Goal: Task Accomplishment & Management: Use online tool/utility

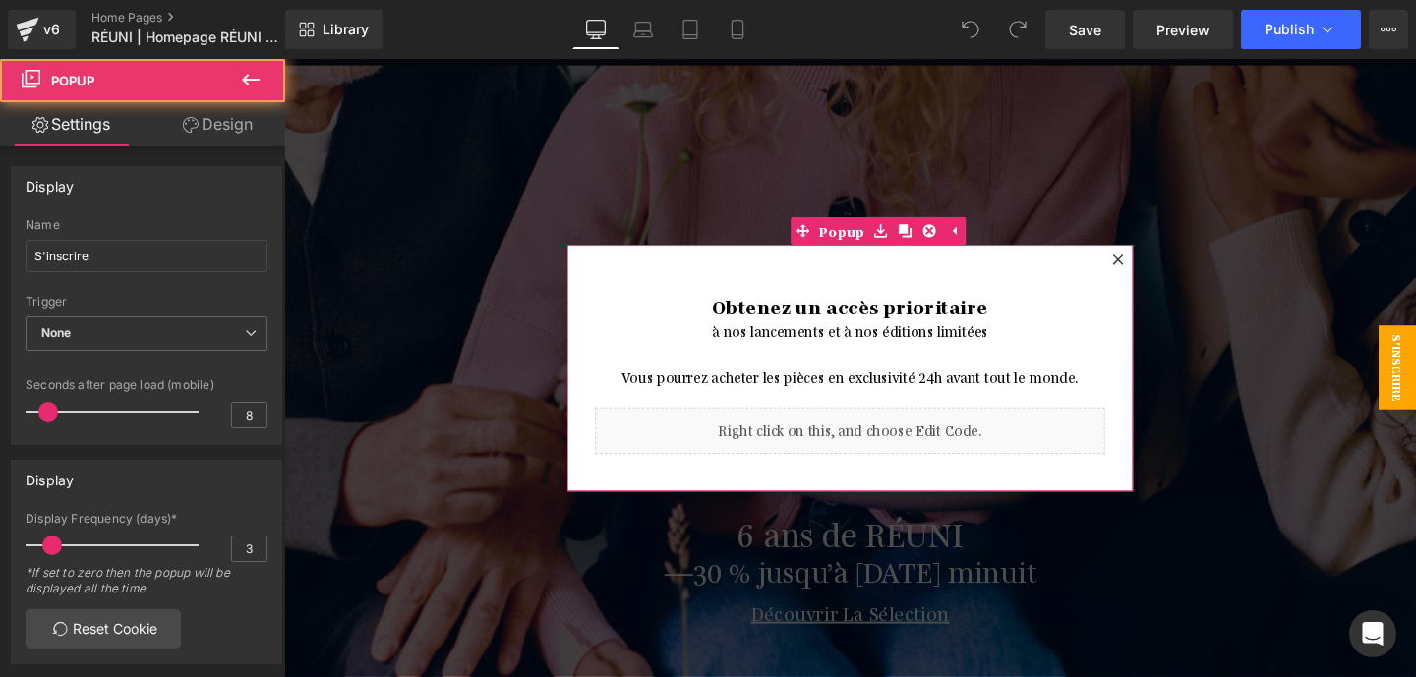
click at [1168, 268] on div at bounding box center [1161, 270] width 24 height 24
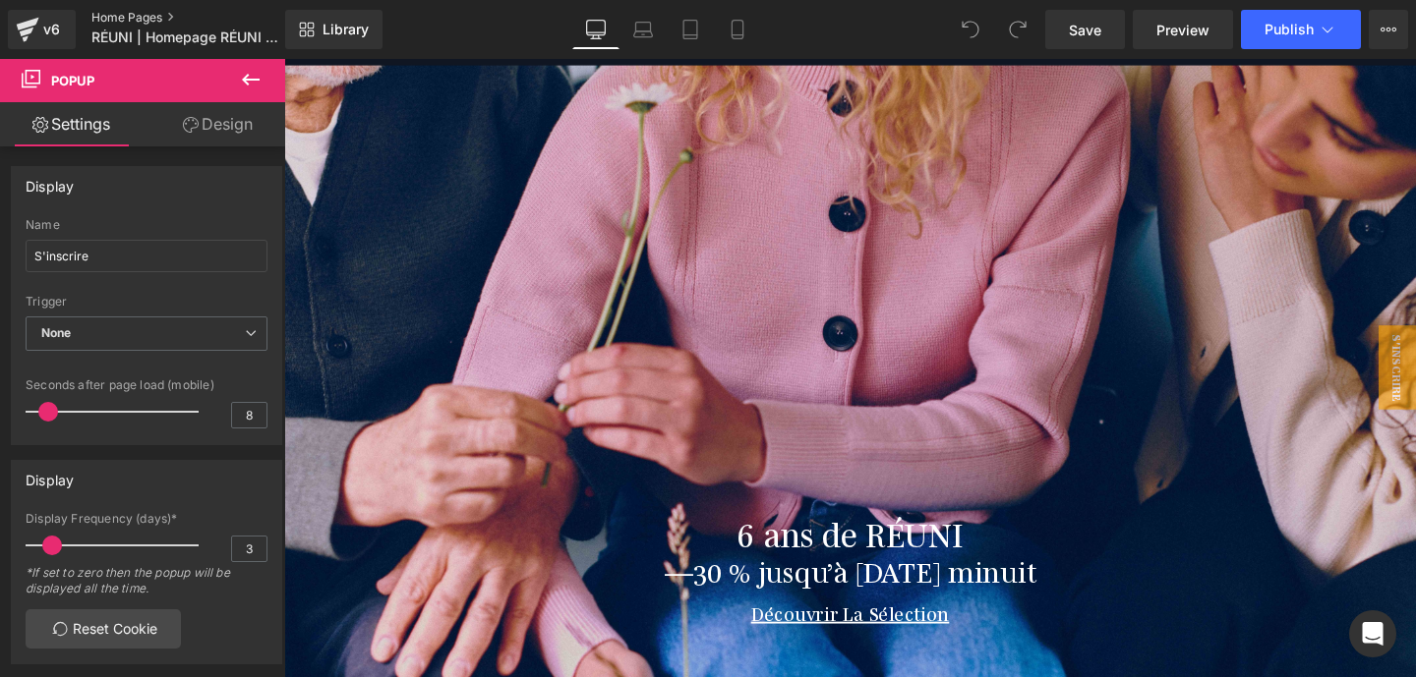
click at [138, 16] on link "Home Pages" at bounding box center [204, 18] width 226 height 16
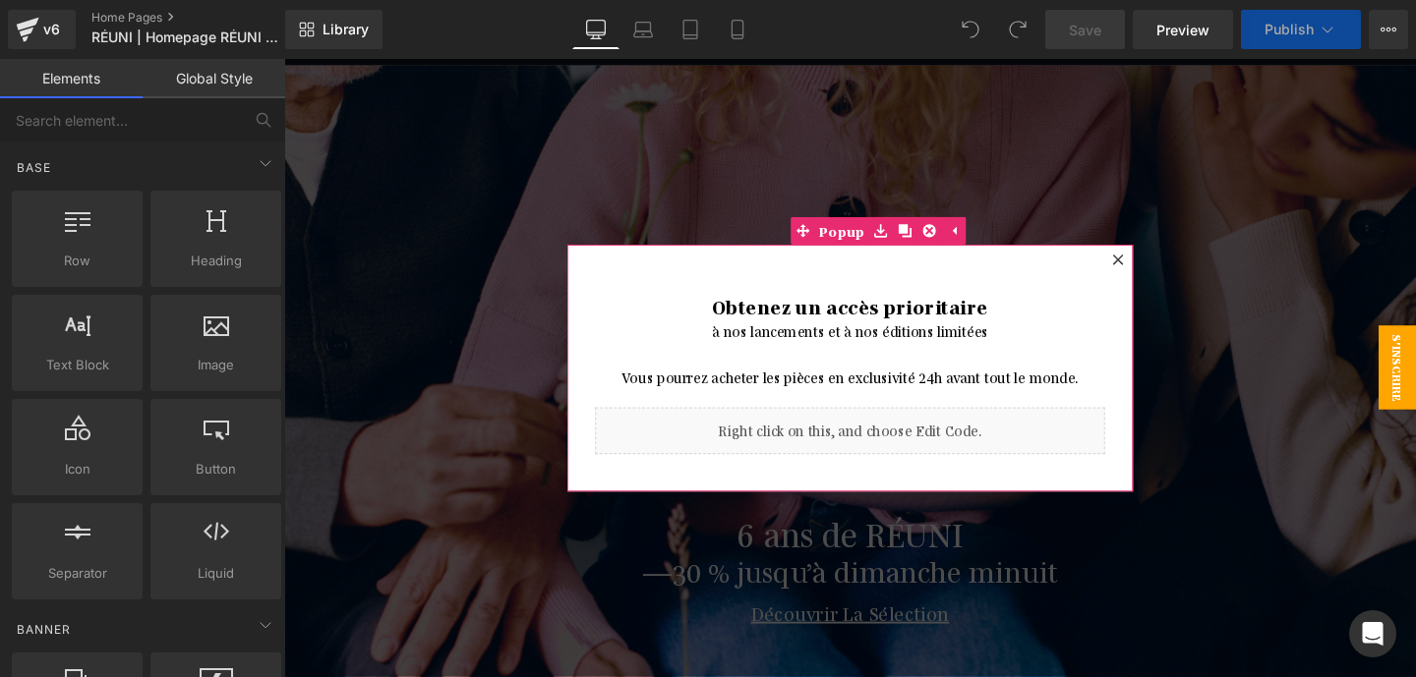
click at [1159, 265] on icon at bounding box center [1161, 269] width 12 height 12
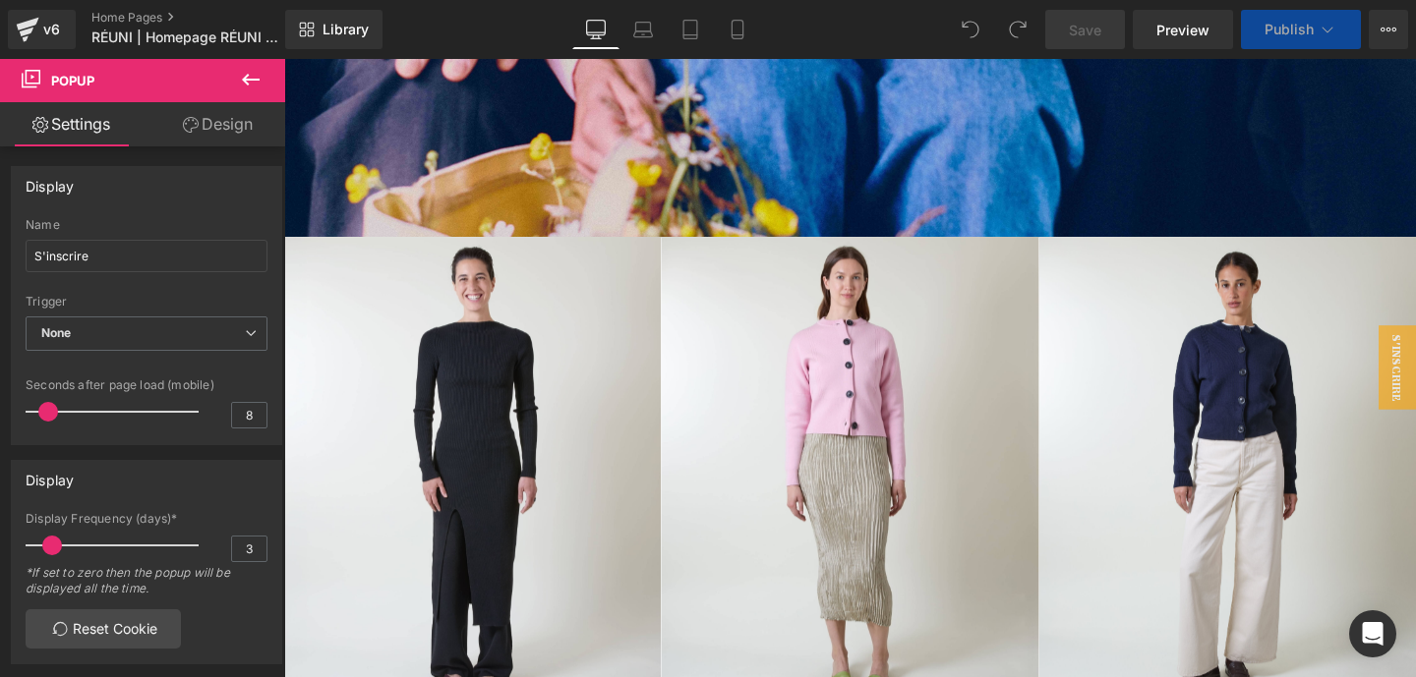
scroll to position [302, 0]
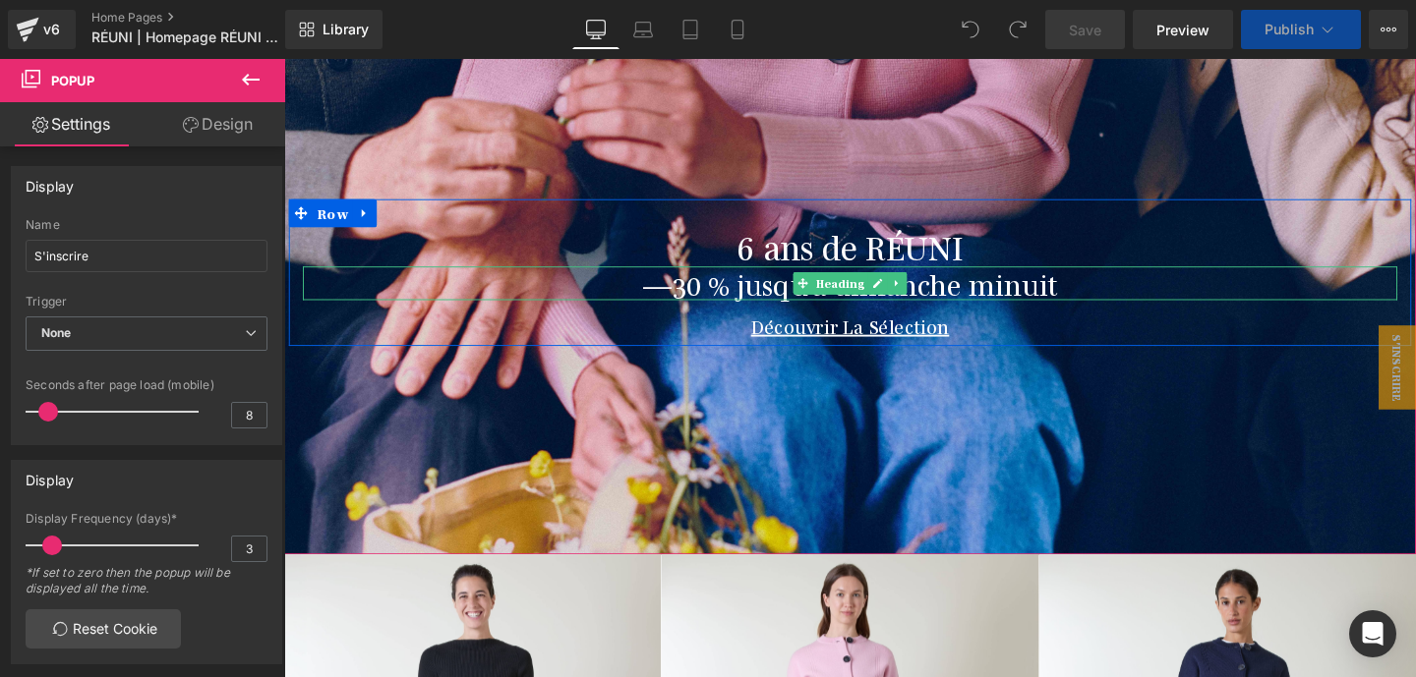
click at [758, 296] on h1 "—30 % jusqu’à dimanche minuit" at bounding box center [879, 294] width 1150 height 35
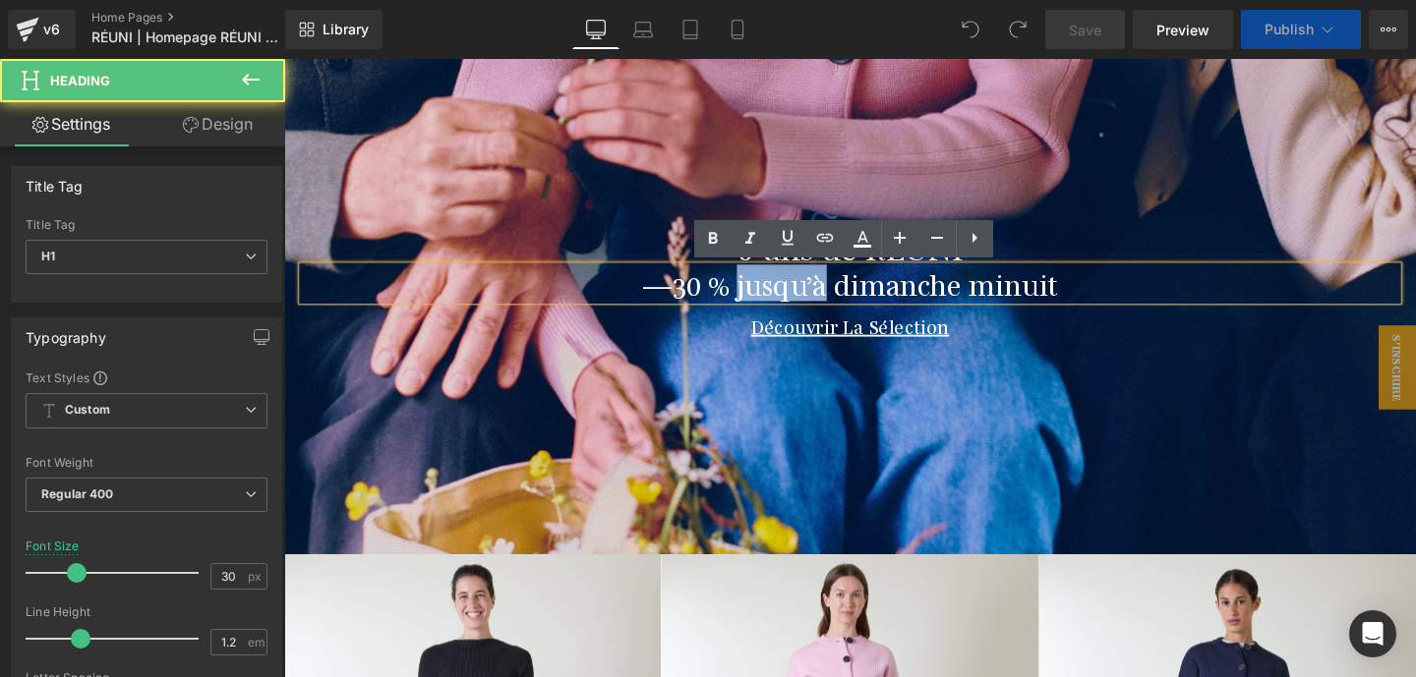
click at [758, 296] on h1 "—30 % jusqu’à dimanche minuit" at bounding box center [879, 294] width 1150 height 35
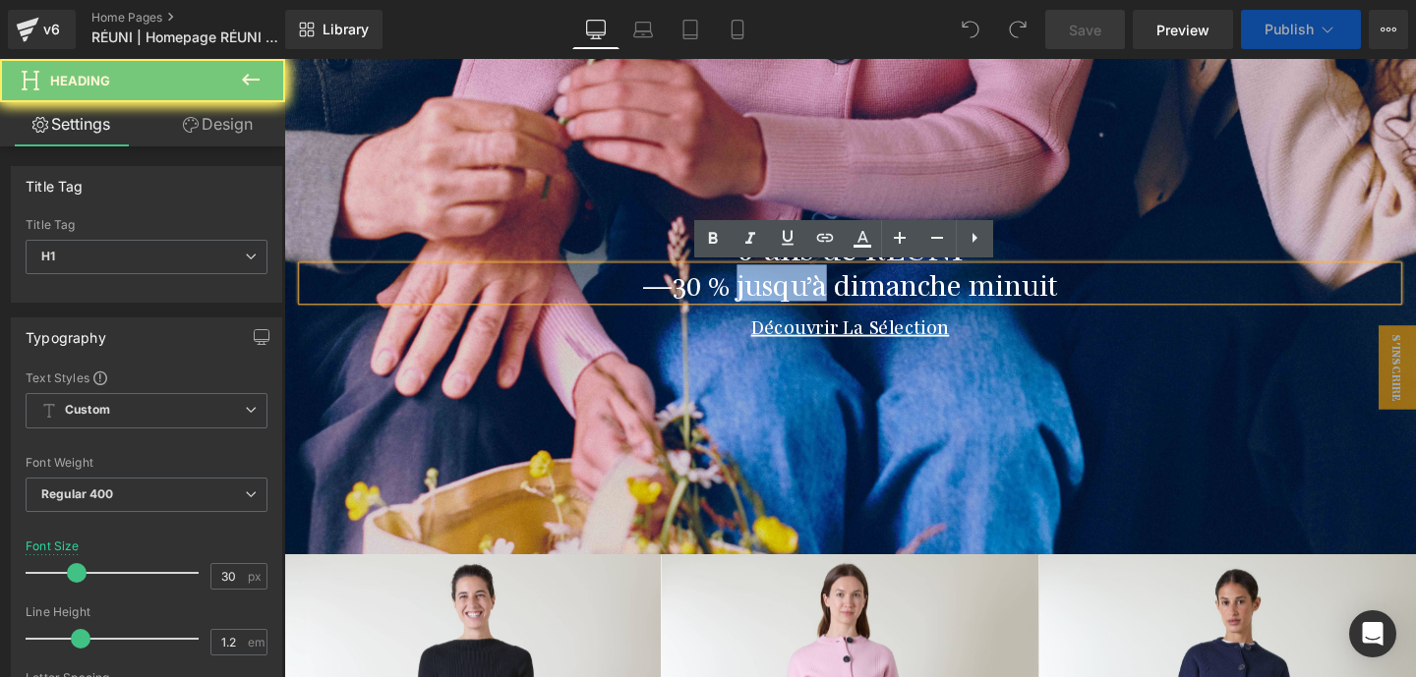
paste div
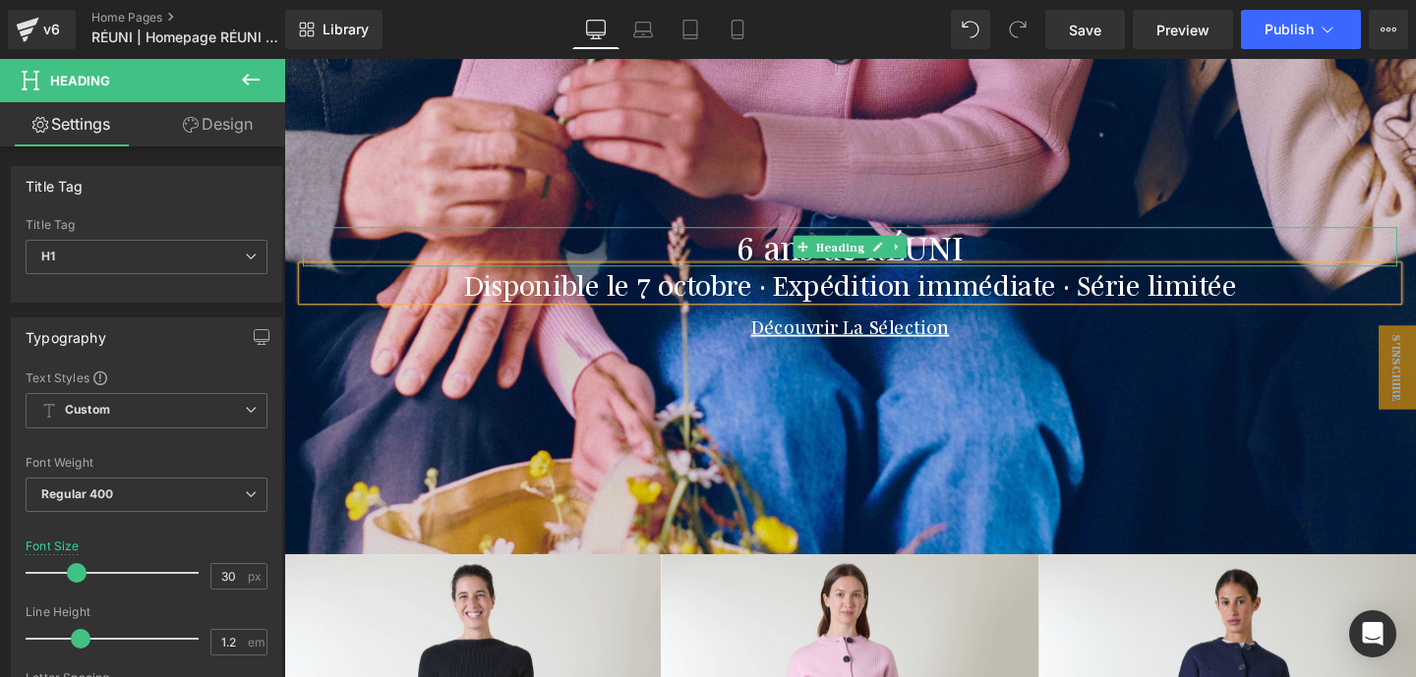
click at [962, 255] on h1 "6 ans de RÉUNI" at bounding box center [879, 256] width 1150 height 41
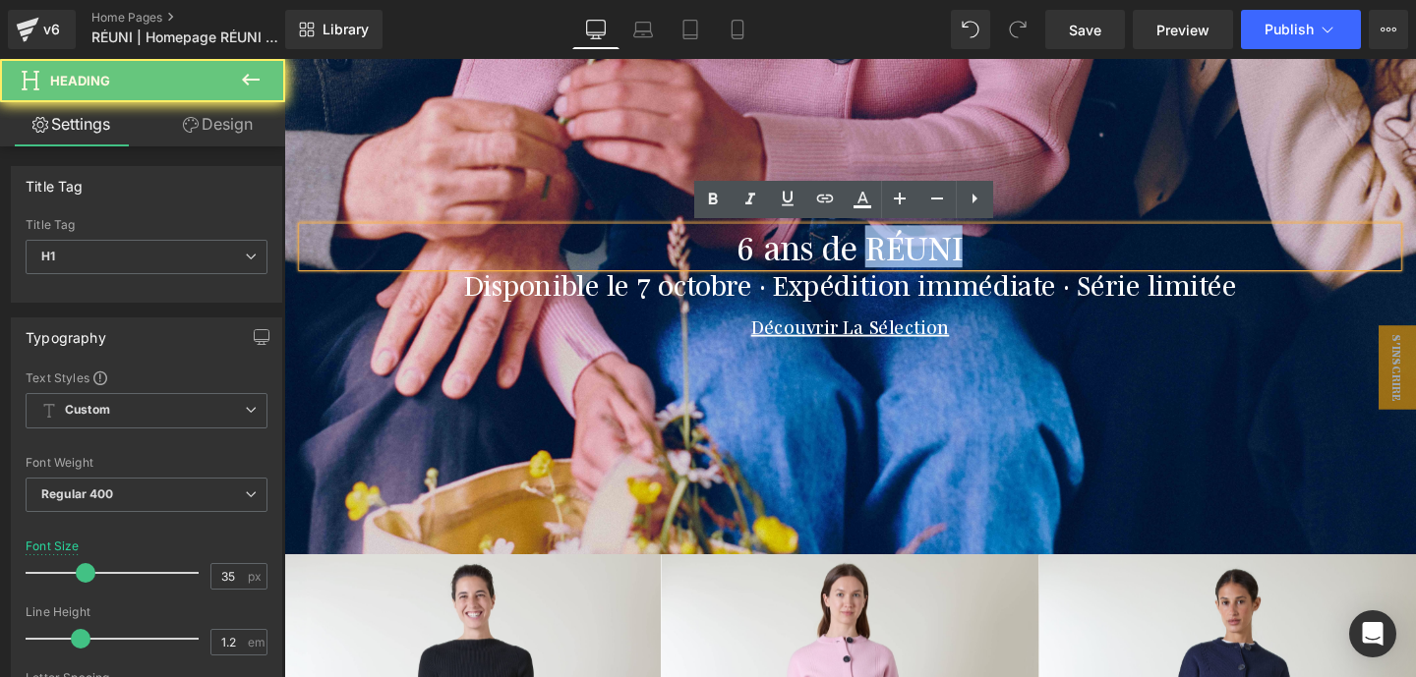
click at [962, 255] on h1 "6 ans de RÉUNI" at bounding box center [879, 256] width 1150 height 41
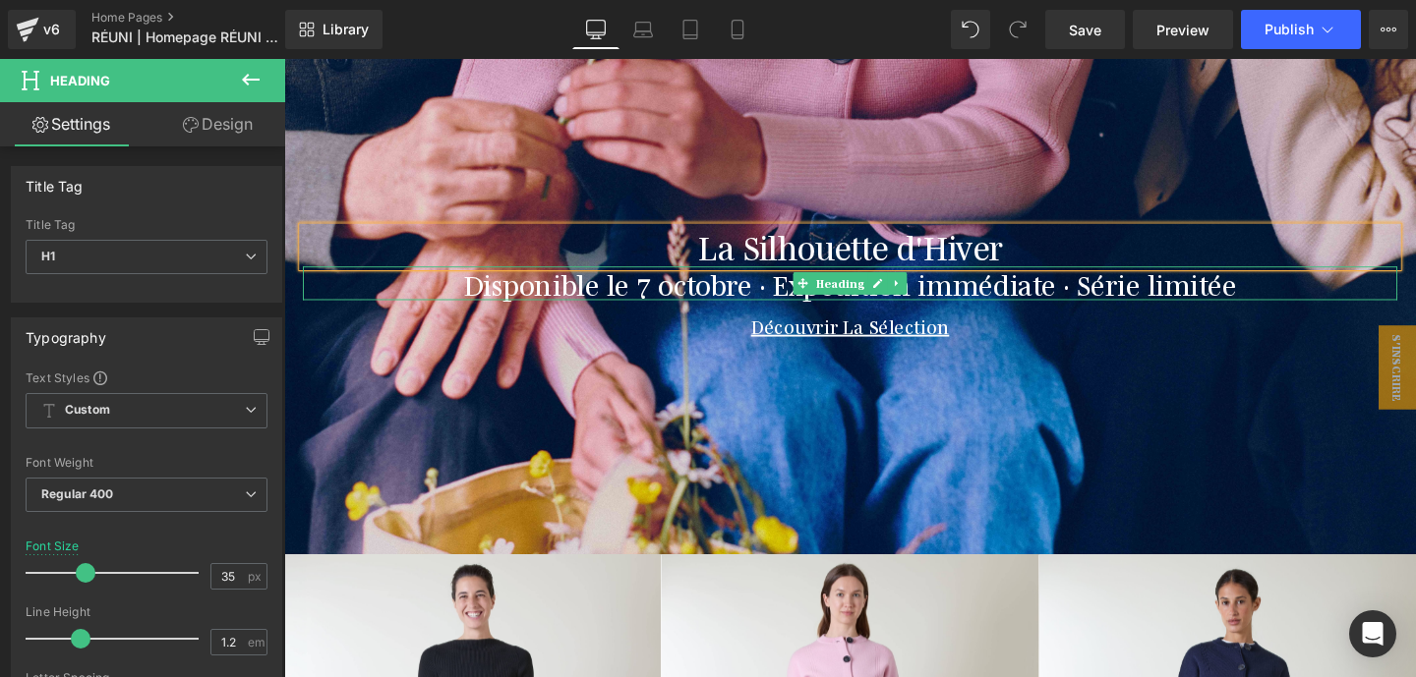
click at [944, 293] on h1 "Disponible le 7 octobre · Expédition immédiate · Série limitée" at bounding box center [879, 294] width 1150 height 35
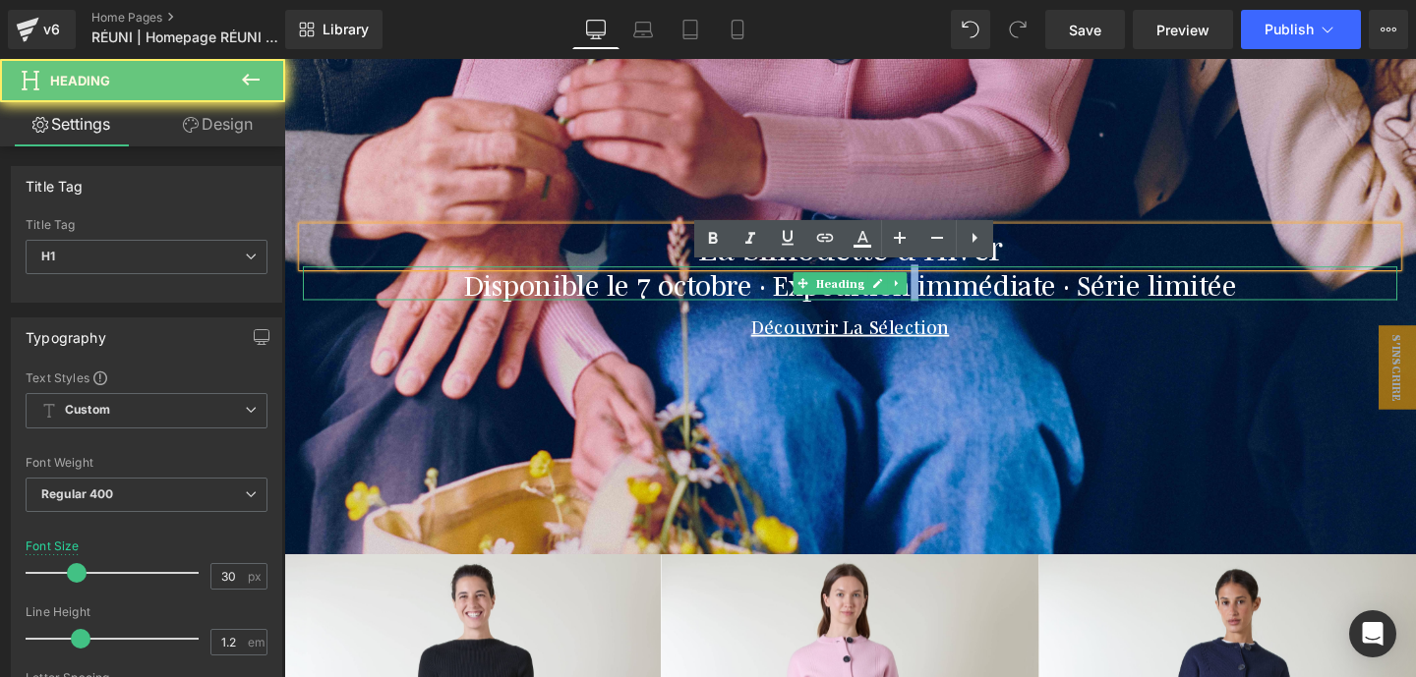
click at [944, 293] on h1 "Disponible le 7 octobre · Expédition immédiate · Série limitée" at bounding box center [879, 294] width 1150 height 35
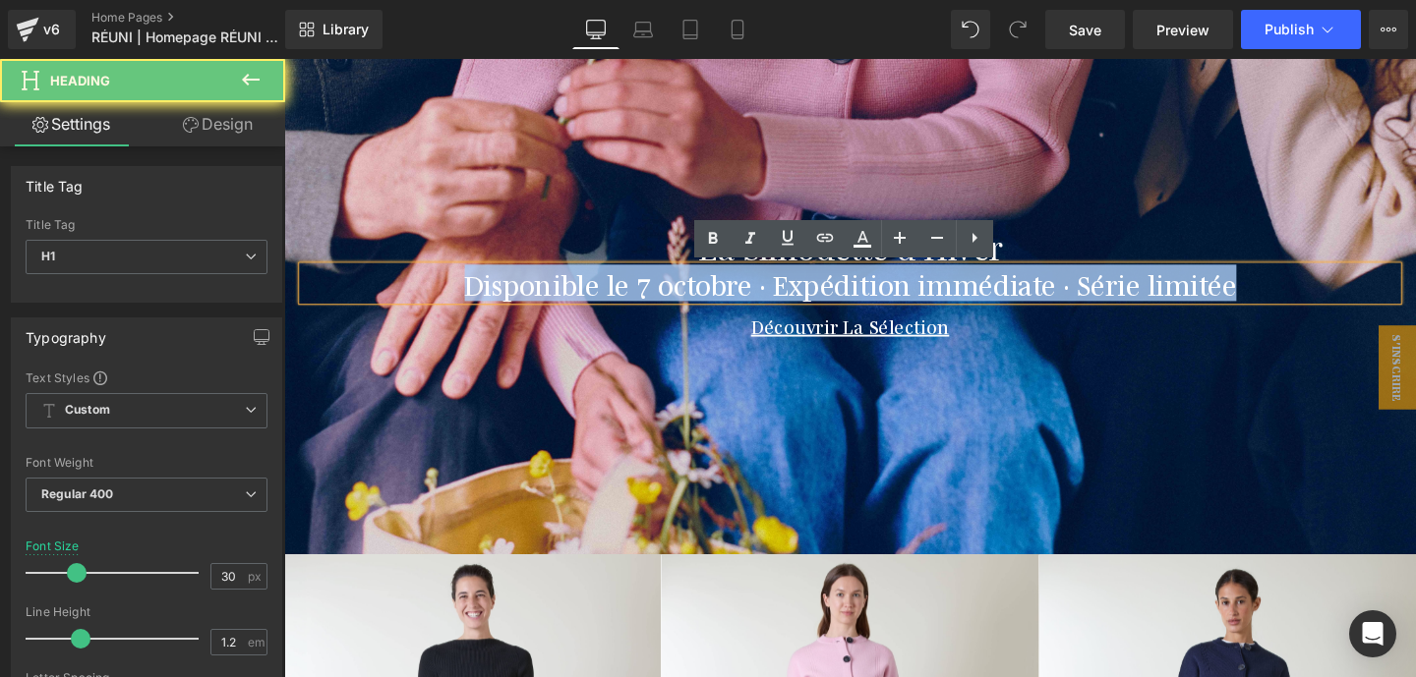
click at [944, 293] on h1 "Disponible le 7 octobre · Expédition immédiate · Série limitée" at bounding box center [879, 294] width 1150 height 35
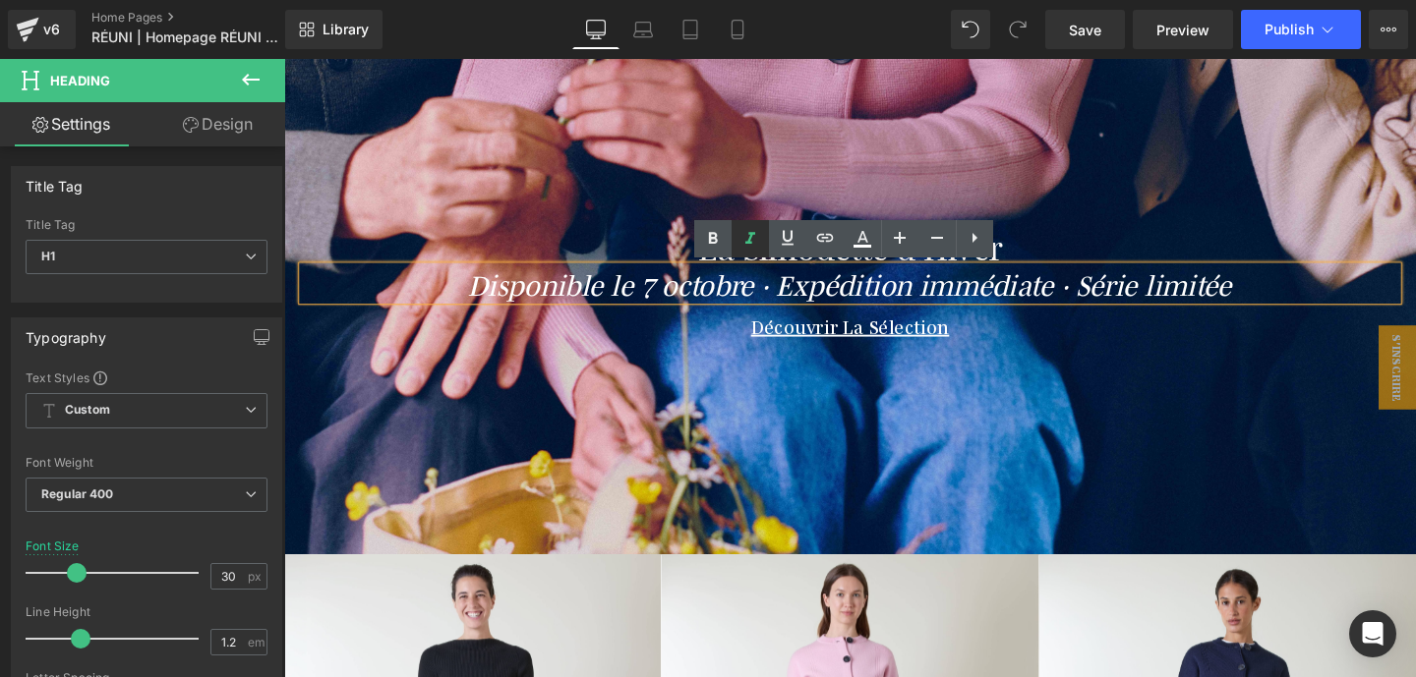
click at [756, 240] on icon at bounding box center [750, 239] width 24 height 24
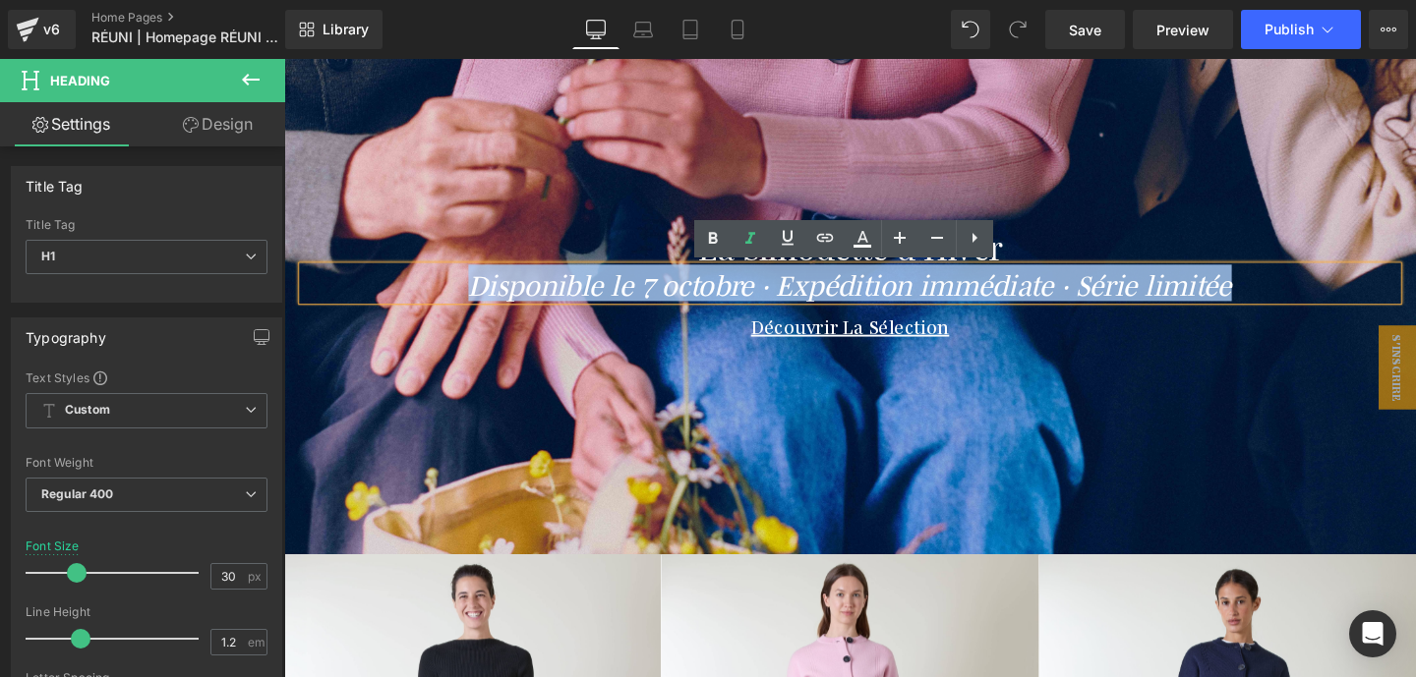
click at [673, 304] on icon "Disponible le 7 octobre · Expédition immédiate · Série limitée" at bounding box center [879, 294] width 802 height 38
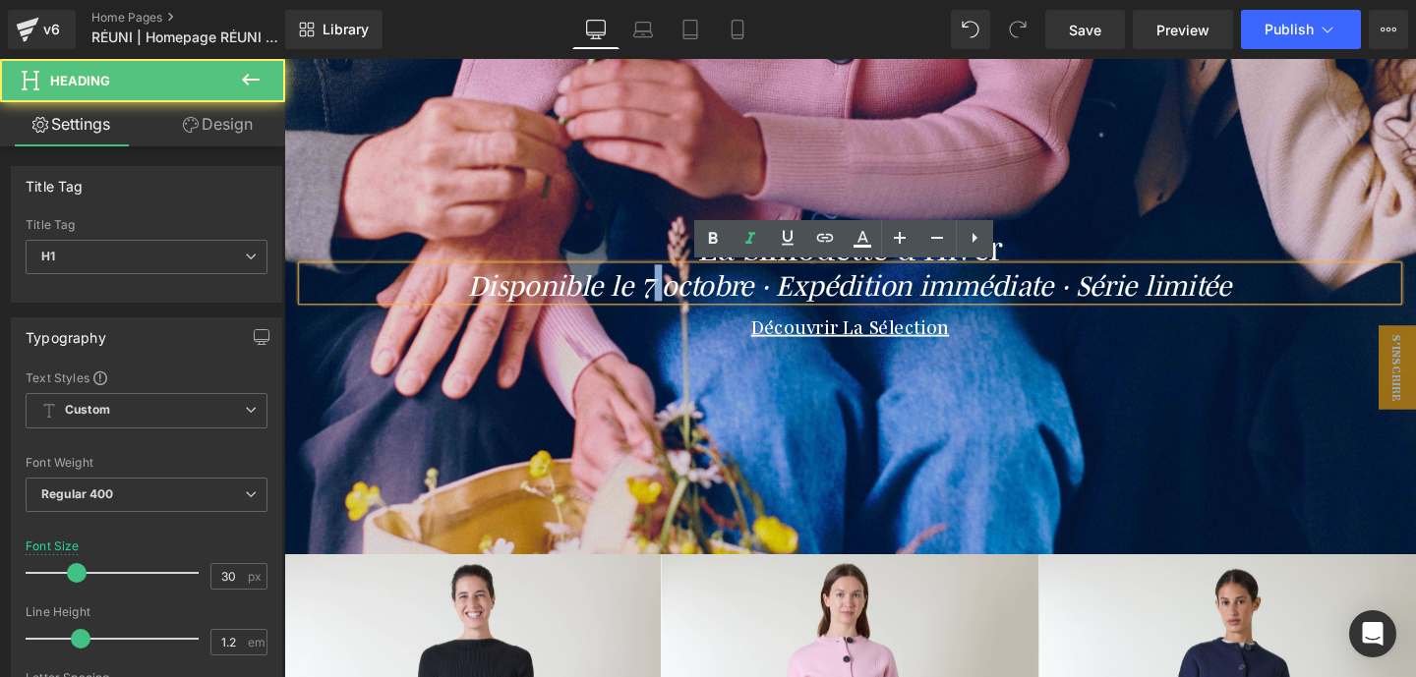
click at [673, 304] on icon "Disponible le 7 octobre · Expédition immédiate · Série limitée" at bounding box center [879, 294] width 802 height 38
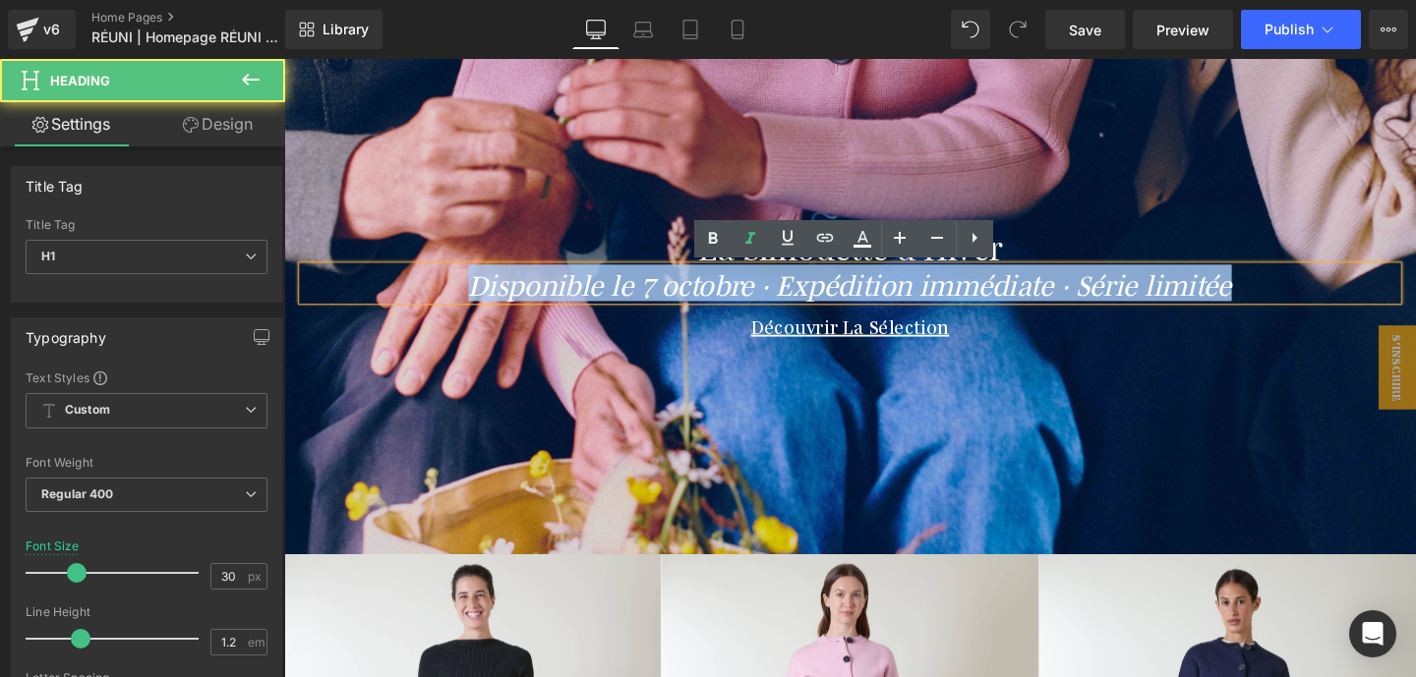
click at [673, 304] on icon "Disponible le 7 octobre · Expédition immédiate · Série limitée" at bounding box center [879, 294] width 802 height 38
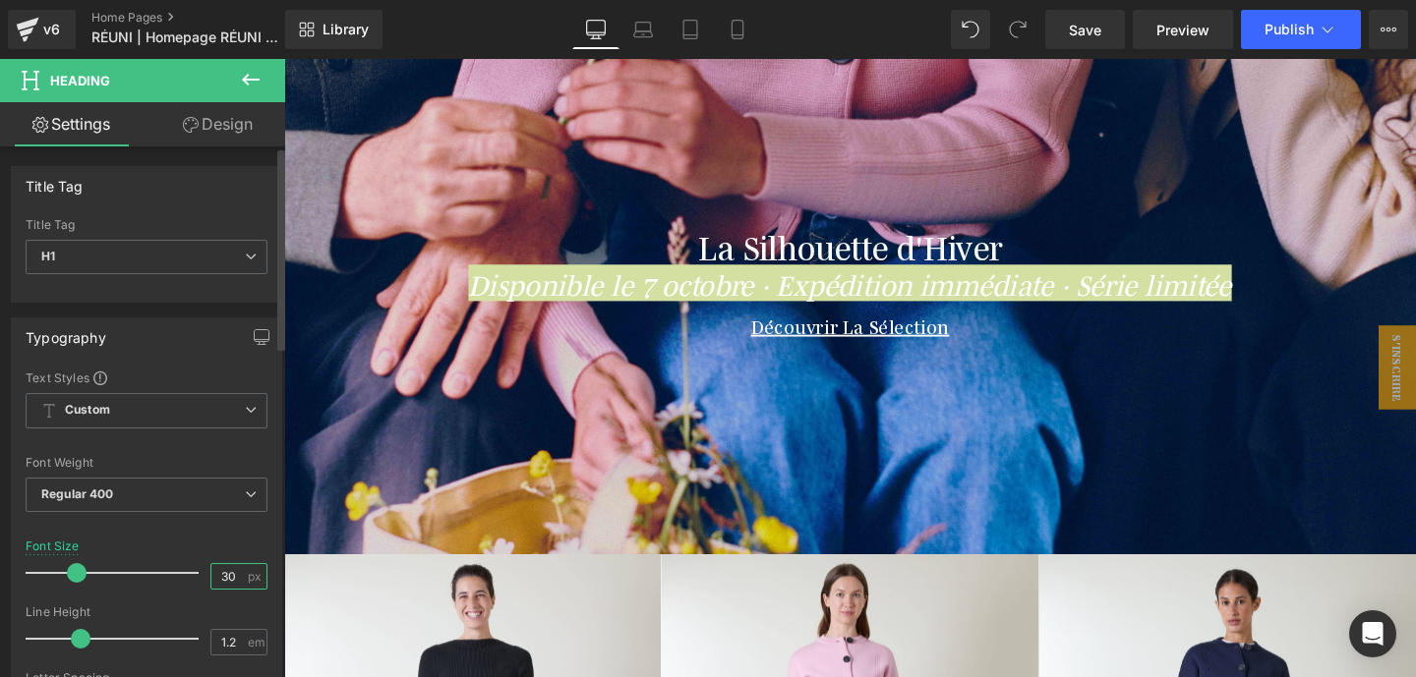
click at [212, 581] on input "30" at bounding box center [228, 576] width 34 height 25
type input "25"
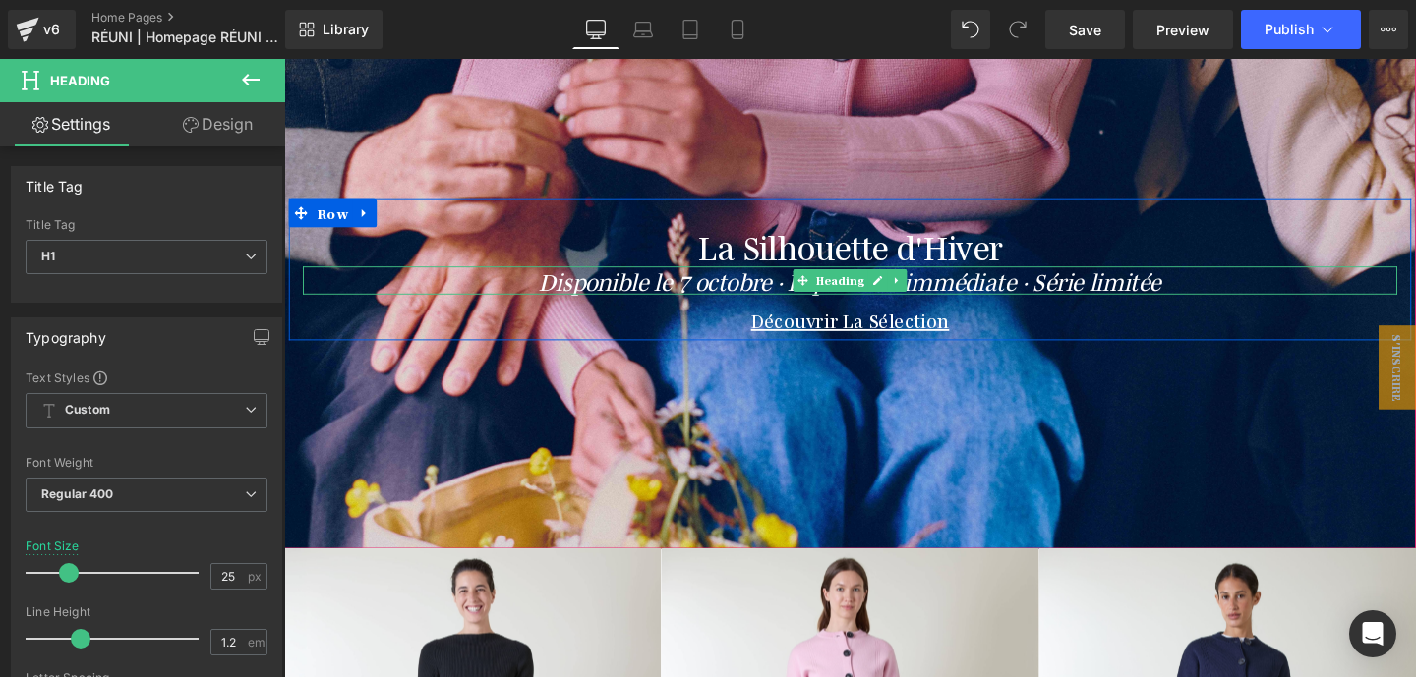
click at [708, 300] on icon "Disponible le 7 octobre · Expédition immédiate · Série limitée" at bounding box center [880, 291] width 654 height 31
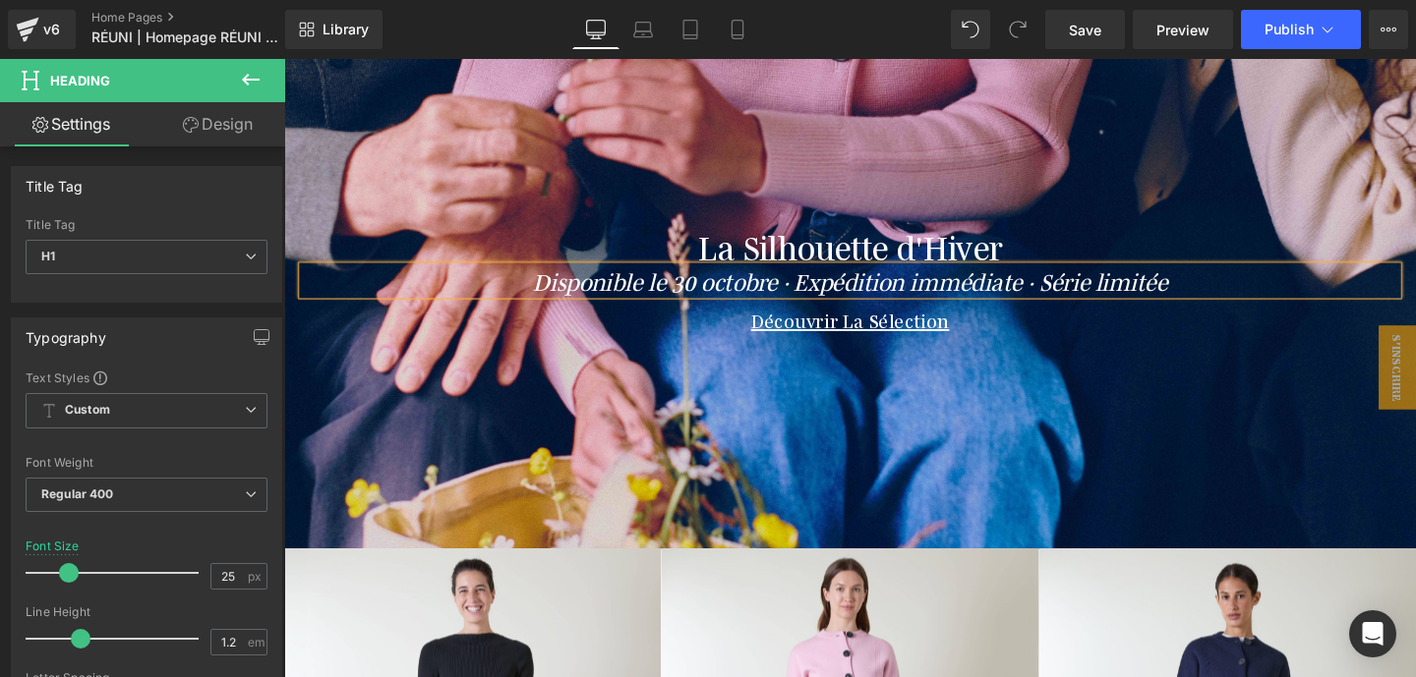
click at [790, 296] on icon "Disponible le 30 octobre · Expédition immédiate · Série limitée" at bounding box center [879, 291] width 667 height 31
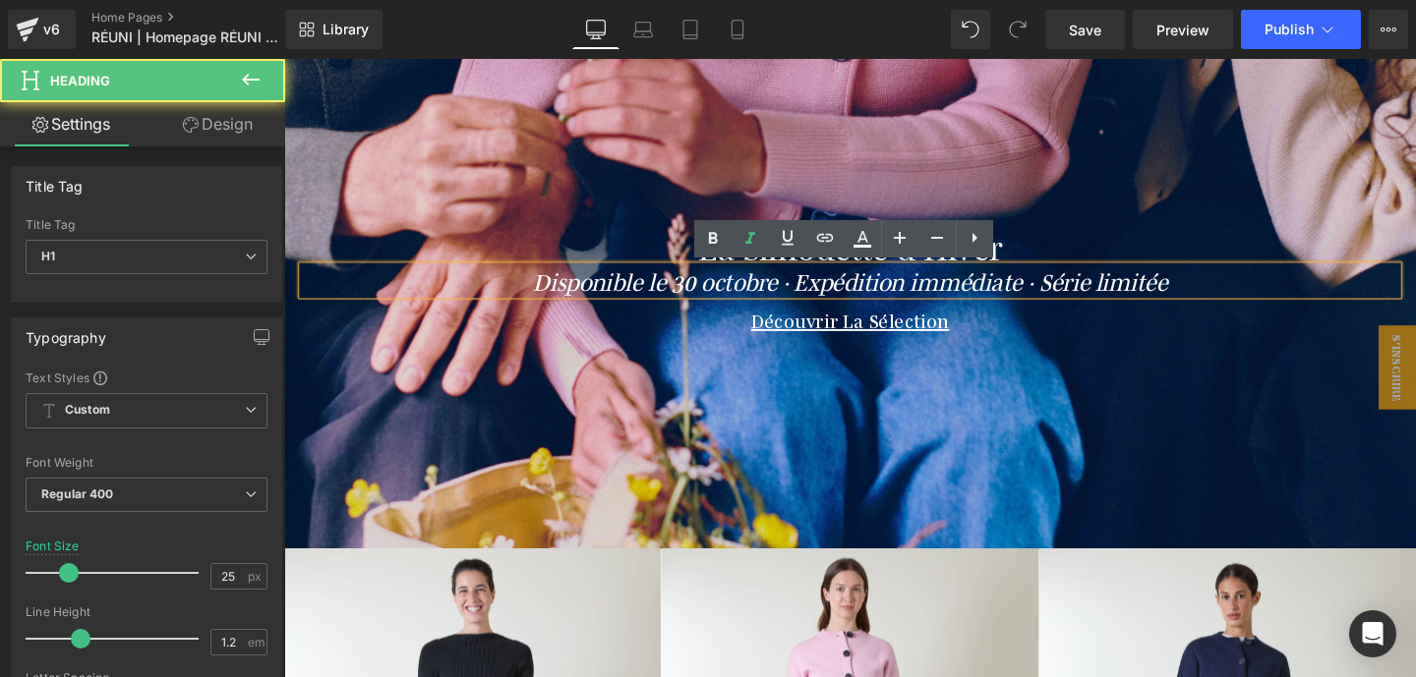
click at [714, 294] on icon "Disponible le 30 octobre · Expédition immédiate · Série limitée" at bounding box center [879, 291] width 667 height 31
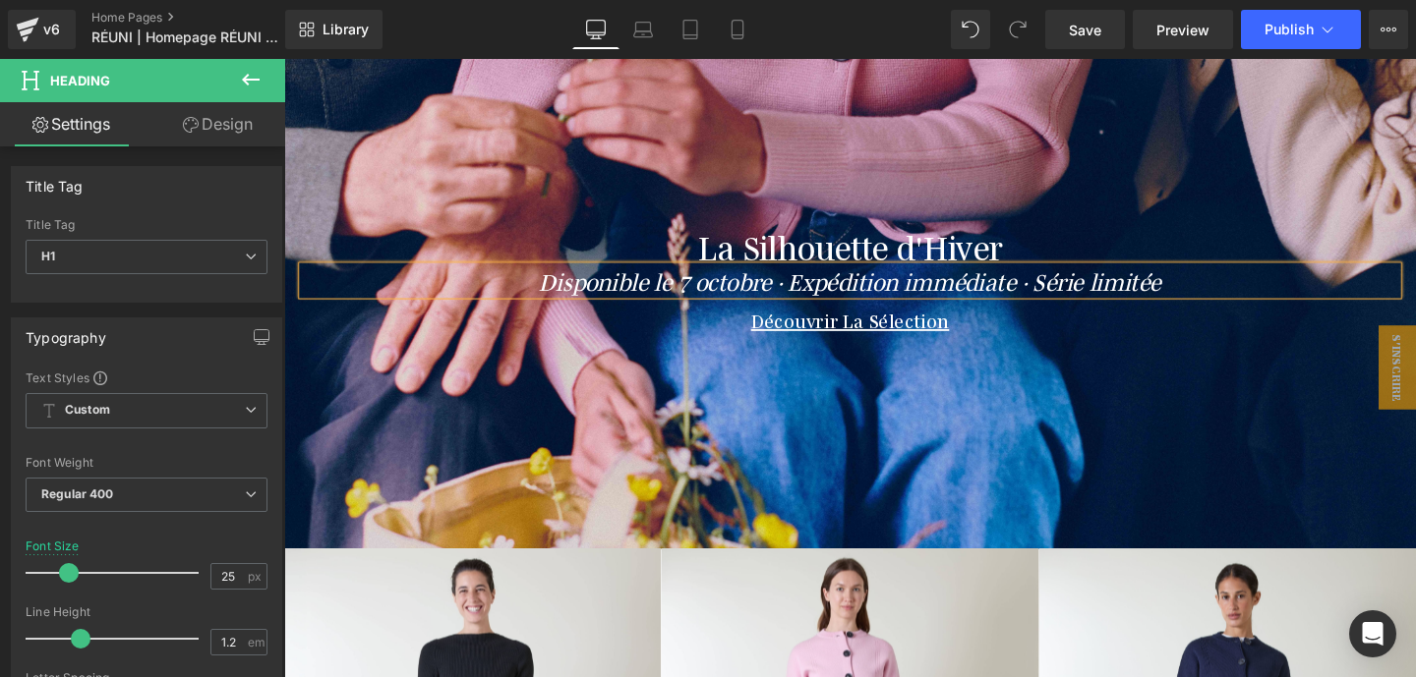
click at [1122, 356] on div at bounding box center [879, 169] width 1190 height 810
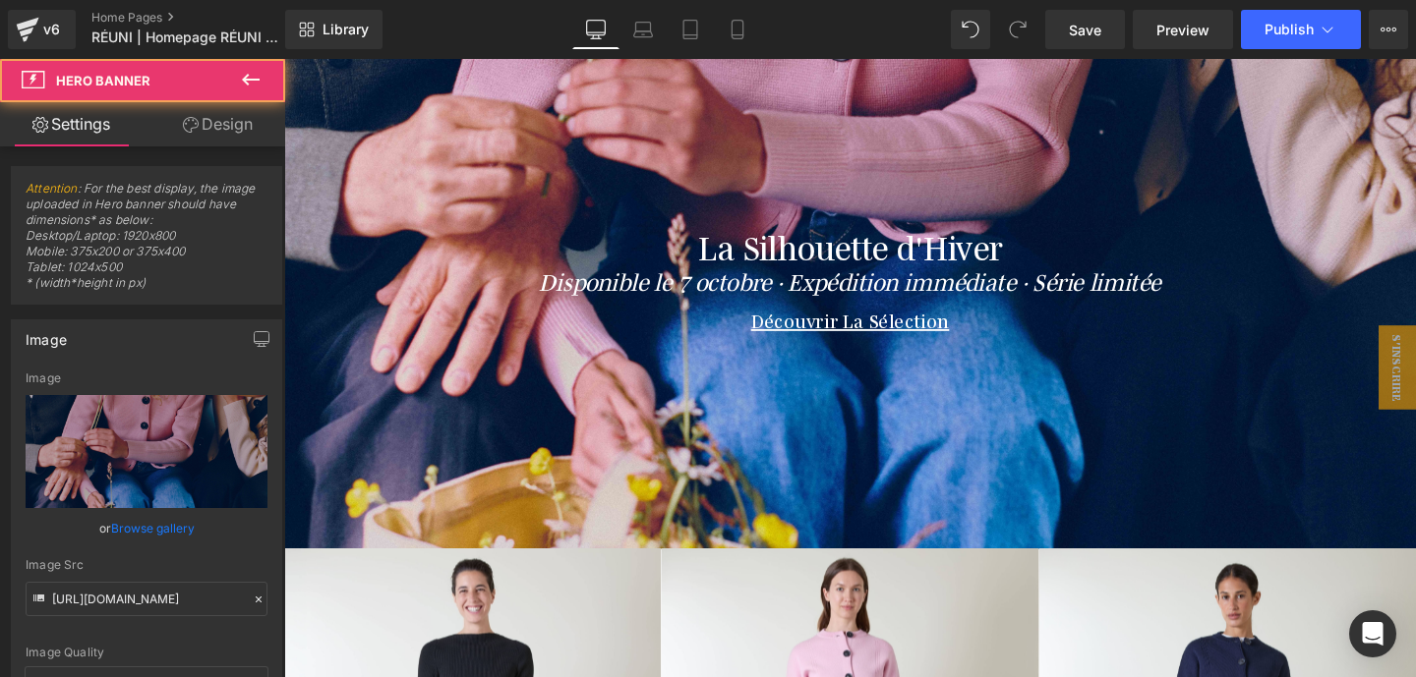
click at [284, 59] on div at bounding box center [284, 59] width 0 height 0
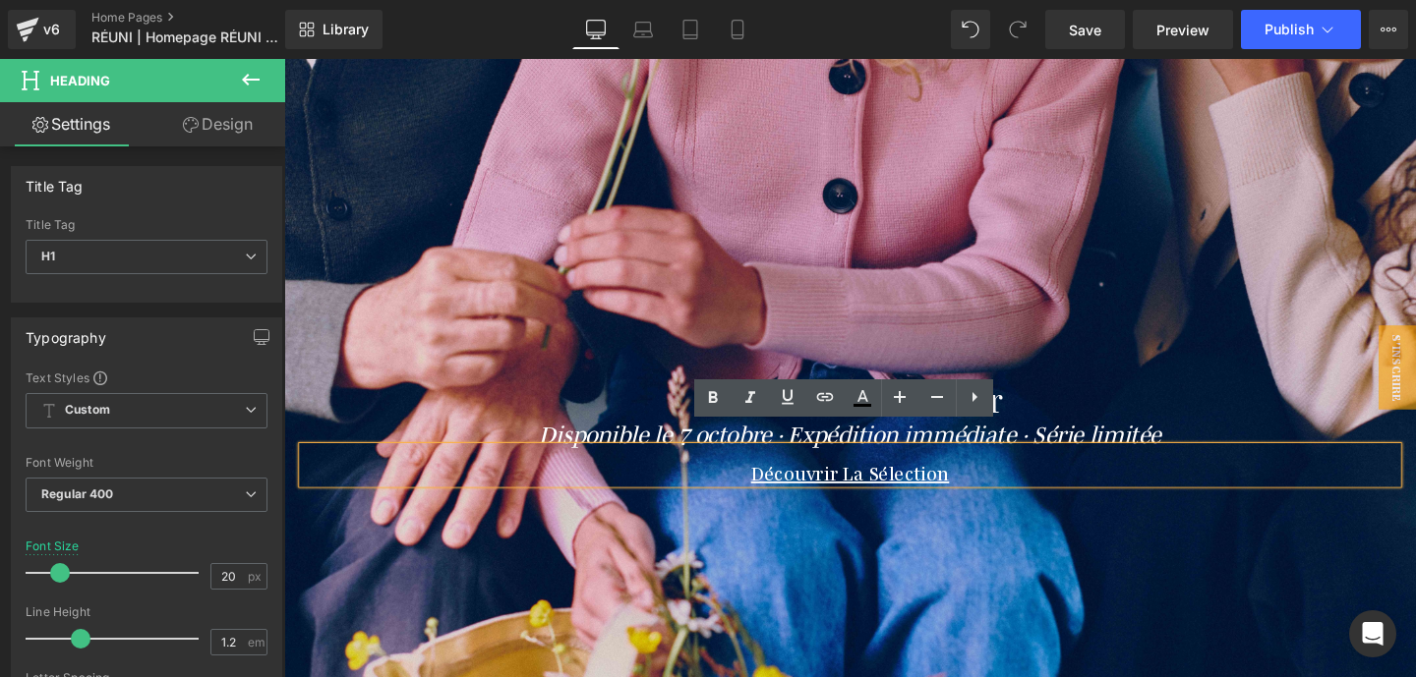
scroll to position [164, 0]
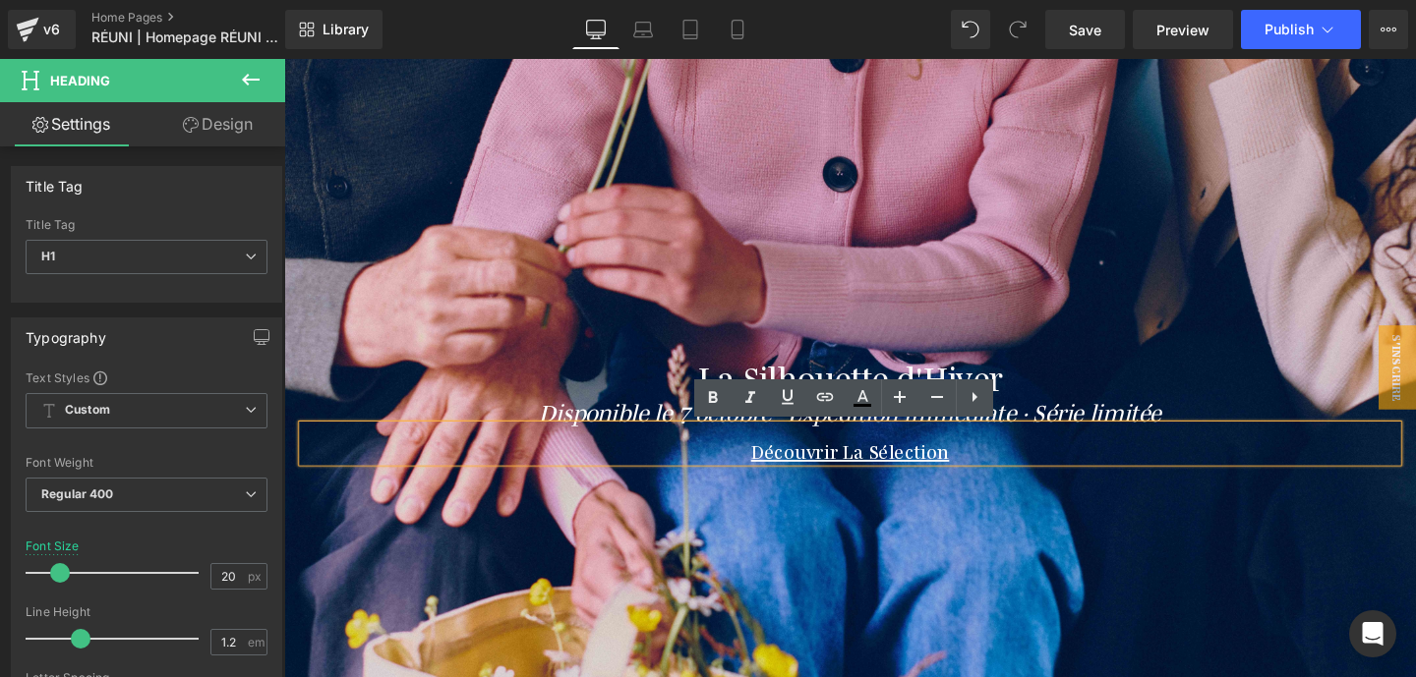
click at [742, 172] on div at bounding box center [879, 307] width 1190 height 810
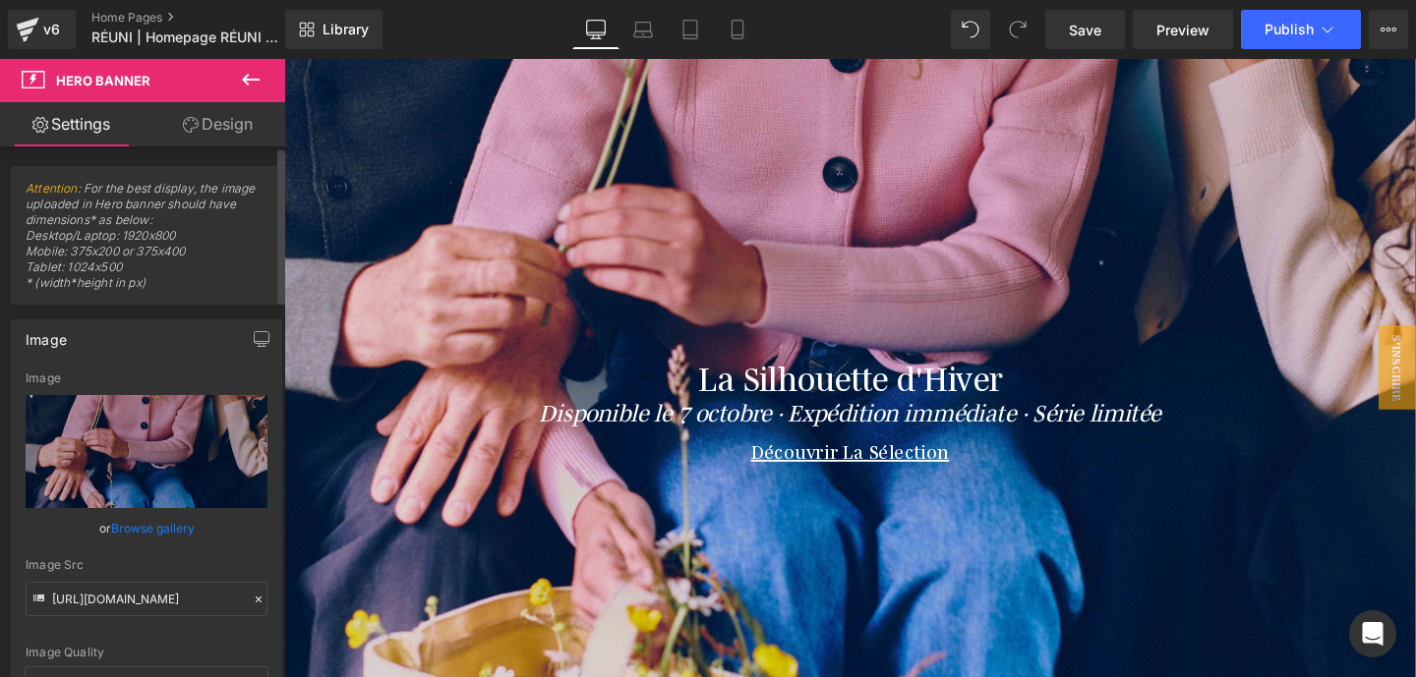
click at [154, 519] on link "Browse gallery" at bounding box center [153, 528] width 84 height 34
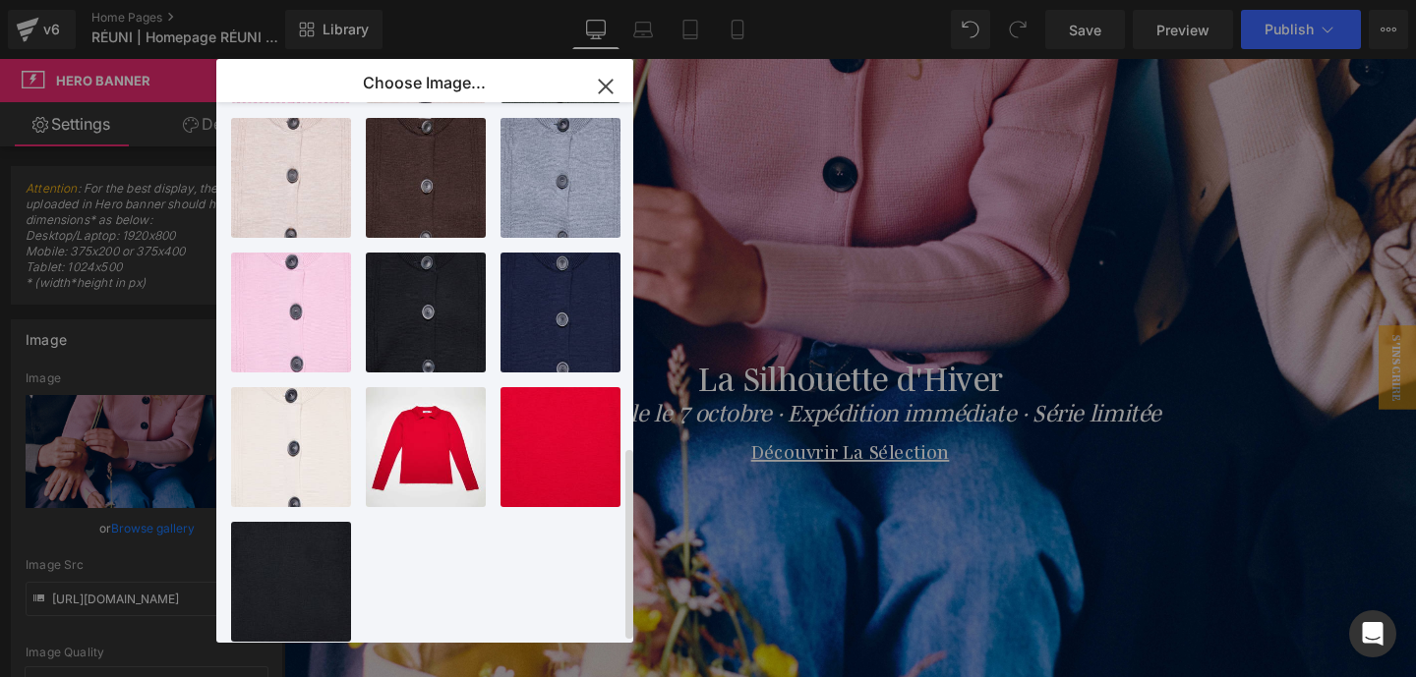
scroll to position [971, 0]
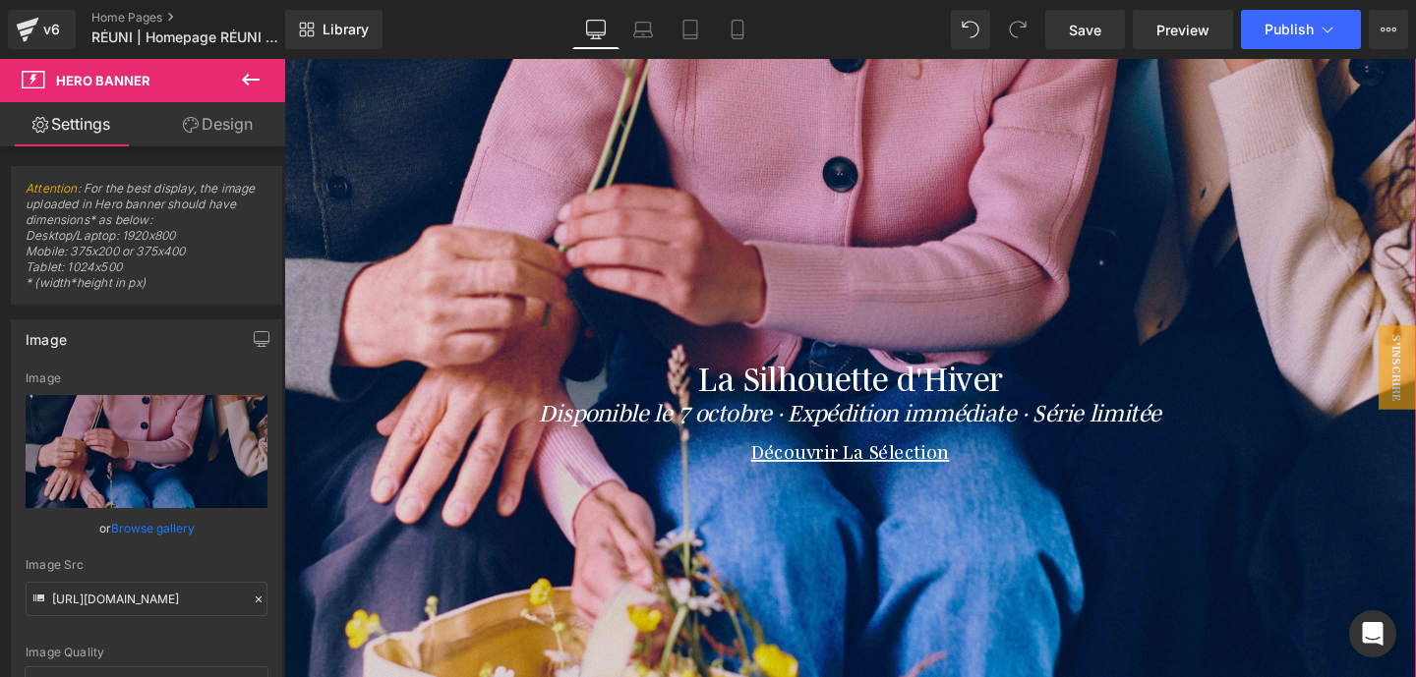
click at [732, 139] on div at bounding box center [879, 307] width 1190 height 810
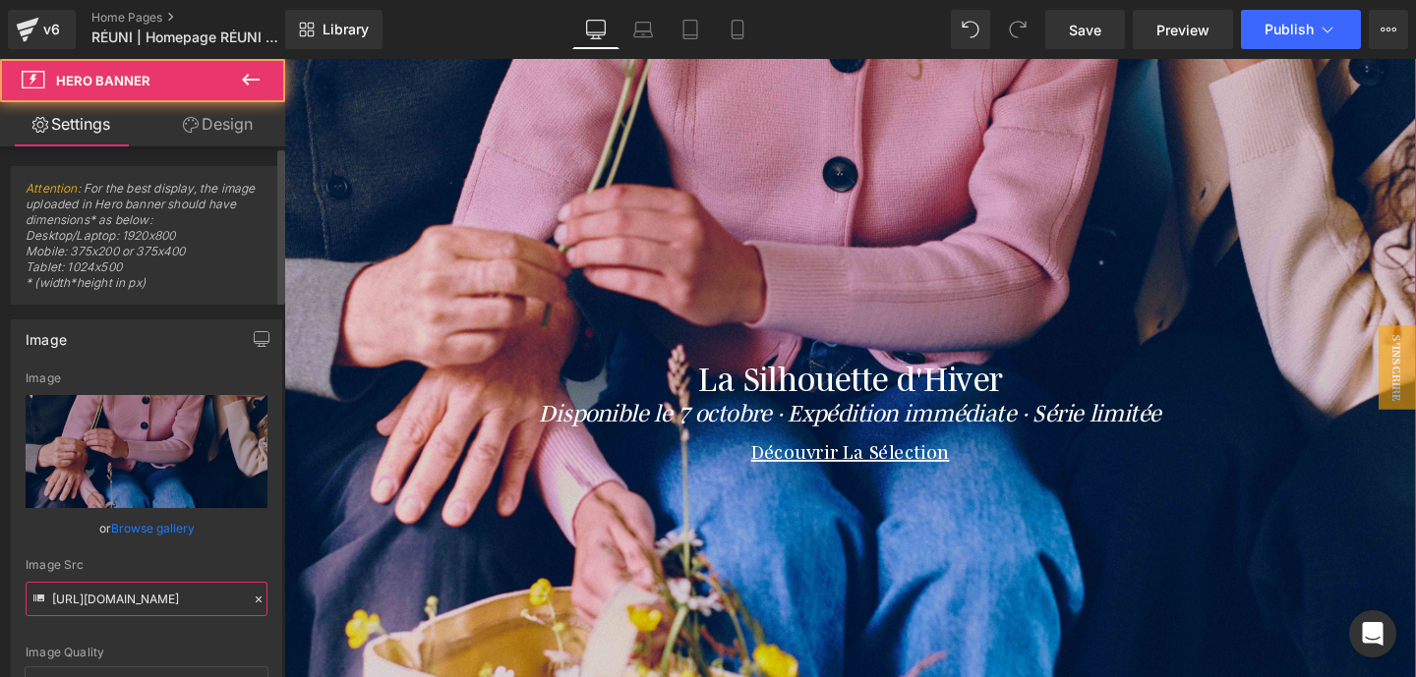
click at [112, 595] on input "[URL][DOMAIN_NAME]" at bounding box center [147, 599] width 242 height 34
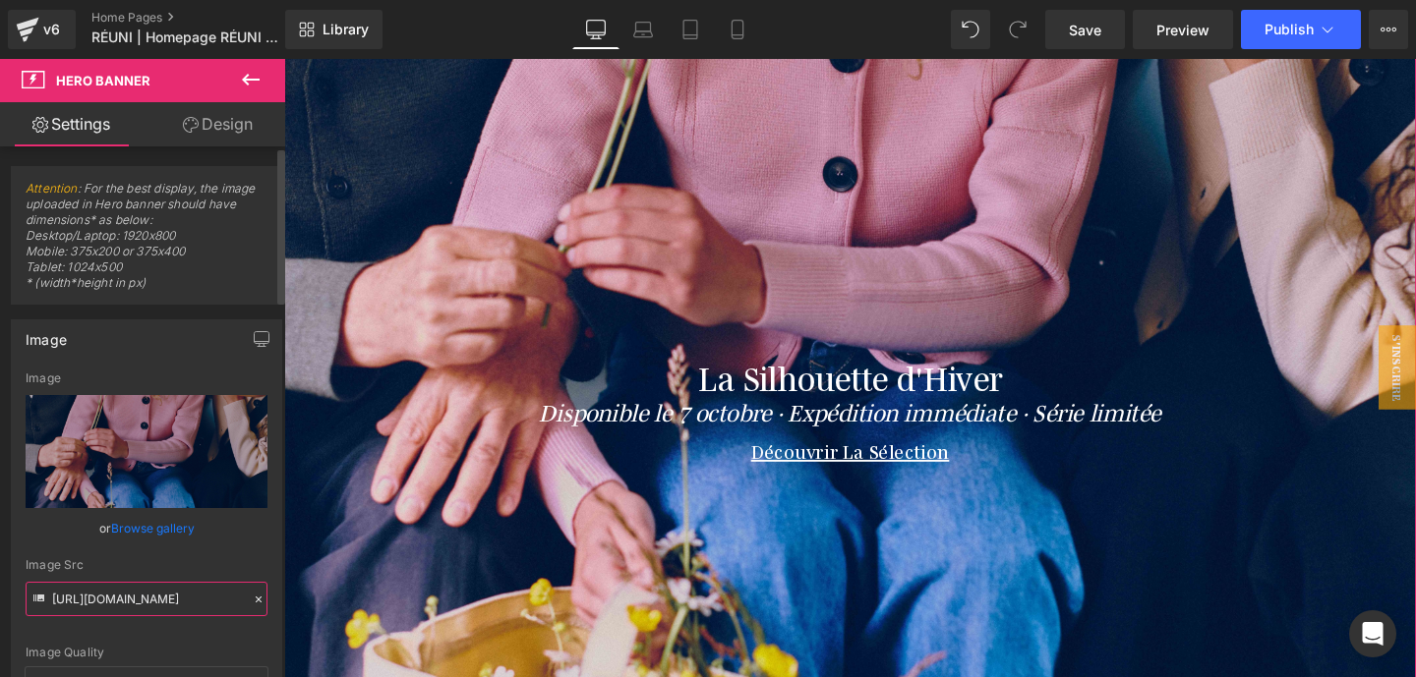
click at [112, 595] on input "[URL][DOMAIN_NAME]" at bounding box center [147, 599] width 242 height 34
paste input "[DOMAIN_NAME][URL]"
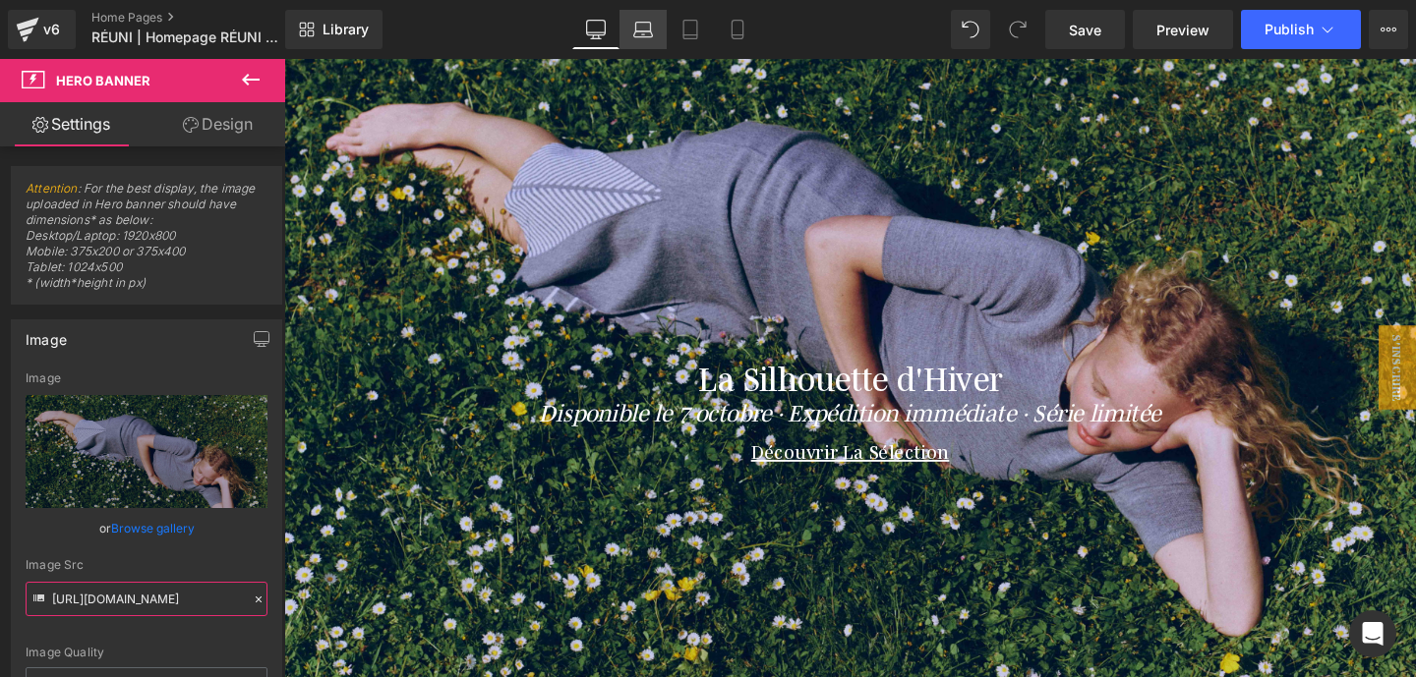
type input "[URL][DOMAIN_NAME]"
click at [650, 33] on icon at bounding box center [643, 30] width 20 height 20
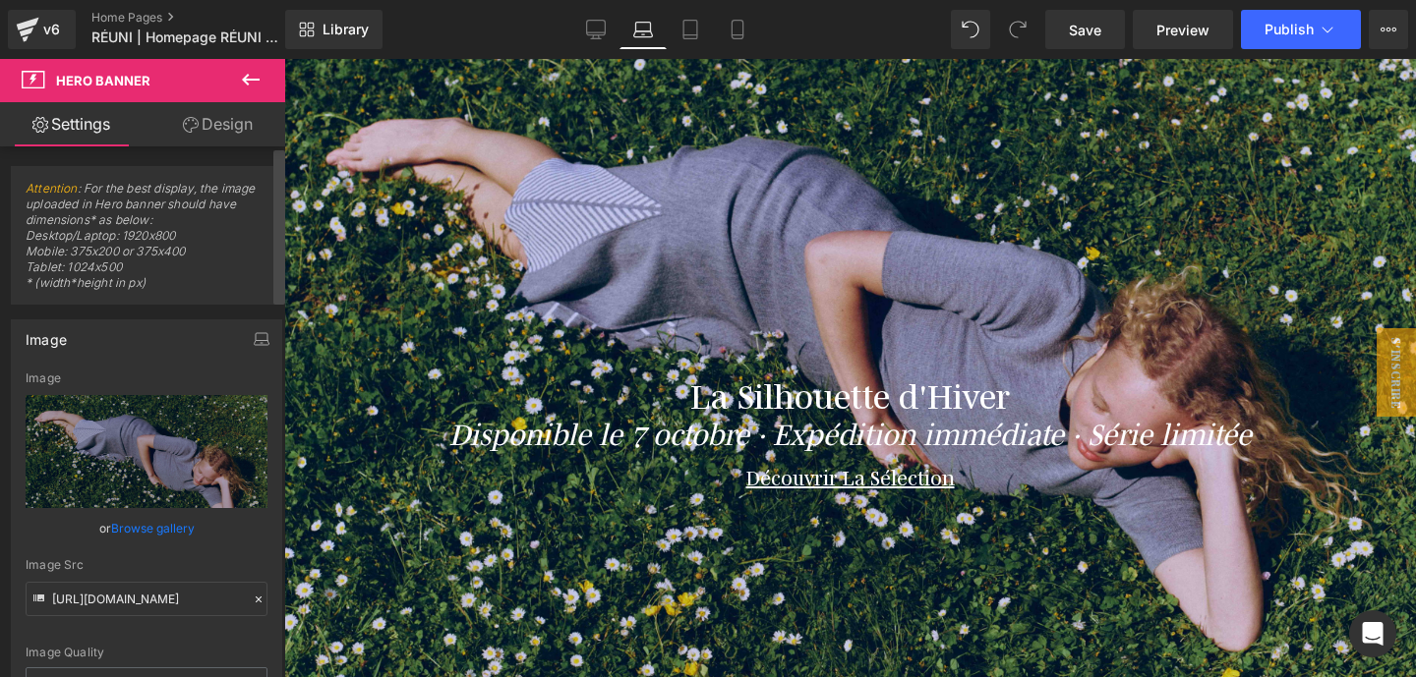
scroll to position [0, 0]
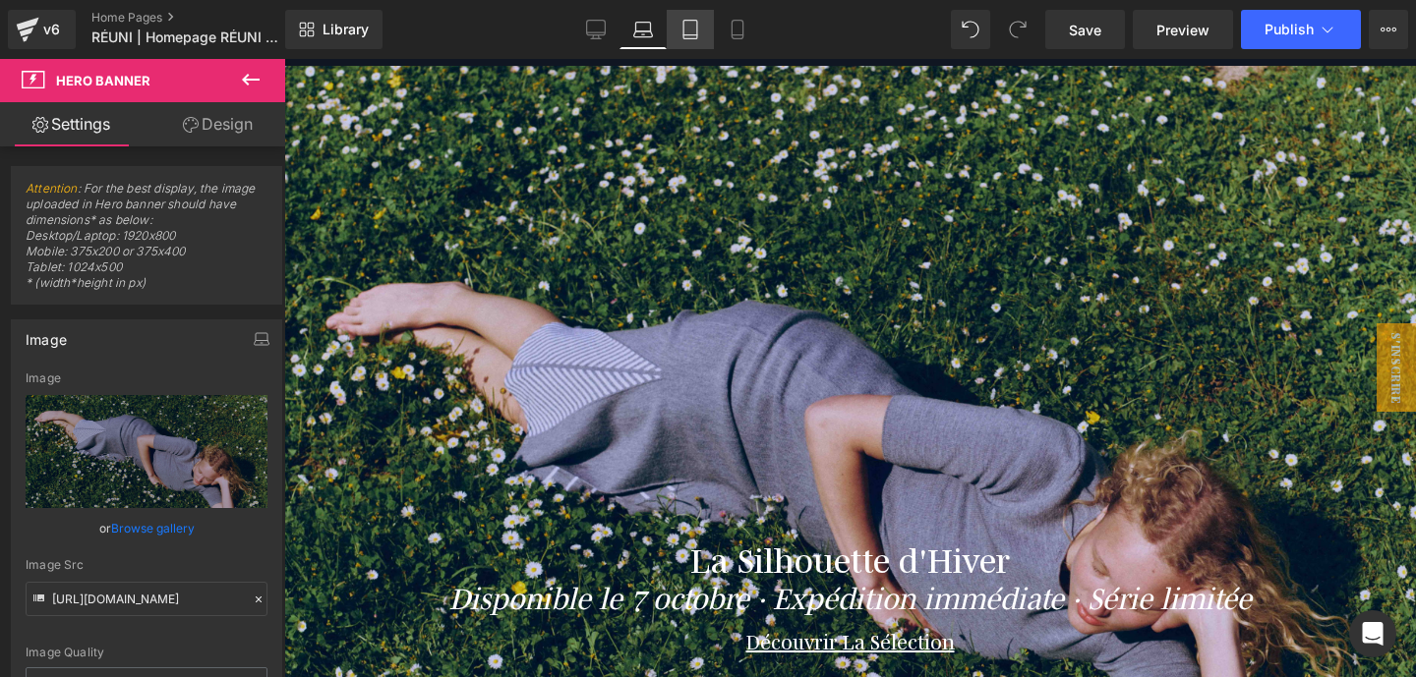
click at [696, 45] on link "Tablet" at bounding box center [690, 29] width 47 height 39
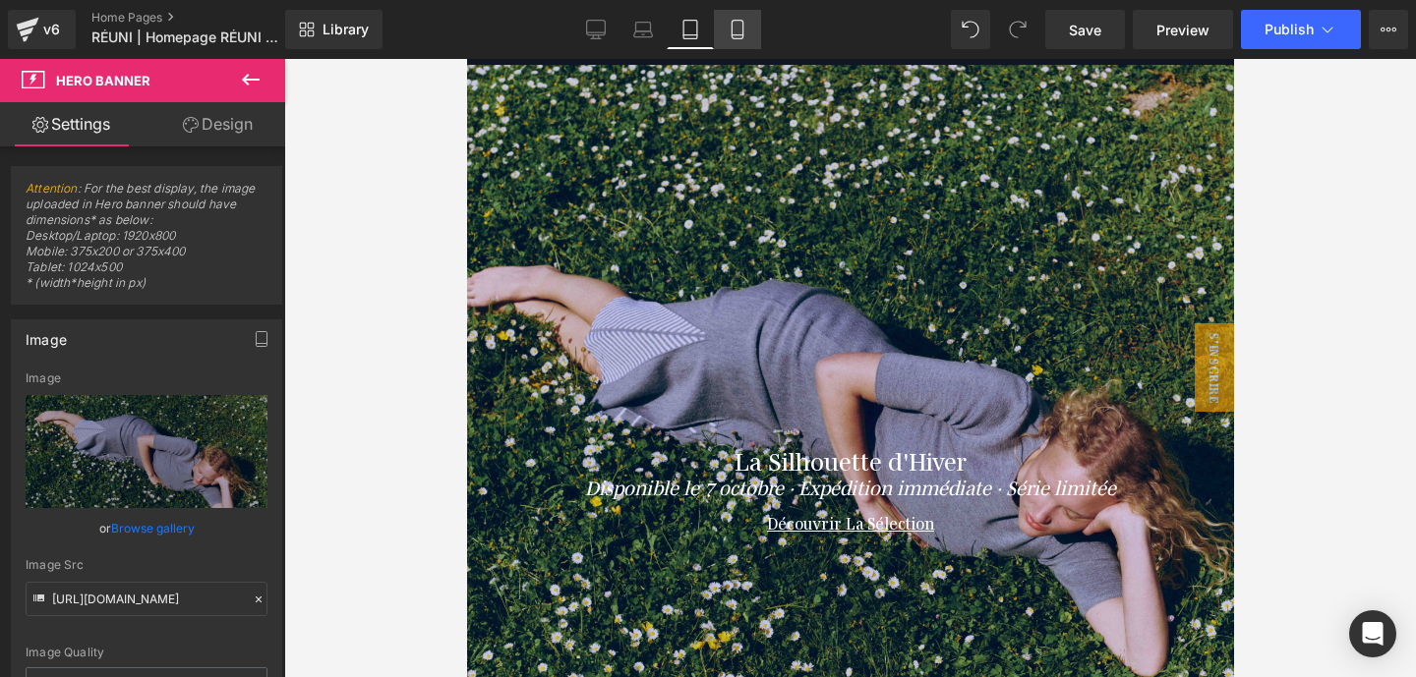
click at [741, 29] on icon at bounding box center [738, 30] width 20 height 20
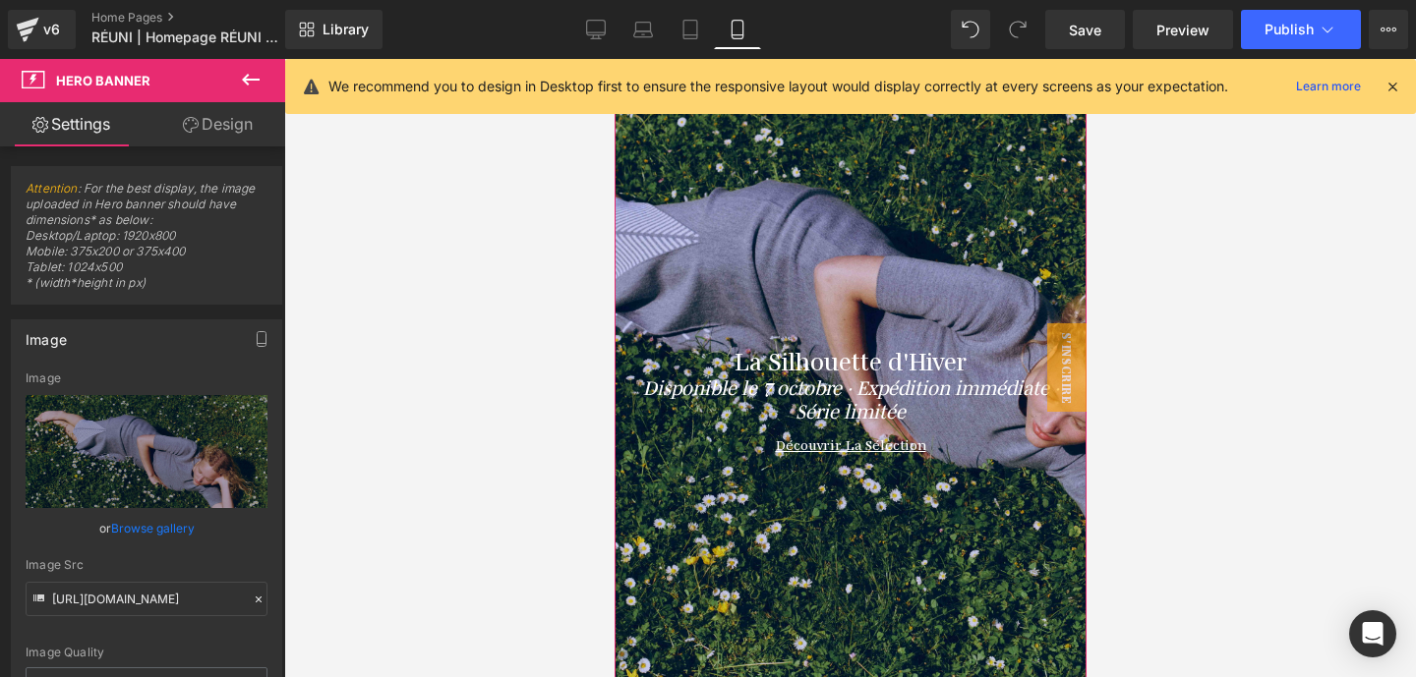
scroll to position [99, 0]
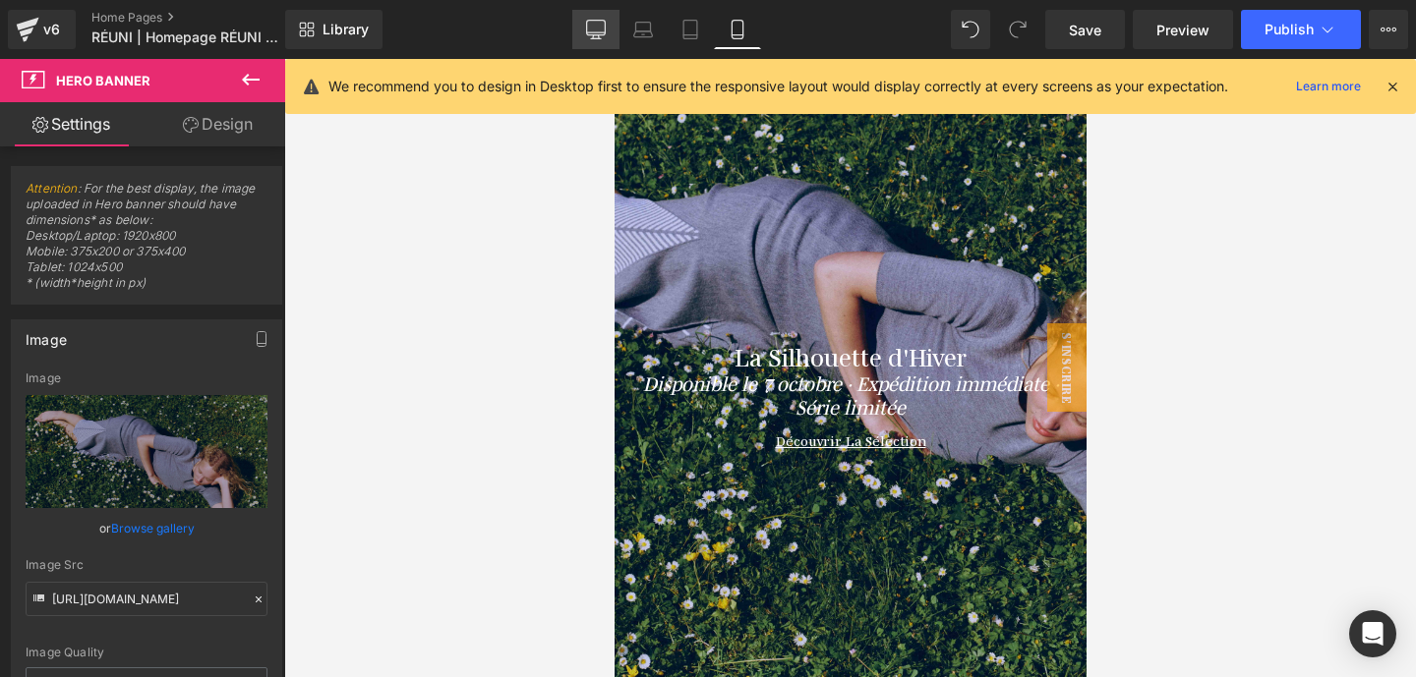
click at [584, 31] on link "Desktop" at bounding box center [595, 29] width 47 height 39
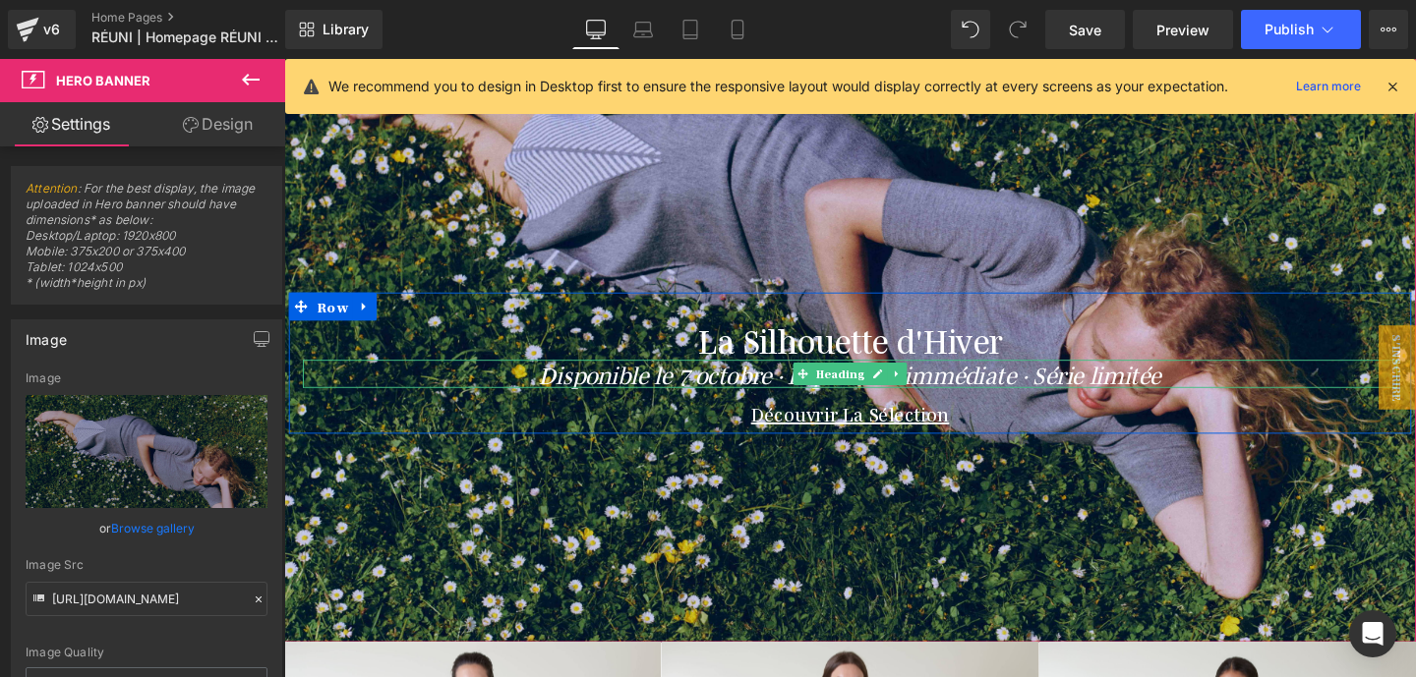
scroll to position [243, 0]
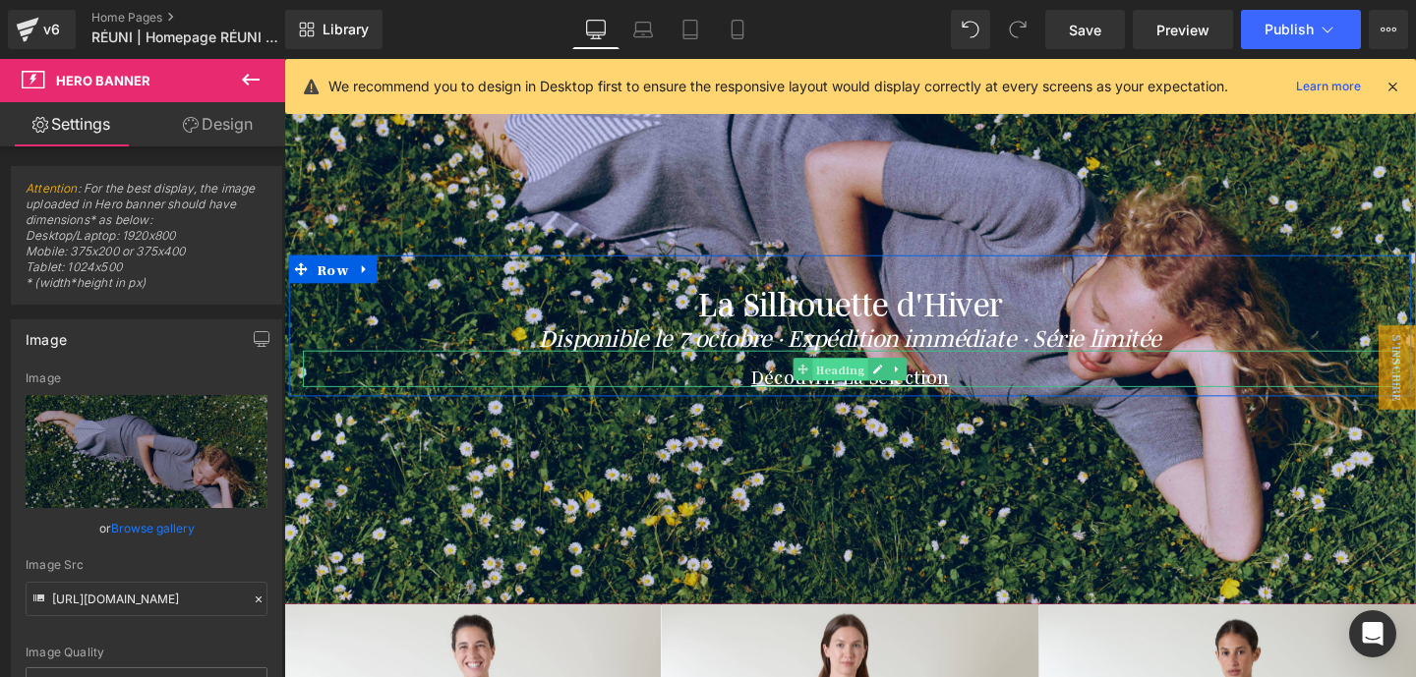
click at [867, 378] on span "Heading" at bounding box center [869, 387] width 58 height 24
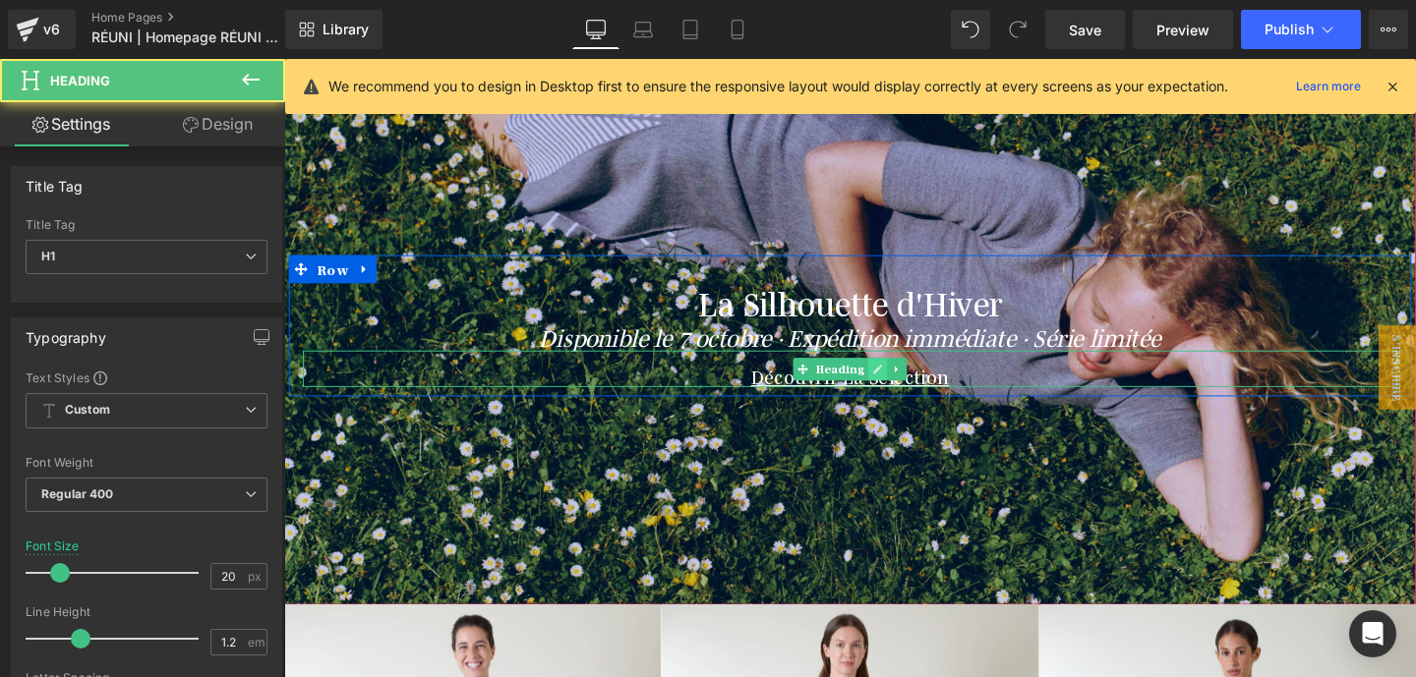
click at [902, 379] on icon at bounding box center [907, 385] width 11 height 12
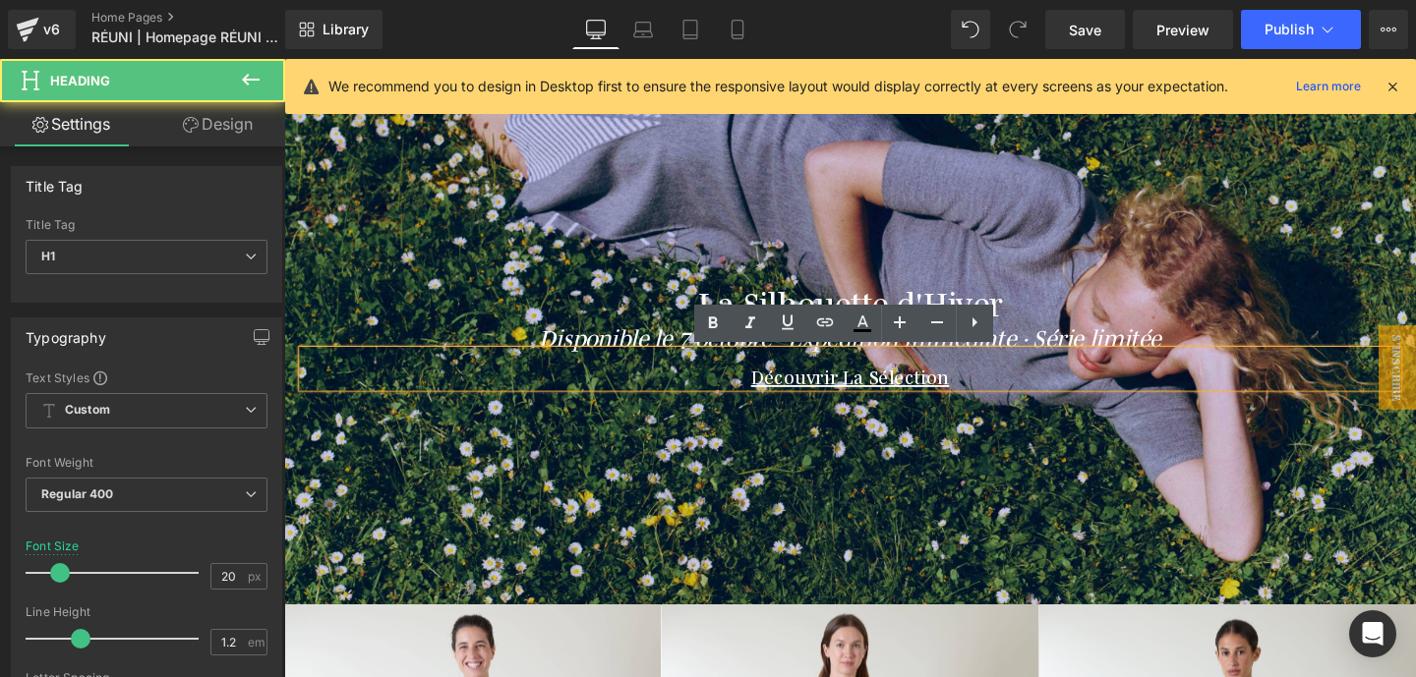
click at [1005, 390] on h1 "Découvrir La Sélection" at bounding box center [879, 392] width 1150 height 24
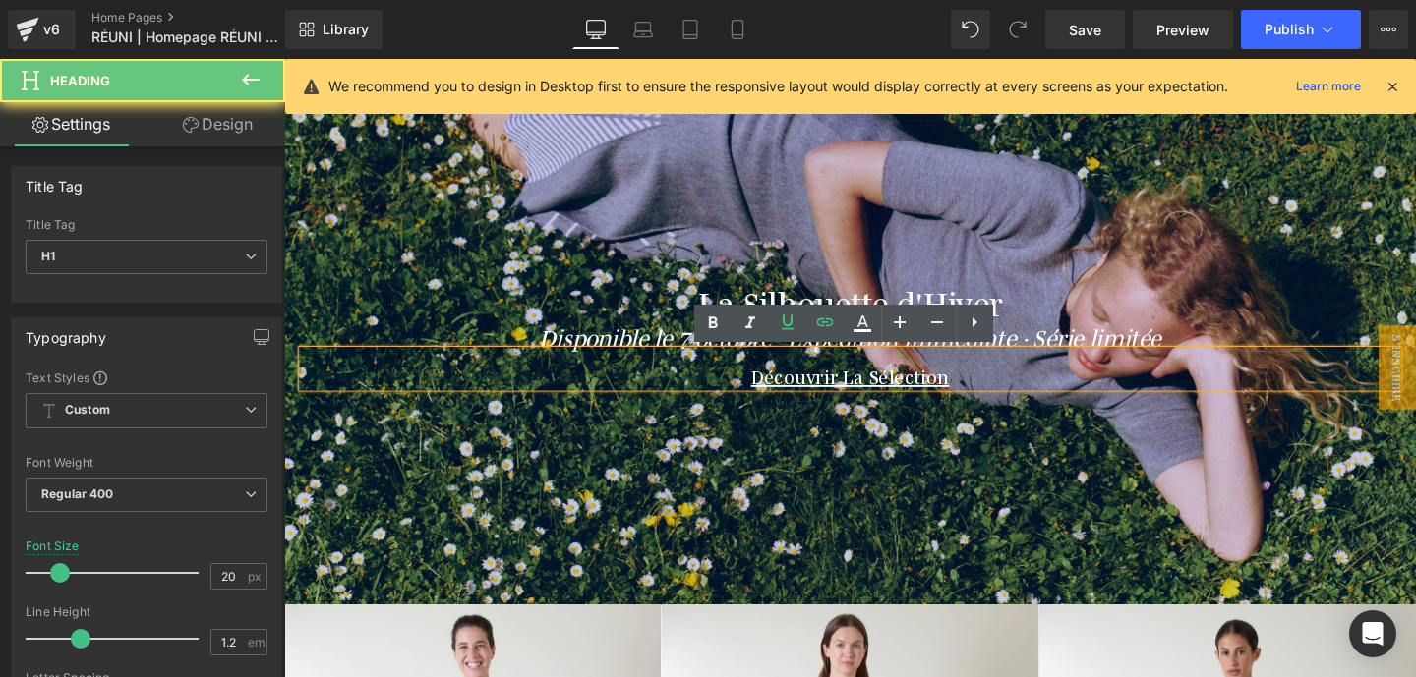
click at [1005, 390] on h1 "Découvrir La Sélection" at bounding box center [879, 392] width 1150 height 24
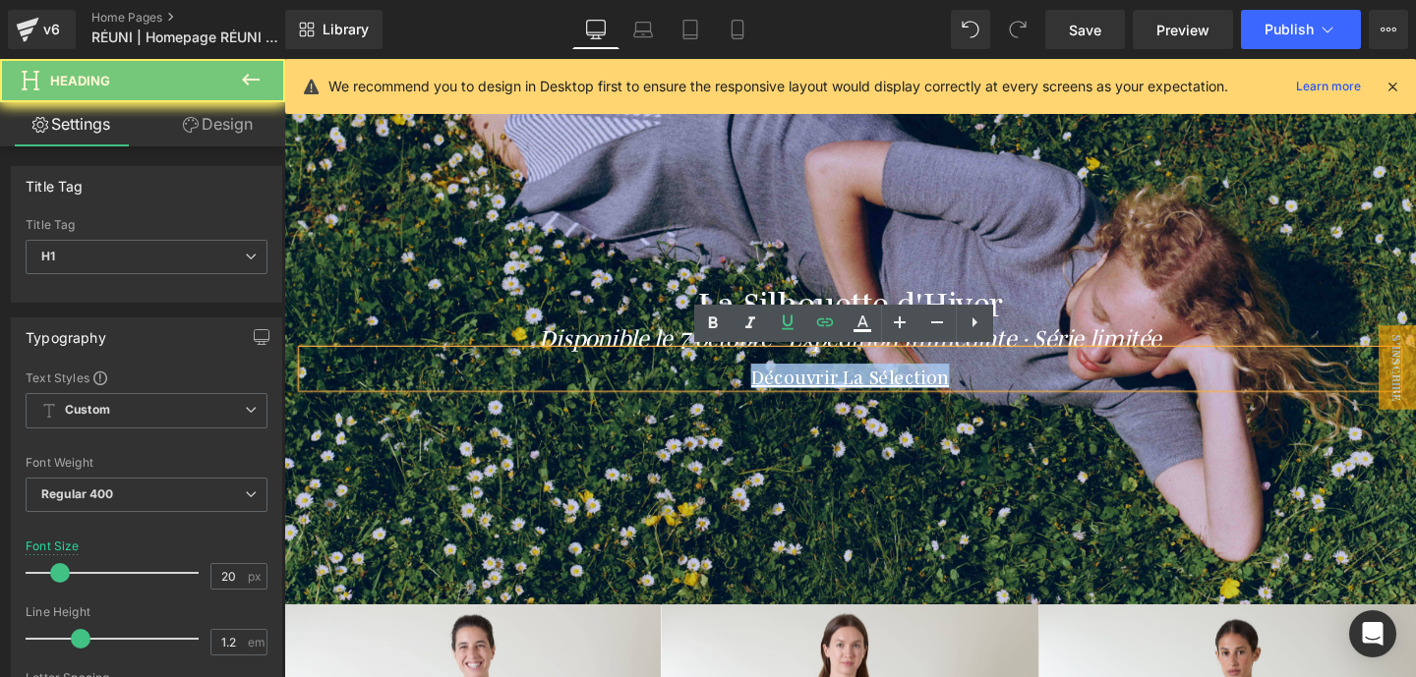
click at [1005, 390] on h1 "Découvrir La Sélection" at bounding box center [879, 392] width 1150 height 24
paste div
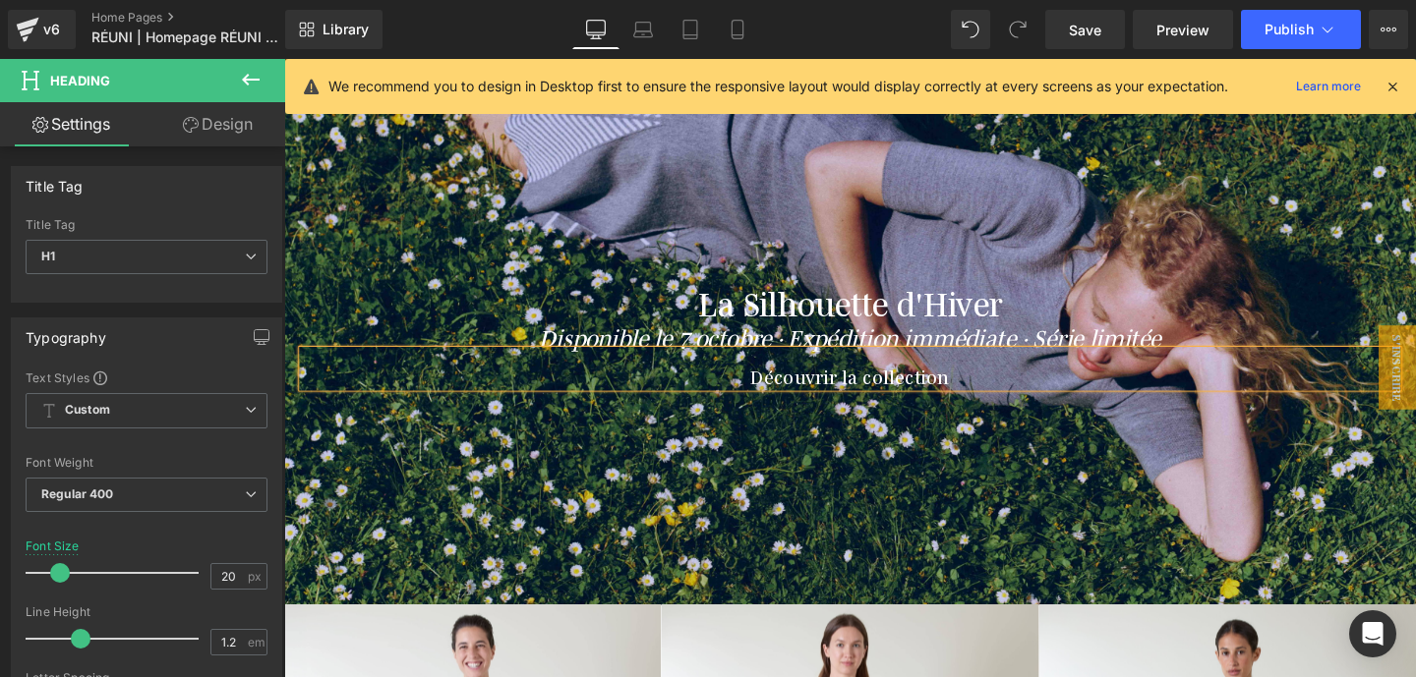
click at [987, 399] on h1 "Découvrir la collection" at bounding box center [879, 392] width 1150 height 24
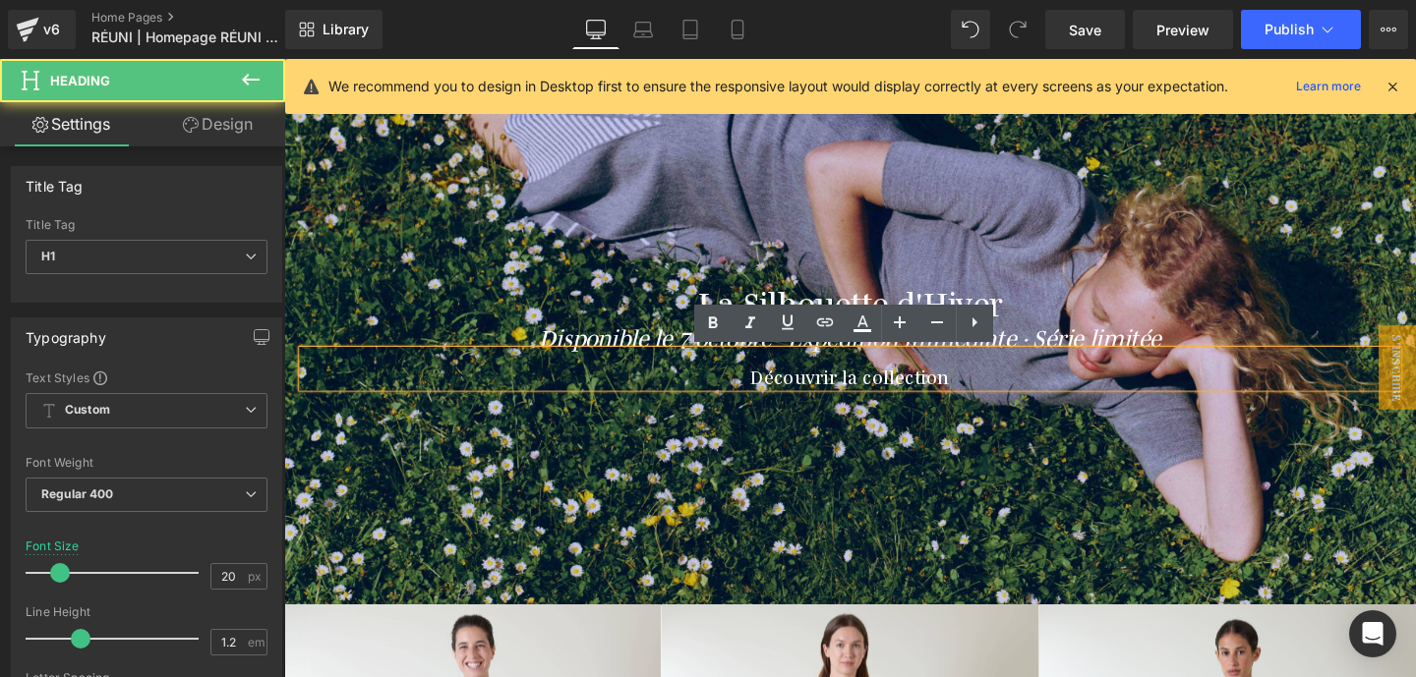
click at [987, 399] on h1 "Découvrir la collection" at bounding box center [879, 392] width 1150 height 24
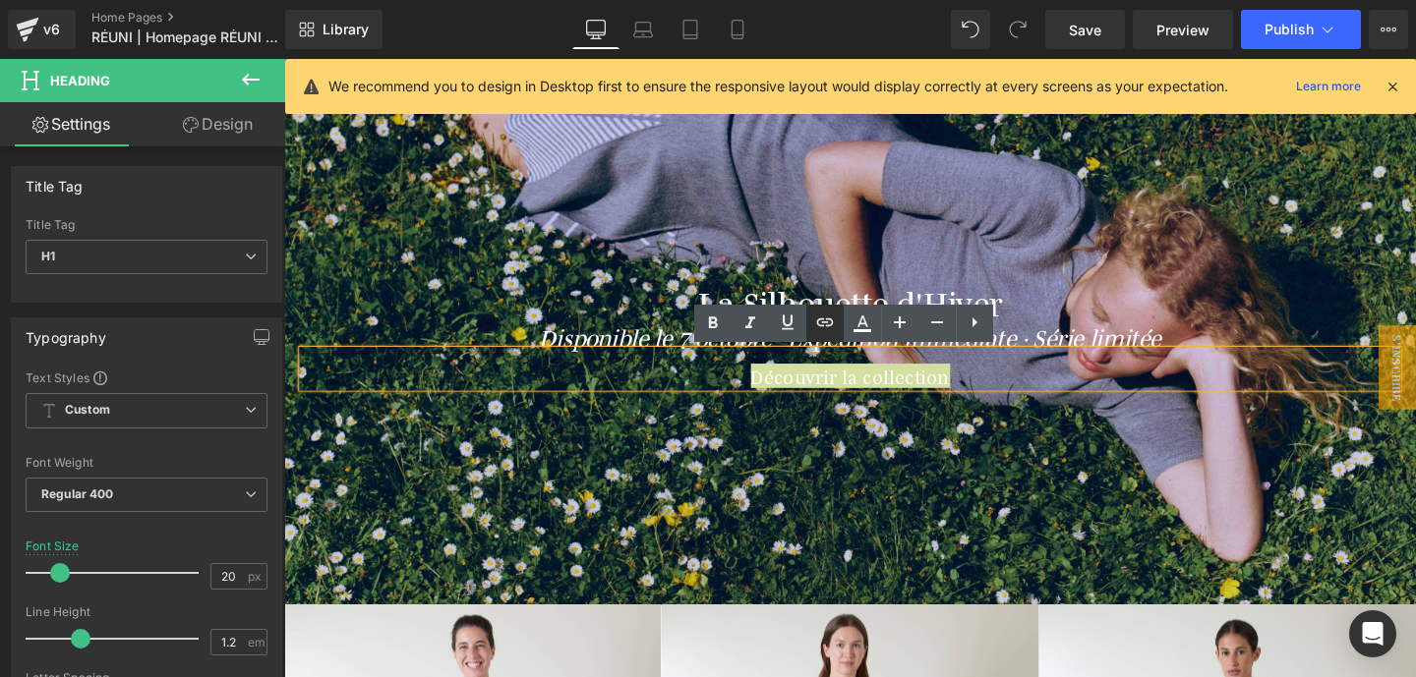
click at [832, 324] on icon at bounding box center [825, 323] width 24 height 24
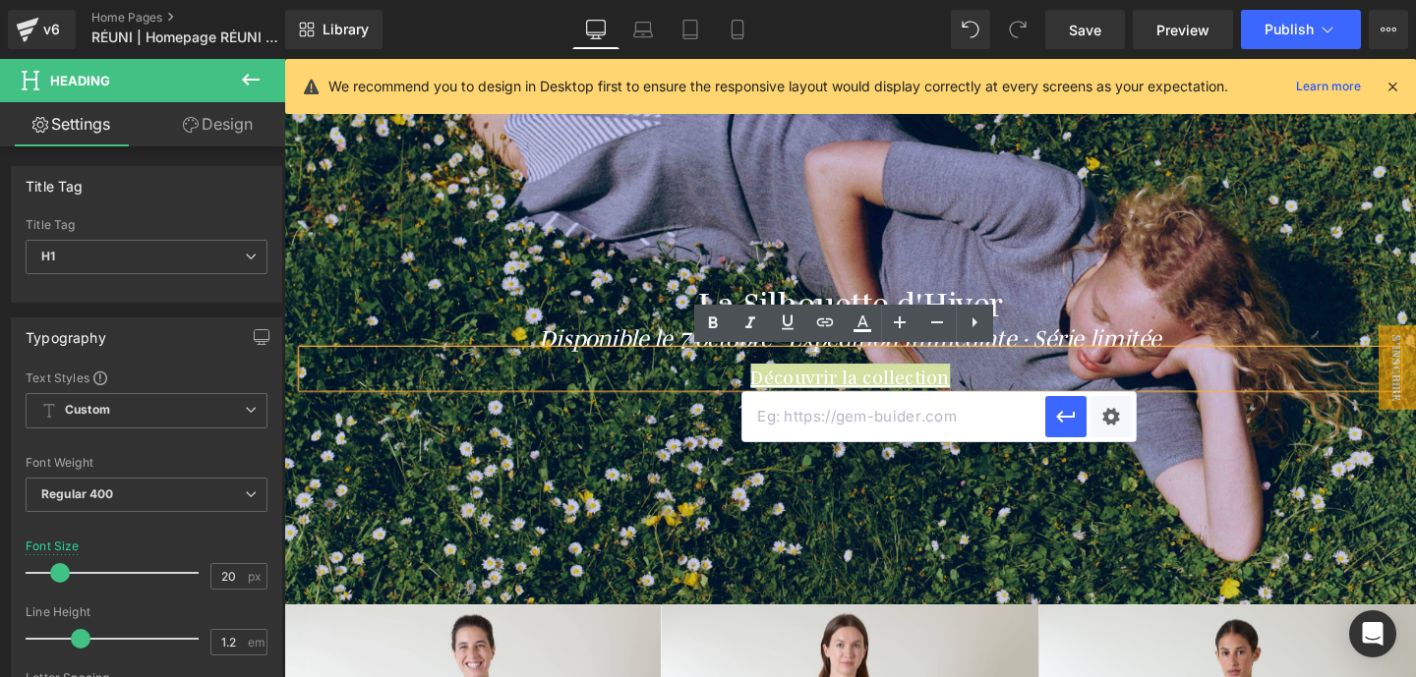
click at [820, 426] on input "text" at bounding box center [893, 416] width 303 height 49
paste input "[URL][DOMAIN_NAME]"
type input "[URL][DOMAIN_NAME]"
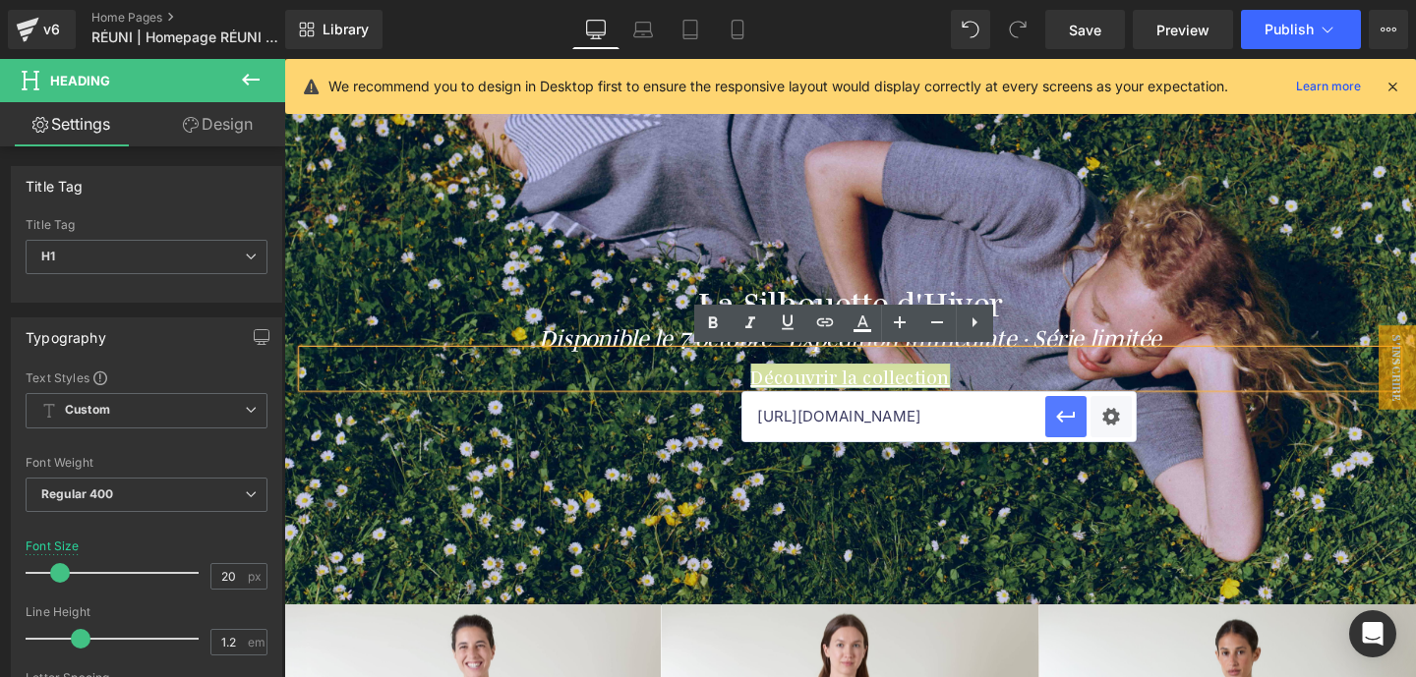
click at [1061, 422] on icon "button" at bounding box center [1065, 418] width 19 height 12
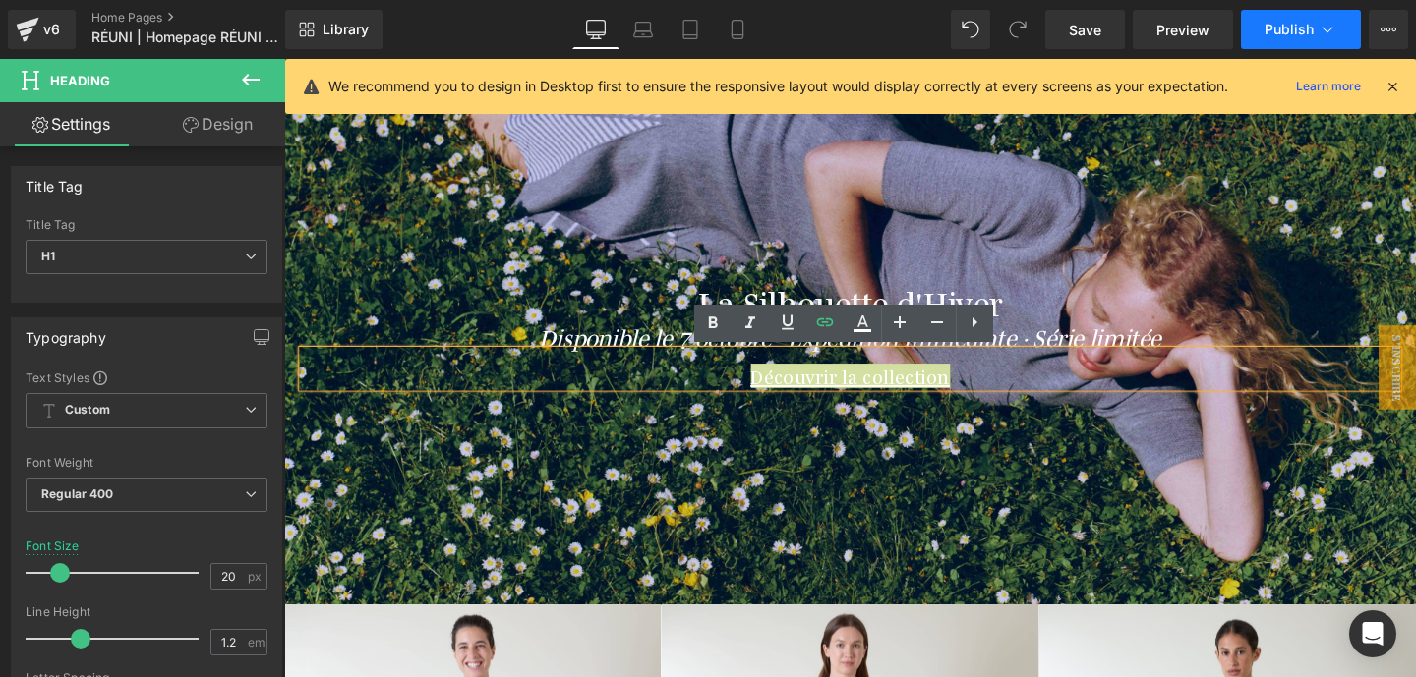
click at [1300, 15] on button "Publish" at bounding box center [1301, 29] width 120 height 39
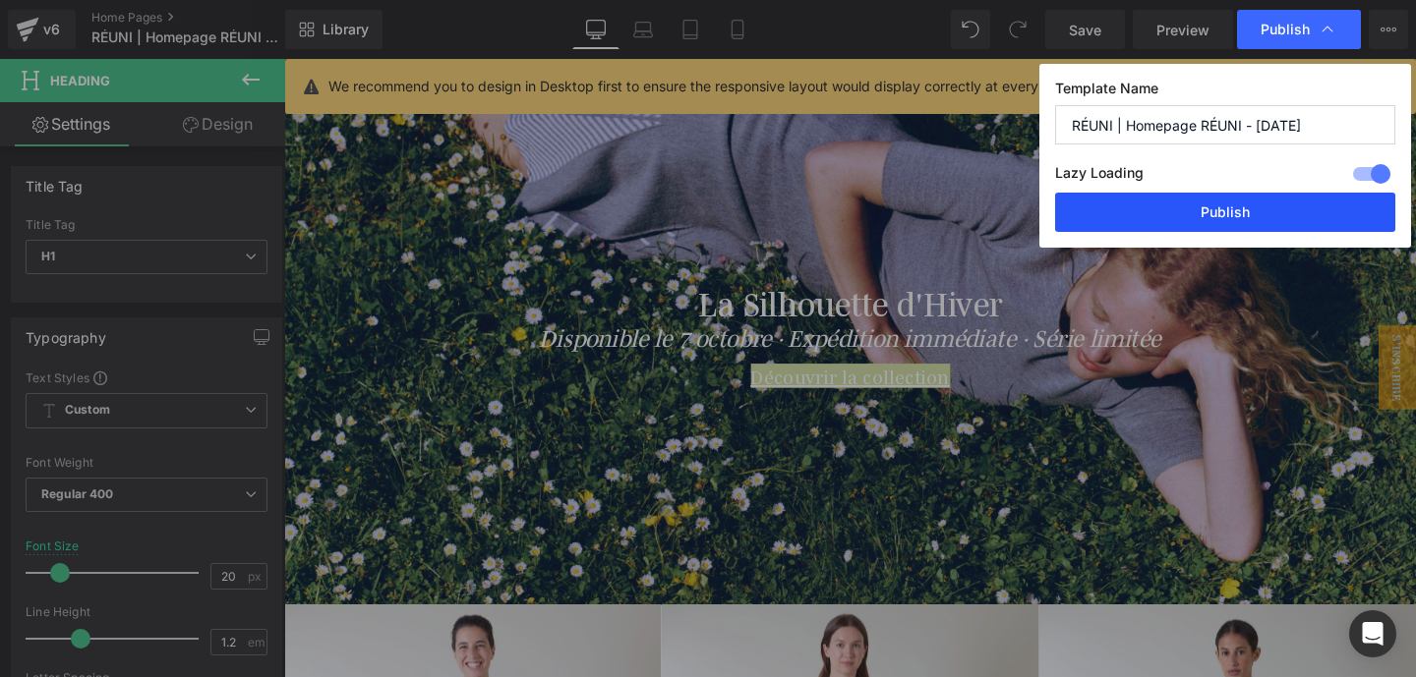
click at [1218, 220] on button "Publish" at bounding box center [1225, 212] width 340 height 39
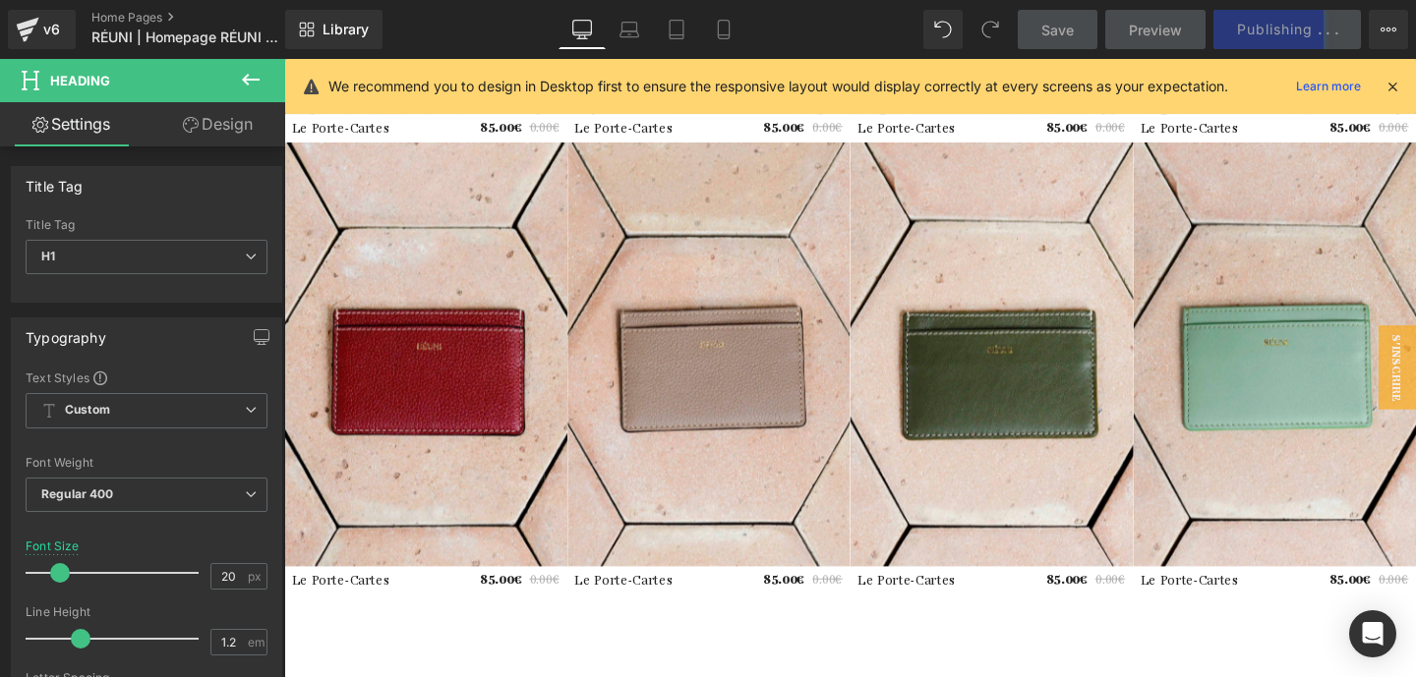
scroll to position [3513, 0]
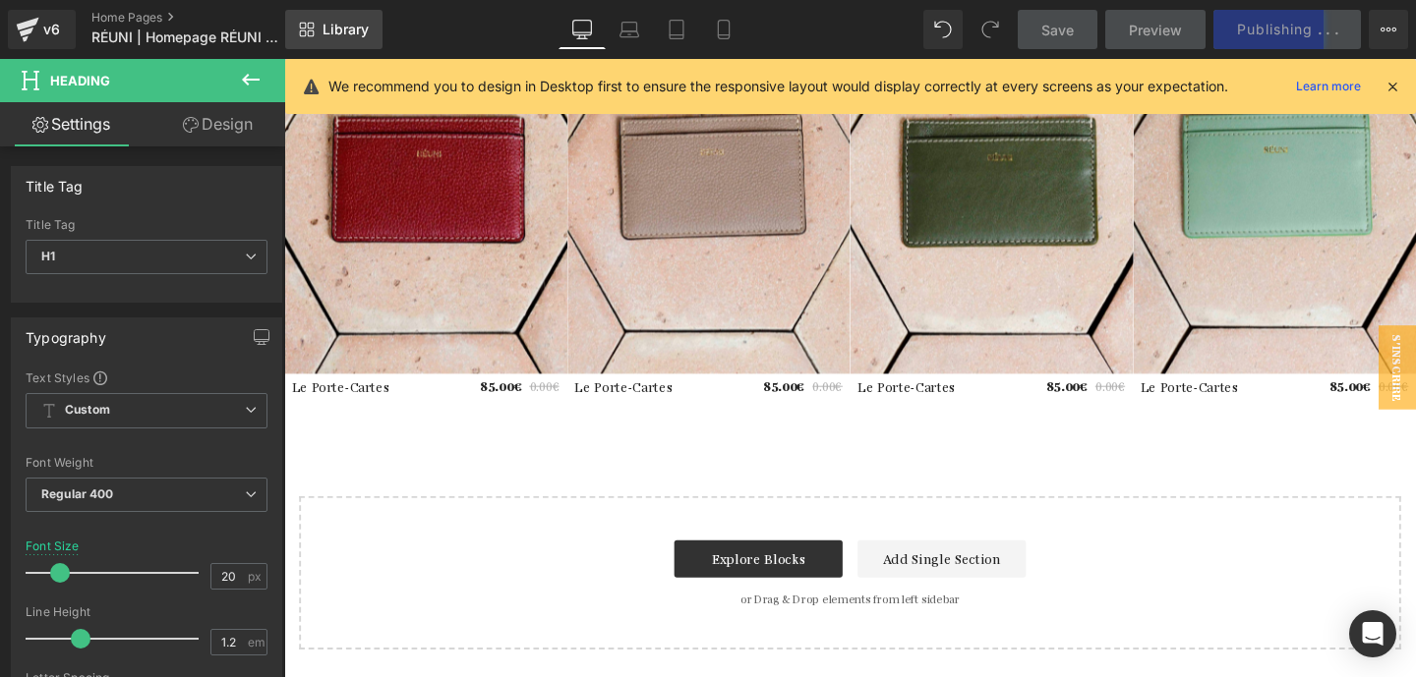
click at [326, 29] on span "Library" at bounding box center [345, 30] width 46 height 18
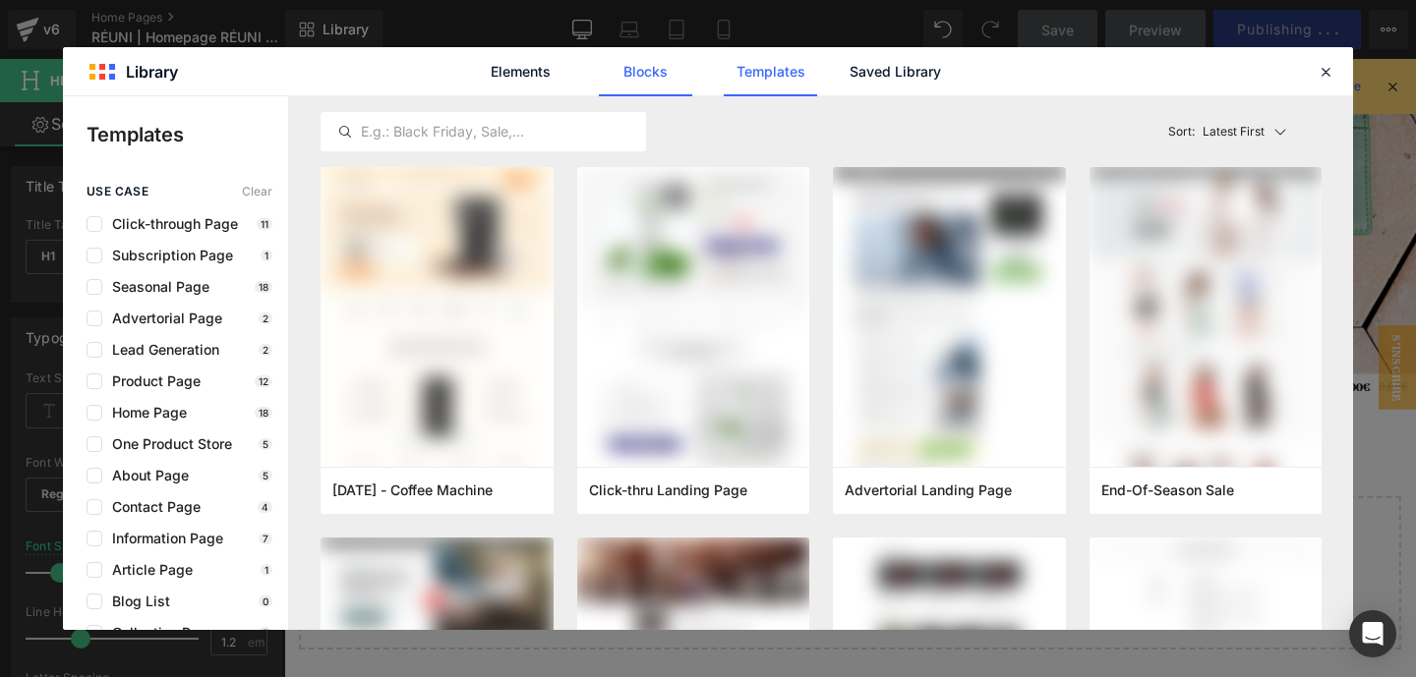
click at [848, 69] on link "Blocks" at bounding box center [894, 71] width 93 height 49
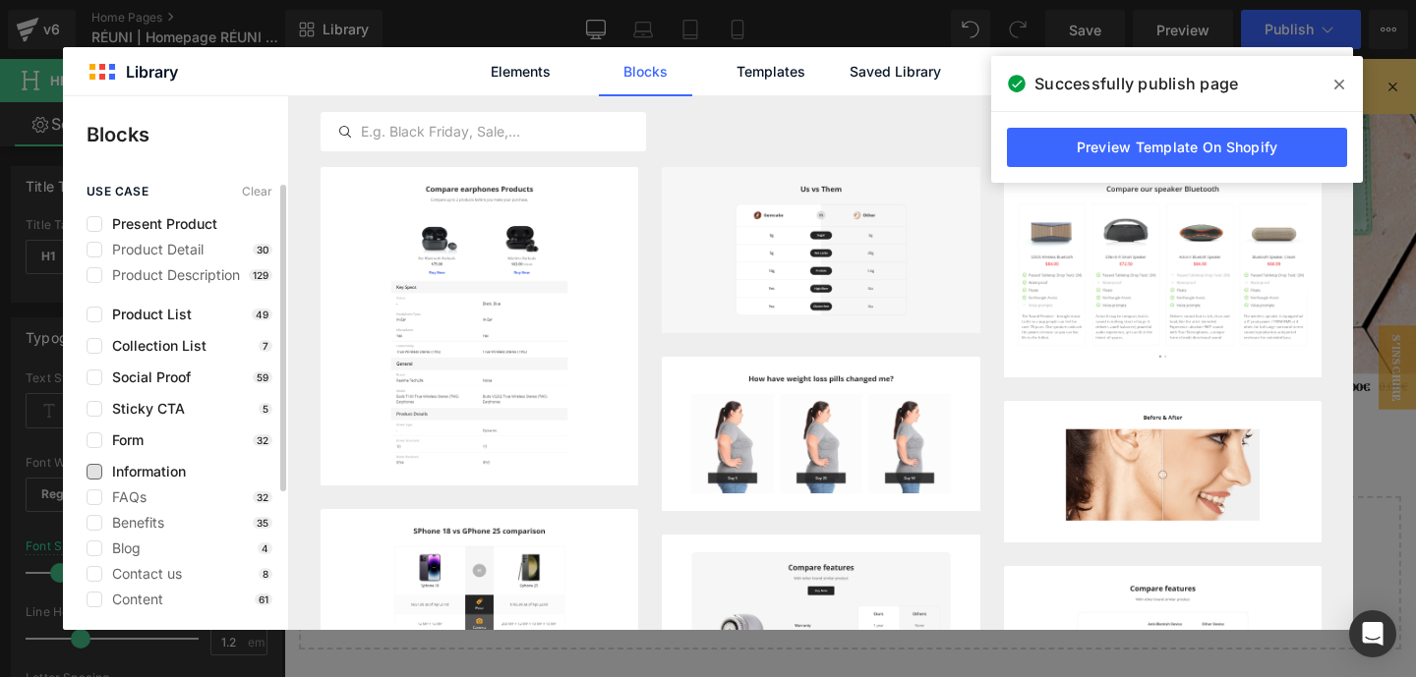
click at [137, 472] on span "Information" at bounding box center [144, 472] width 84 height 16
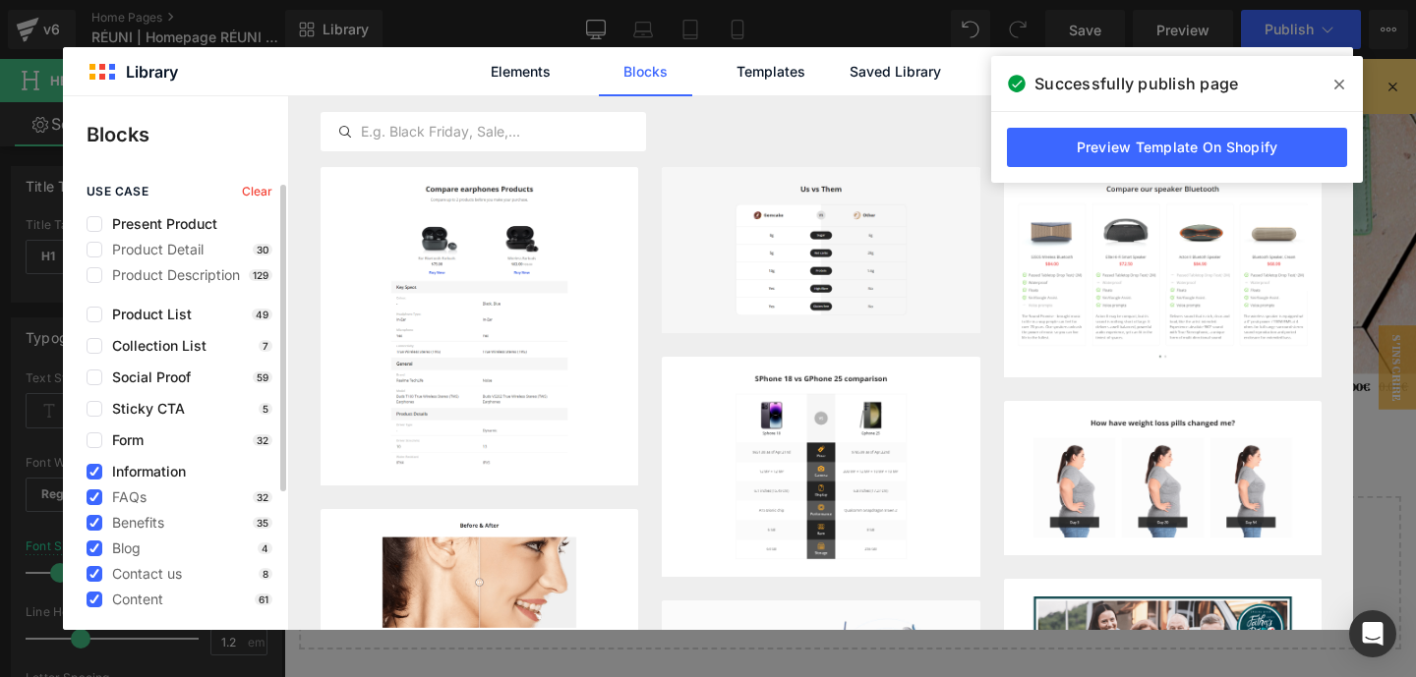
click at [137, 472] on span "Information" at bounding box center [144, 472] width 84 height 16
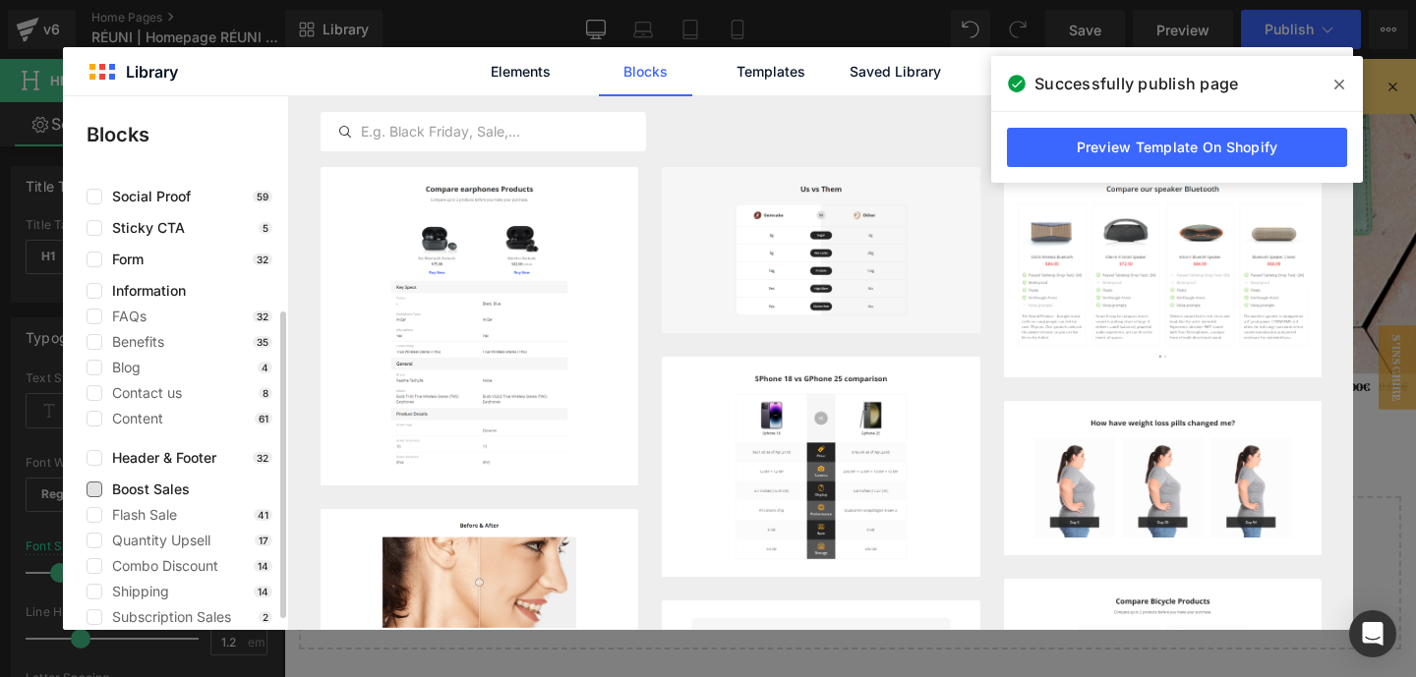
scroll to position [200, 0]
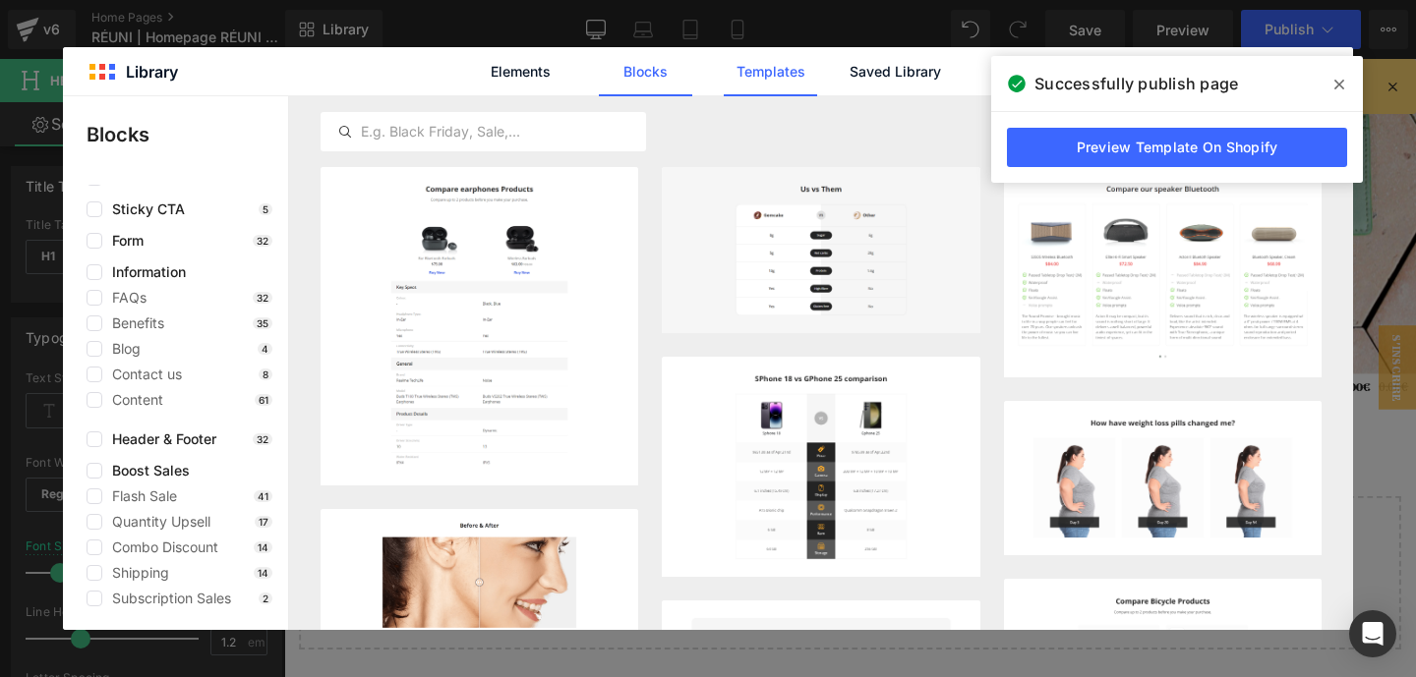
click at [737, 70] on link "Templates" at bounding box center [770, 71] width 93 height 49
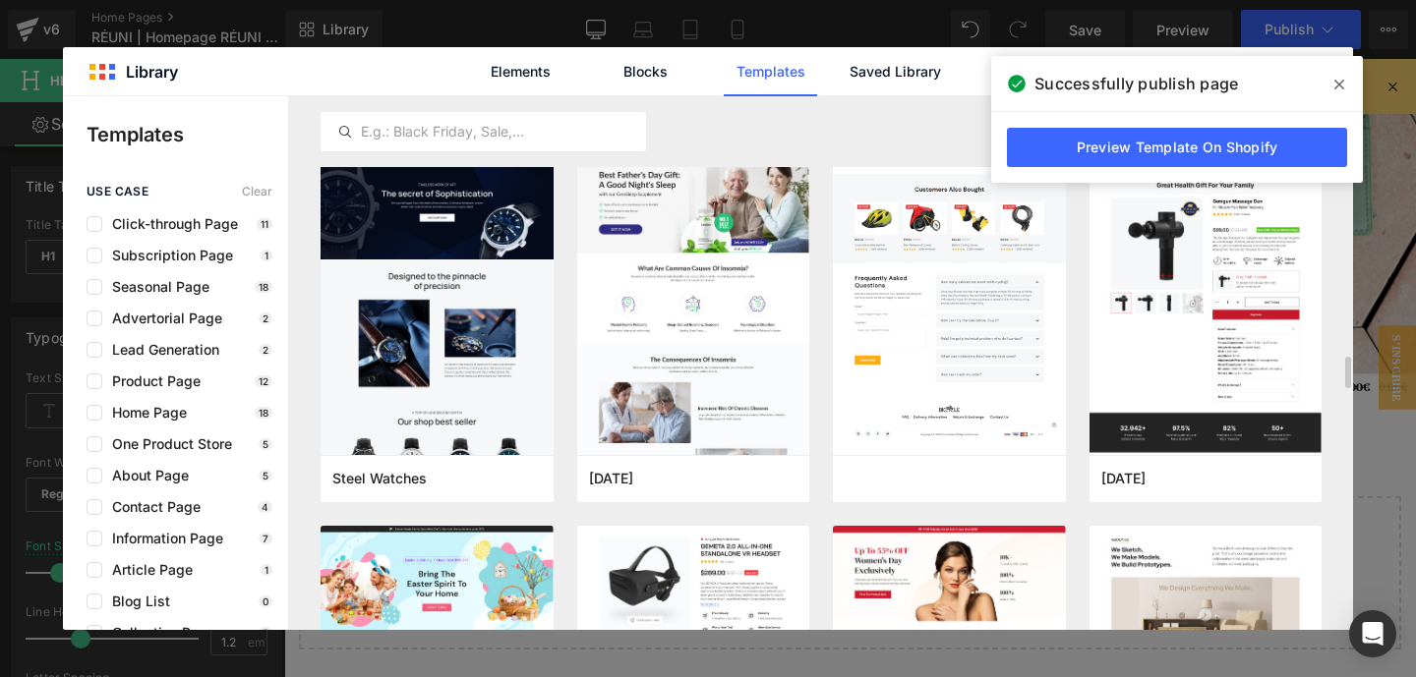
scroll to position [4100, 0]
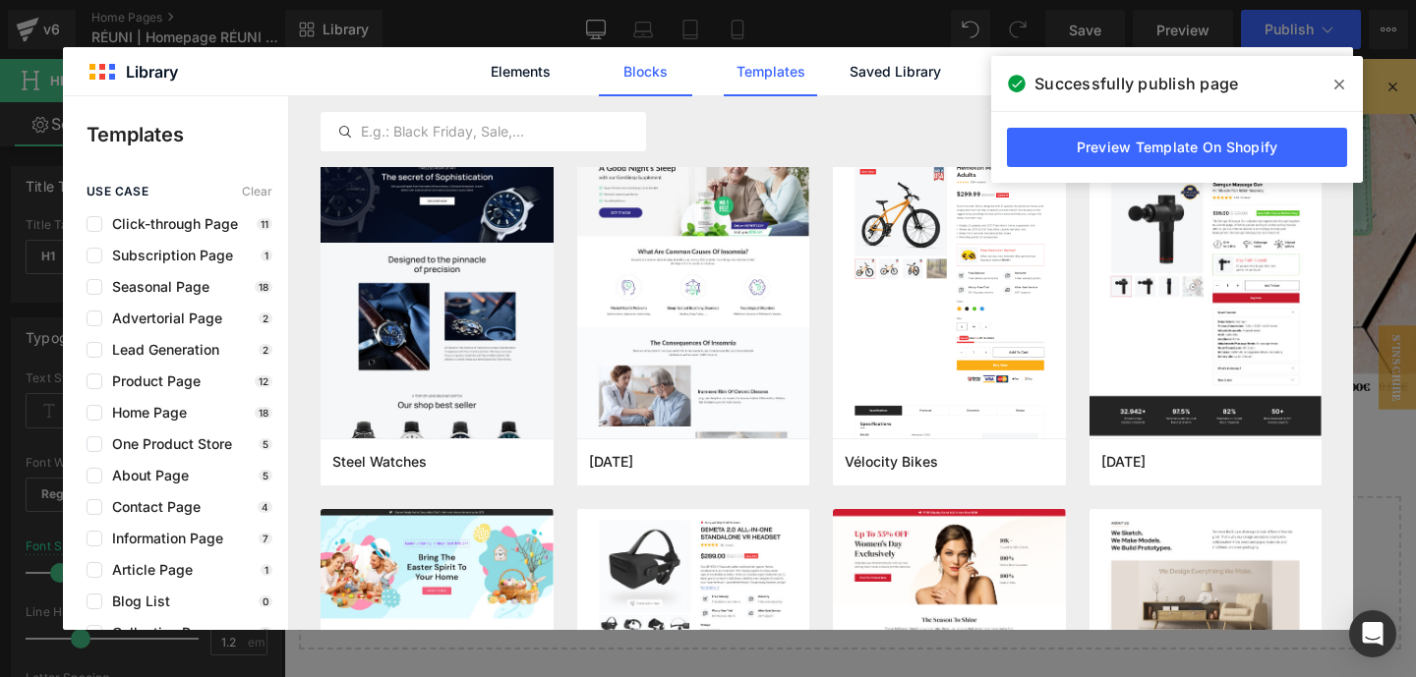
click at [848, 68] on link "Blocks" at bounding box center [894, 71] width 93 height 49
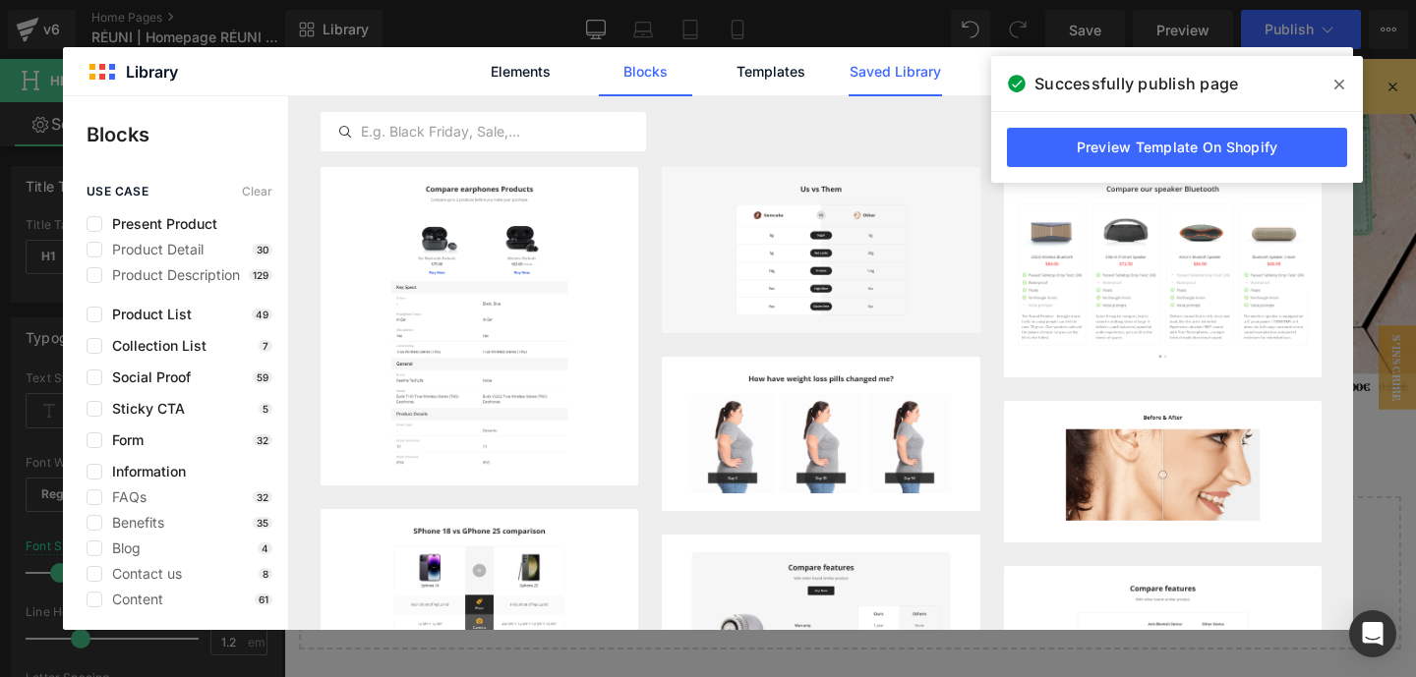
click at [0, 0] on link "Saved Library" at bounding box center [0, 0] width 0 height 0
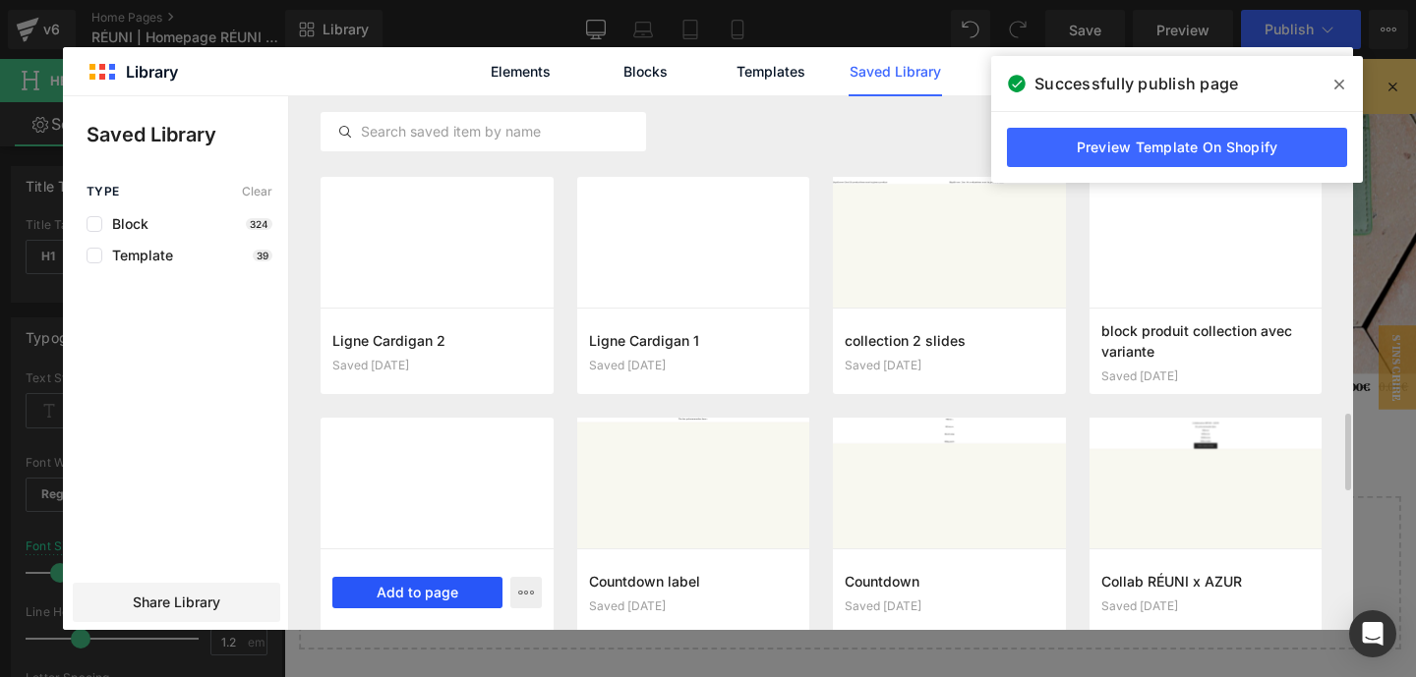
scroll to position [2163, 0]
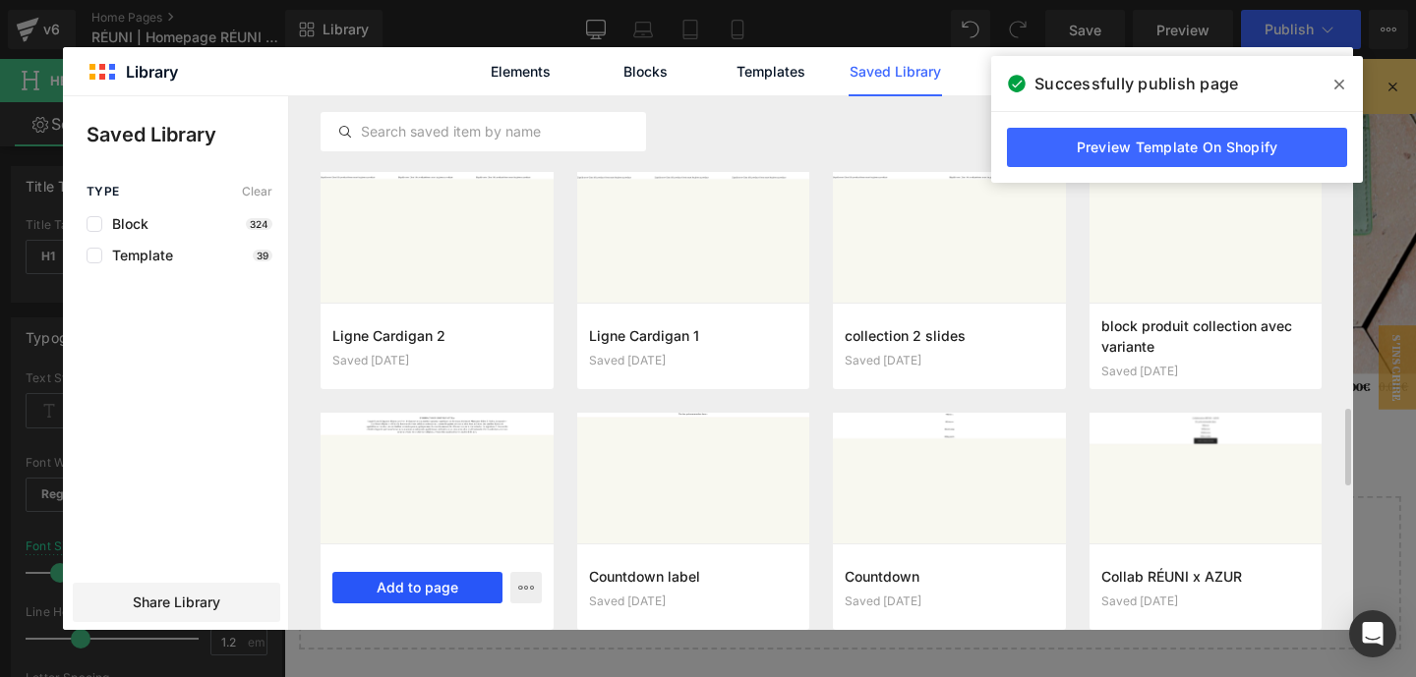
click at [410, 585] on button "Add to page" at bounding box center [417, 587] width 170 height 31
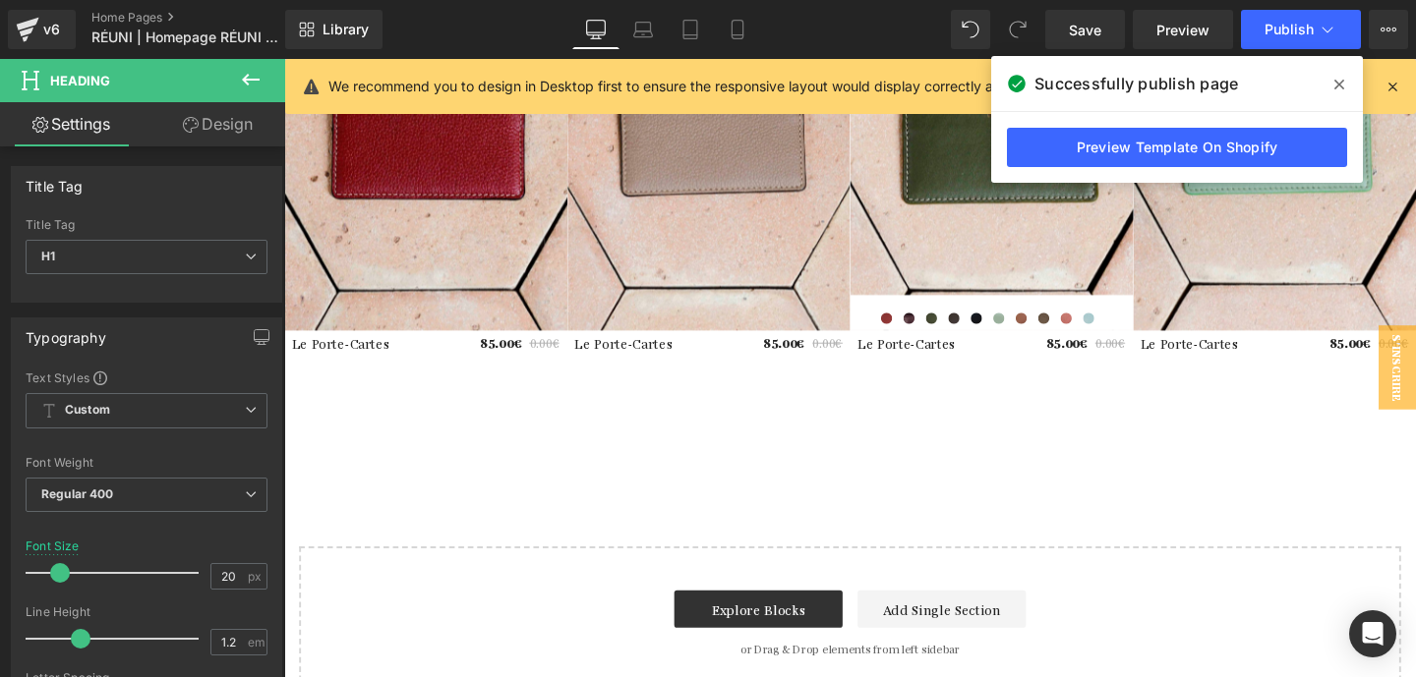
scroll to position [3611, 0]
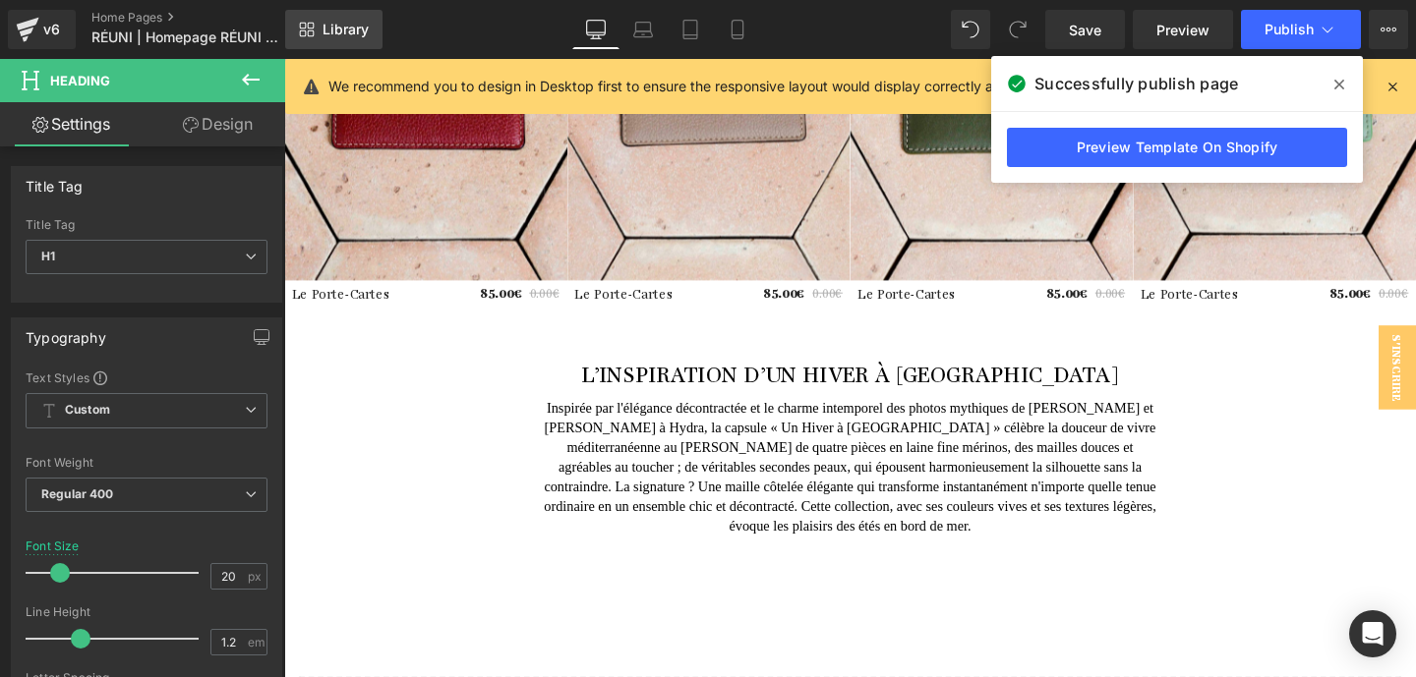
click at [334, 24] on span "Library" at bounding box center [345, 30] width 46 height 18
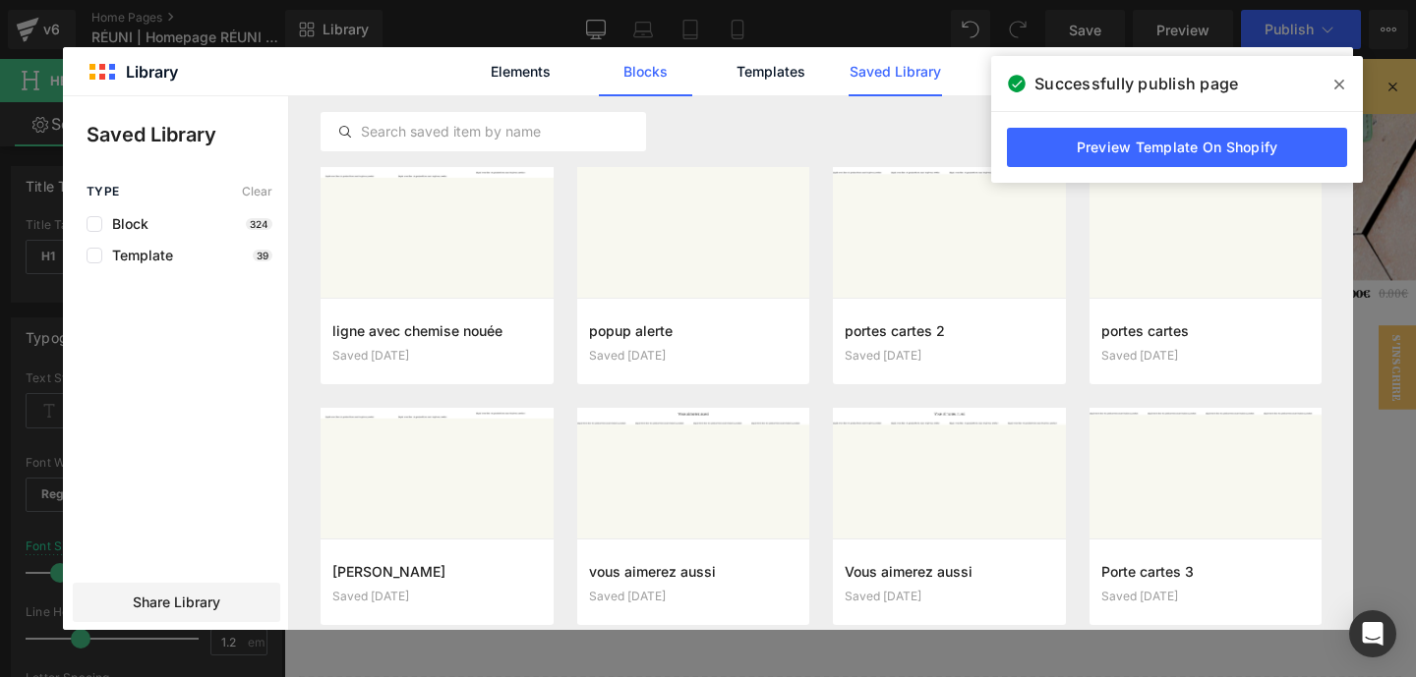
click at [848, 73] on link "Blocks" at bounding box center [894, 71] width 93 height 49
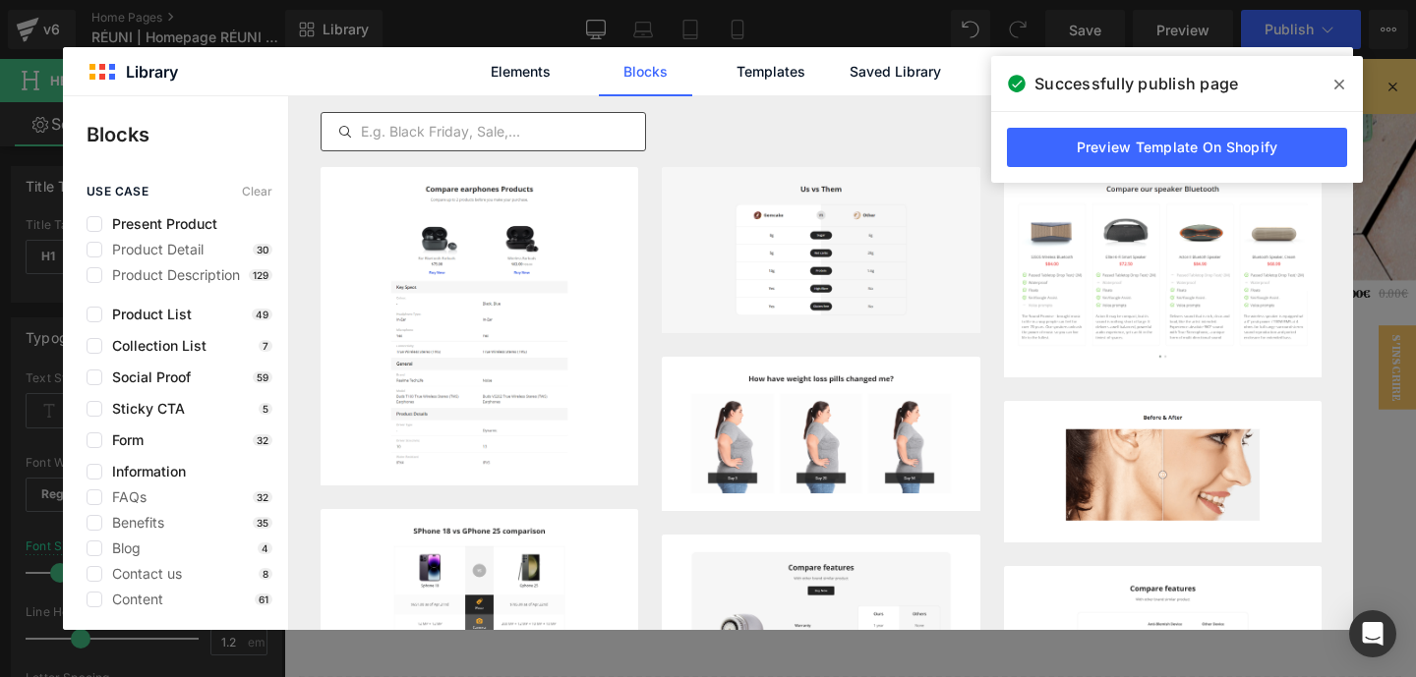
click at [532, 136] on input "text" at bounding box center [482, 132] width 323 height 24
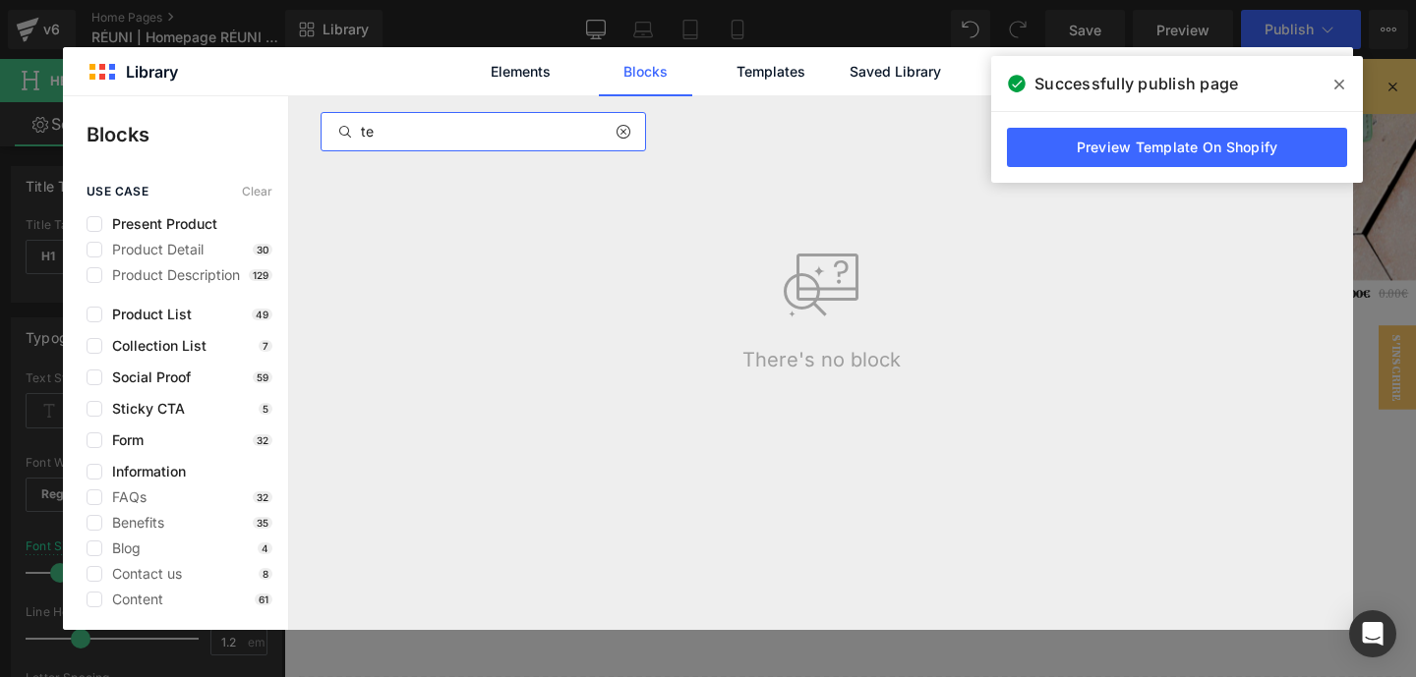
type input "t"
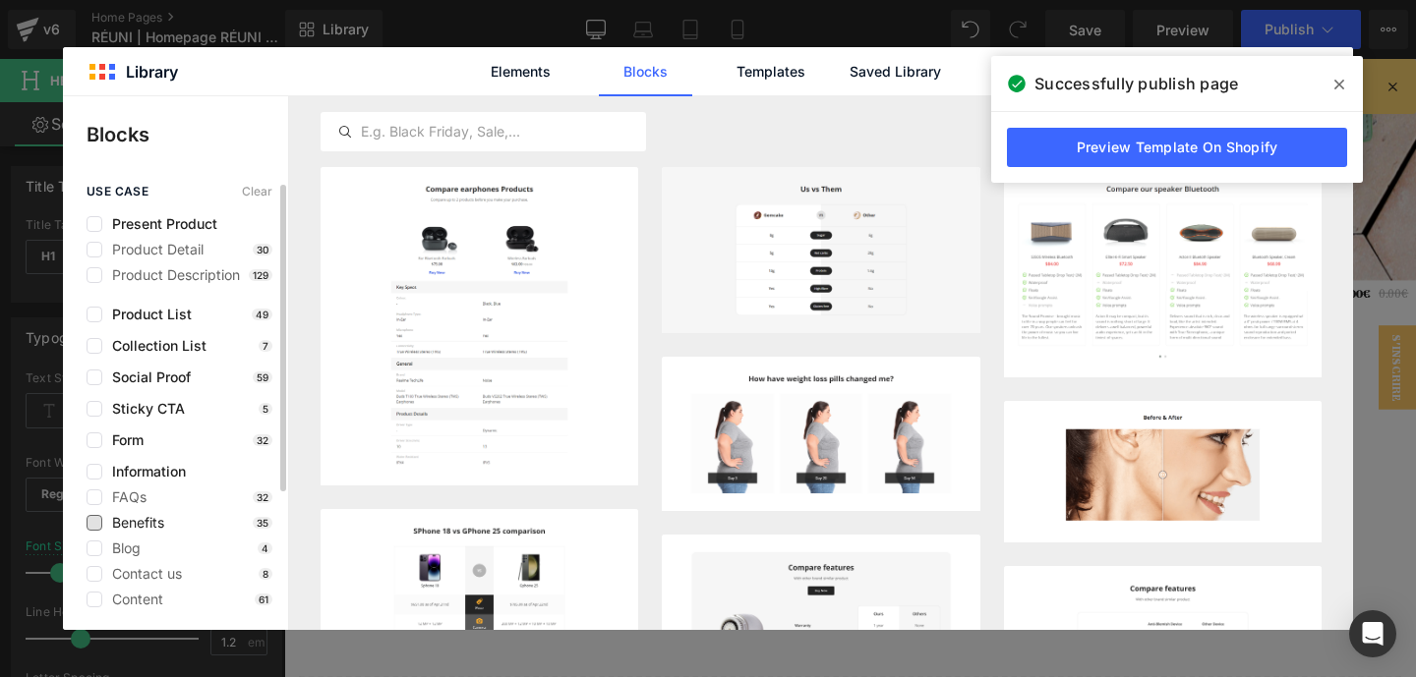
click at [162, 521] on span "Benefits" at bounding box center [133, 523] width 62 height 16
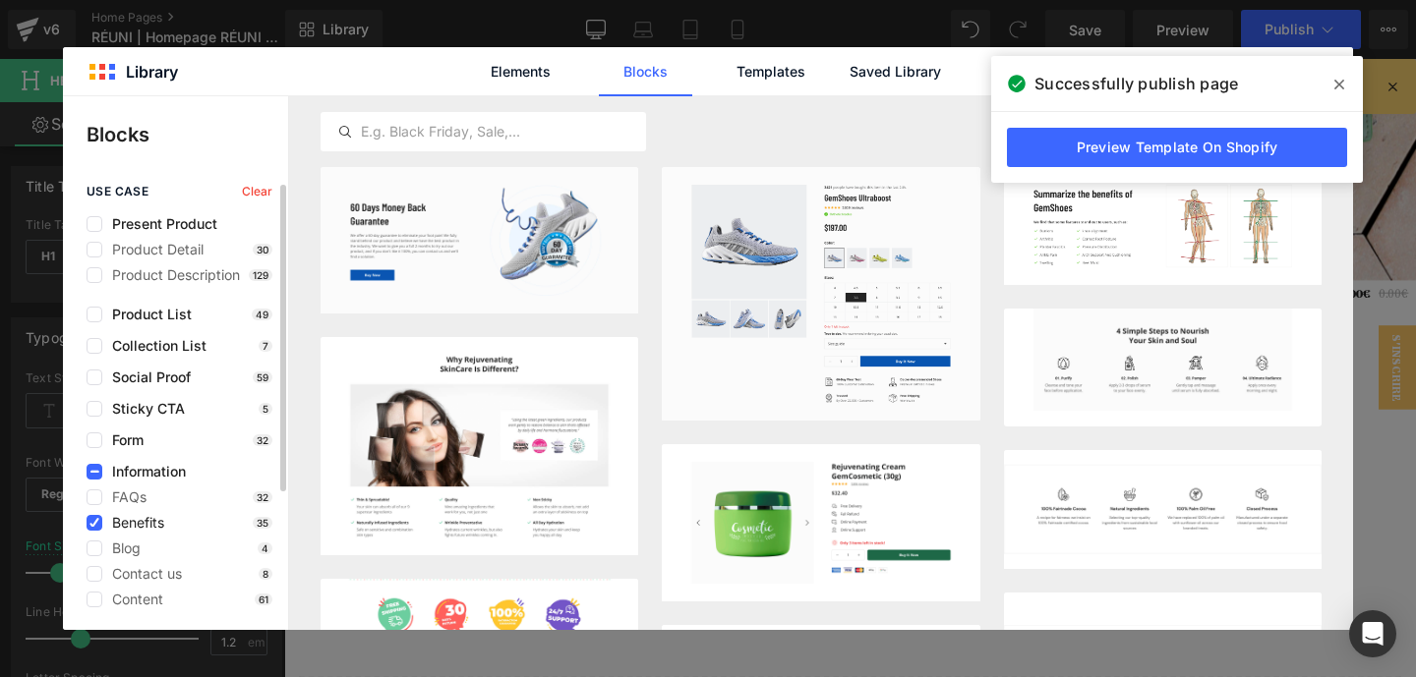
click at [162, 521] on span "Benefits" at bounding box center [133, 523] width 62 height 16
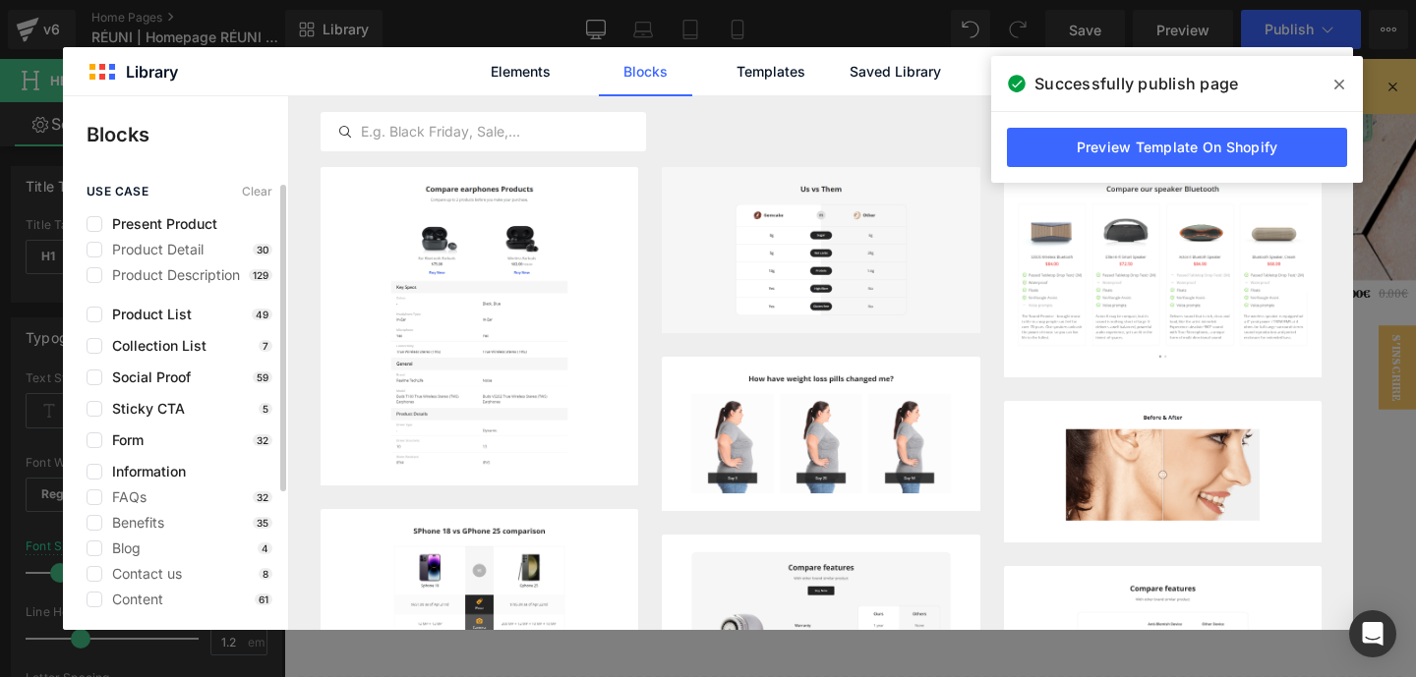
scroll to position [23, 0]
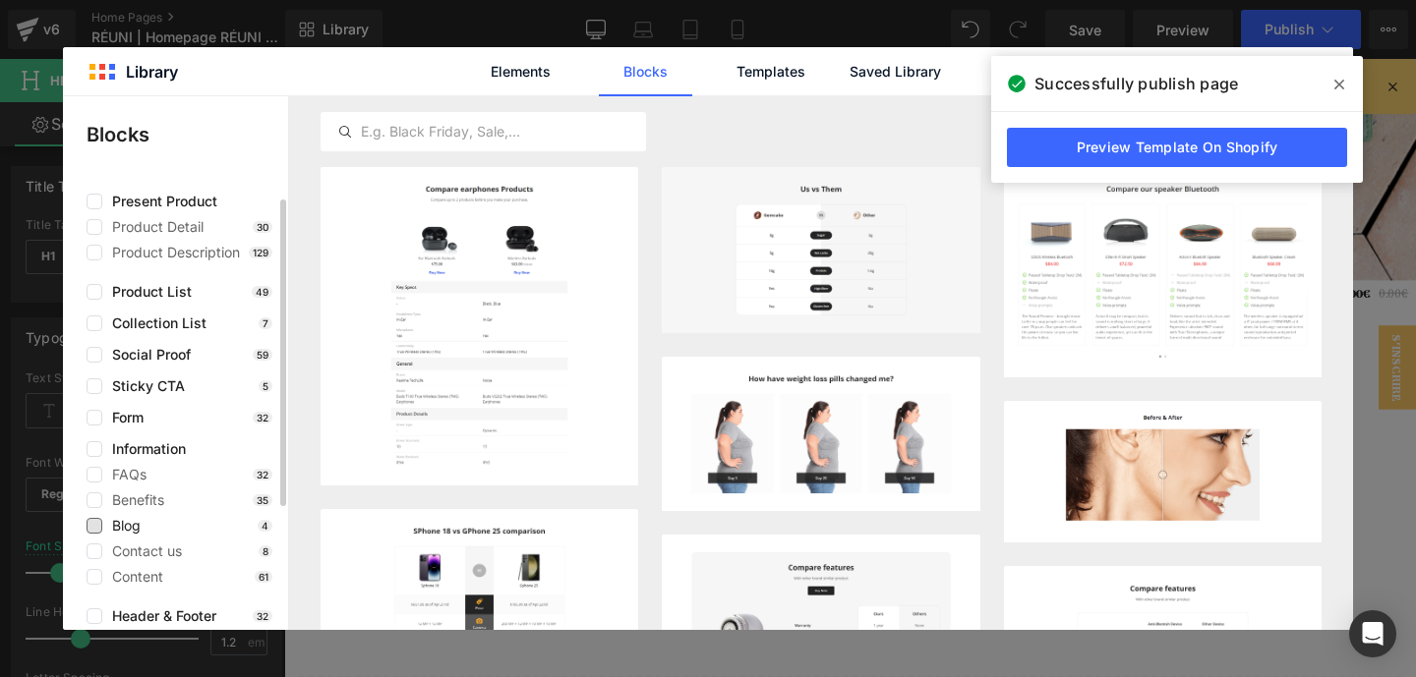
click at [131, 533] on span "Blog" at bounding box center [121, 526] width 38 height 16
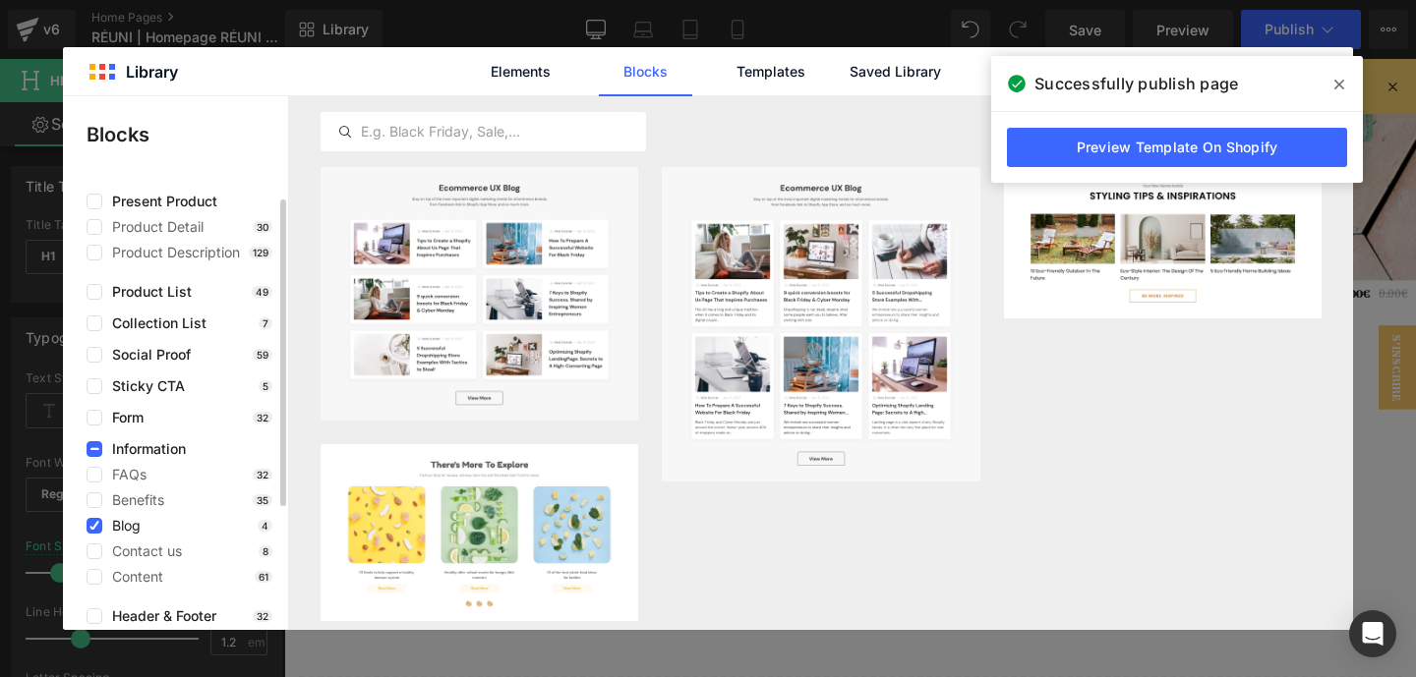
click at [131, 533] on span "Blog" at bounding box center [121, 526] width 38 height 16
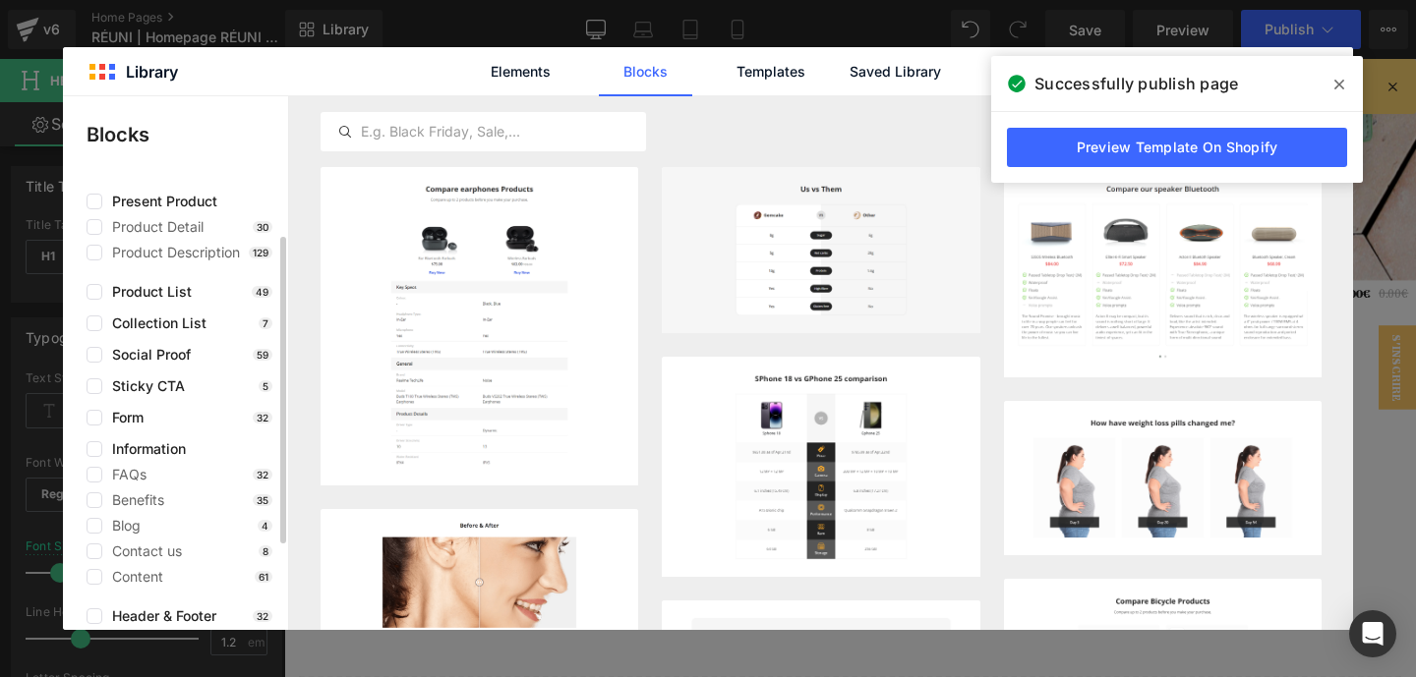
scroll to position [200, 0]
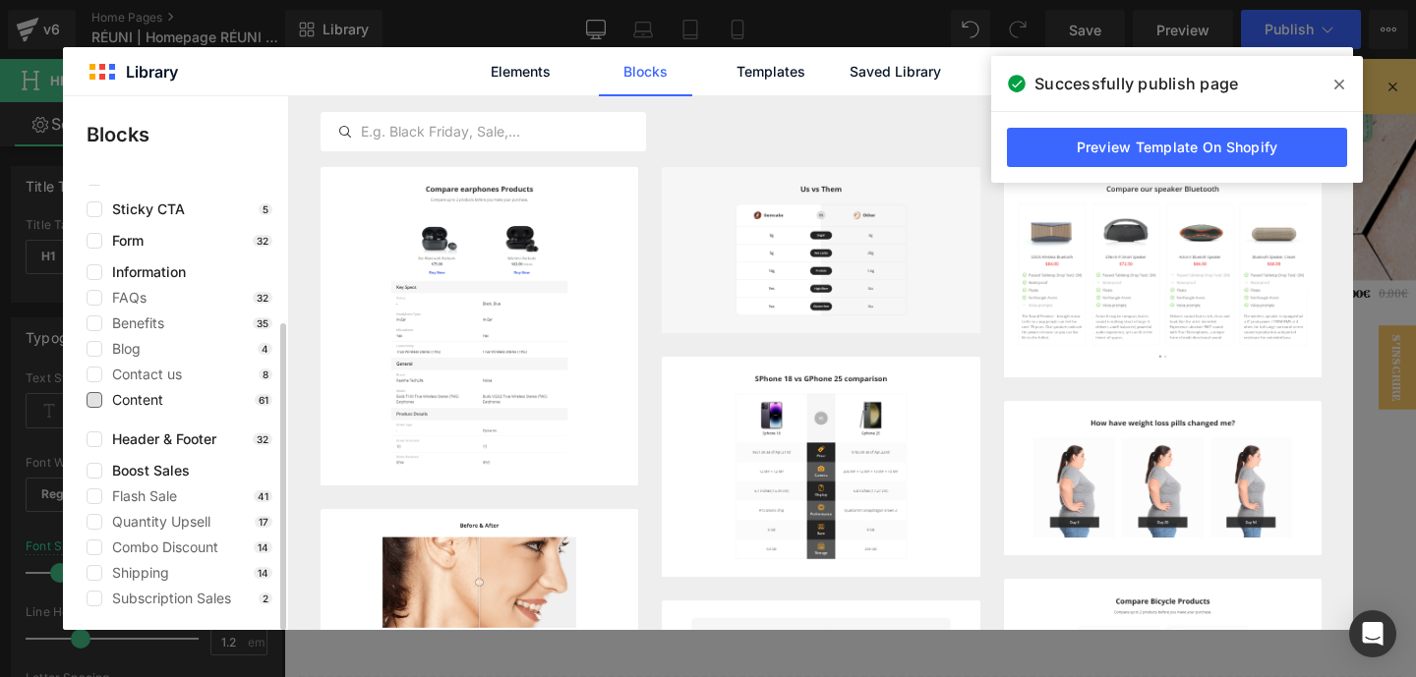
click at [154, 402] on span "Content" at bounding box center [132, 400] width 61 height 16
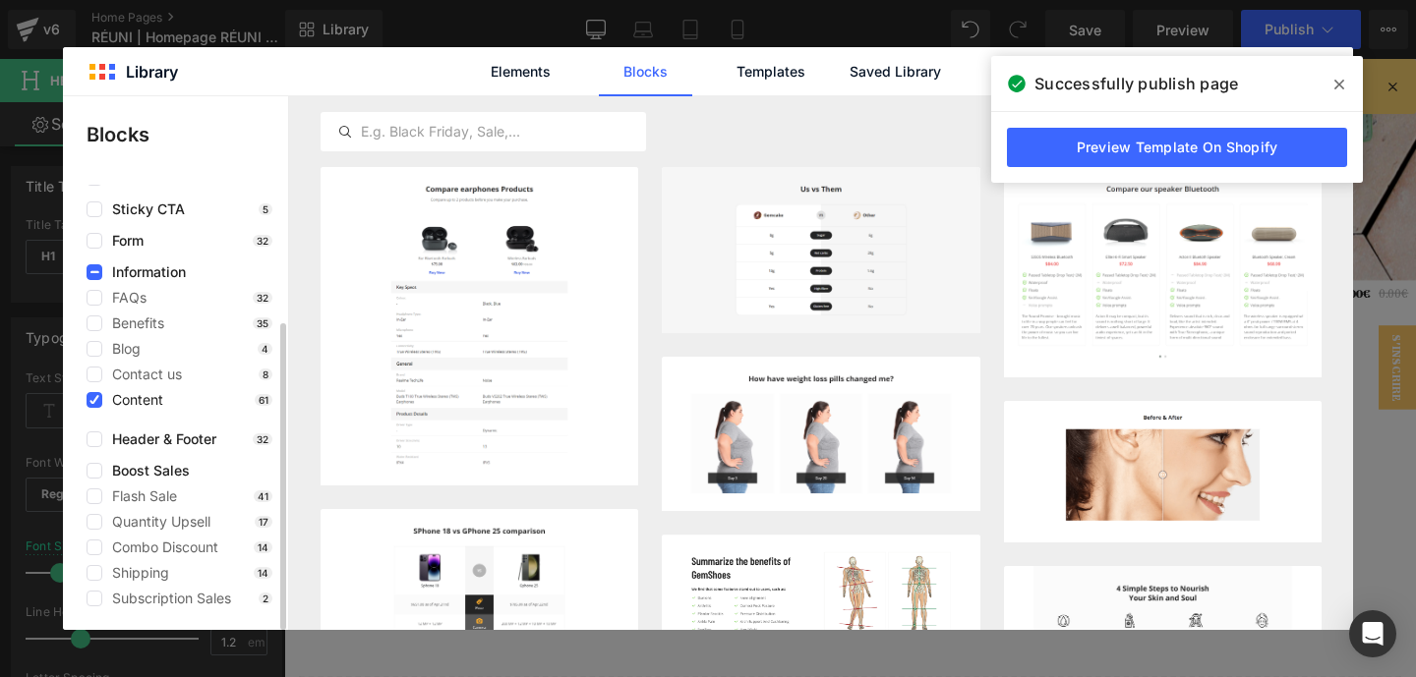
click at [154, 402] on span "Content" at bounding box center [132, 400] width 61 height 16
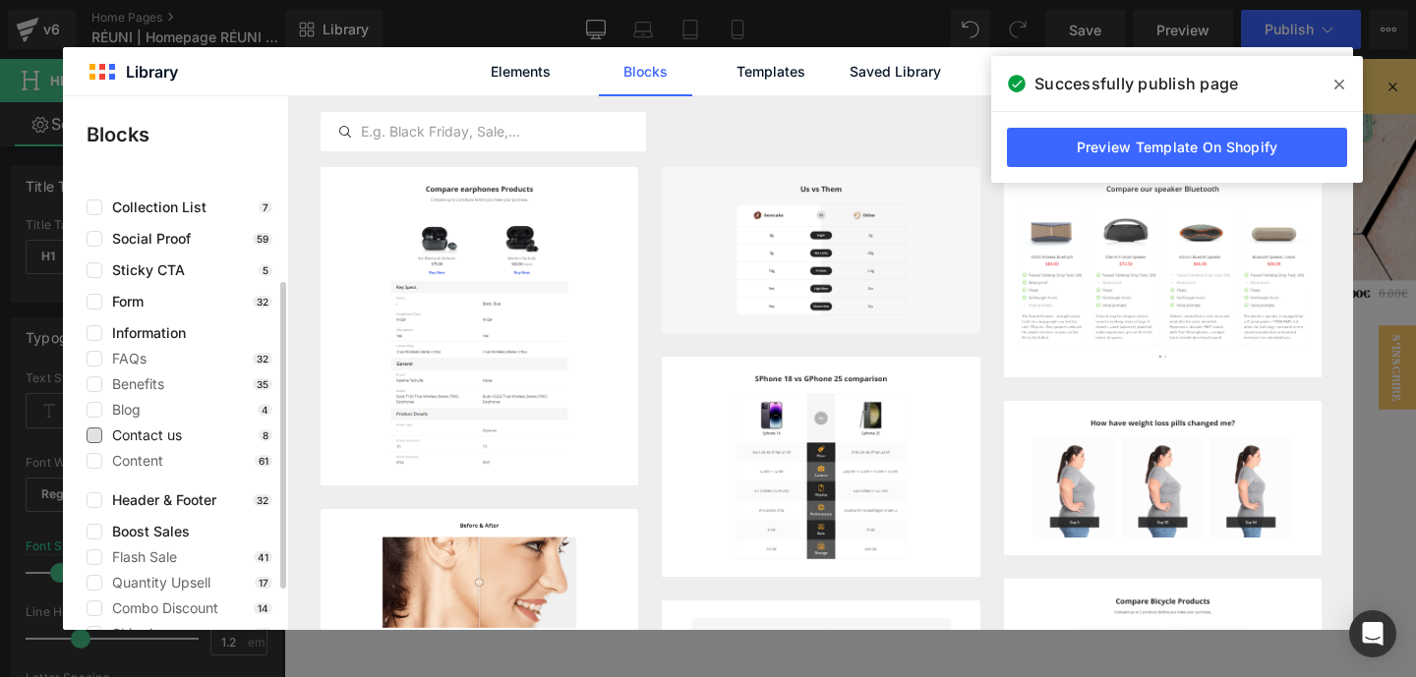
scroll to position [136, 0]
click at [153, 367] on div "FAQs 32" at bounding box center [180, 362] width 186 height 16
click at [133, 359] on span "FAQs" at bounding box center [124, 362] width 44 height 16
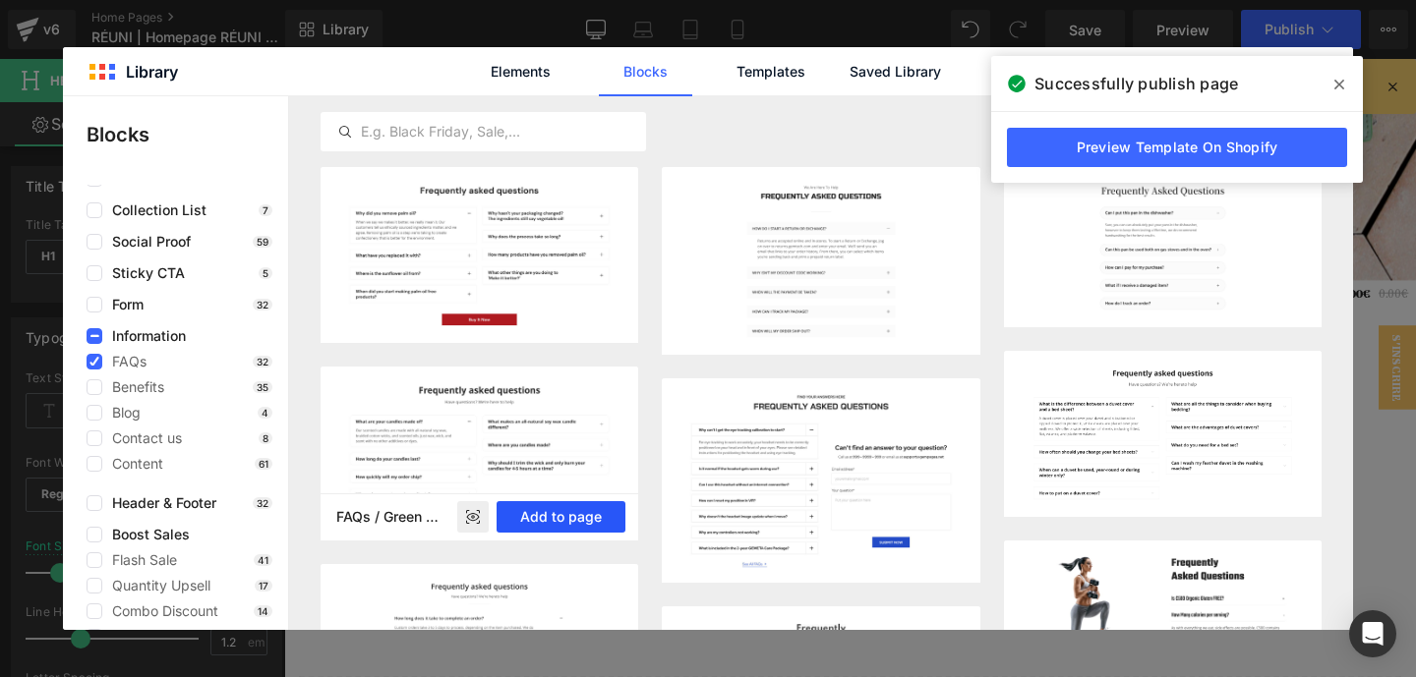
click at [542, 519] on button "Add to page" at bounding box center [560, 516] width 129 height 31
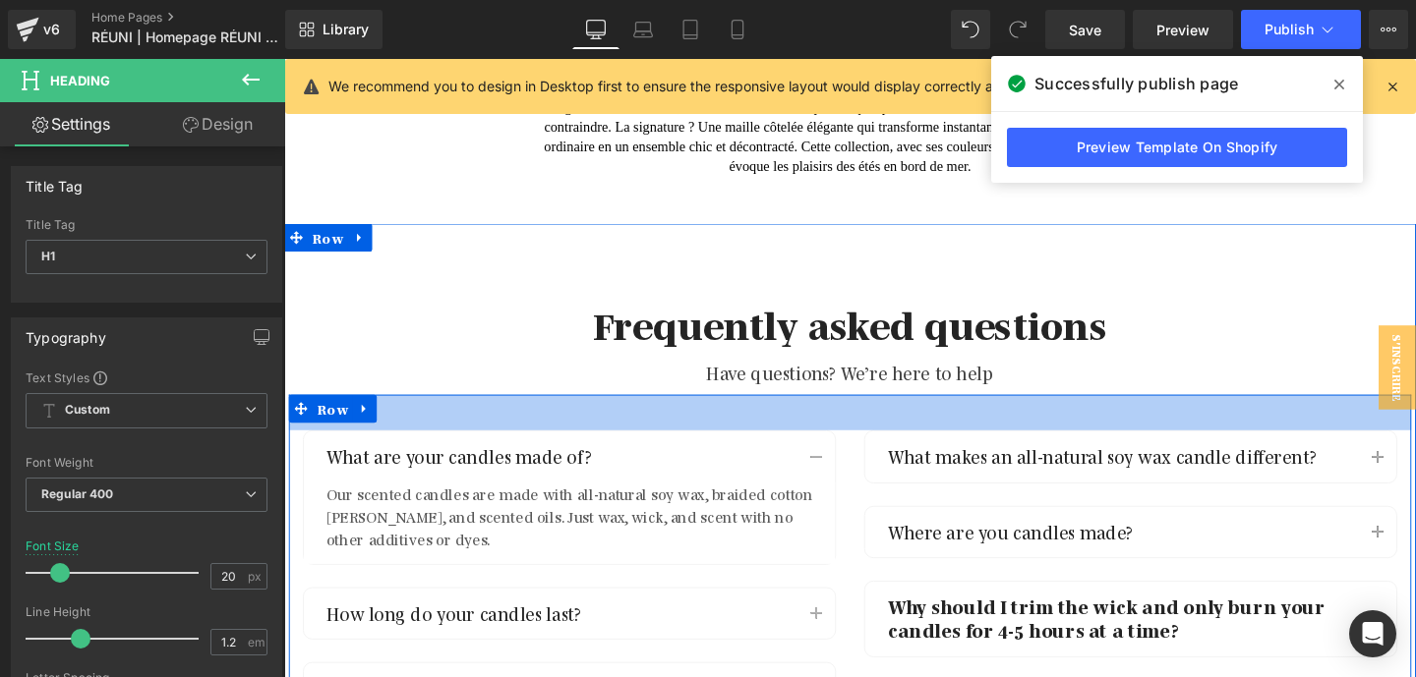
scroll to position [4023, 0]
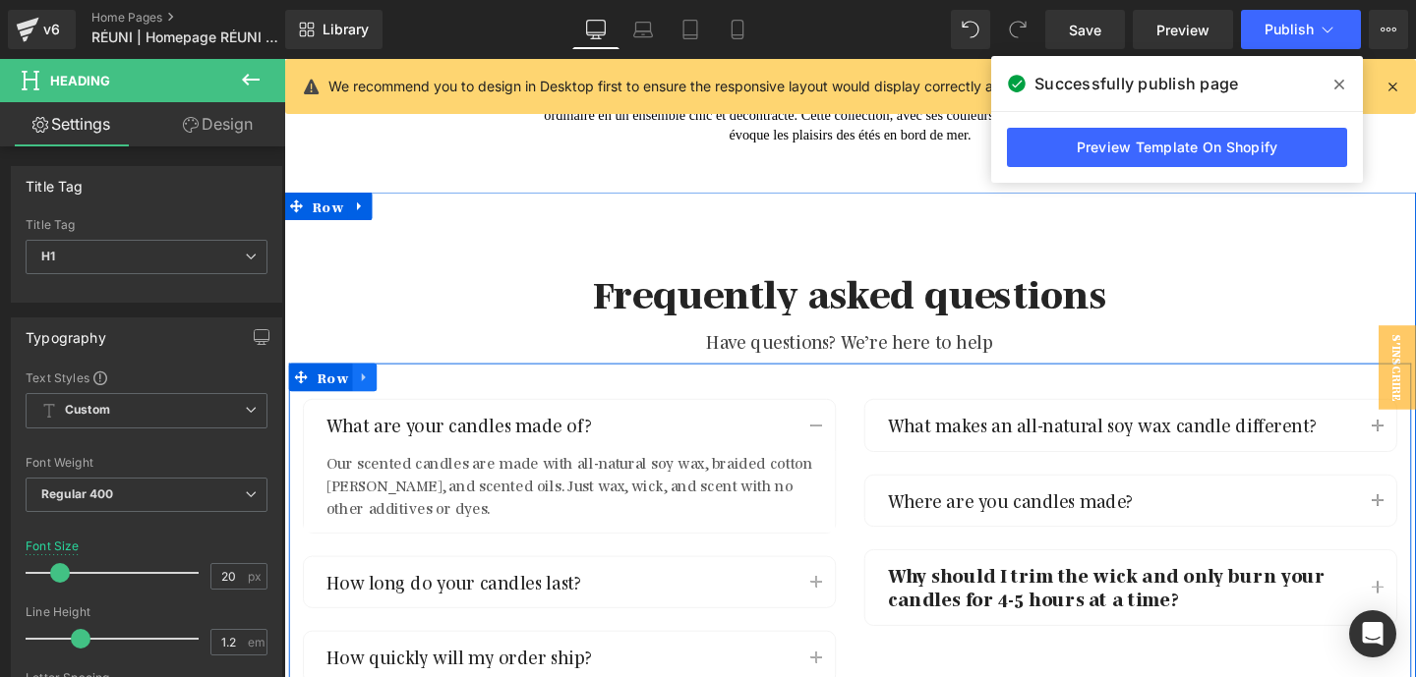
click at [369, 380] on link at bounding box center [369, 392] width 26 height 29
click at [417, 386] on icon at bounding box center [420, 393] width 14 height 14
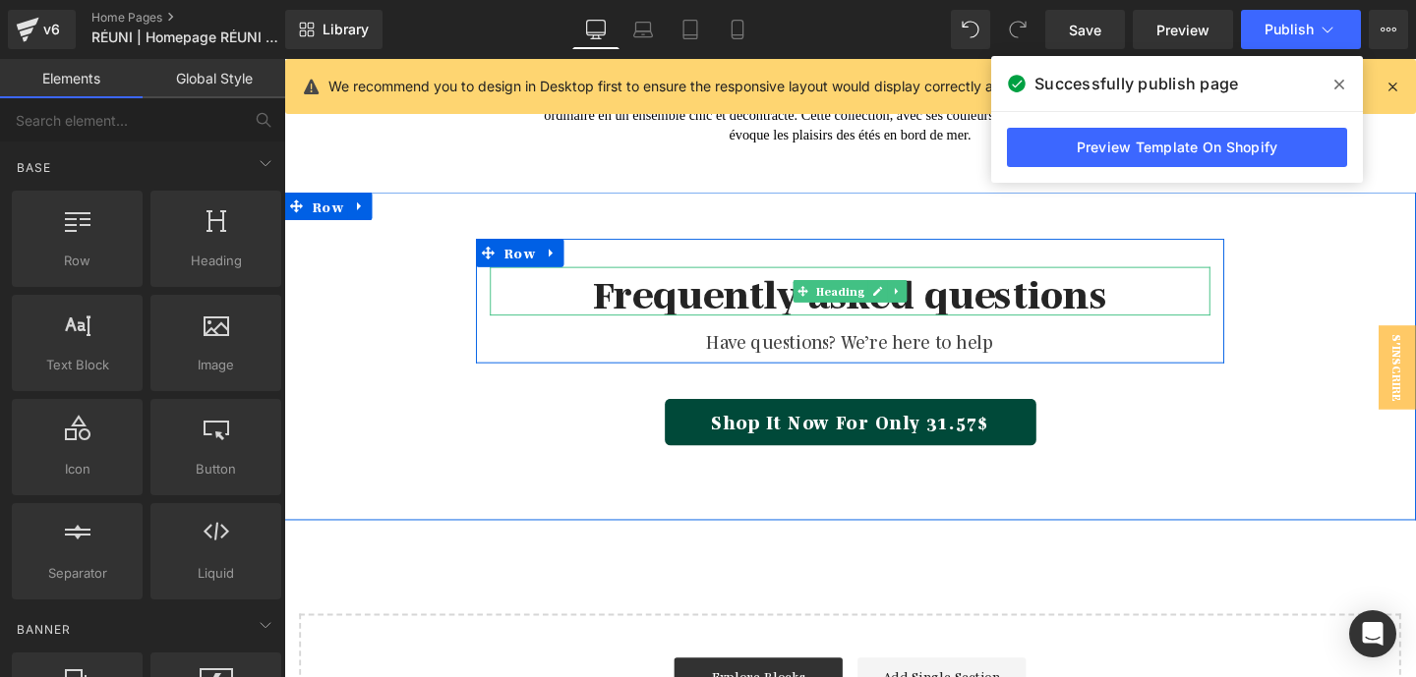
click at [787, 285] on h1 "Frequently asked questions" at bounding box center [878, 302] width 757 height 51
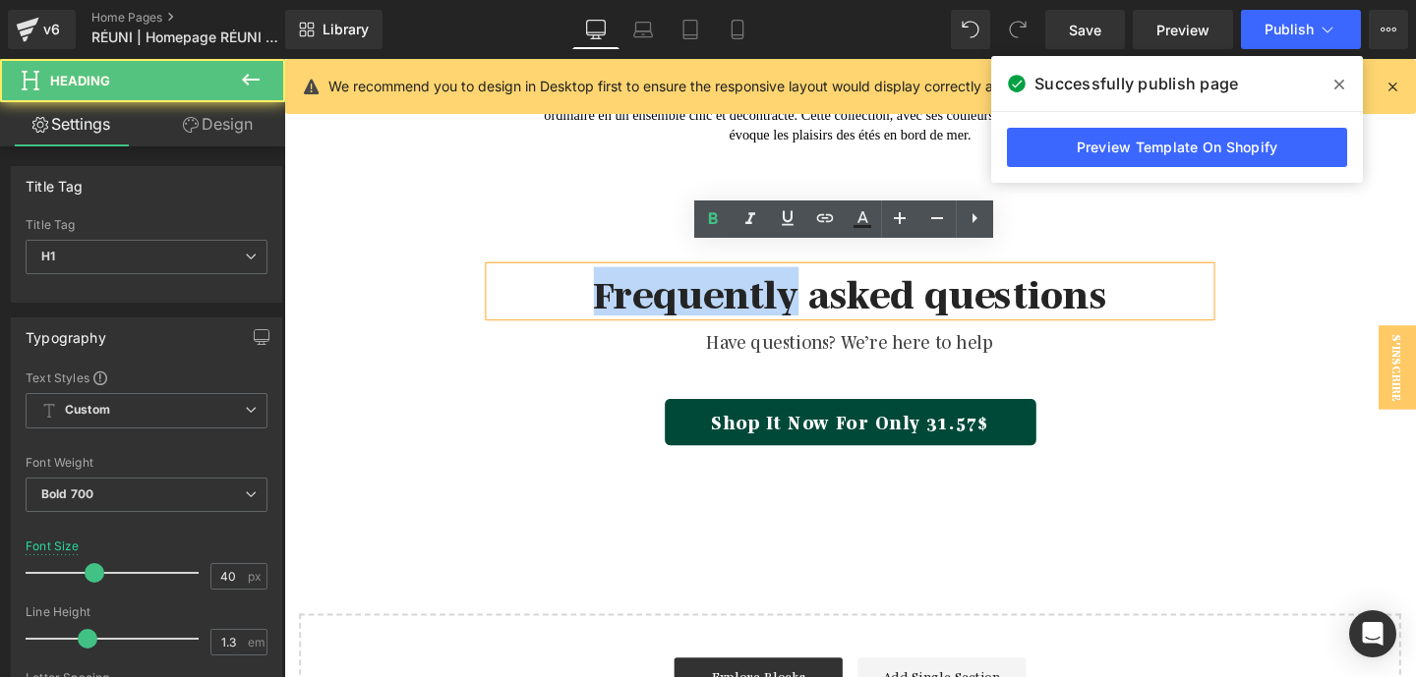
click at [787, 285] on h1 "Frequently asked questions" at bounding box center [878, 302] width 757 height 51
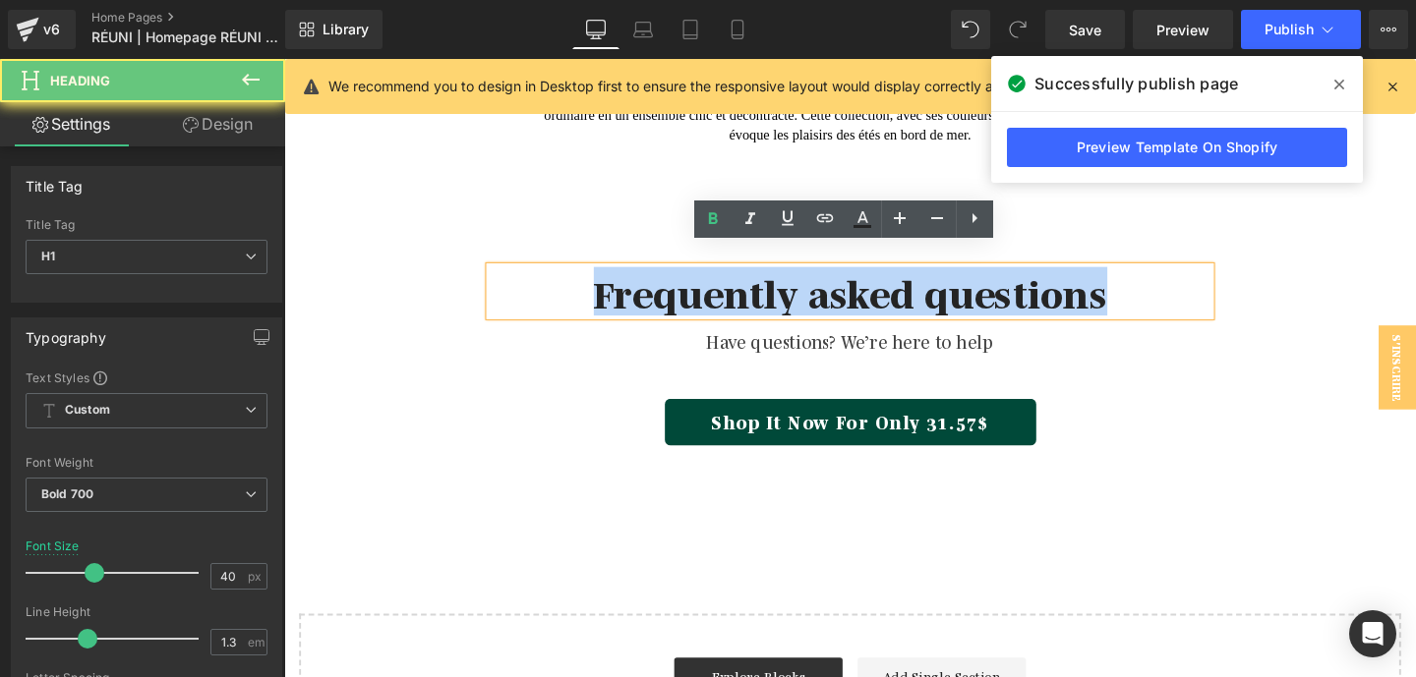
click at [787, 285] on h1 "Frequently asked questions" at bounding box center [878, 302] width 757 height 51
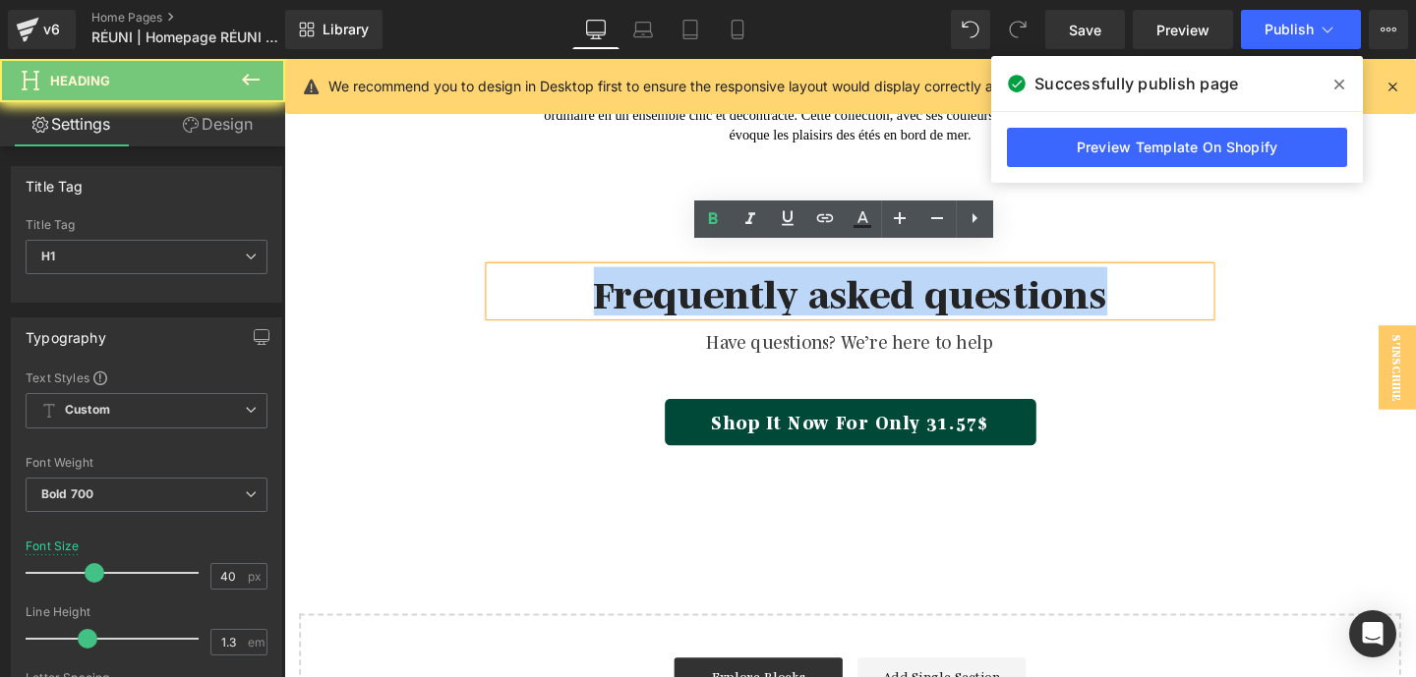
paste div
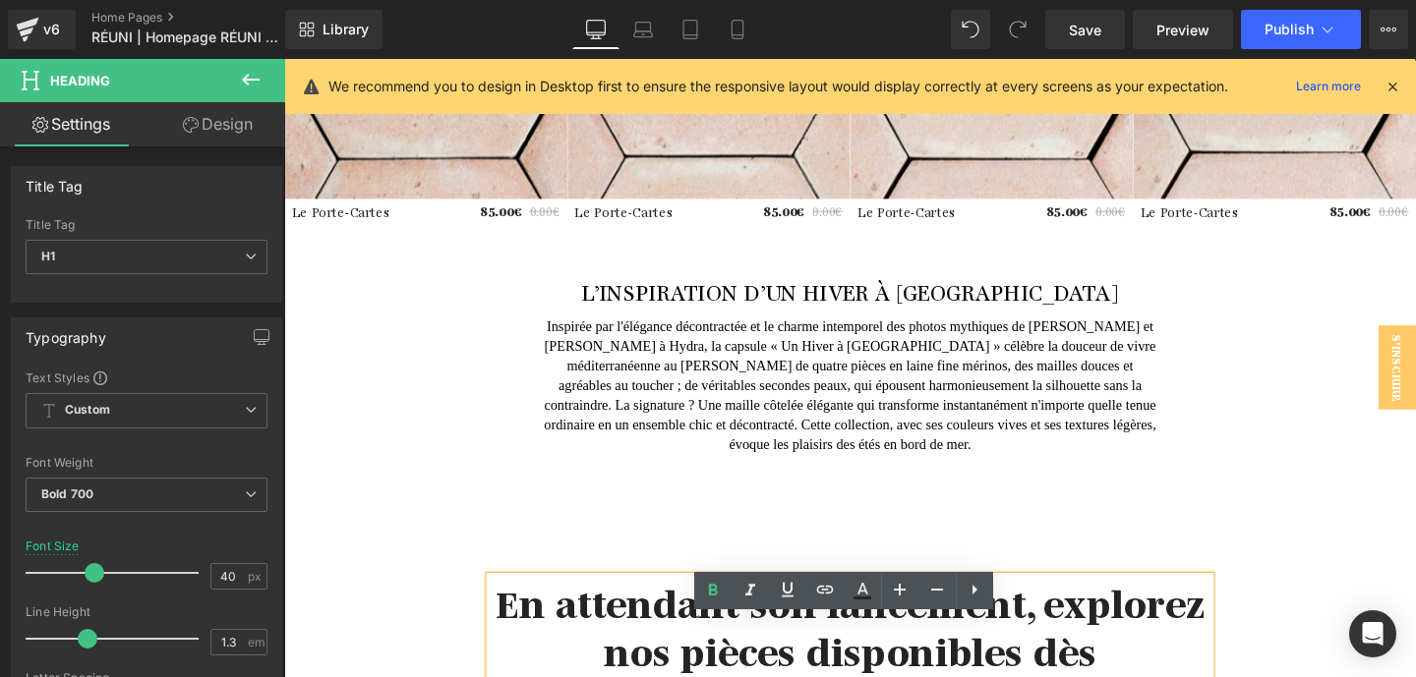
scroll to position [3776, 0]
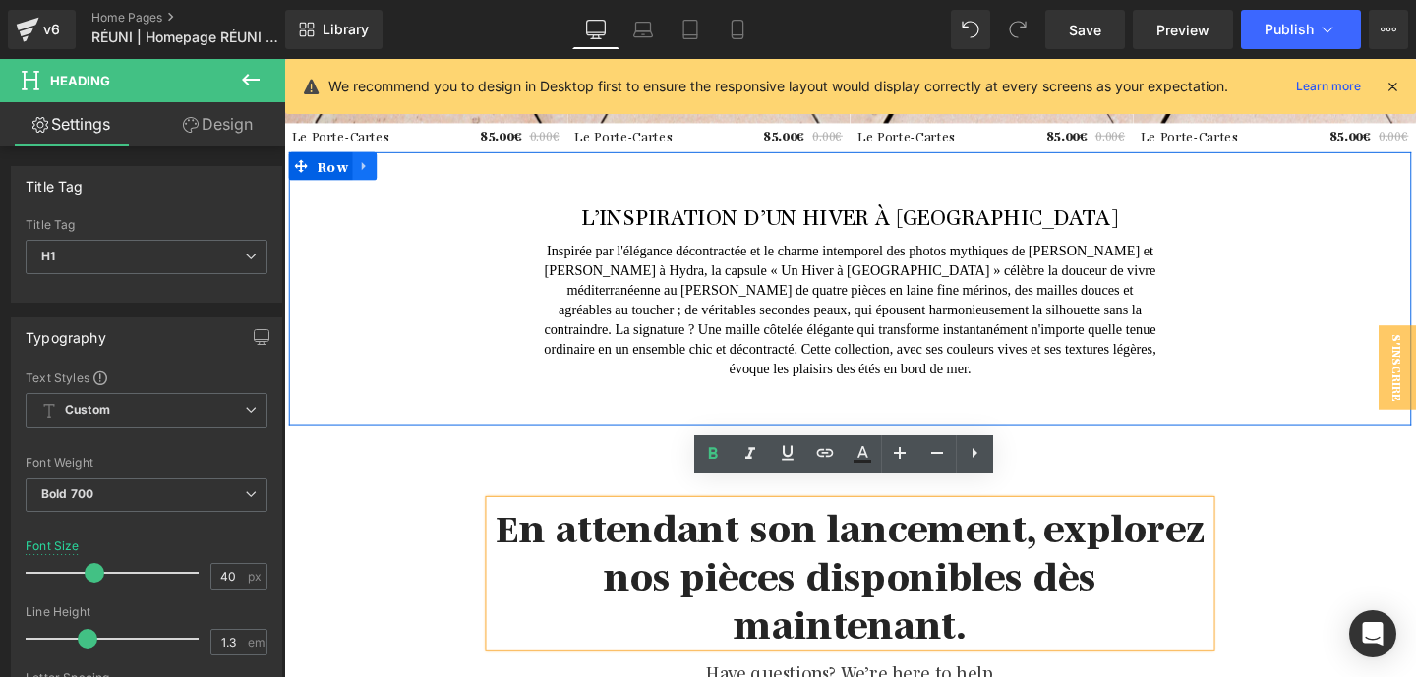
click at [363, 181] on link at bounding box center [369, 171] width 26 height 29
click at [421, 175] on icon at bounding box center [420, 172] width 14 height 14
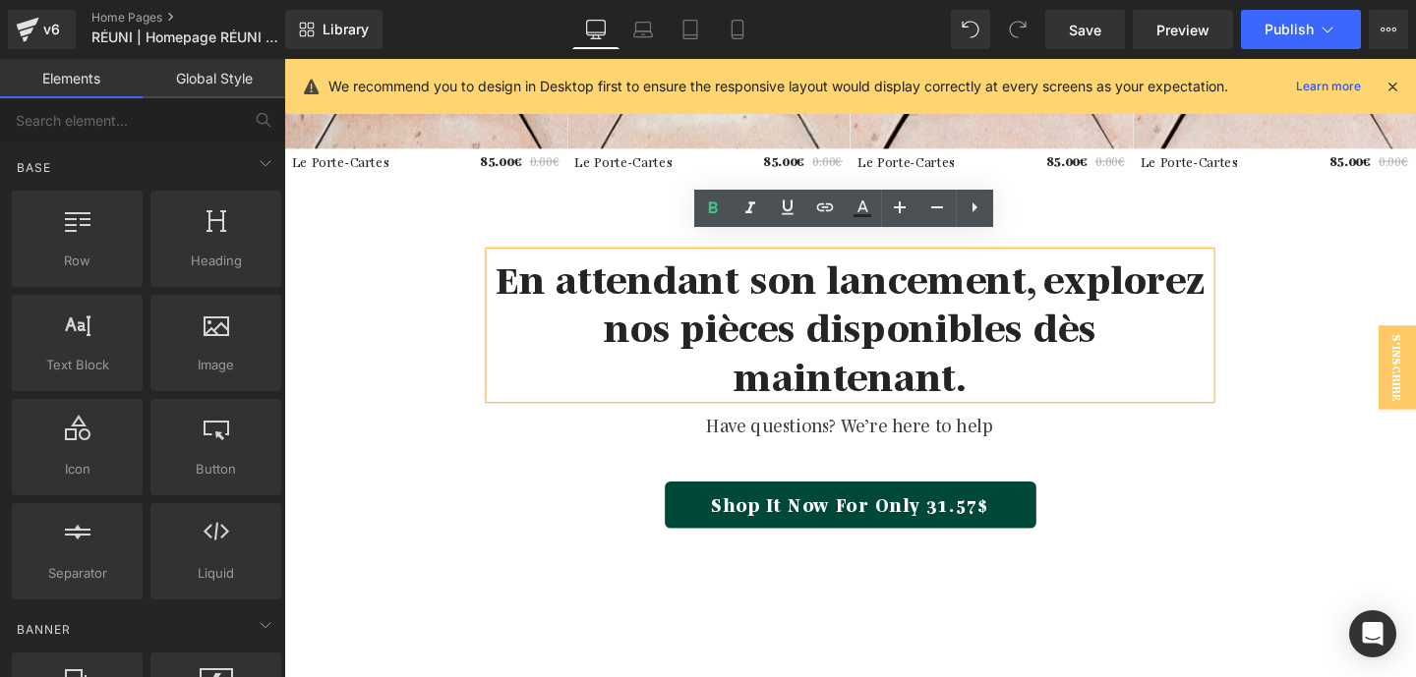
scroll to position [3774, 0]
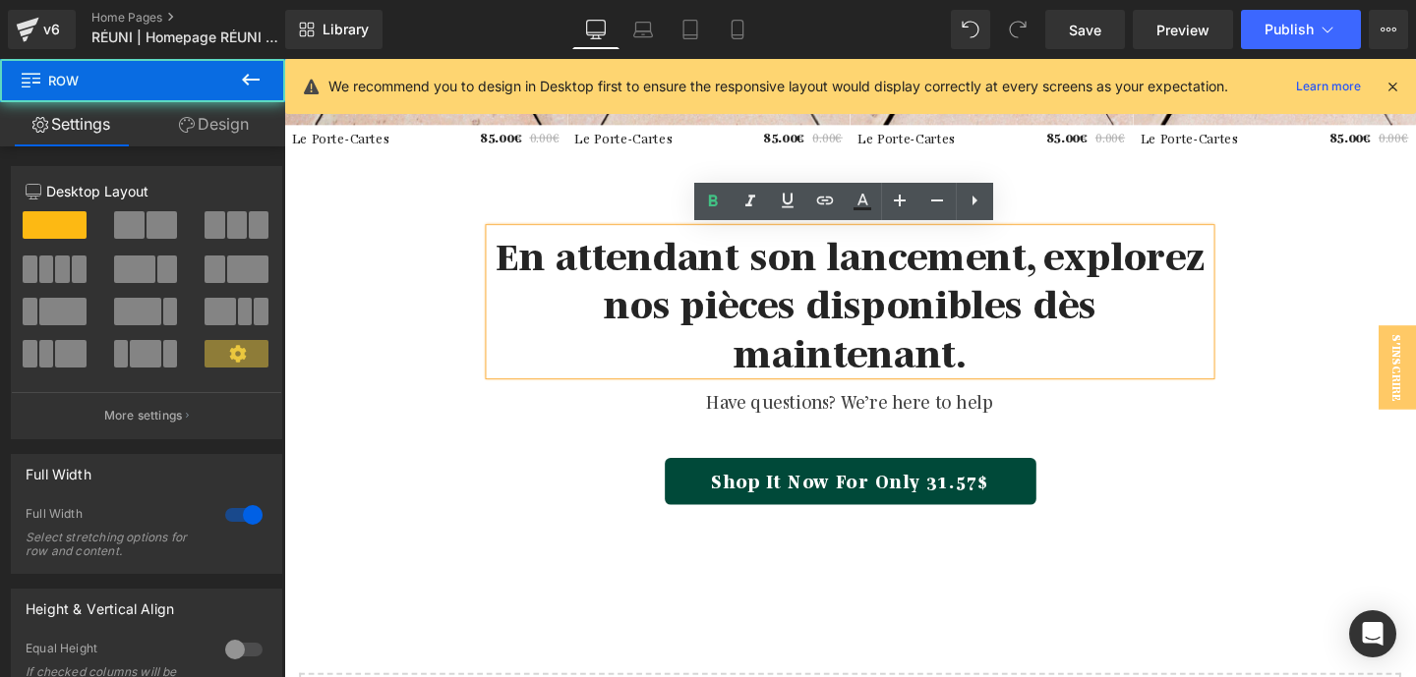
click at [392, 242] on div "En attendant son lancement, explorez nos pièces disponibles dès maintenant. Hea…" at bounding box center [879, 372] width 1190 height 329
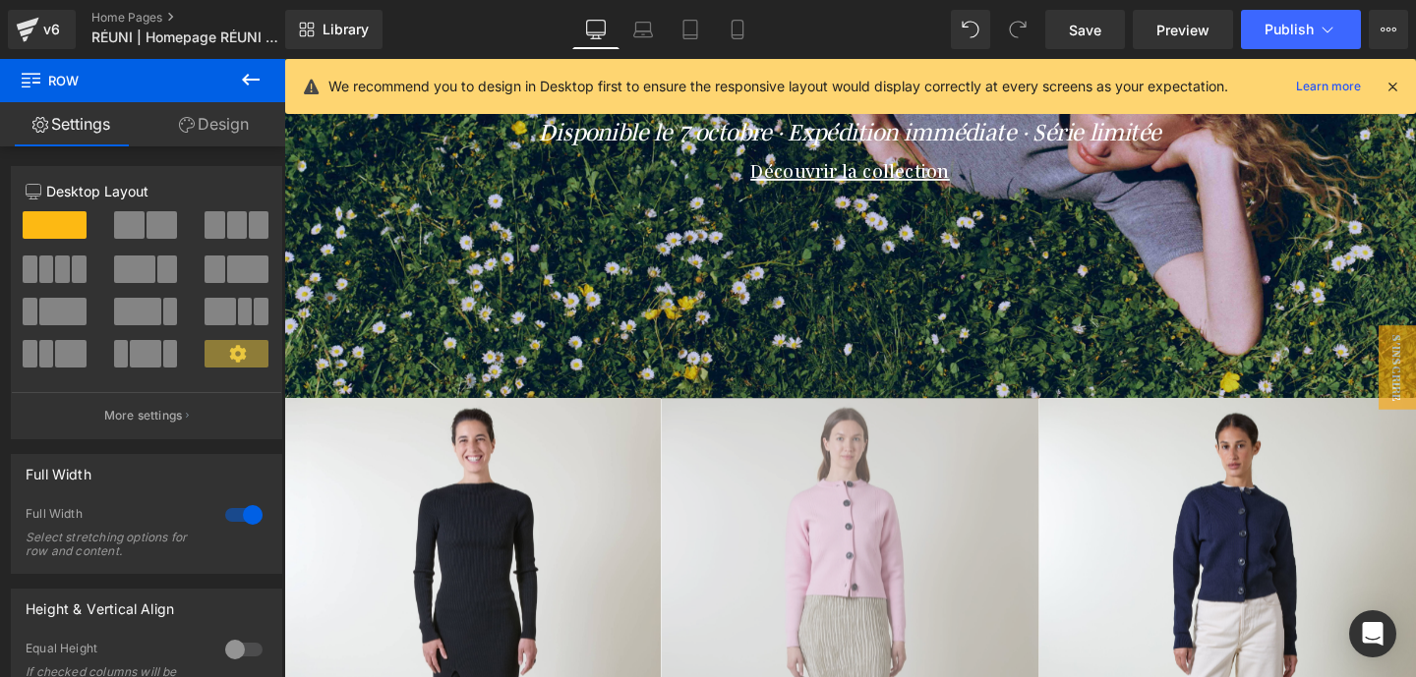
scroll to position [327, 0]
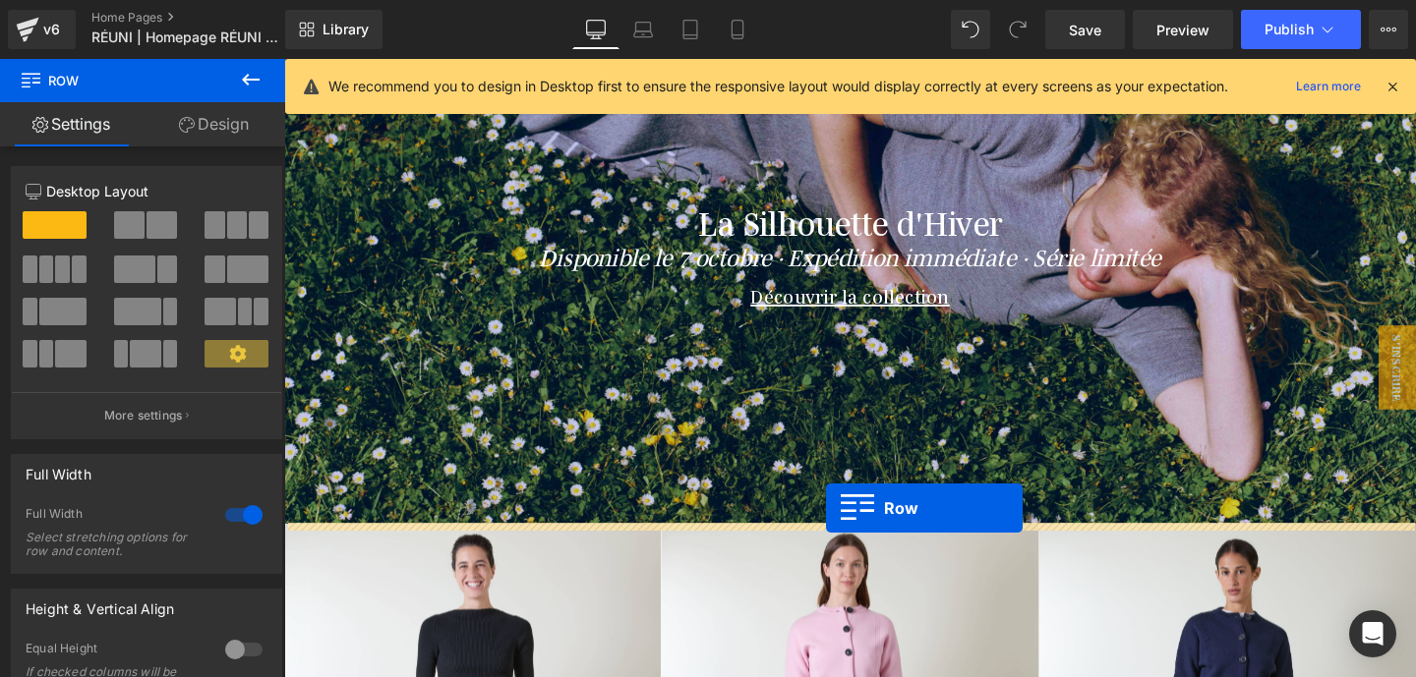
drag, startPoint x: 327, startPoint y: 281, endPoint x: 853, endPoint y: 531, distance: 582.2
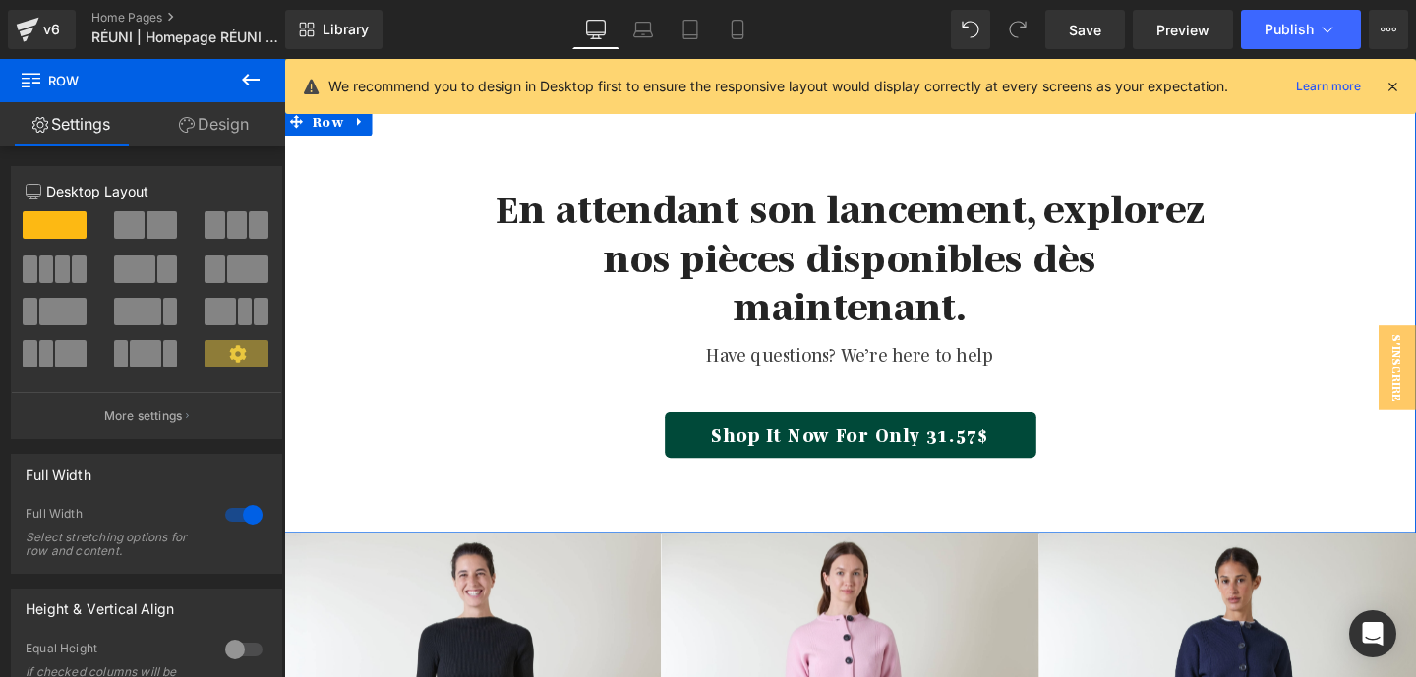
scroll to position [768, 0]
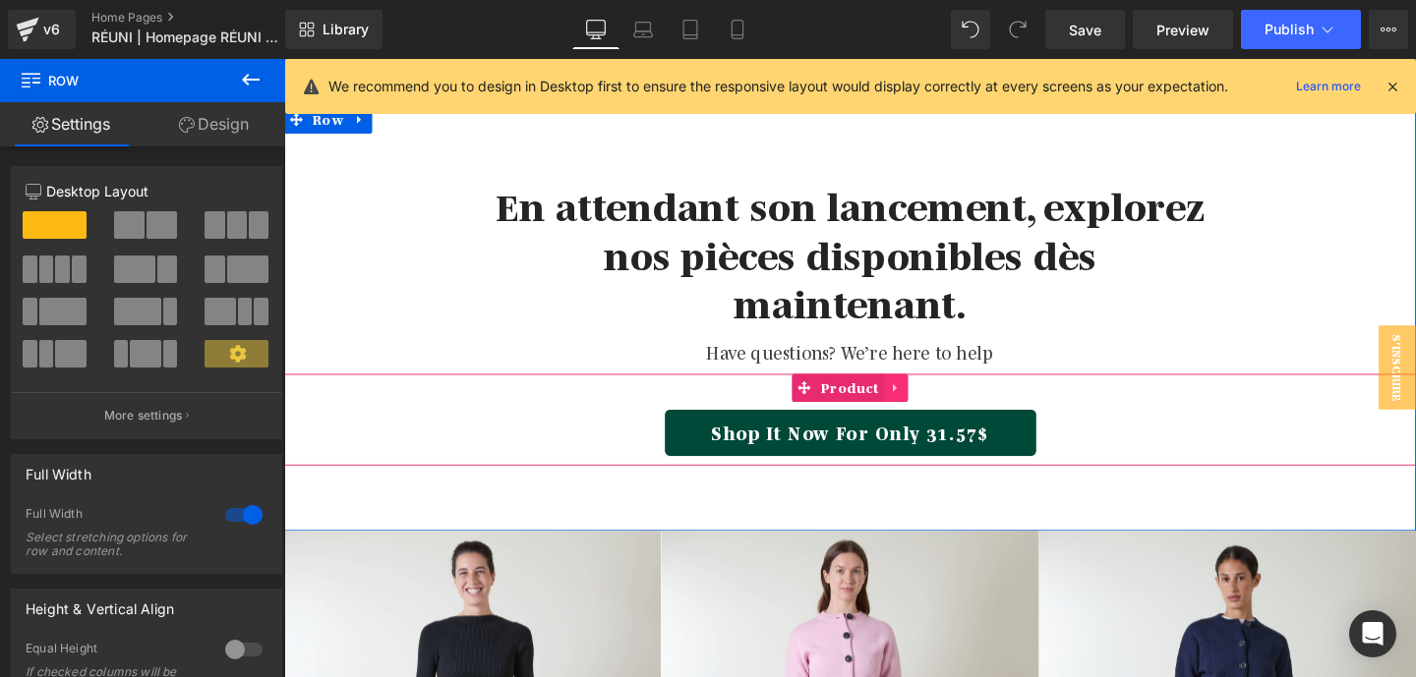
click at [920, 408] on icon at bounding box center [927, 405] width 14 height 15
click at [940, 404] on icon at bounding box center [940, 405] width 14 height 14
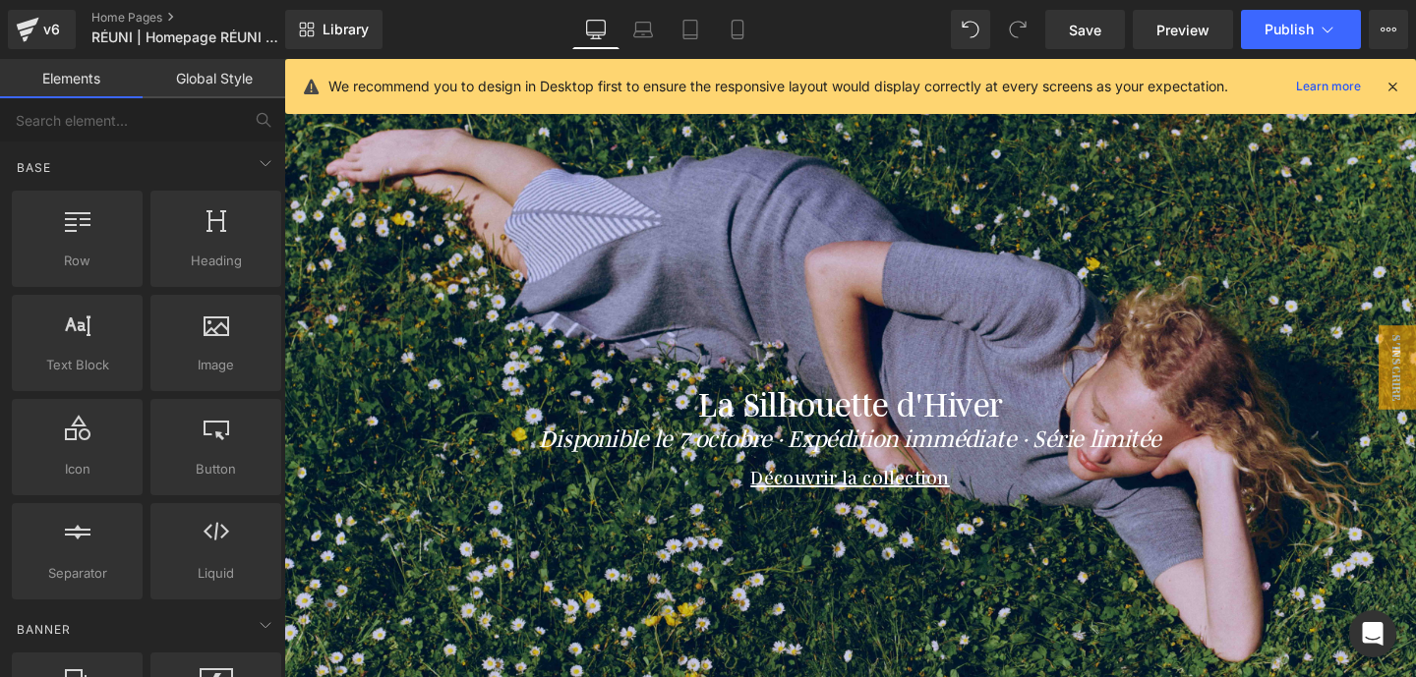
scroll to position [88, 0]
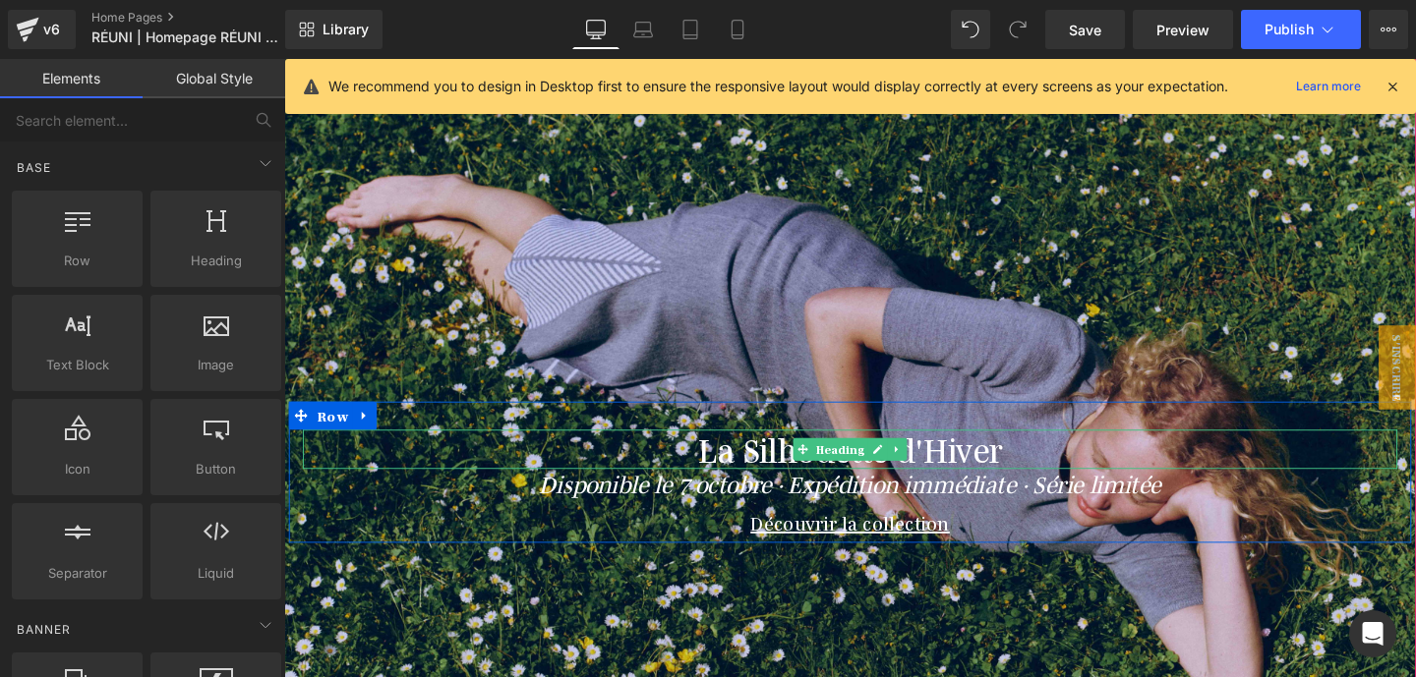
click at [766, 475] on h1 "La Silhouette d'Hiver" at bounding box center [879, 469] width 1150 height 41
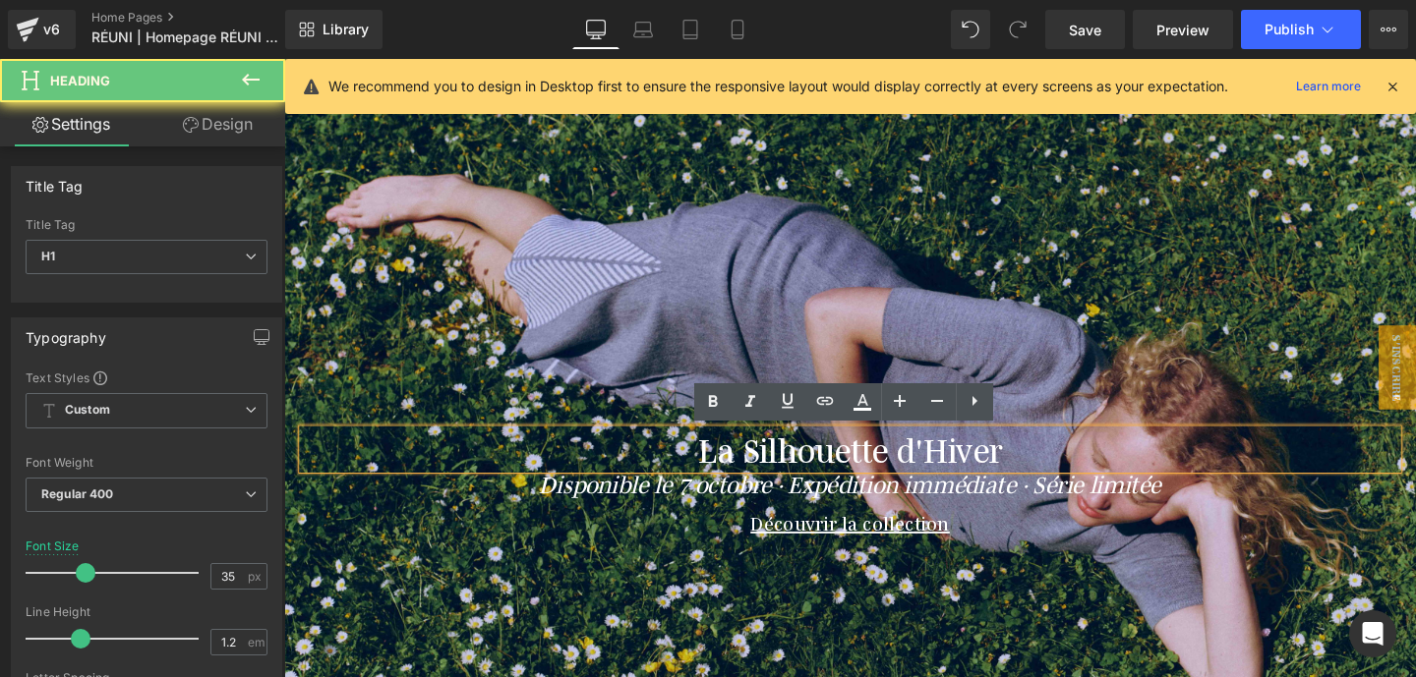
click at [766, 475] on h1 "La Silhouette d'Hiver" at bounding box center [879, 469] width 1150 height 41
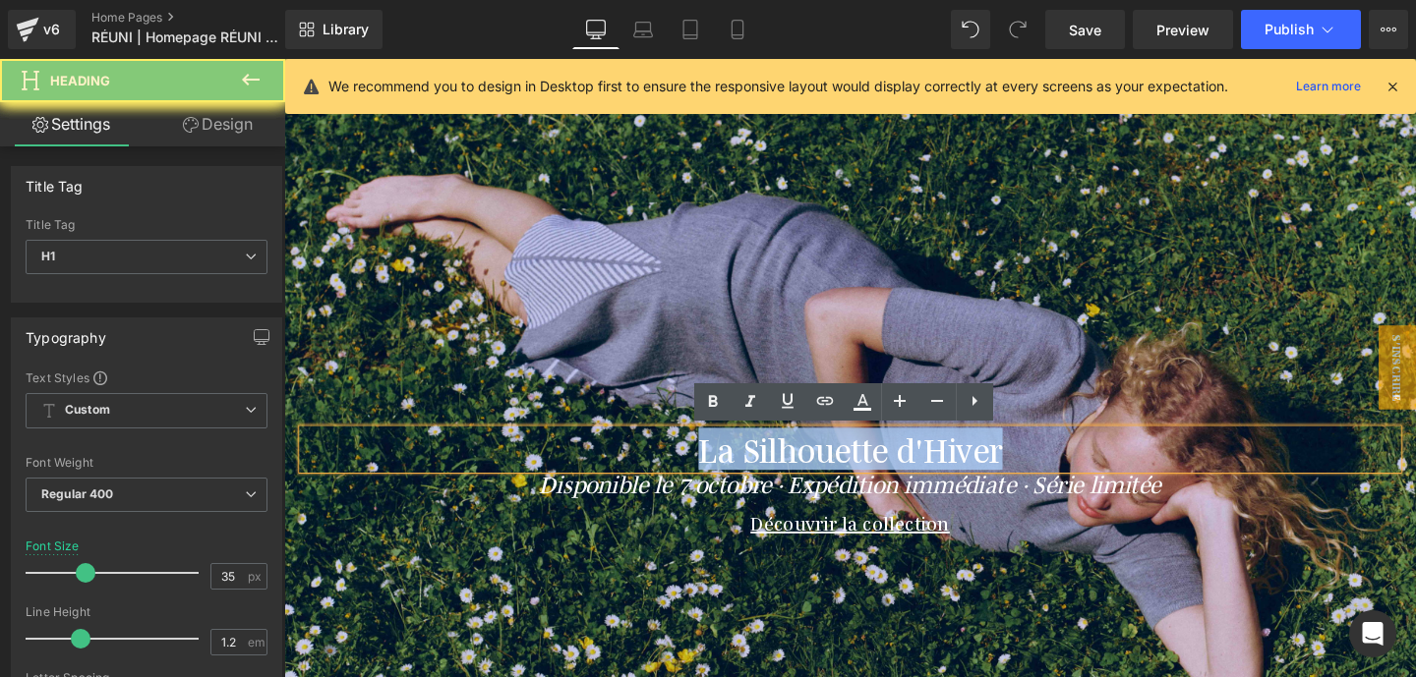
click at [766, 475] on h1 "La Silhouette d'Hiver" at bounding box center [879, 469] width 1150 height 41
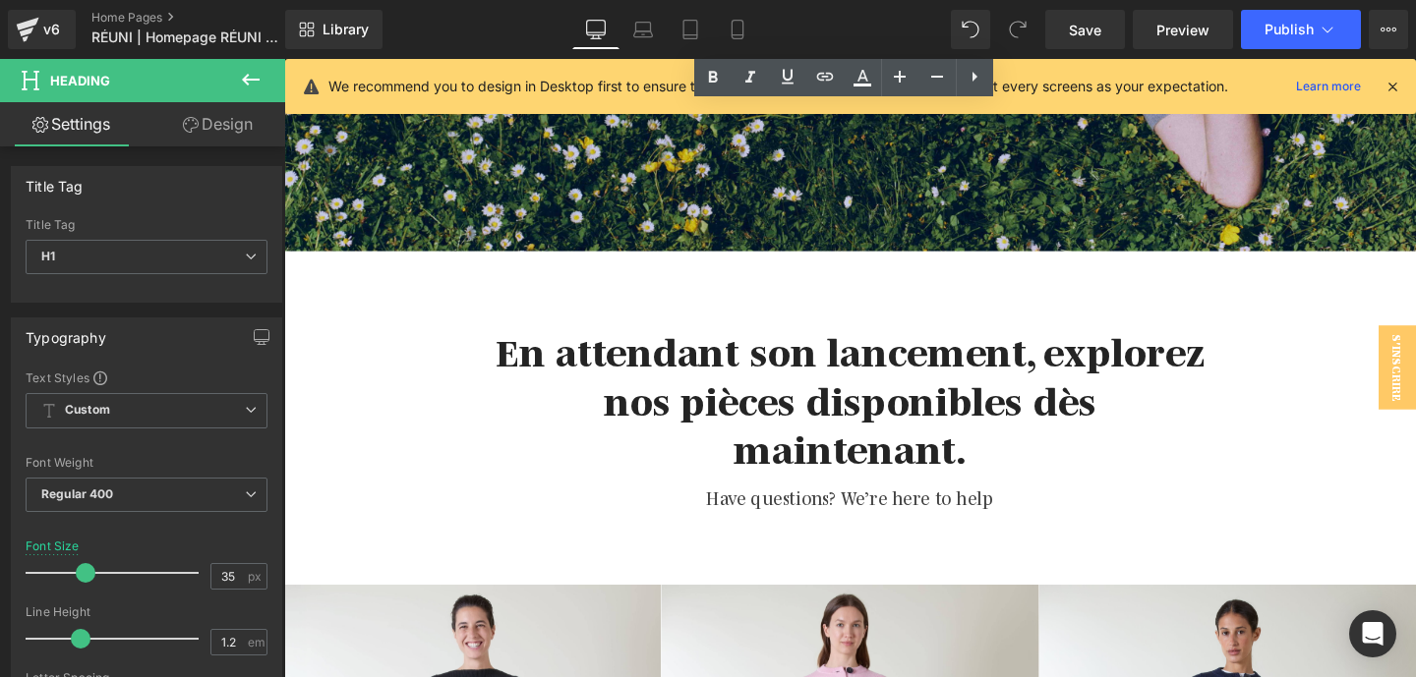
scroll to position [824, 0]
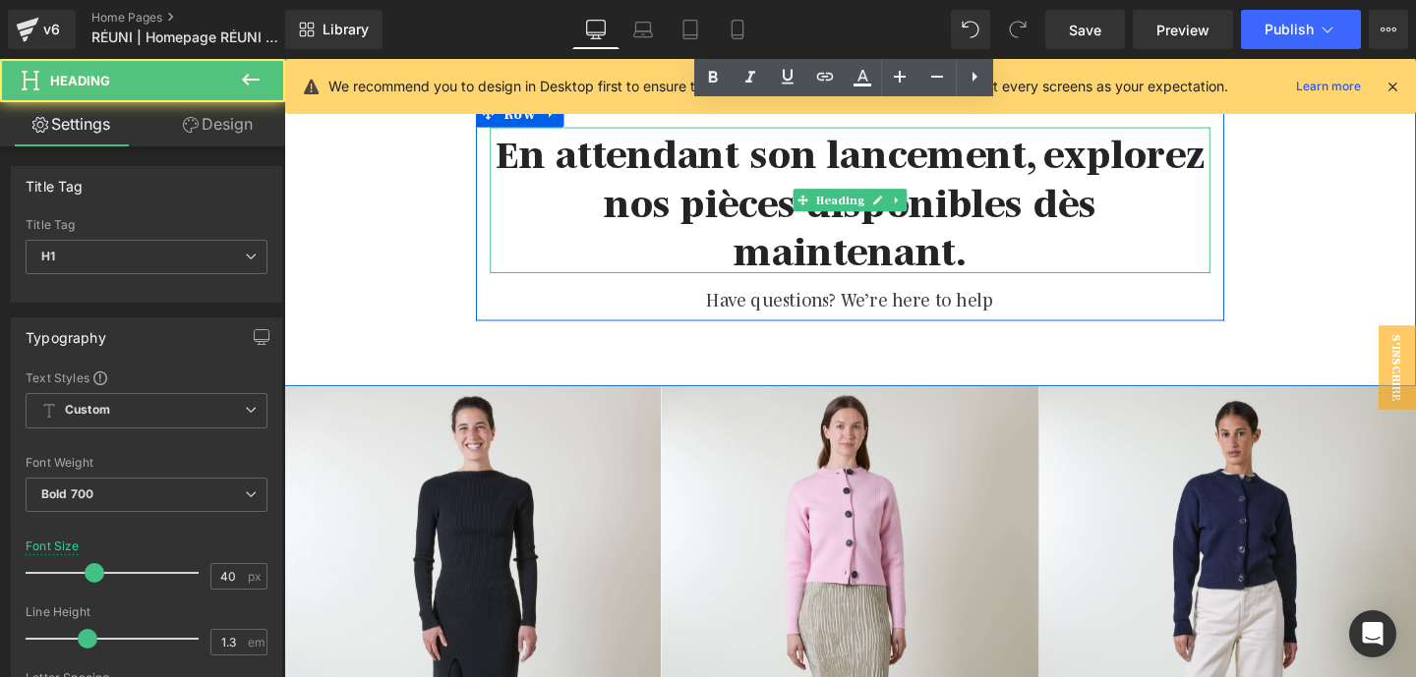
click at [751, 190] on h1 "En attendant son lancement, explorez nos pièces disponibles dès maintenant." at bounding box center [878, 207] width 757 height 153
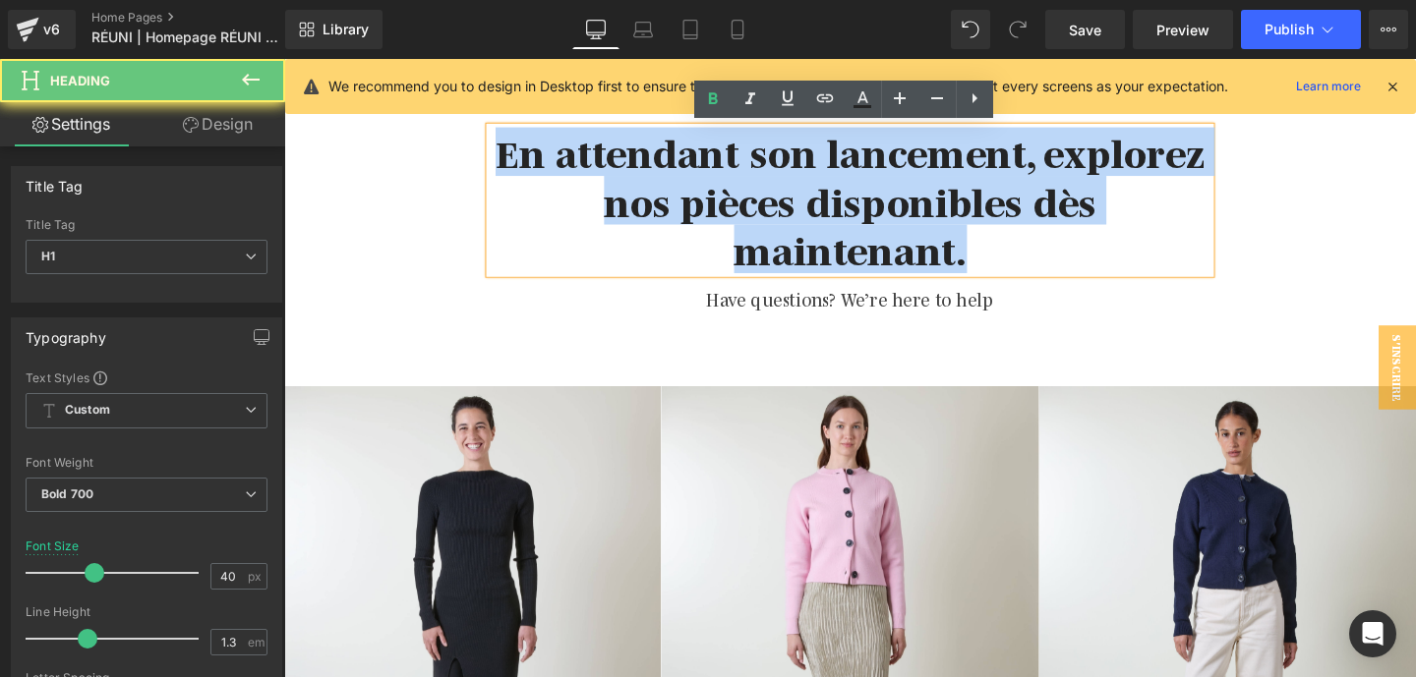
click at [751, 190] on h1 "En attendant son lancement, explorez nos pièces disponibles dès maintenant." at bounding box center [878, 207] width 757 height 153
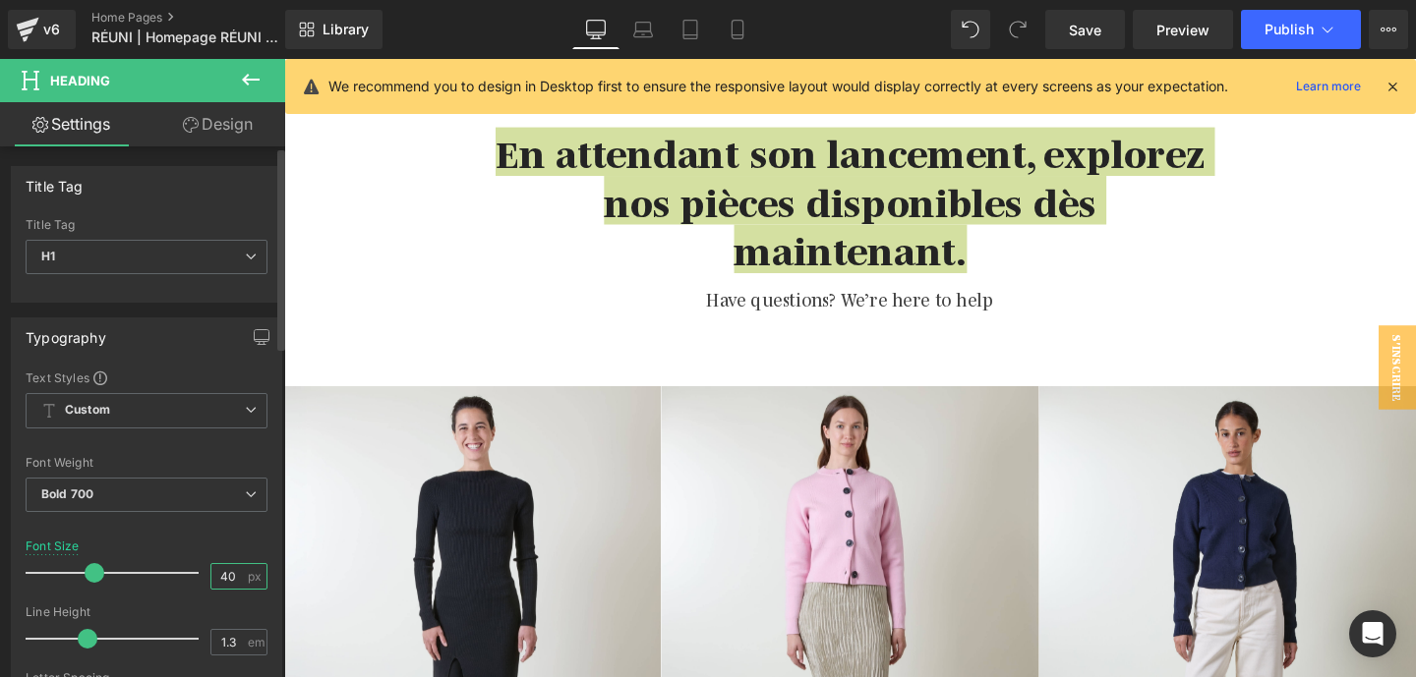
click at [211, 566] on input "40" at bounding box center [228, 576] width 34 height 25
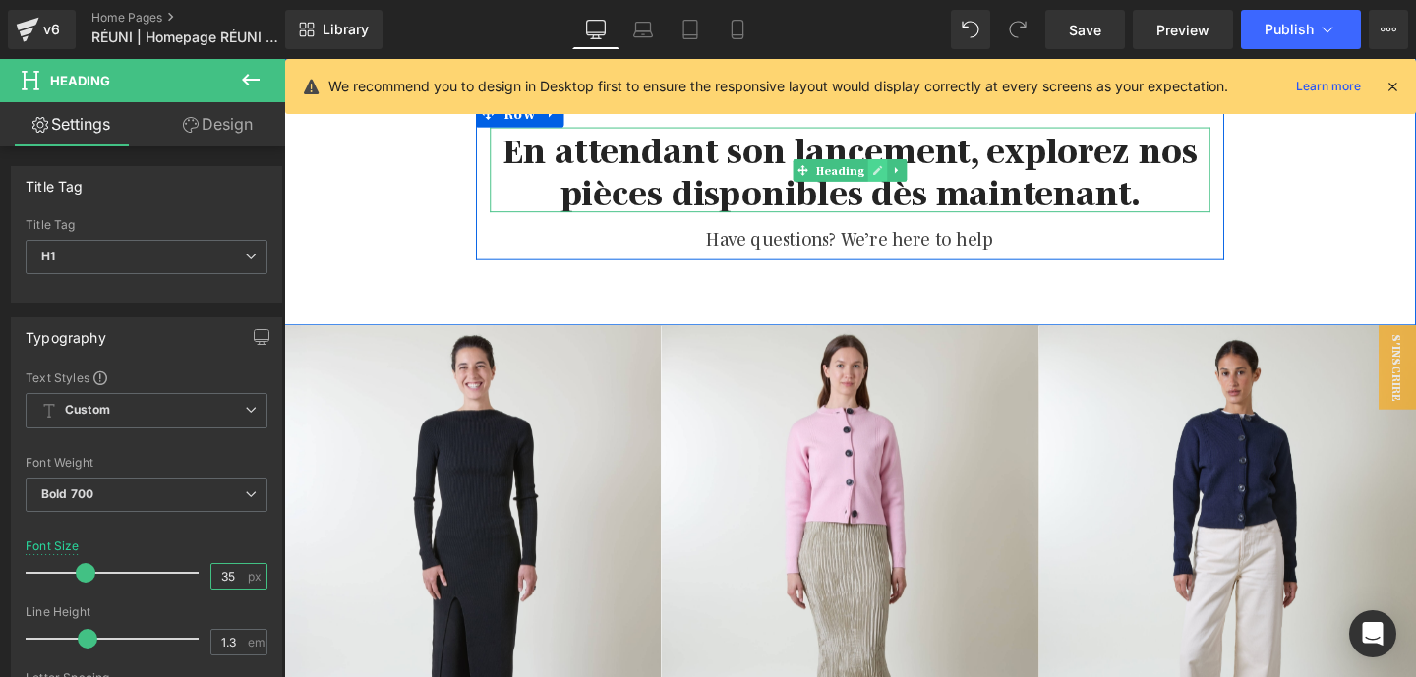
type input "35"
click at [908, 177] on icon at bounding box center [907, 176] width 11 height 12
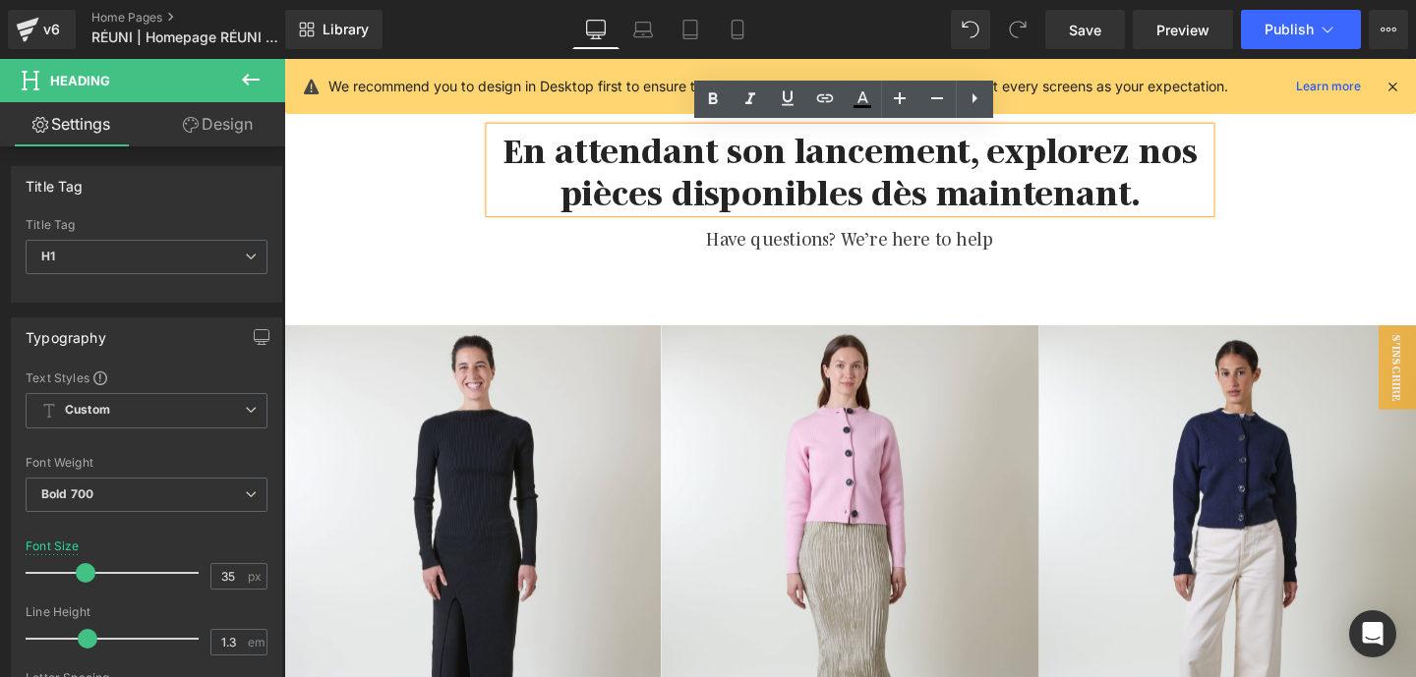
click at [801, 176] on h1 "En attendant son lancement, explorez nos pièces disponibles dès maintenant." at bounding box center [878, 175] width 757 height 89
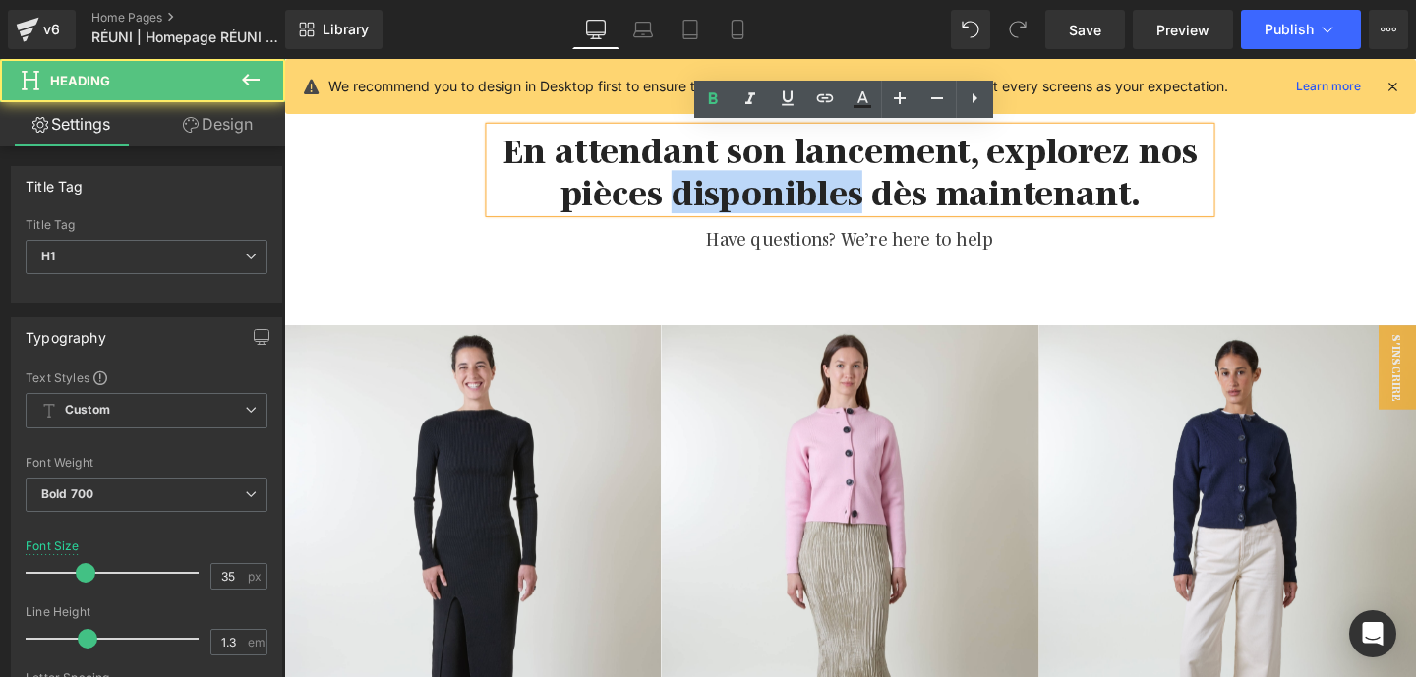
click at [801, 176] on h1 "En attendant son lancement, explorez nos pièces disponibles dès maintenant." at bounding box center [878, 175] width 757 height 89
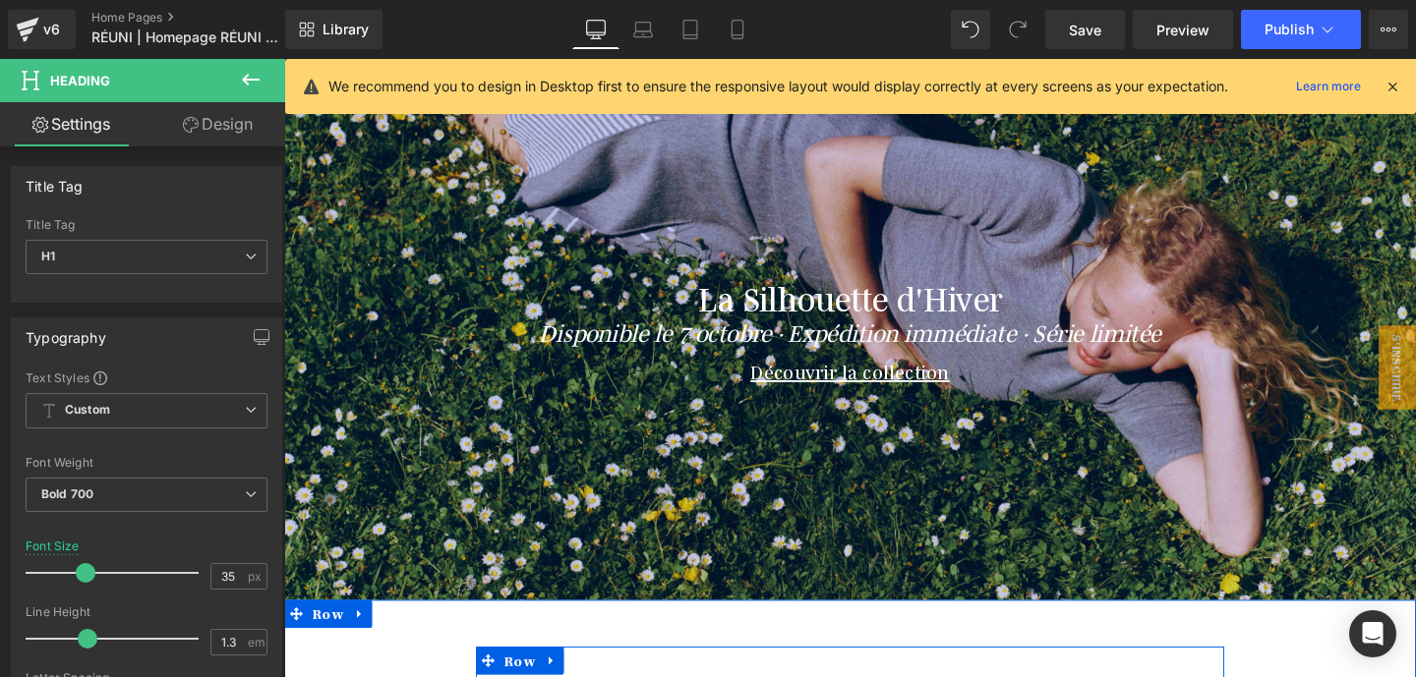
scroll to position [63, 0]
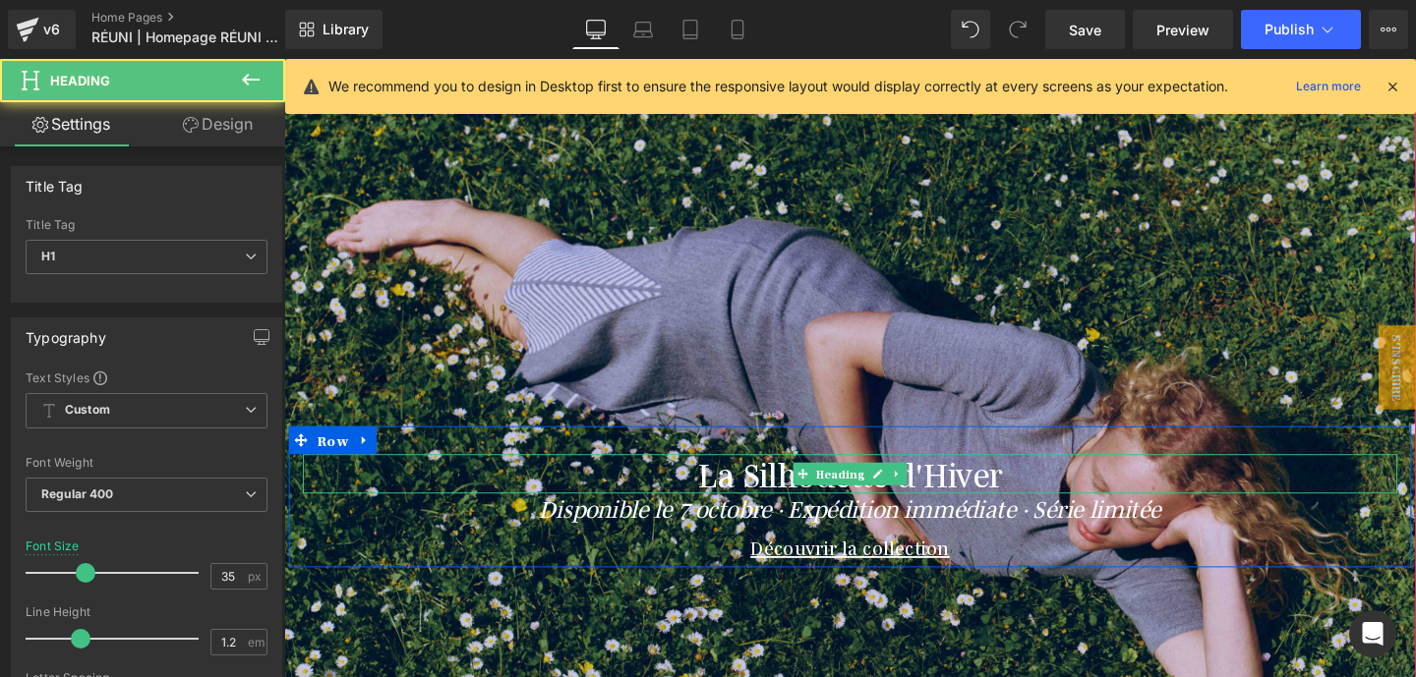
click at [778, 502] on h1 "La Silhouette d'Hiver" at bounding box center [879, 495] width 1150 height 41
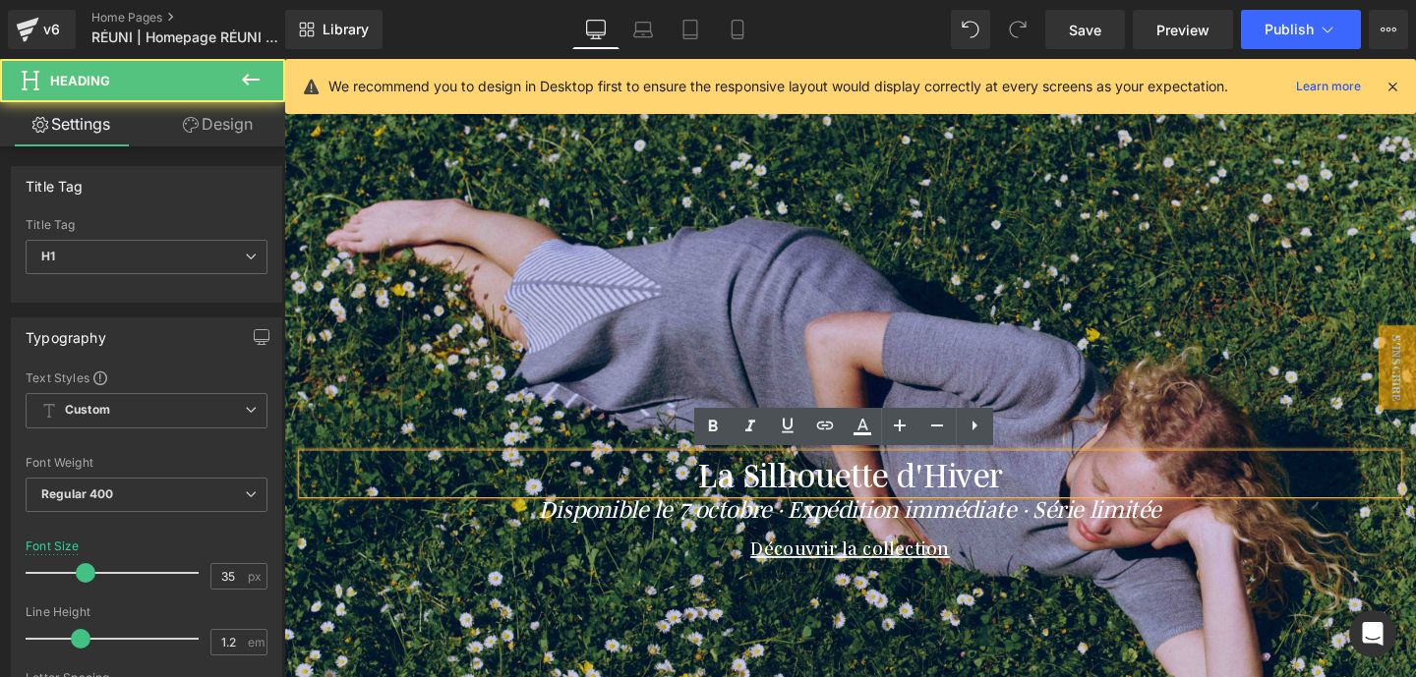
click at [778, 502] on h1 "La Silhouette d'Hiver" at bounding box center [879, 495] width 1150 height 41
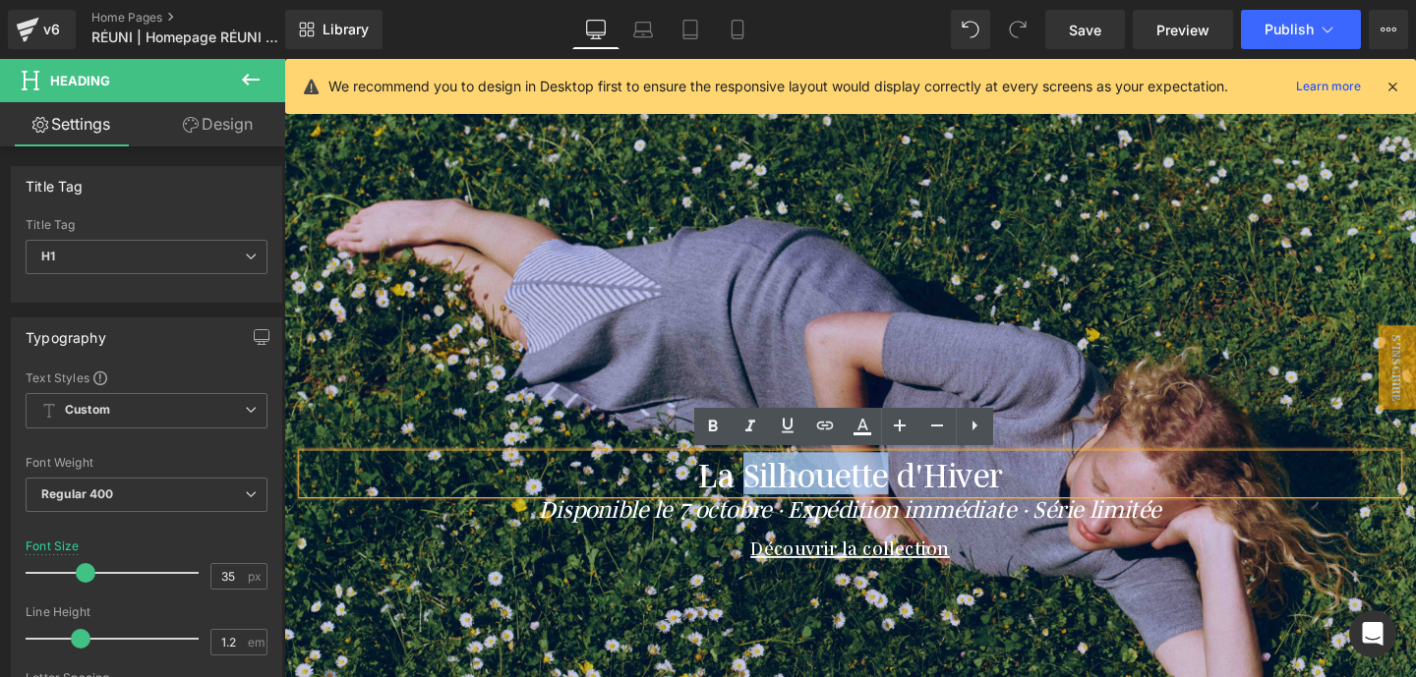
click at [778, 502] on h1 "La Silhouette d'Hiver" at bounding box center [879, 495] width 1150 height 41
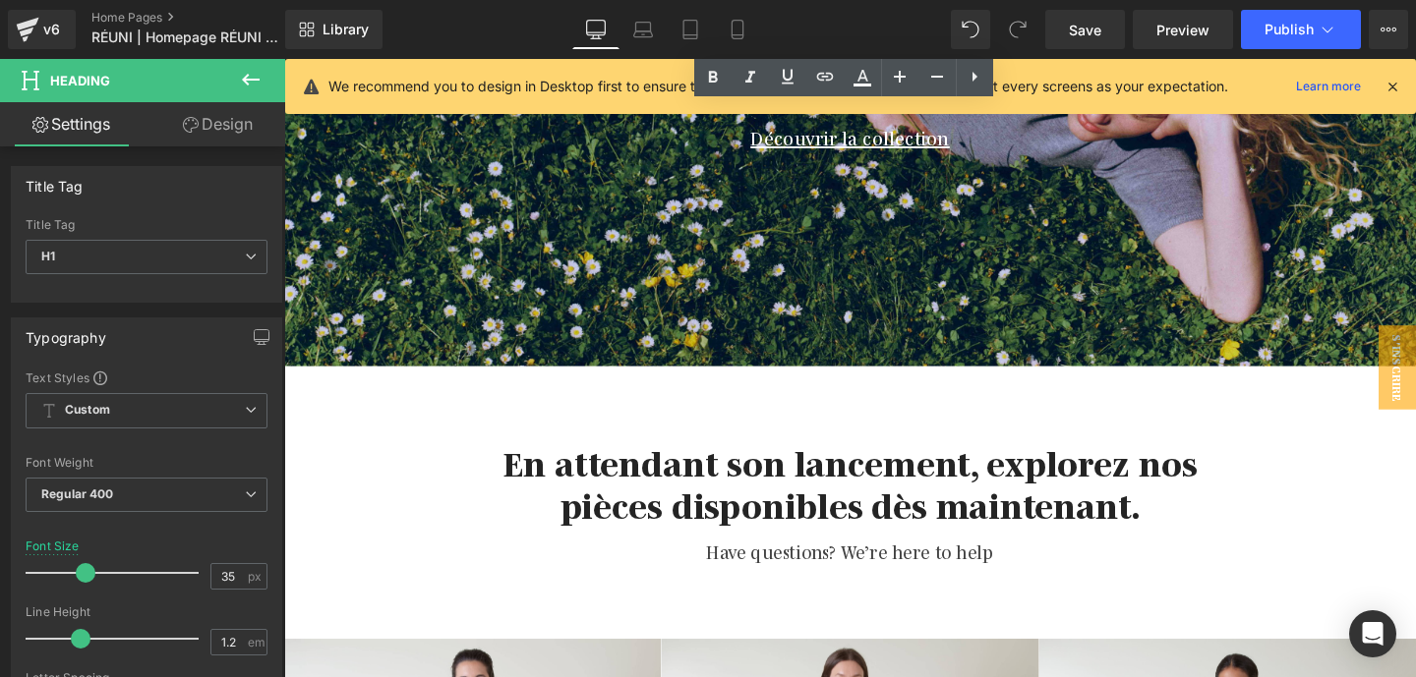
scroll to position [560, 0]
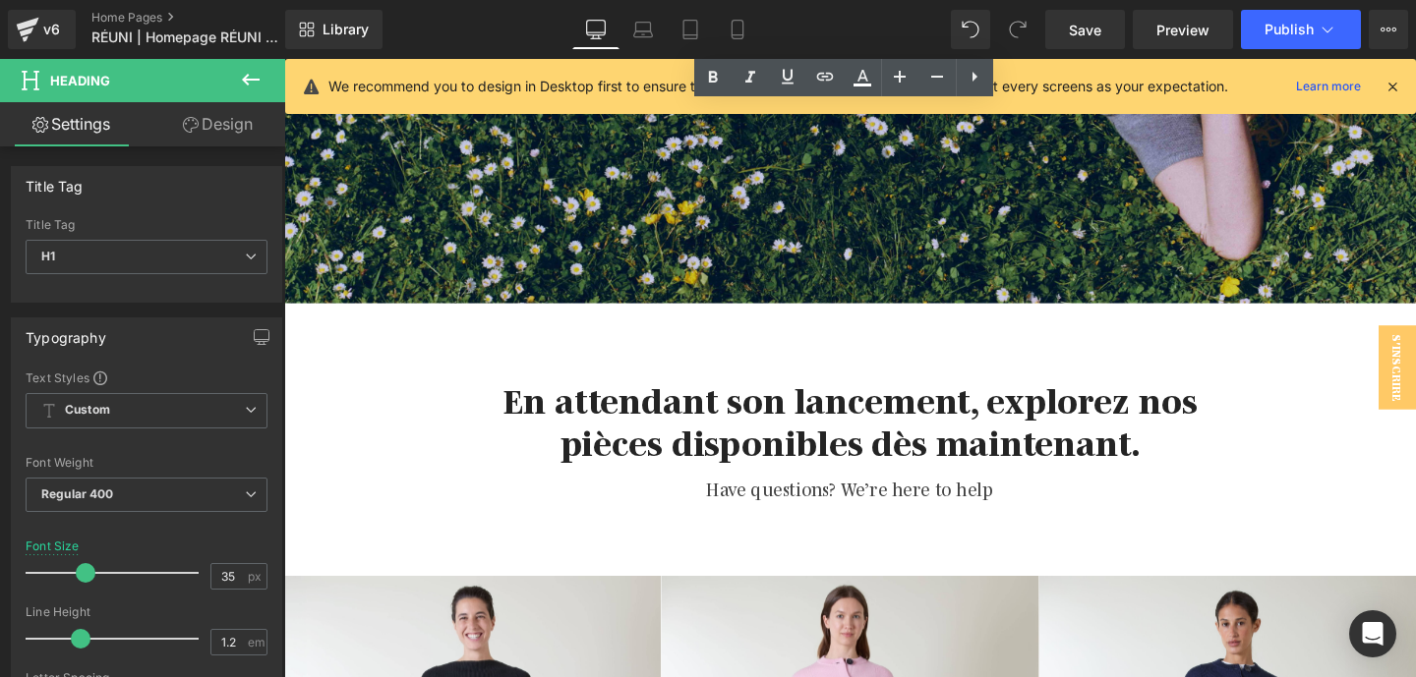
click at [742, 458] on h1 "En attendant son lancement, explorez nos pièces disponibles dès maintenant." at bounding box center [878, 438] width 757 height 89
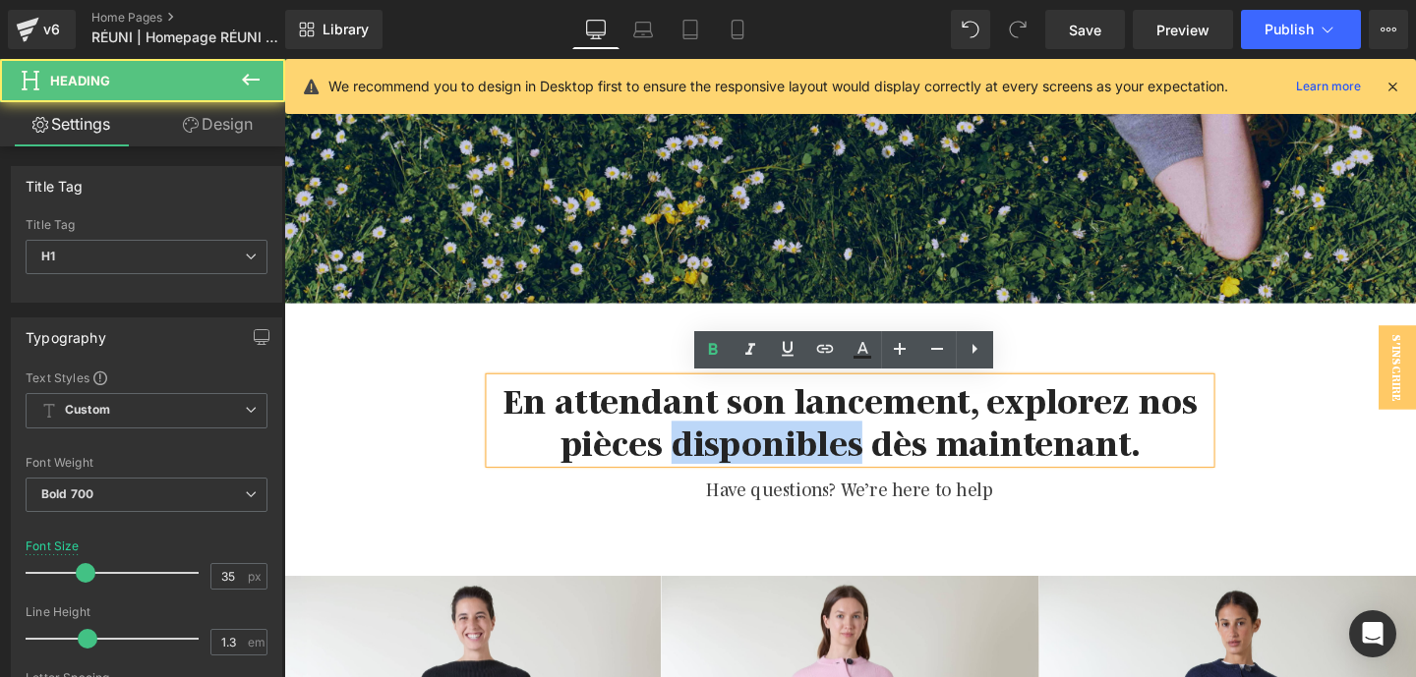
click at [742, 458] on h1 "En attendant son lancement, explorez nos pièces disponibles dès maintenant." at bounding box center [878, 438] width 757 height 89
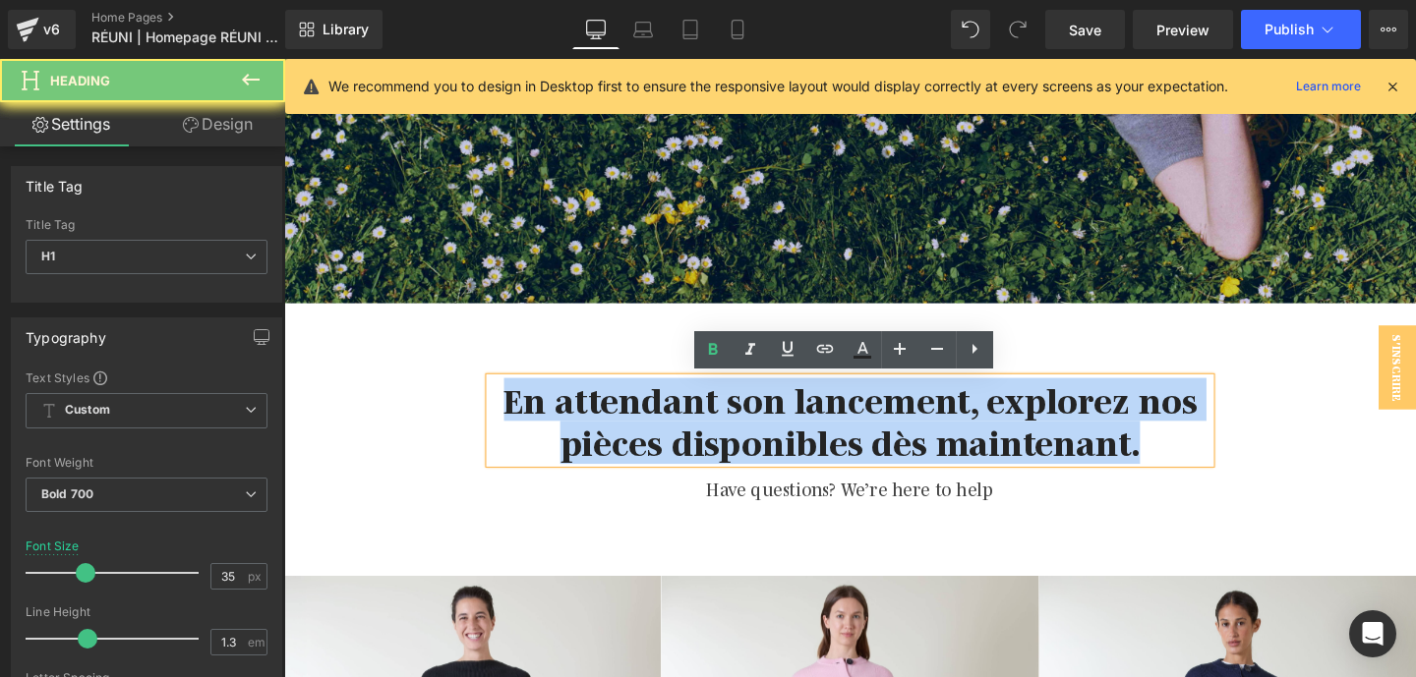
click at [742, 458] on h1 "En attendant son lancement, explorez nos pièces disponibles dès maintenant." at bounding box center [878, 438] width 757 height 89
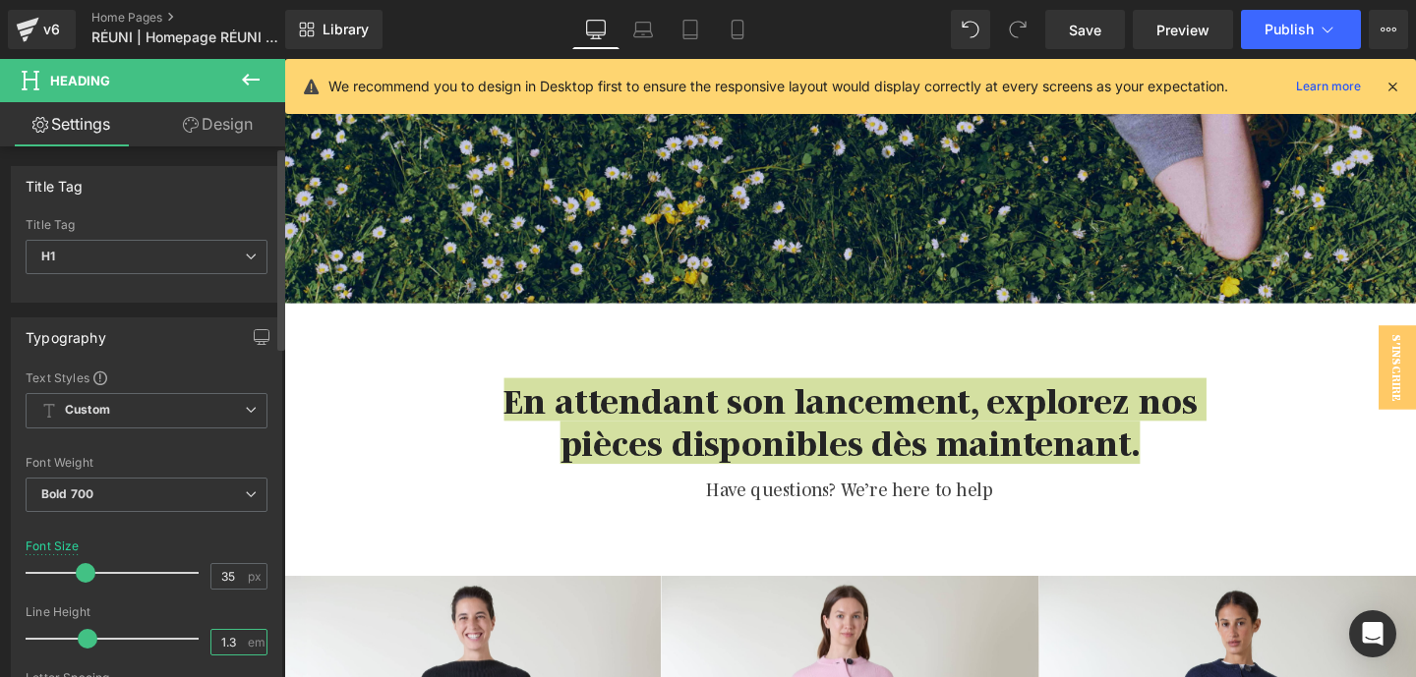
click at [224, 642] on input "1.3" at bounding box center [228, 642] width 34 height 25
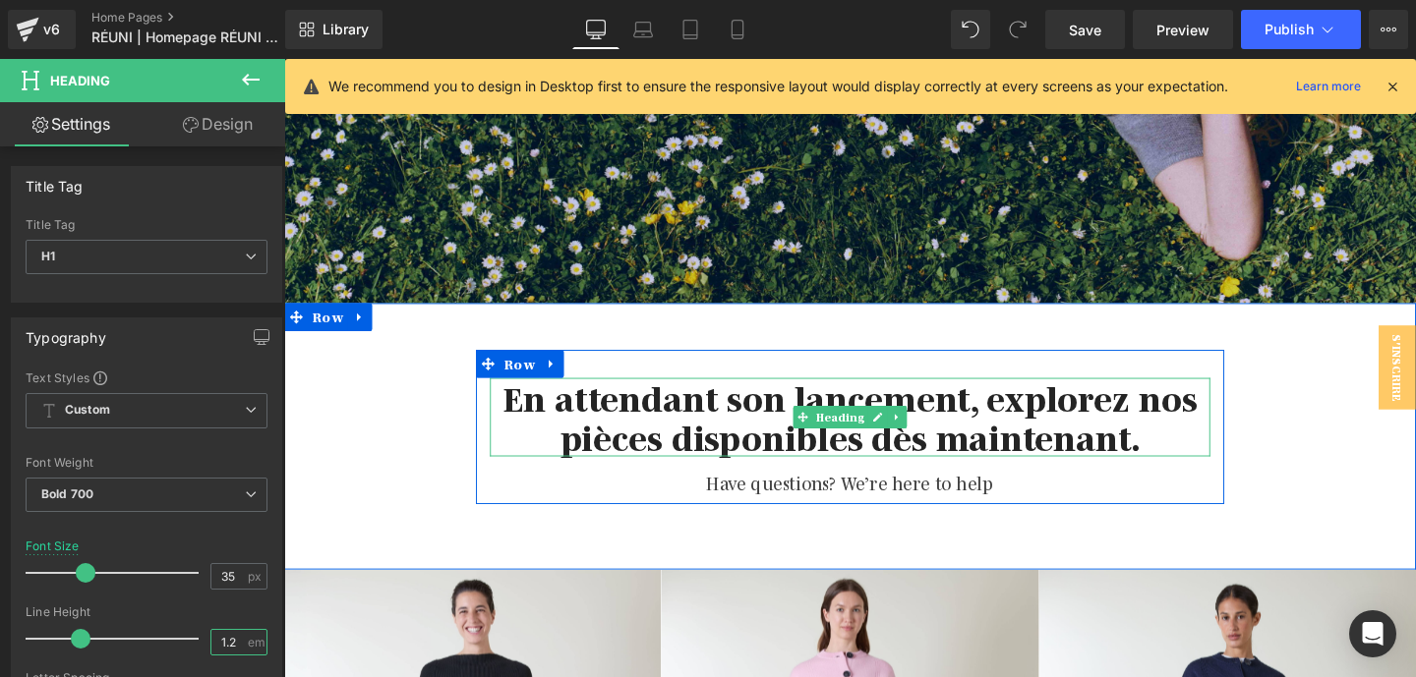
type input "1.2"
click at [711, 440] on h1 "En attendant son lancement, explorez nos pièces disponibles dès maintenant." at bounding box center [878, 435] width 757 height 83
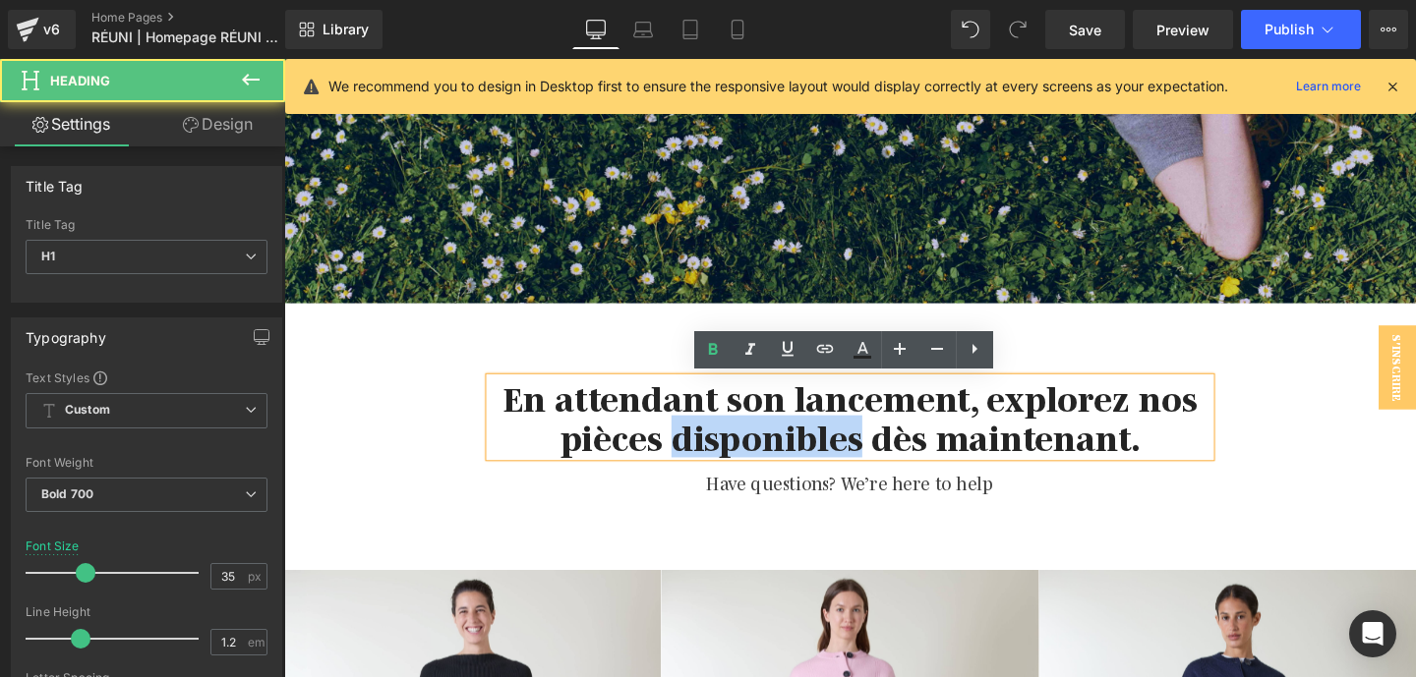
click at [711, 440] on h1 "En attendant son lancement, explorez nos pièces disponibles dès maintenant." at bounding box center [878, 435] width 757 height 83
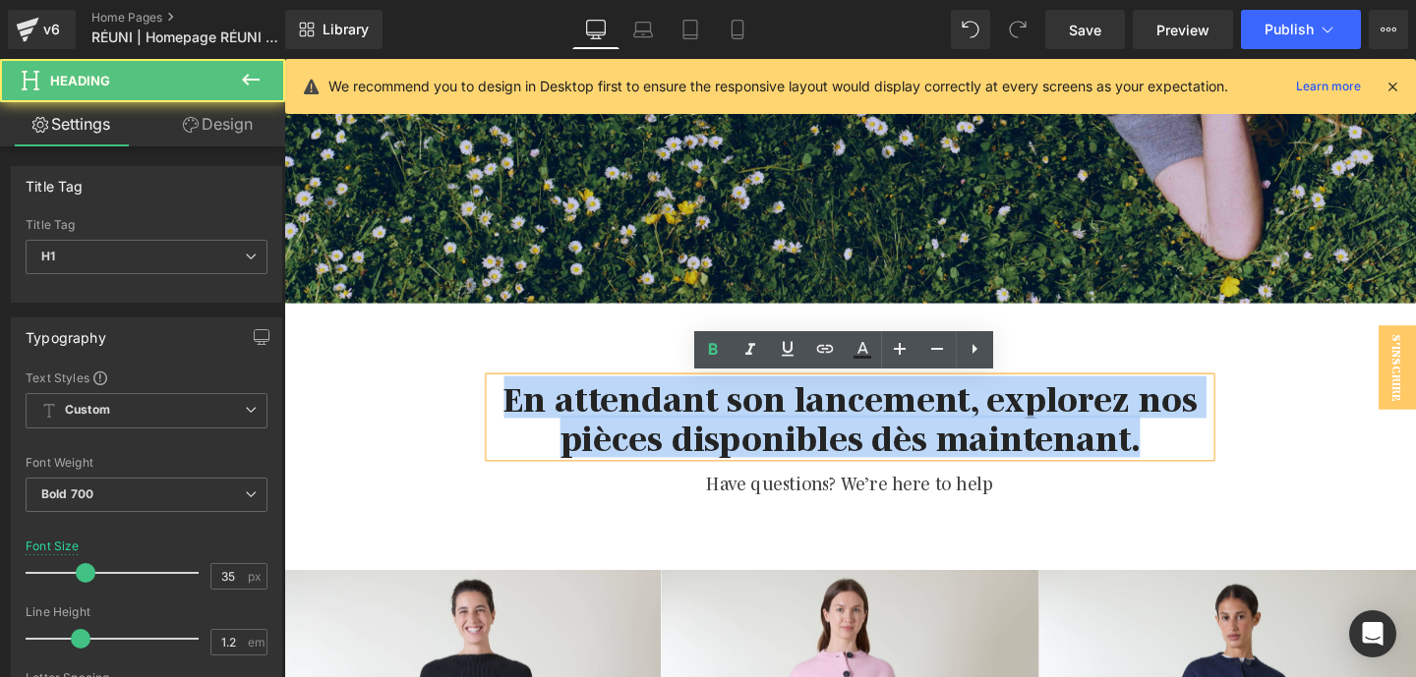
click at [711, 440] on h1 "En attendant son lancement, explorez nos pièces disponibles dès maintenant." at bounding box center [878, 435] width 757 height 83
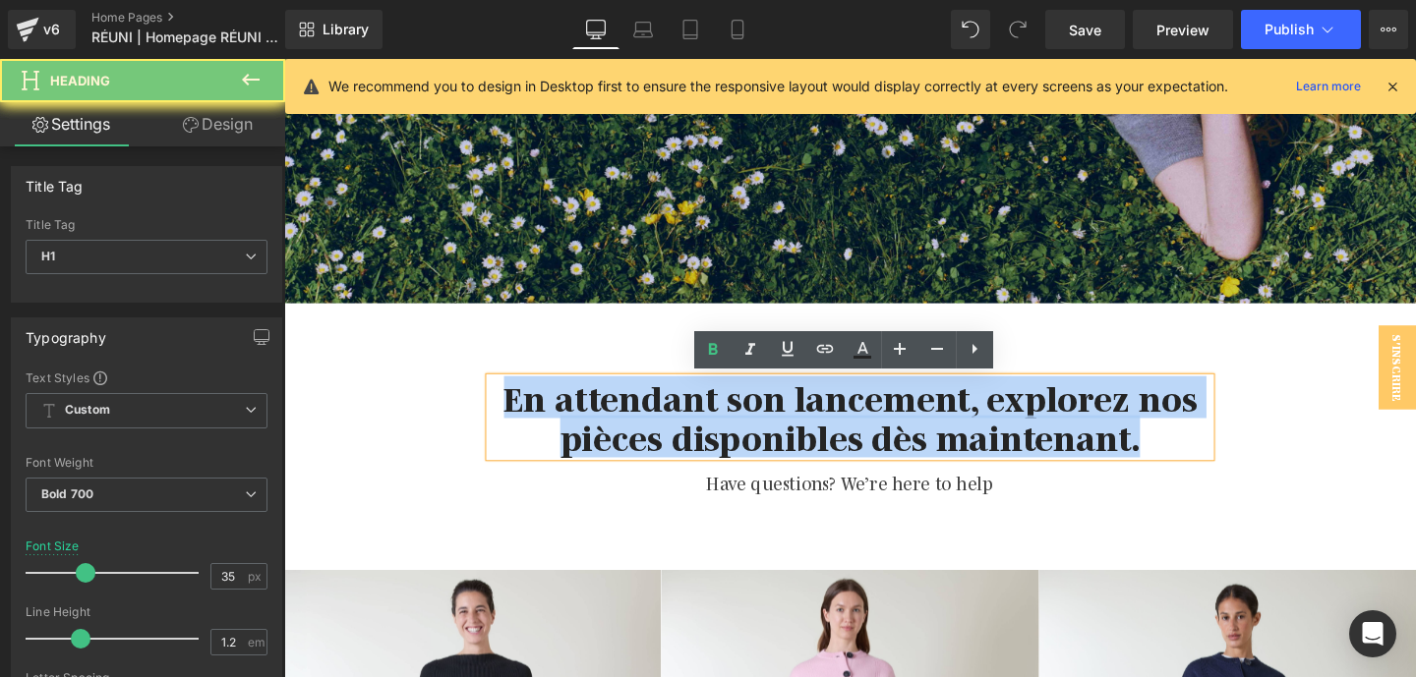
copy h1 "En attendant son lancement, explorez nos pièces disponibles dès maintenant."
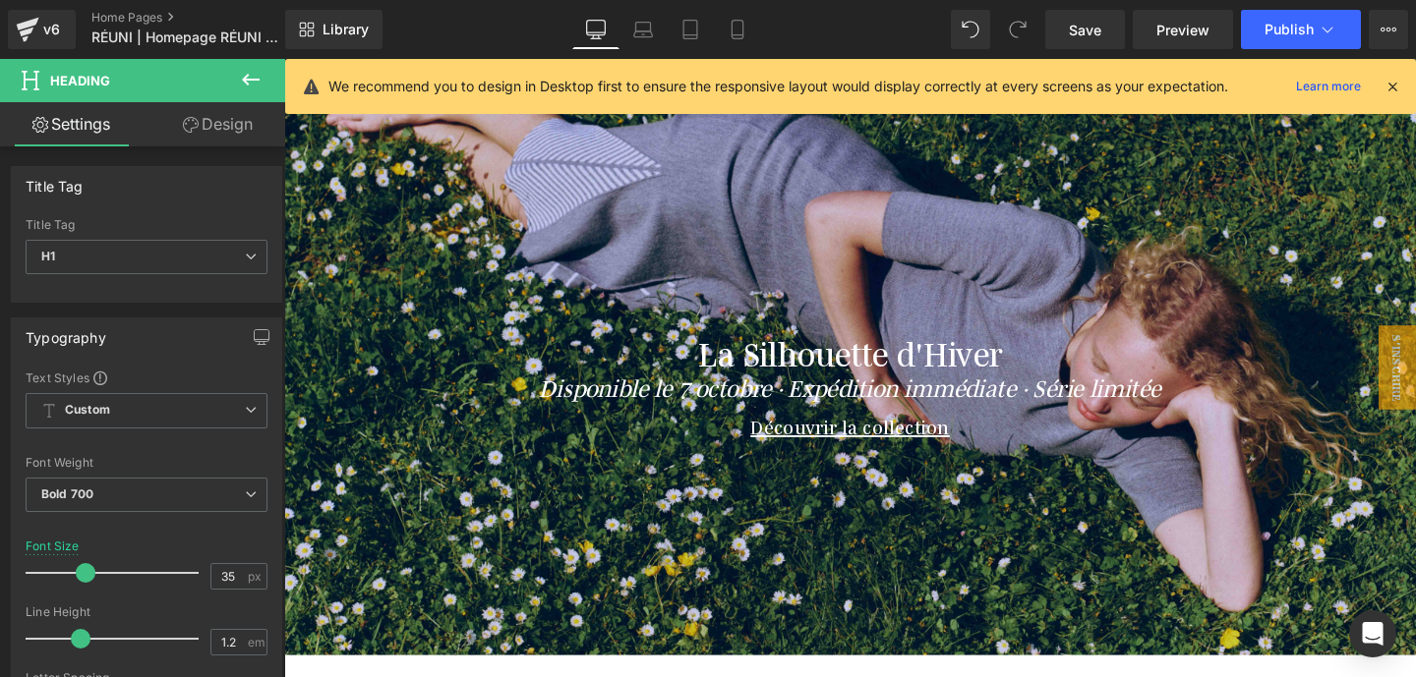
scroll to position [141, 0]
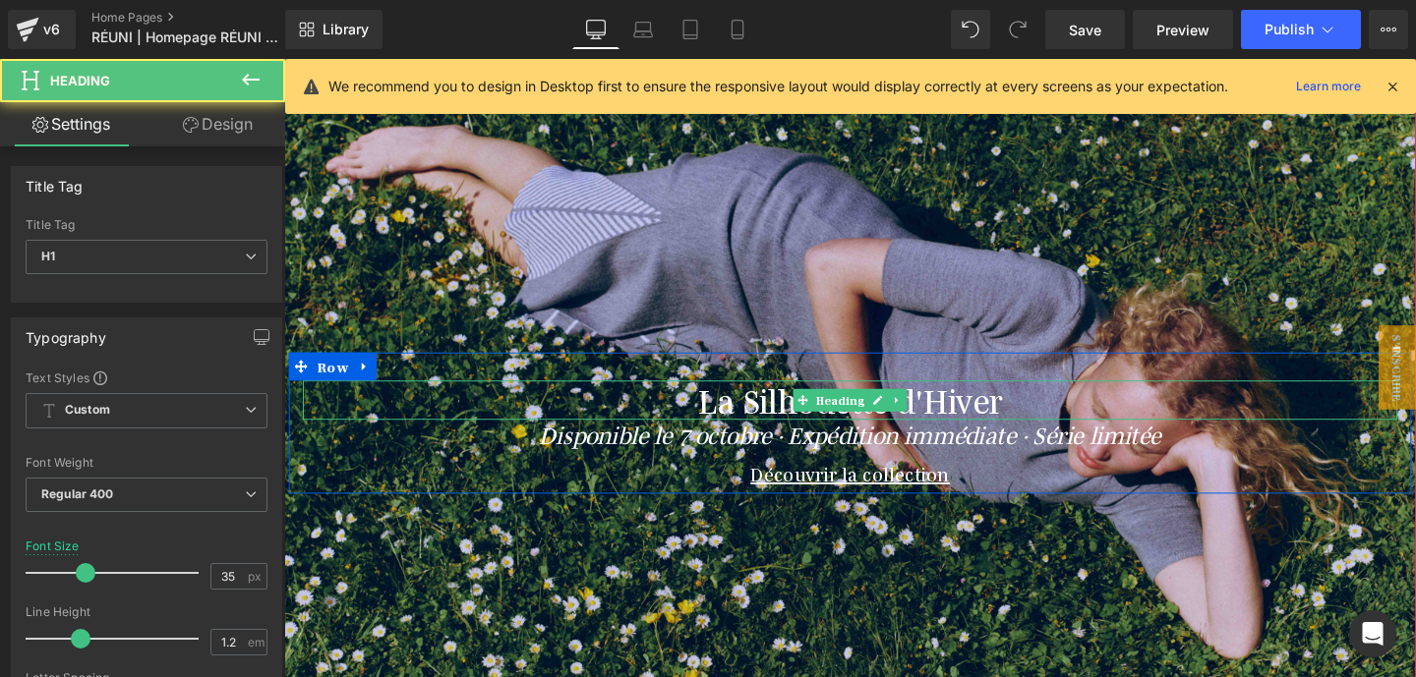
click at [1040, 428] on h1 "La Silhouette d'Hiver" at bounding box center [879, 417] width 1150 height 41
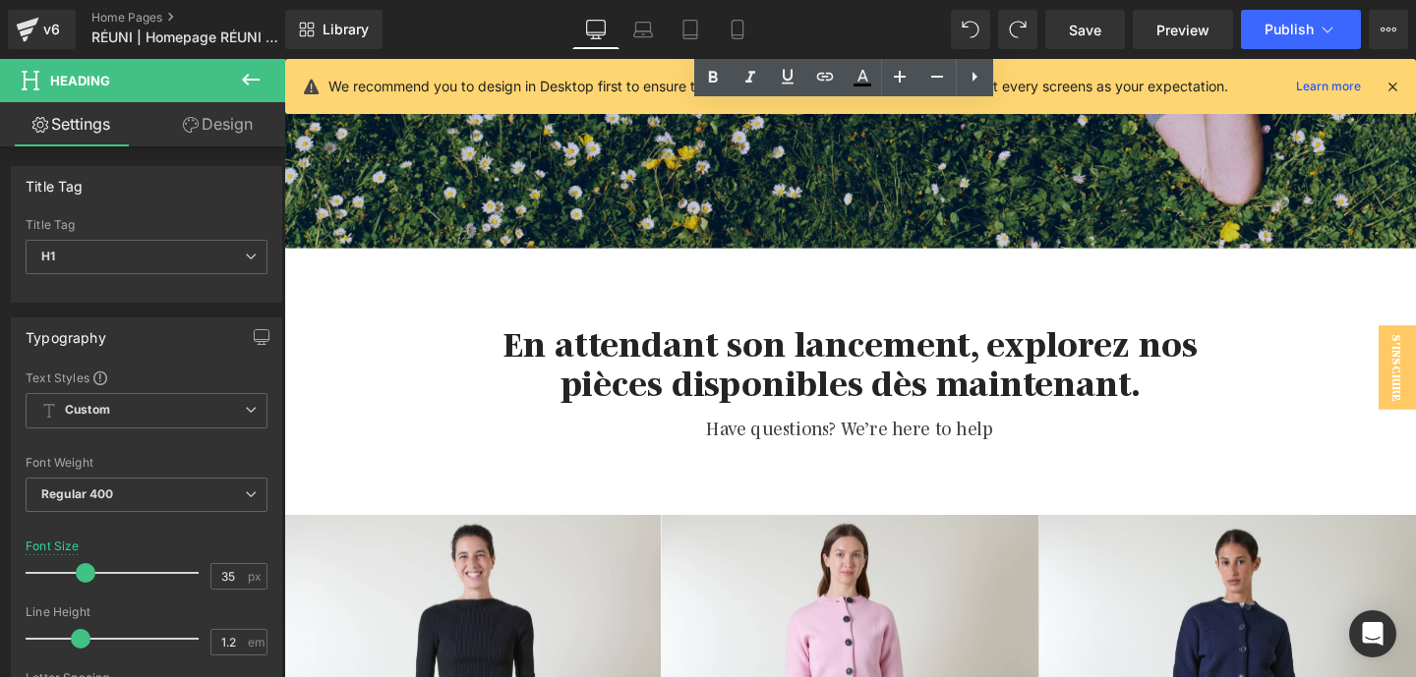
scroll to position [597, 0]
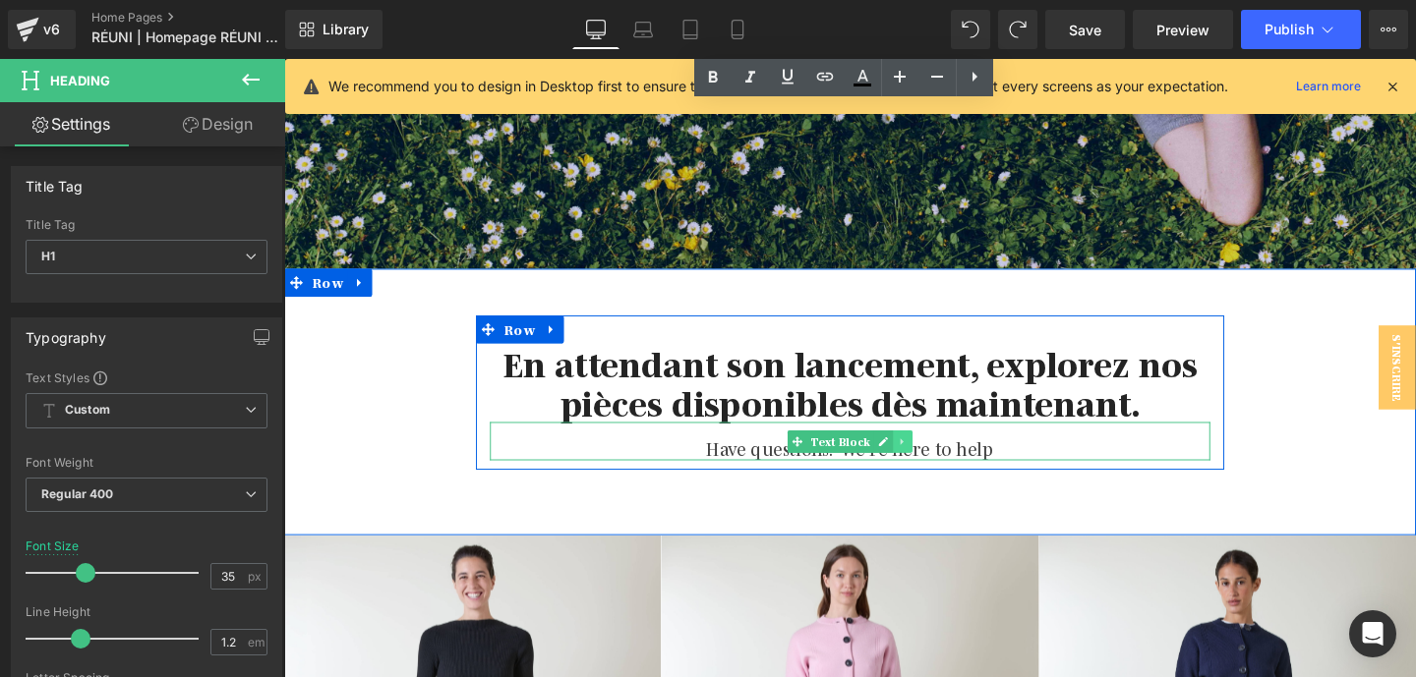
click at [933, 463] on icon at bounding box center [934, 461] width 11 height 12
click at [945, 463] on icon at bounding box center [944, 460] width 11 height 11
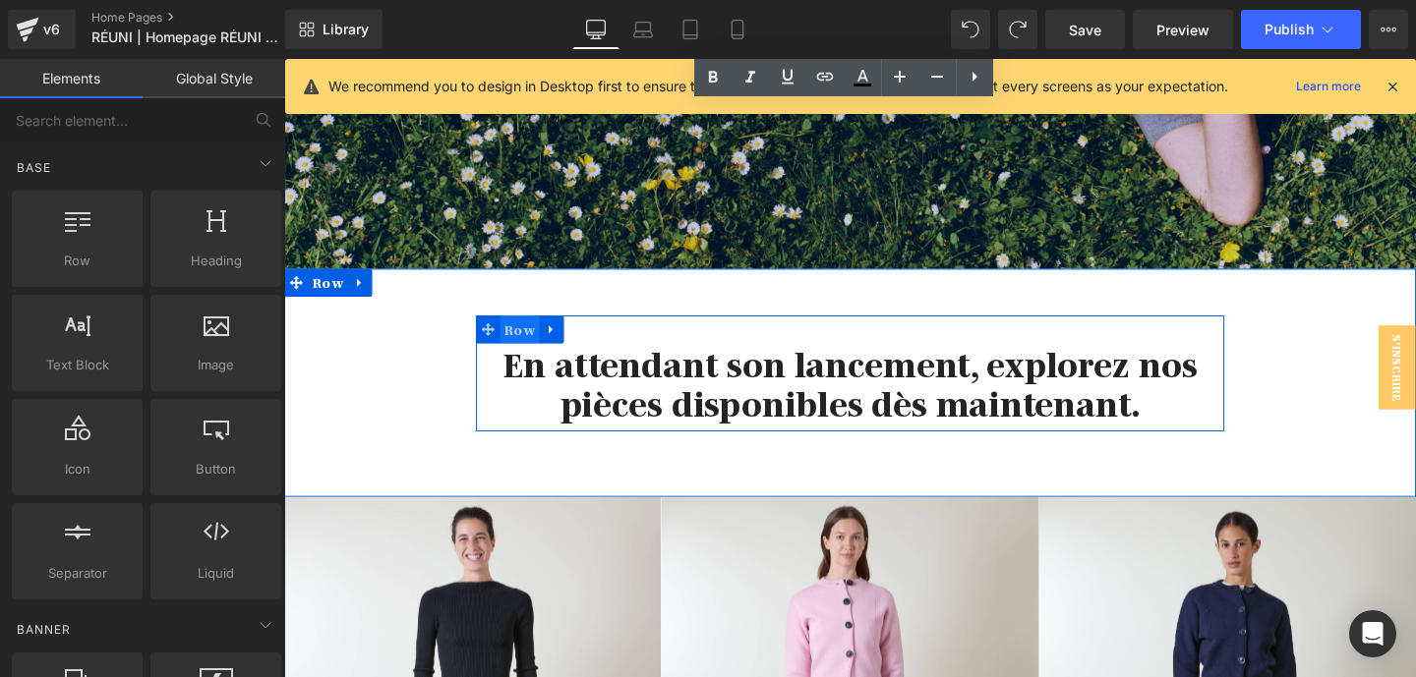
click at [528, 346] on span "Row" at bounding box center [531, 342] width 41 height 29
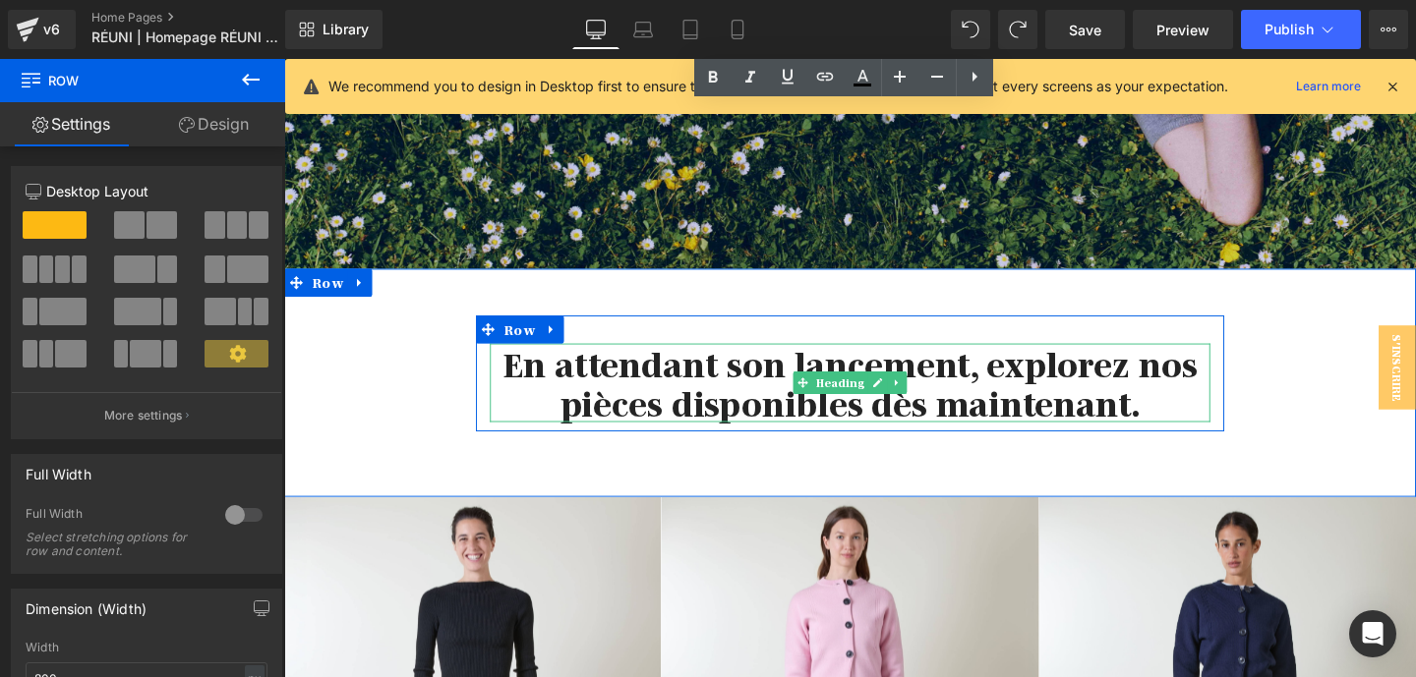
click at [683, 388] on h1 "En attendant son lancement, explorez nos pièces disponibles dès maintenant." at bounding box center [878, 399] width 757 height 83
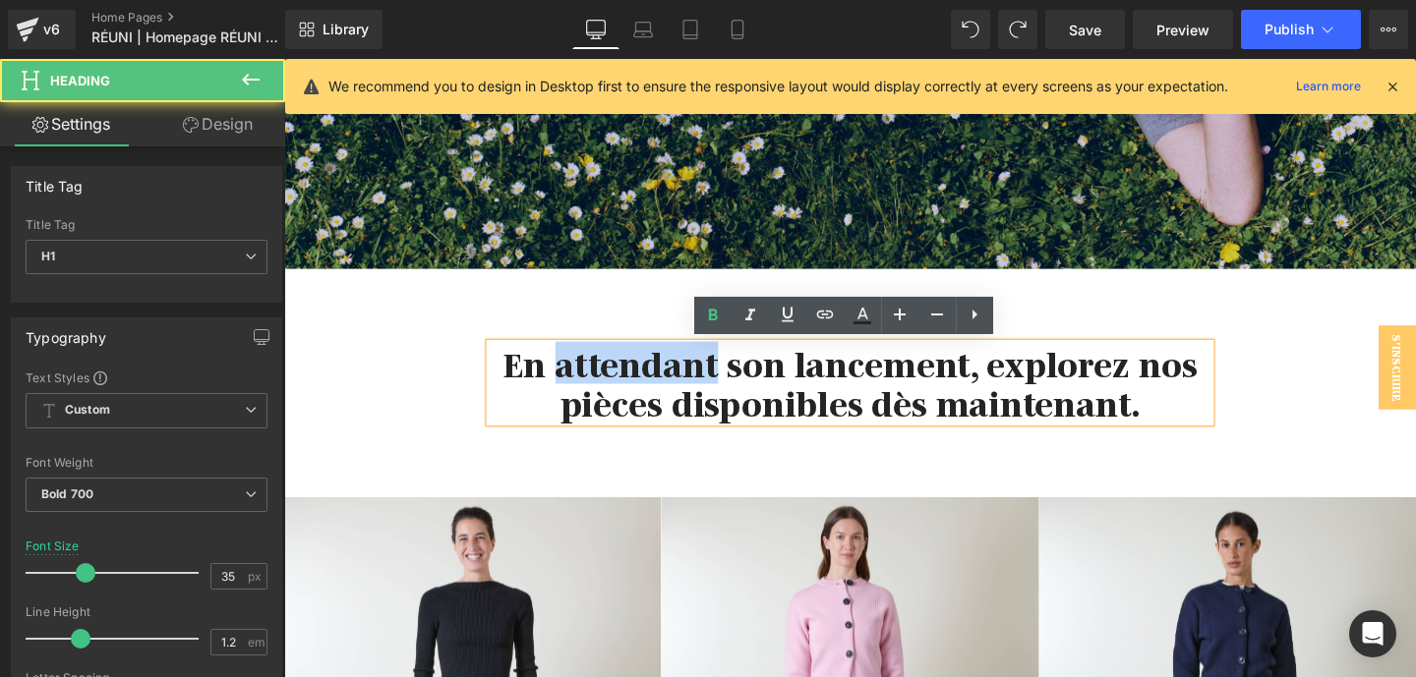
click at [683, 388] on h1 "En attendant son lancement, explorez nos pièces disponibles dès maintenant." at bounding box center [878, 399] width 757 height 83
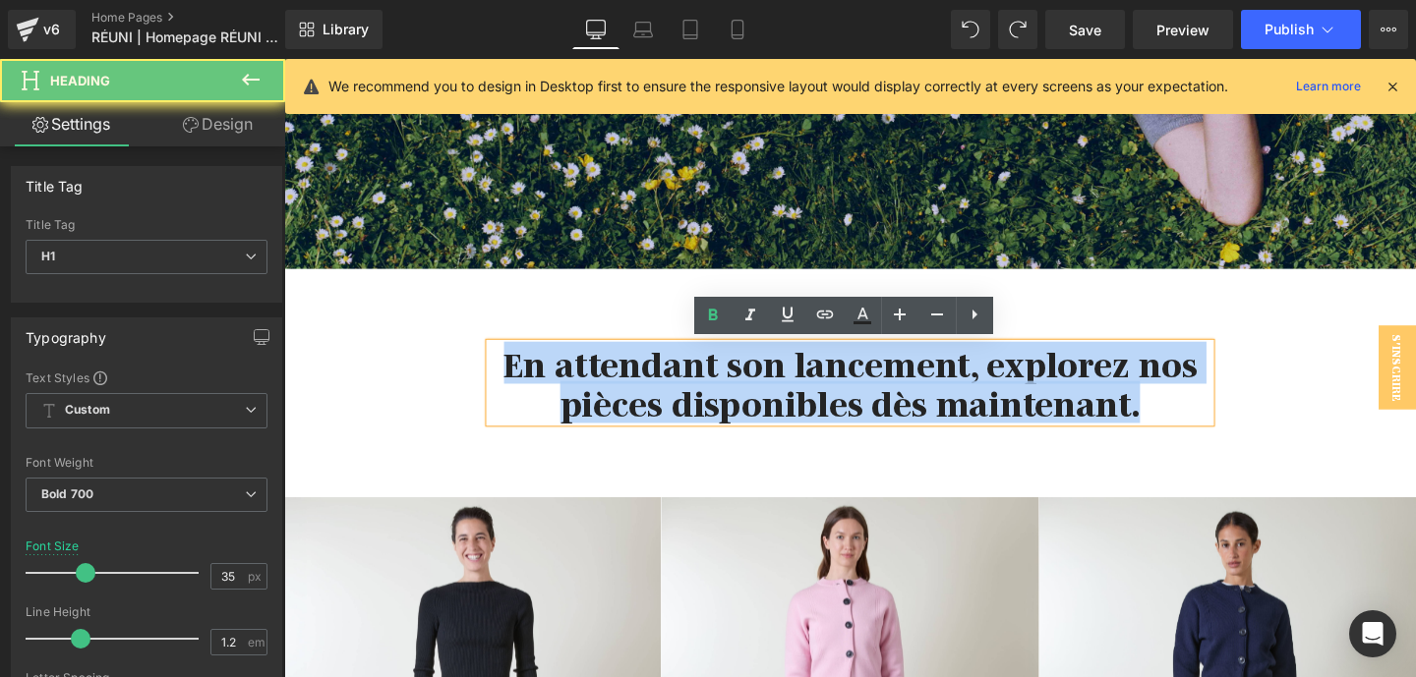
click at [683, 388] on h1 "En attendant son lancement, explorez nos pièces disponibles dès maintenant." at bounding box center [878, 399] width 757 height 83
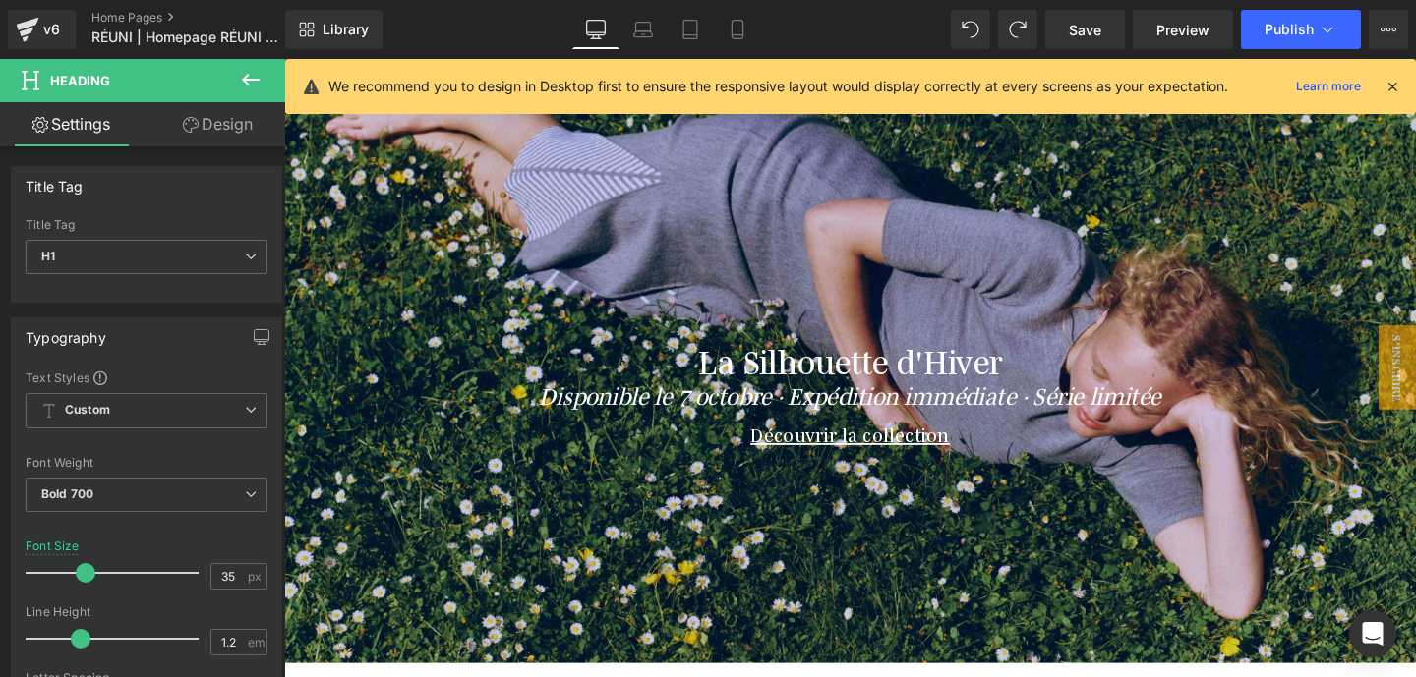
scroll to position [65, 0]
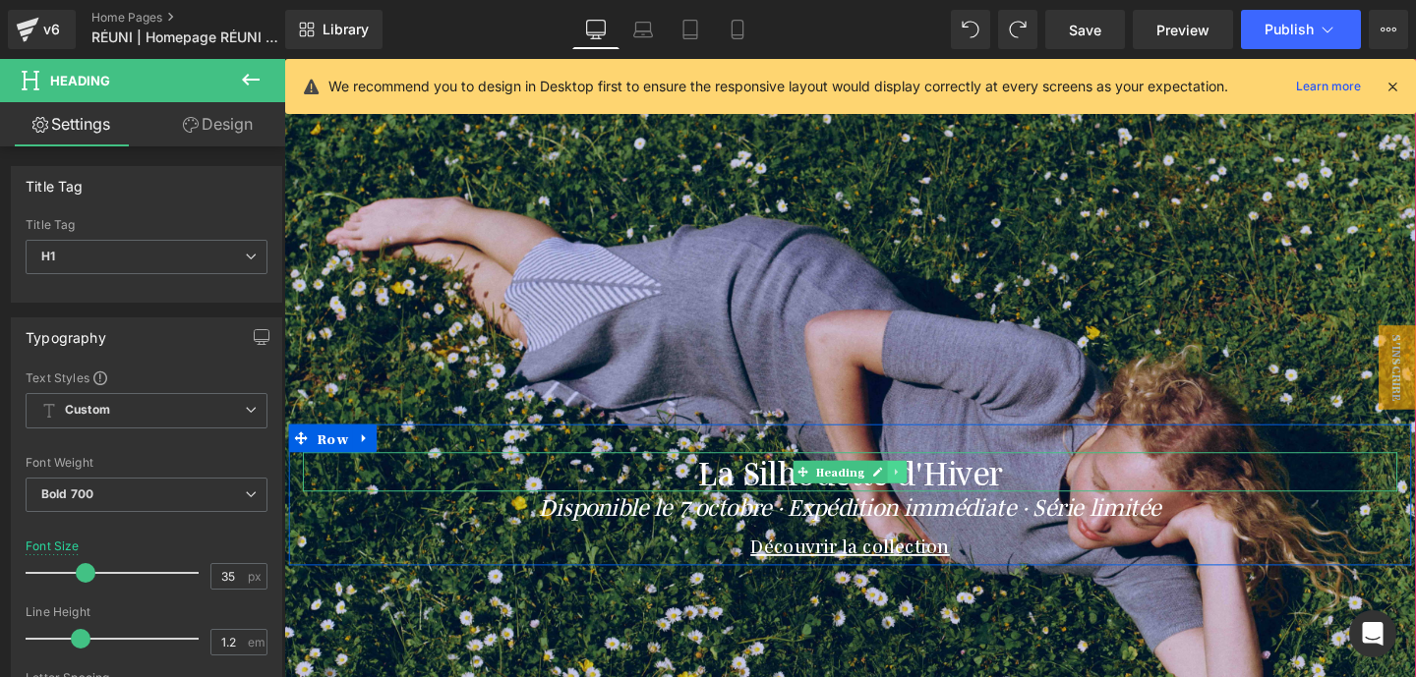
click at [927, 491] on icon at bounding box center [928, 494] width 11 height 12
click at [921, 491] on icon at bounding box center [917, 494] width 11 height 11
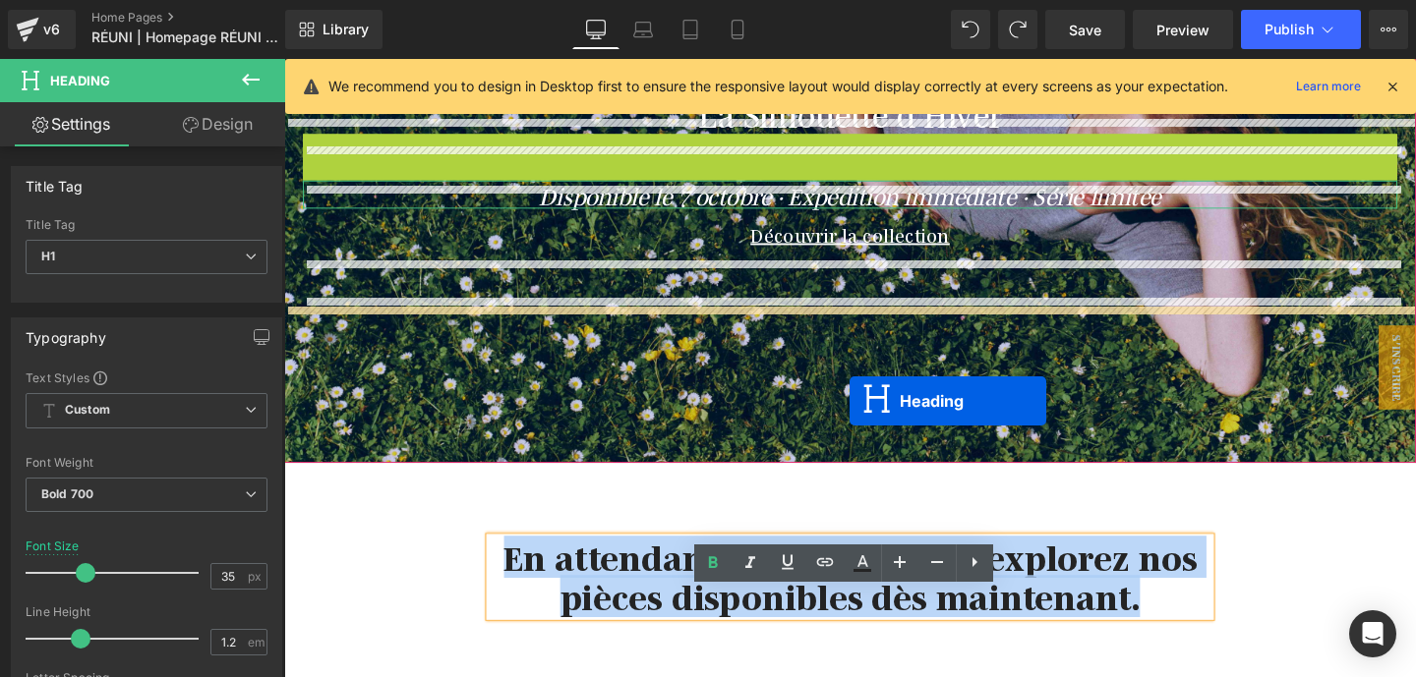
scroll to position [607, 0]
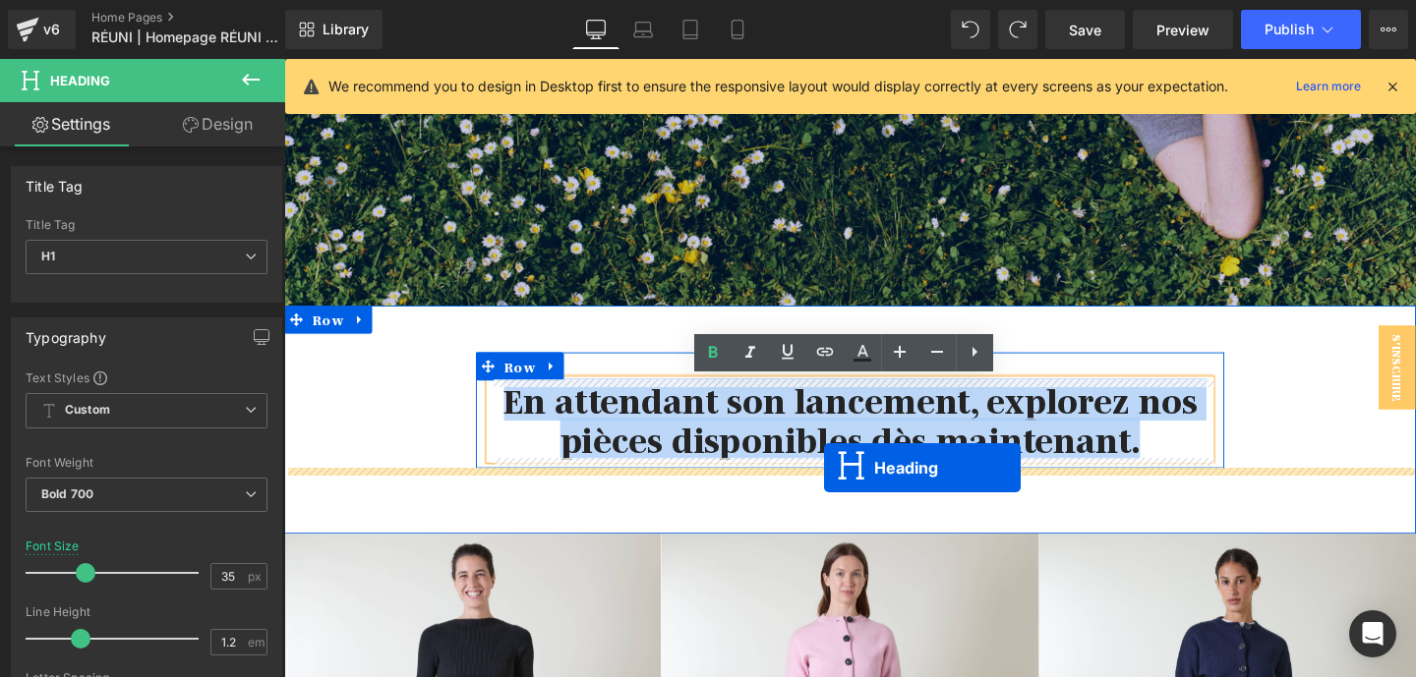
drag, startPoint x: 872, startPoint y: 235, endPoint x: 851, endPoint y: 489, distance: 254.5
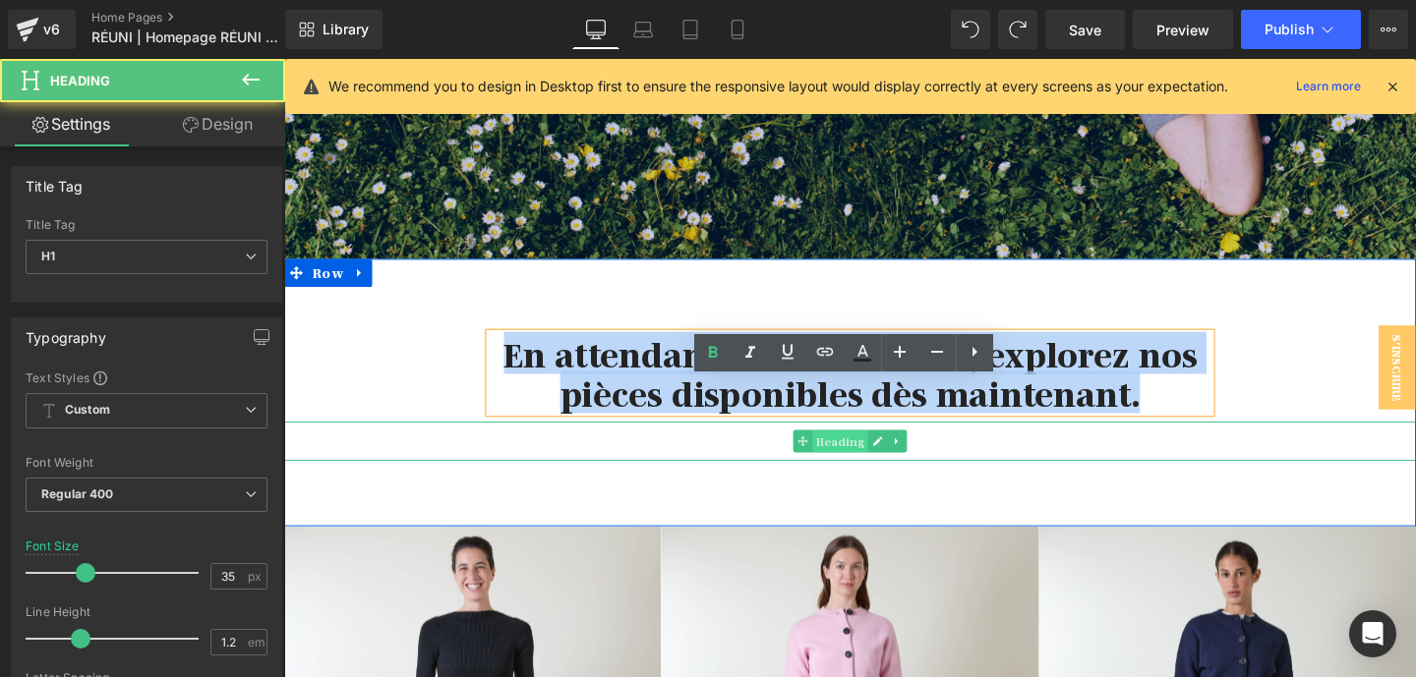
click at [858, 453] on span "Heading" at bounding box center [869, 461] width 58 height 24
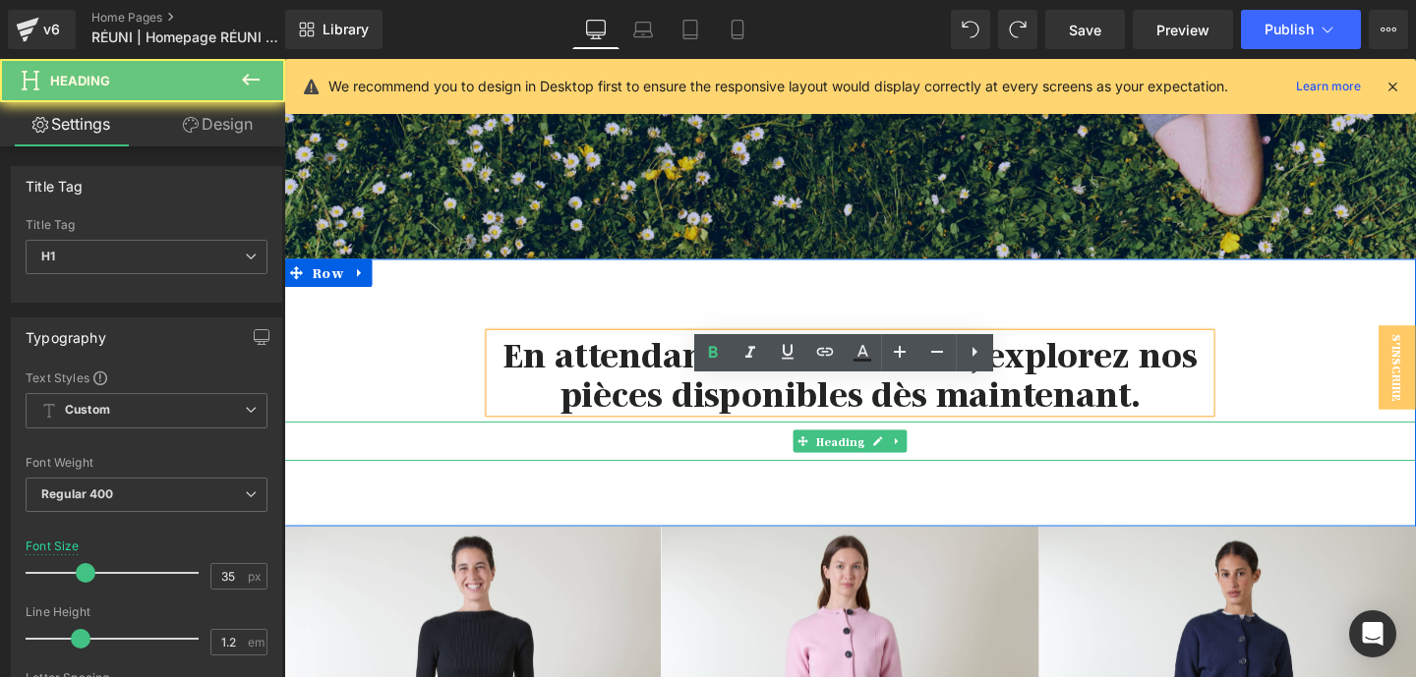
click at [763, 455] on h1 "La Silhouette d'Hiver" at bounding box center [879, 460] width 1190 height 41
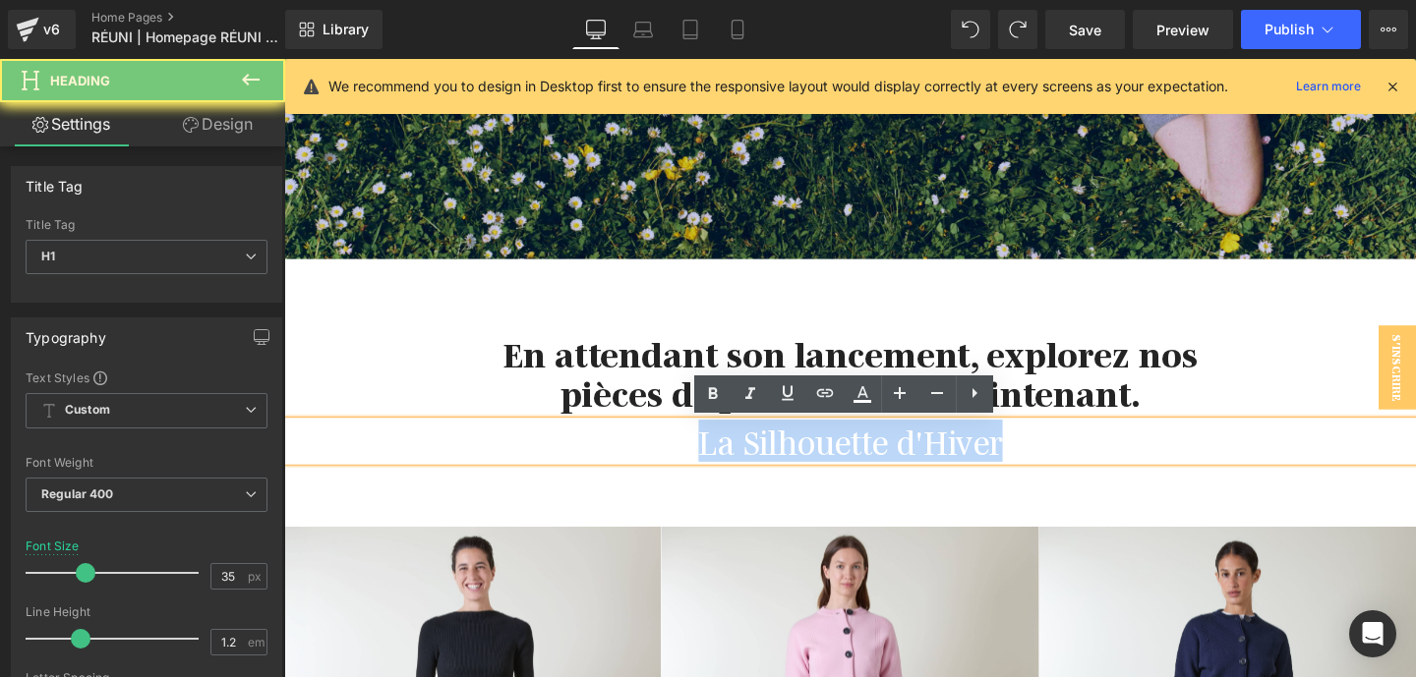
click at [763, 455] on h1 "La Silhouette d'Hiver" at bounding box center [879, 460] width 1190 height 41
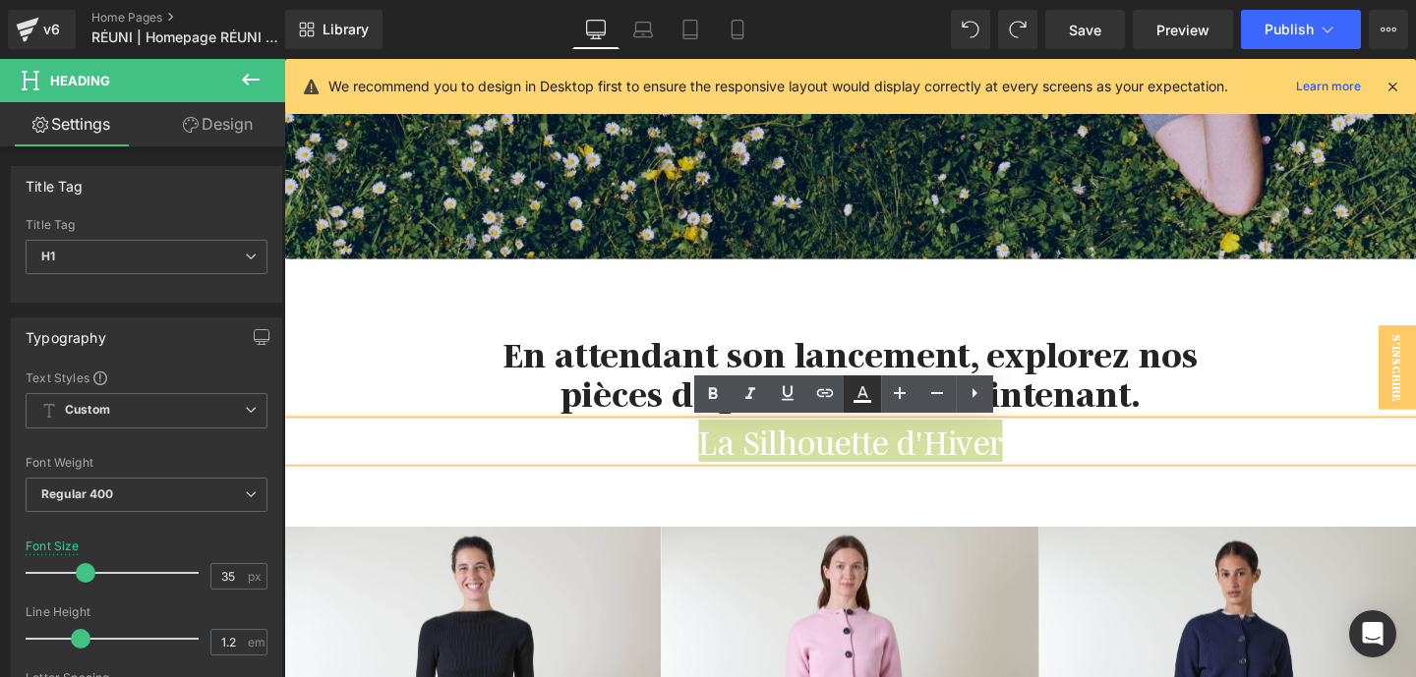
click at [863, 392] on icon at bounding box center [862, 394] width 24 height 24
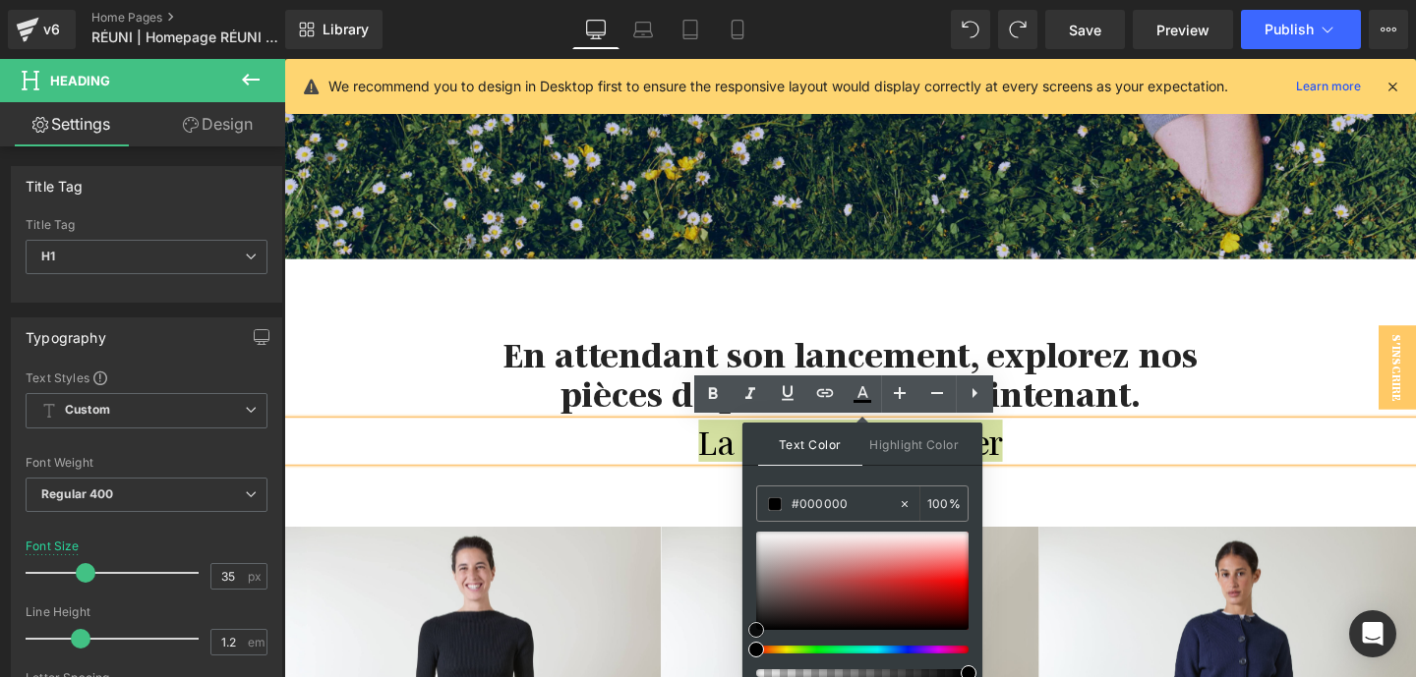
drag, startPoint x: 783, startPoint y: 598, endPoint x: 756, endPoint y: 635, distance: 45.8
click at [756, 630] on div at bounding box center [862, 581] width 212 height 98
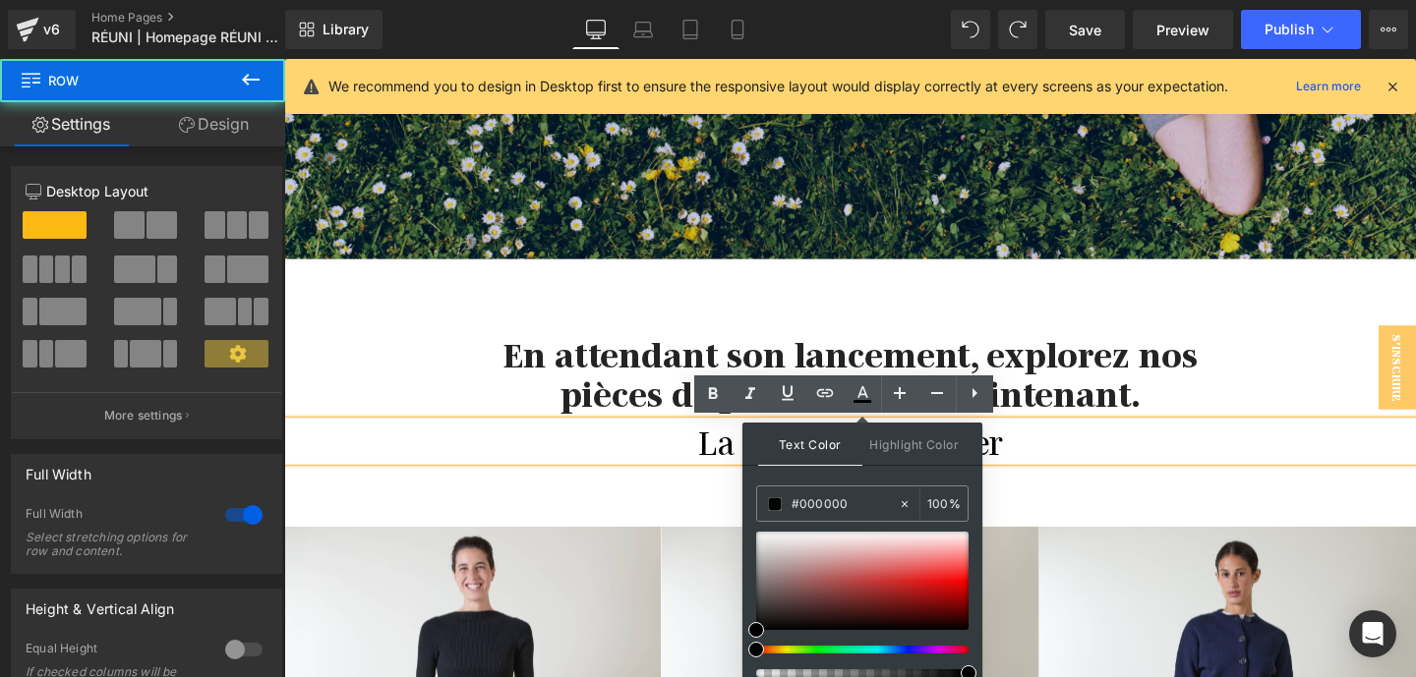
click at [1279, 370] on div "En attendant son lancement, explorez nos pièces disponibles dès maintenant. Hea…" at bounding box center [879, 400] width 1190 height 163
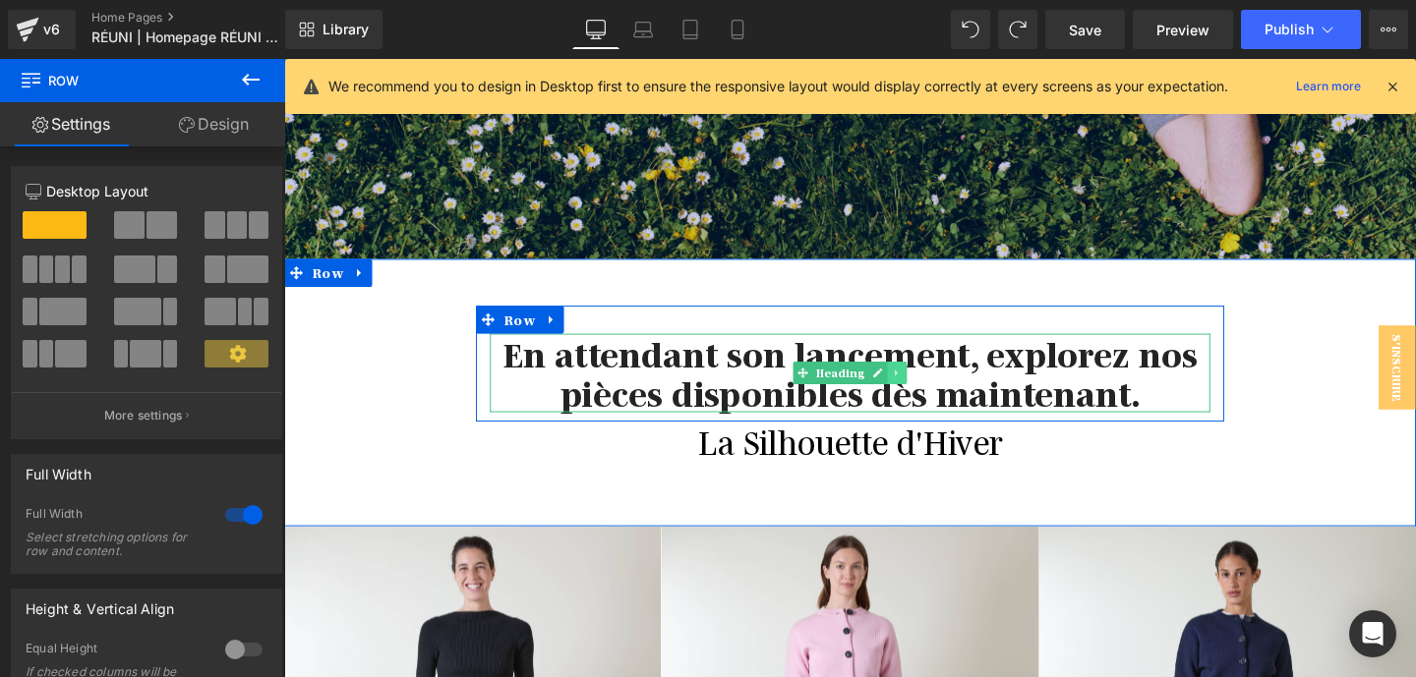
click at [925, 399] on link at bounding box center [928, 390] width 21 height 24
click at [924, 390] on link at bounding box center [918, 390] width 21 height 24
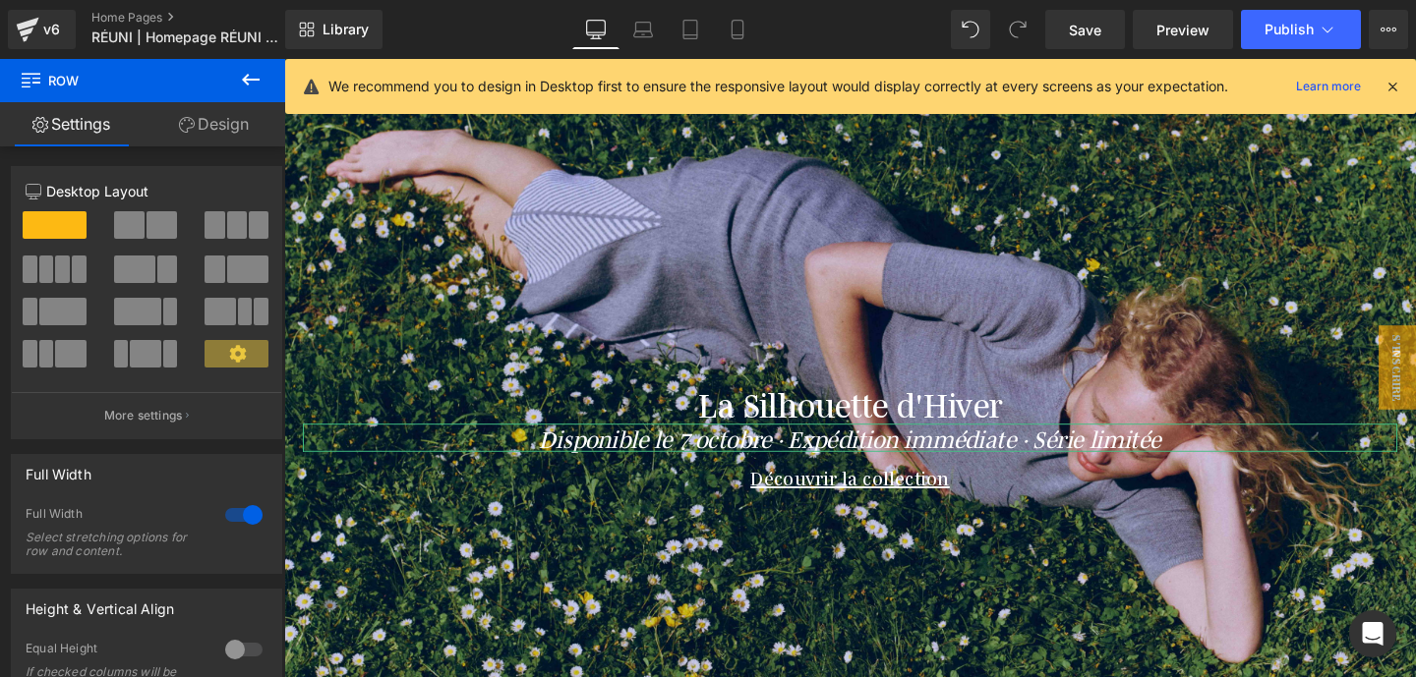
scroll to position [96, 0]
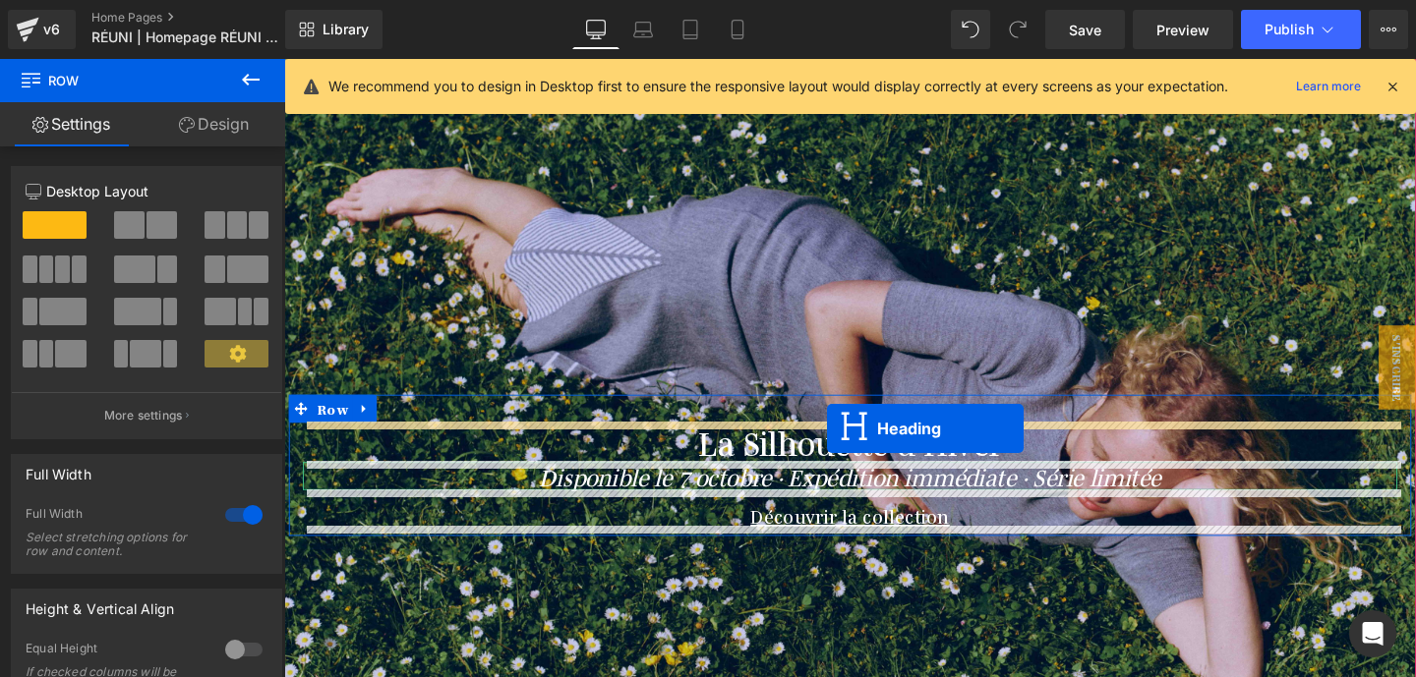
drag, startPoint x: 850, startPoint y: 490, endPoint x: 854, endPoint y: 447, distance: 42.5
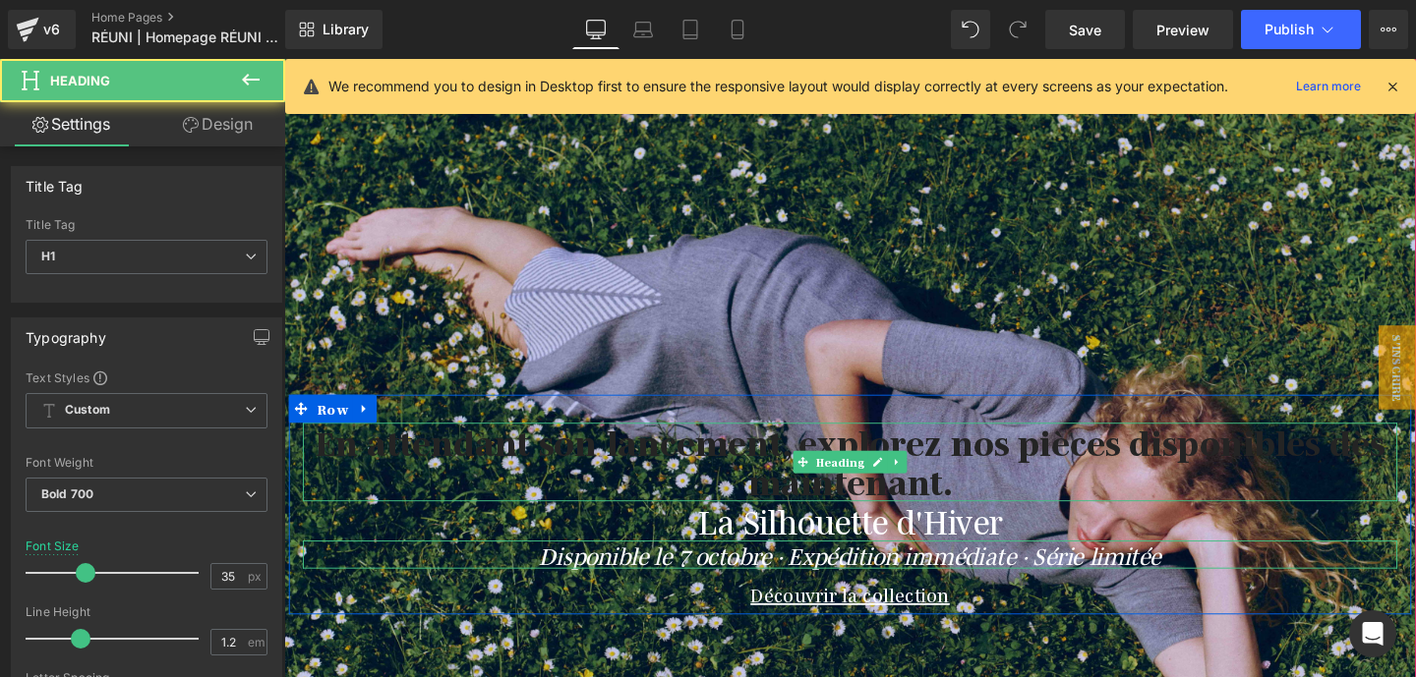
click at [894, 464] on h1 "En attendant son lancement, explorez nos pièces disponibles dès maintenant." at bounding box center [879, 482] width 1150 height 83
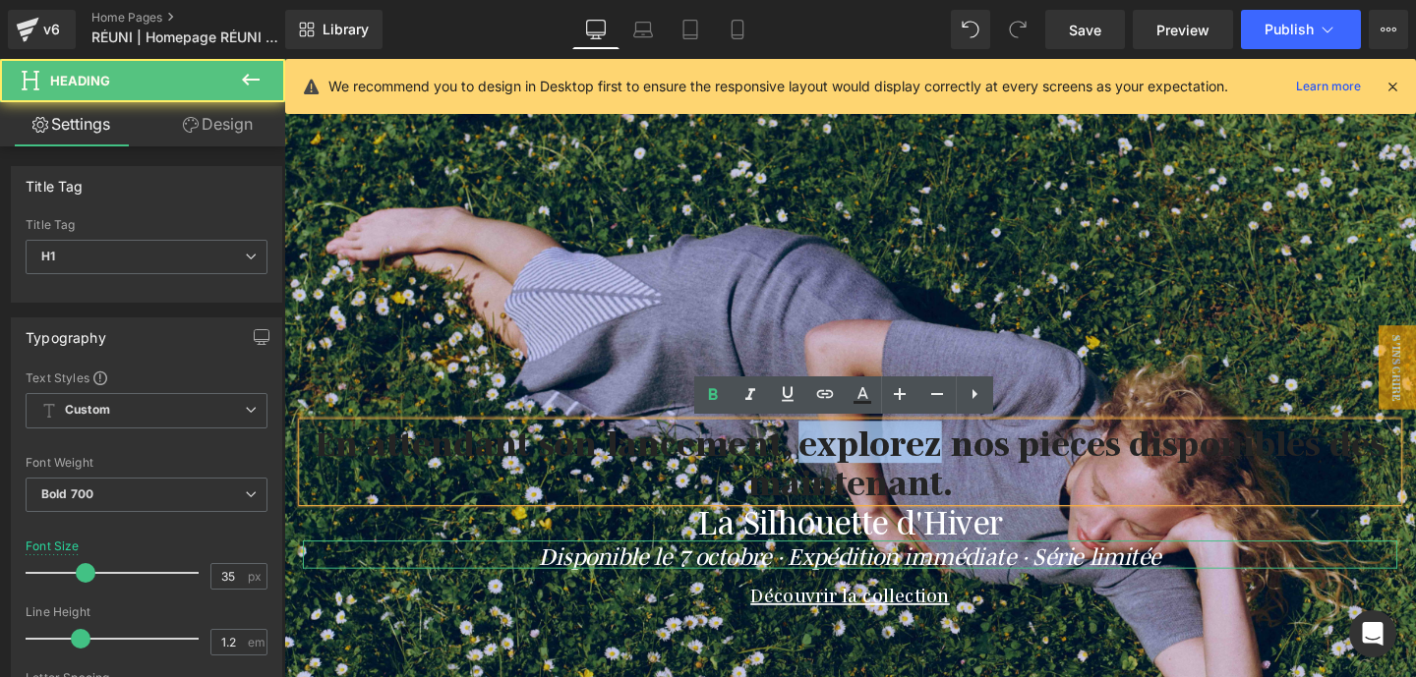
click at [894, 464] on h1 "En attendant son lancement, explorez nos pièces disponibles dès maintenant." at bounding box center [879, 482] width 1150 height 83
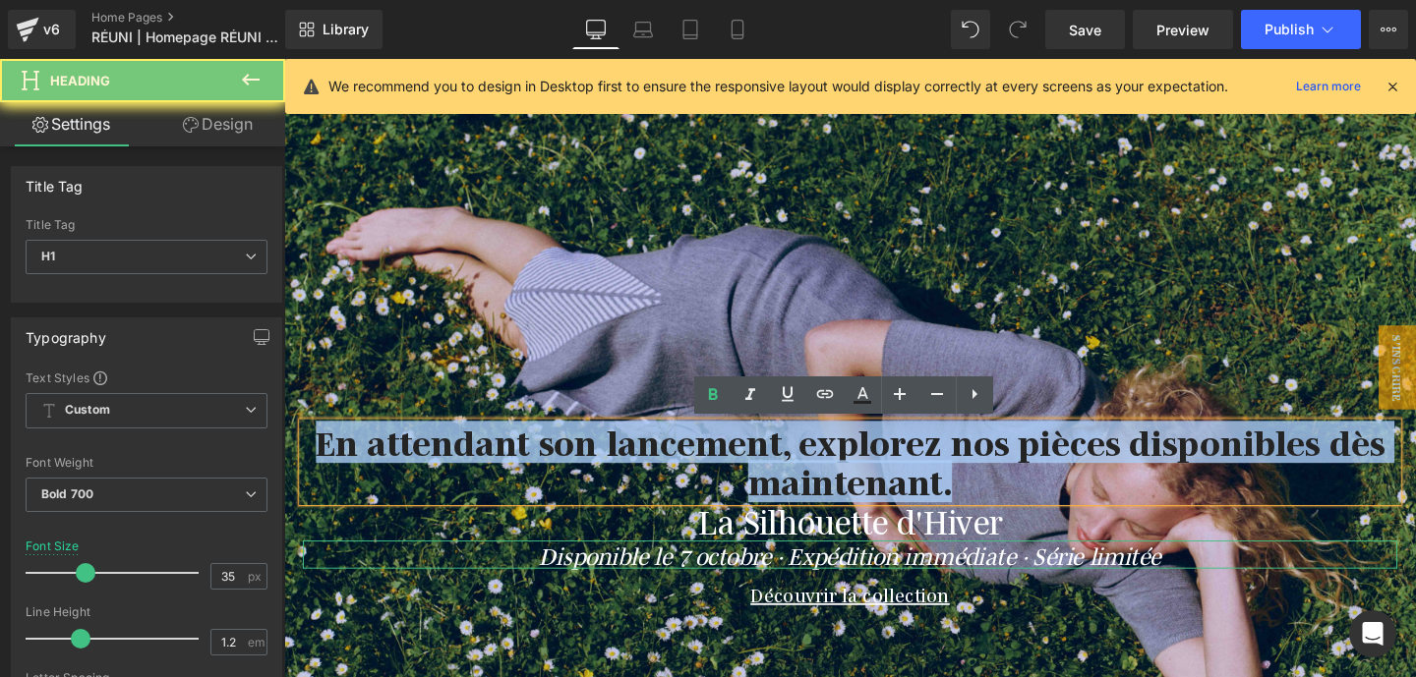
click at [894, 464] on h1 "En attendant son lancement, explorez nos pièces disponibles dès maintenant." at bounding box center [879, 482] width 1150 height 83
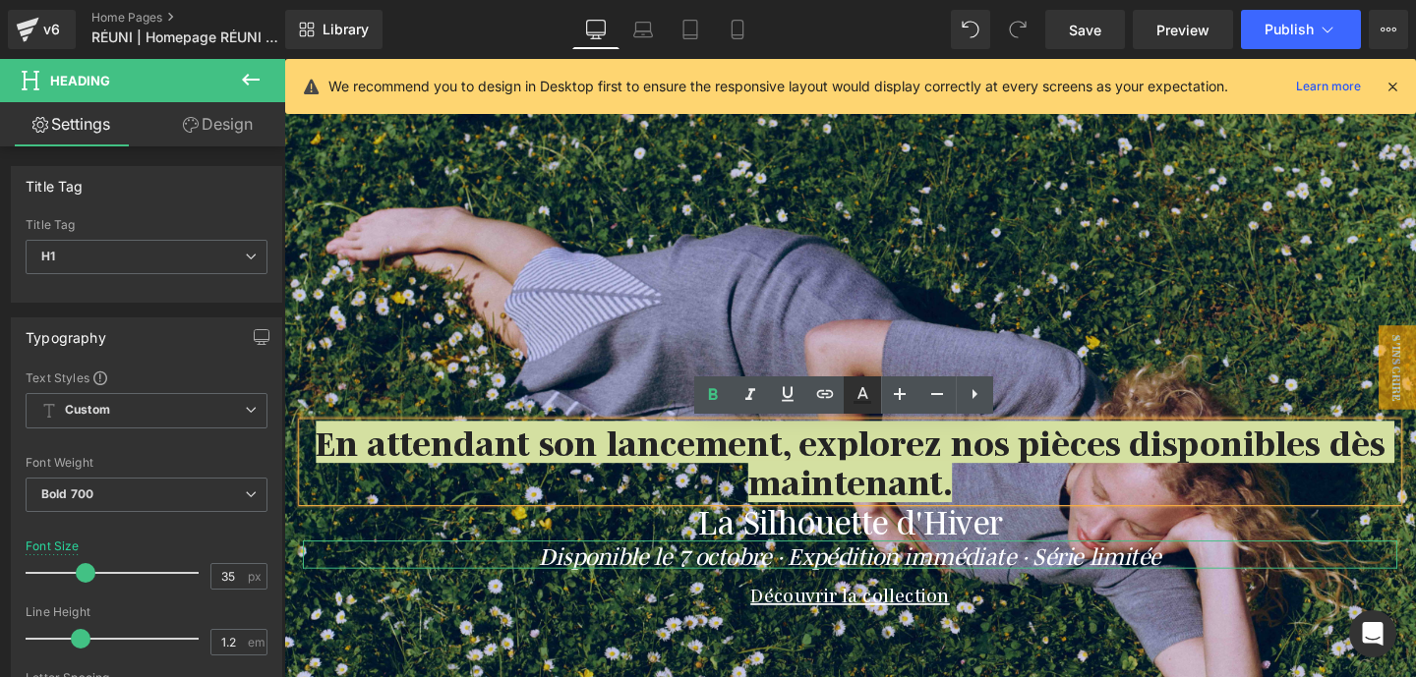
click at [855, 398] on icon at bounding box center [862, 395] width 24 height 24
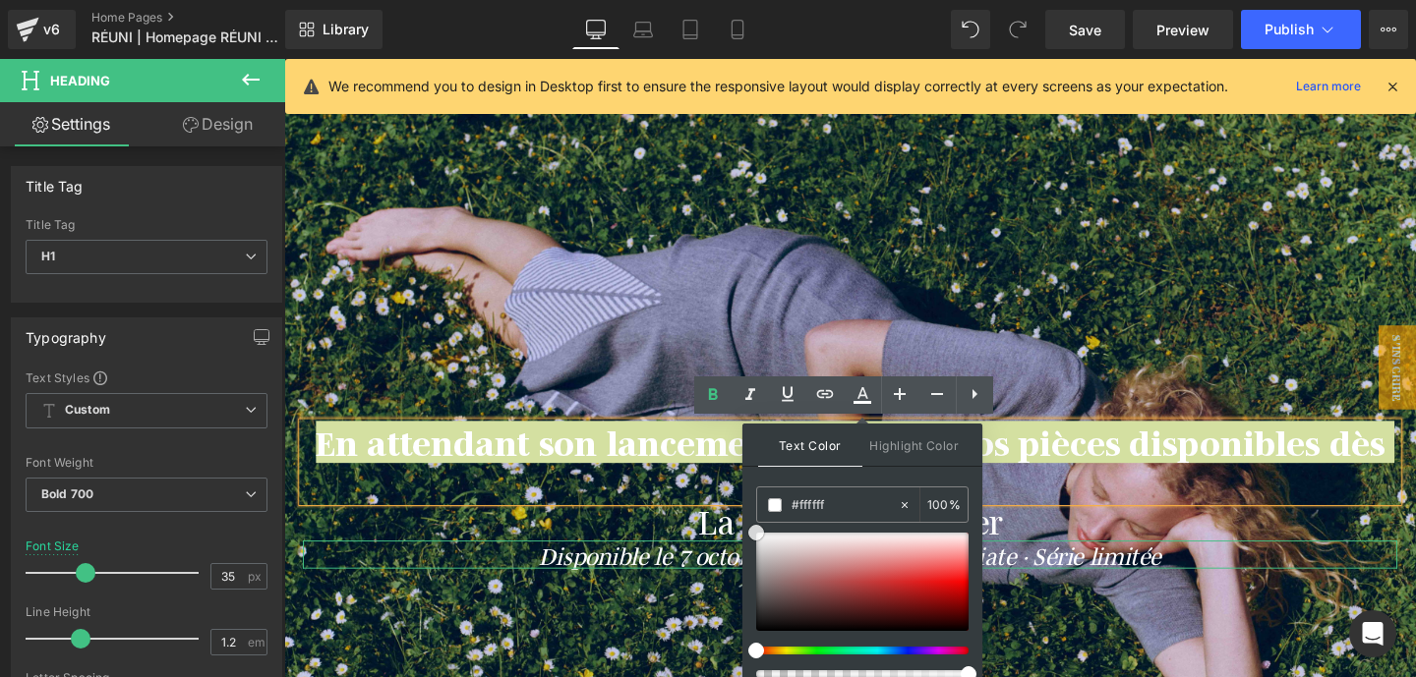
drag, startPoint x: 771, startPoint y: 568, endPoint x: 747, endPoint y: 507, distance: 65.4
click at [747, 507] on div "Text Color Highlight Color #333333 #ffffff 100 % transparent 0 %" at bounding box center [862, 557] width 240 height 267
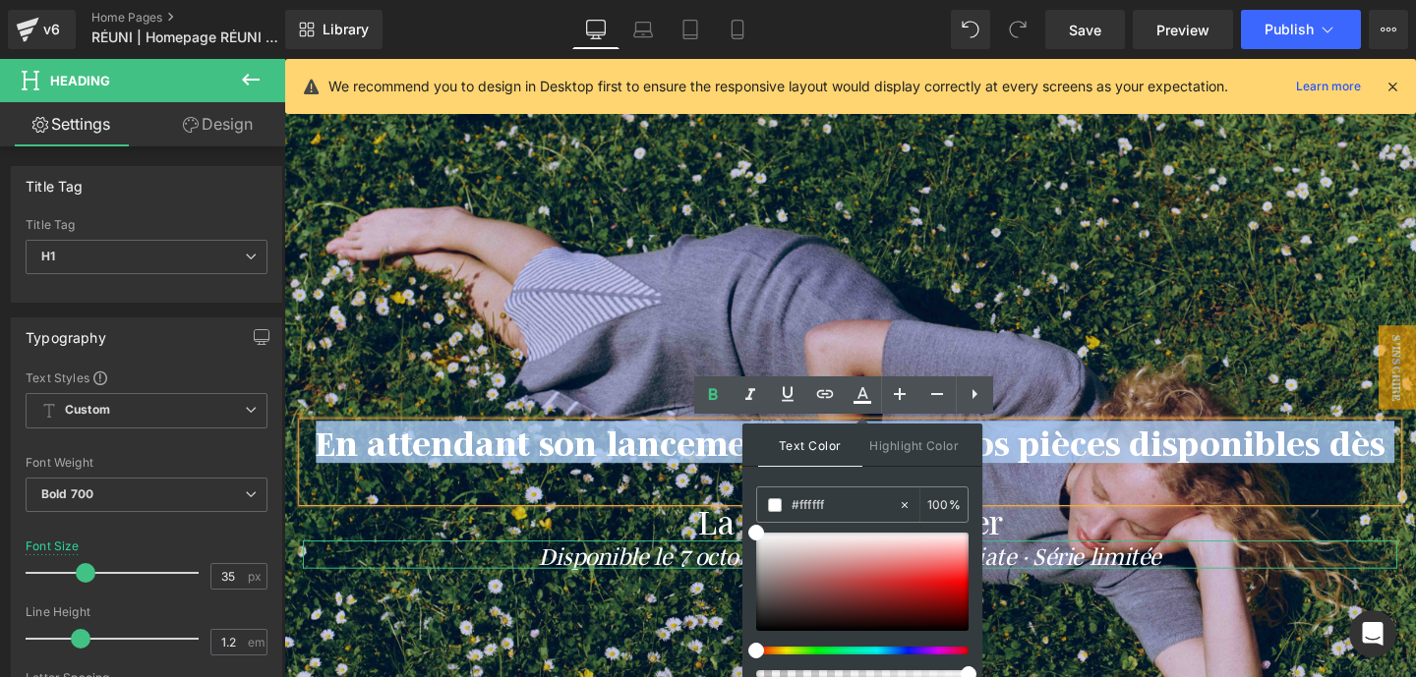
click at [930, 281] on div at bounding box center [879, 416] width 1190 height 893
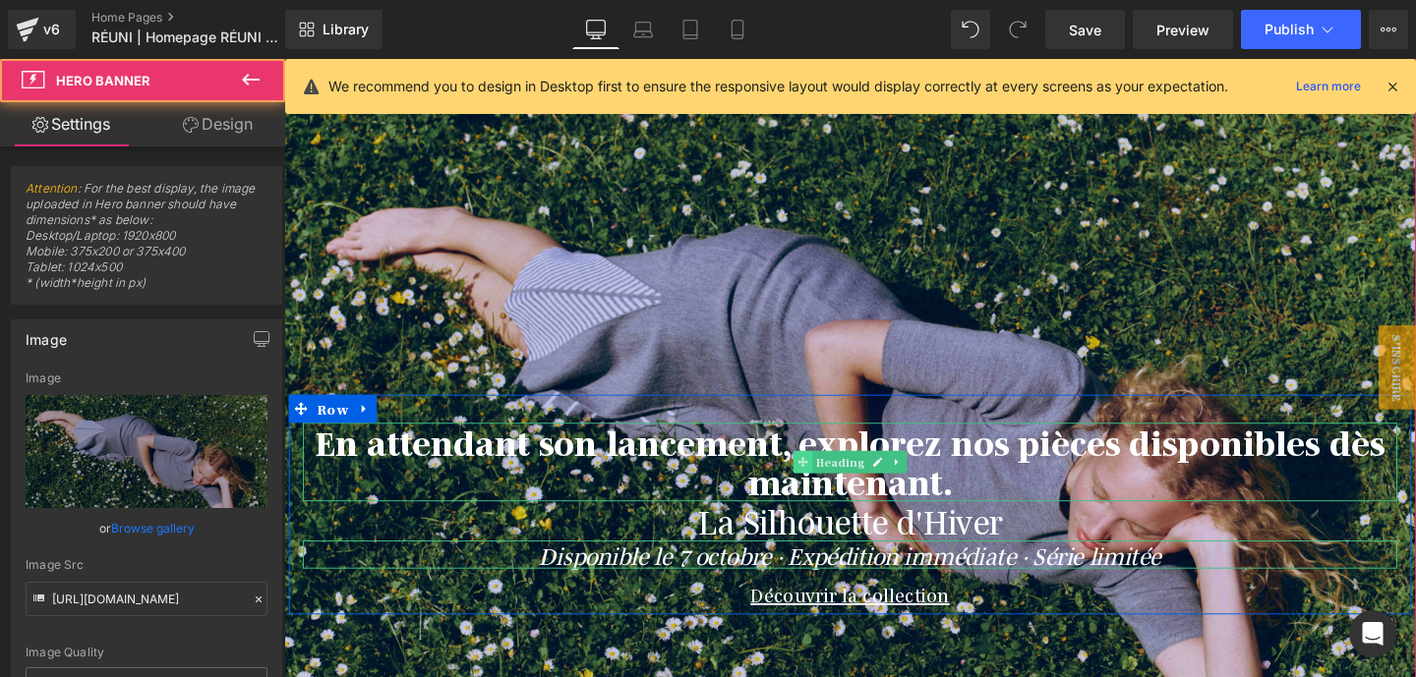
click at [820, 476] on span at bounding box center [829, 483] width 21 height 24
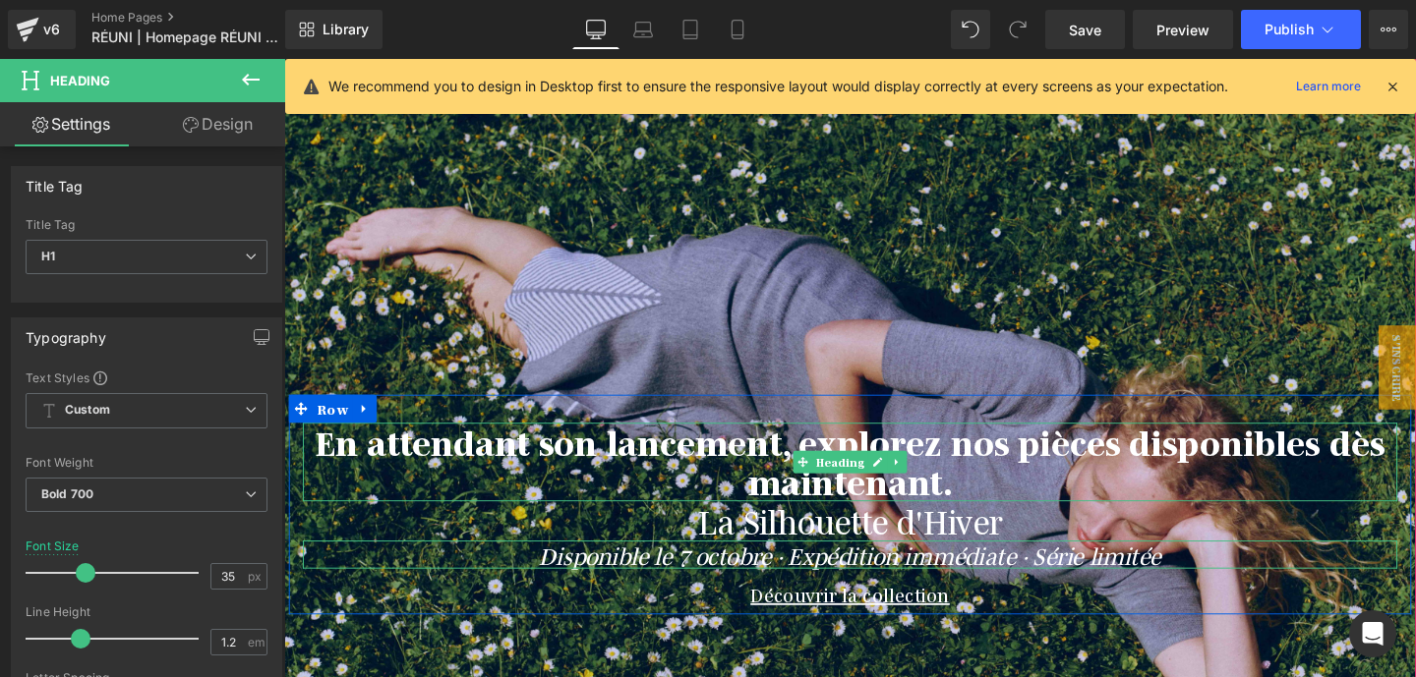
click at [773, 474] on span "En attendant son lancement, explorez nos pièces disponibles dès maintenant." at bounding box center [880, 482] width 1124 height 86
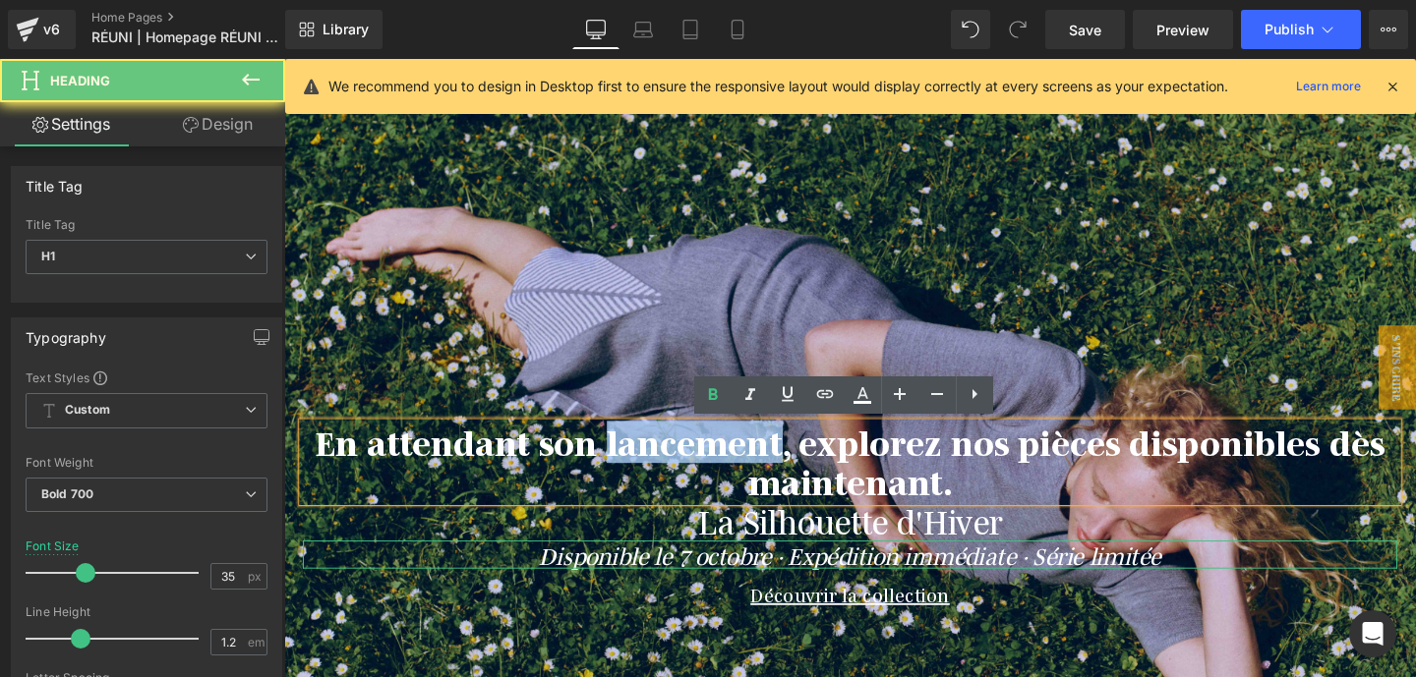
click at [773, 474] on span "En attendant son lancement, explorez nos pièces disponibles dès maintenant." at bounding box center [880, 482] width 1124 height 86
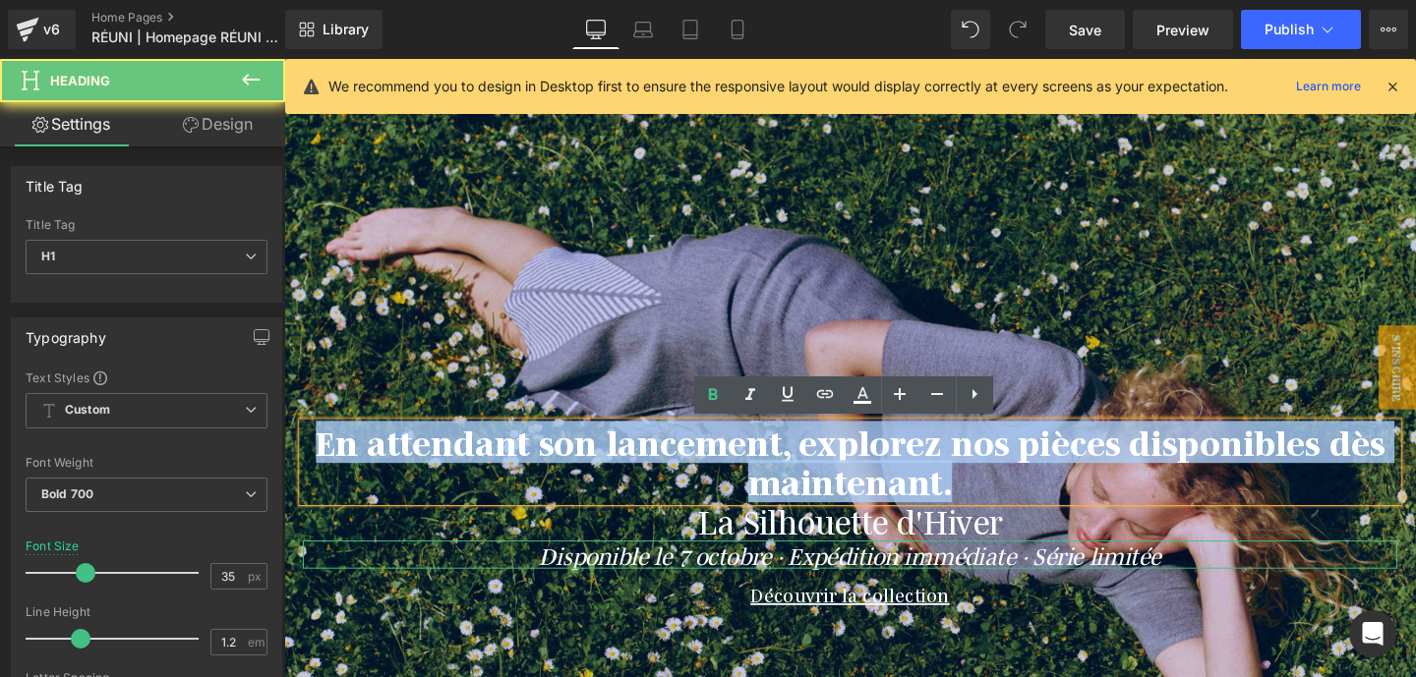
click at [773, 474] on span "En attendant son lancement, explorez nos pièces disponibles dès maintenant." at bounding box center [880, 482] width 1124 height 86
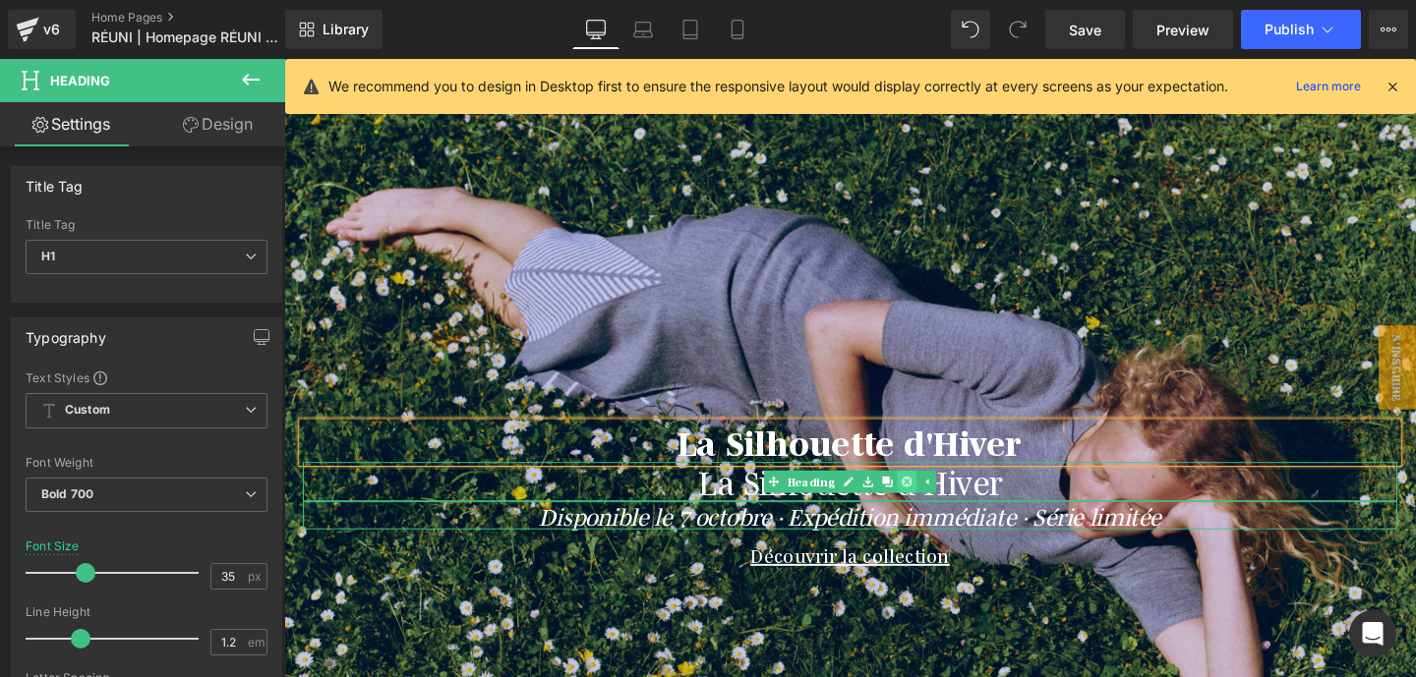
click at [937, 500] on icon at bounding box center [938, 503] width 11 height 11
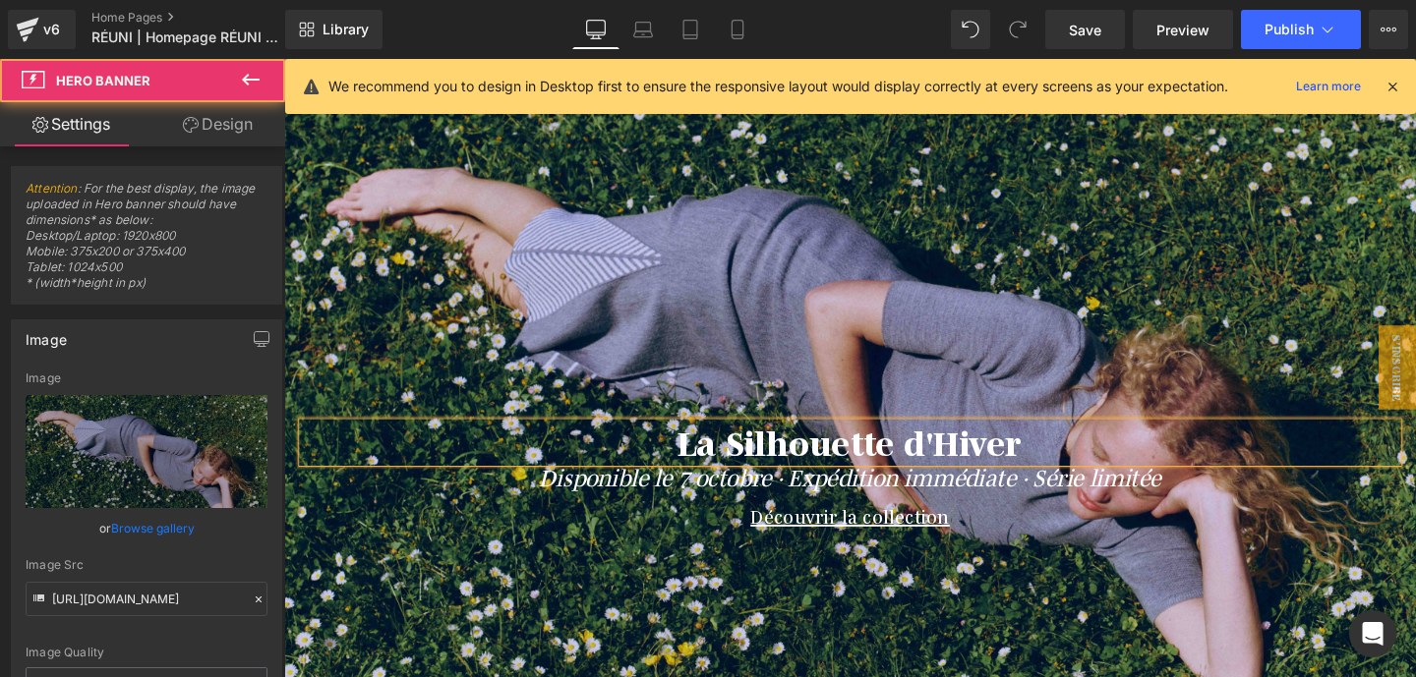
click at [1083, 325] on div at bounding box center [879, 375] width 1190 height 810
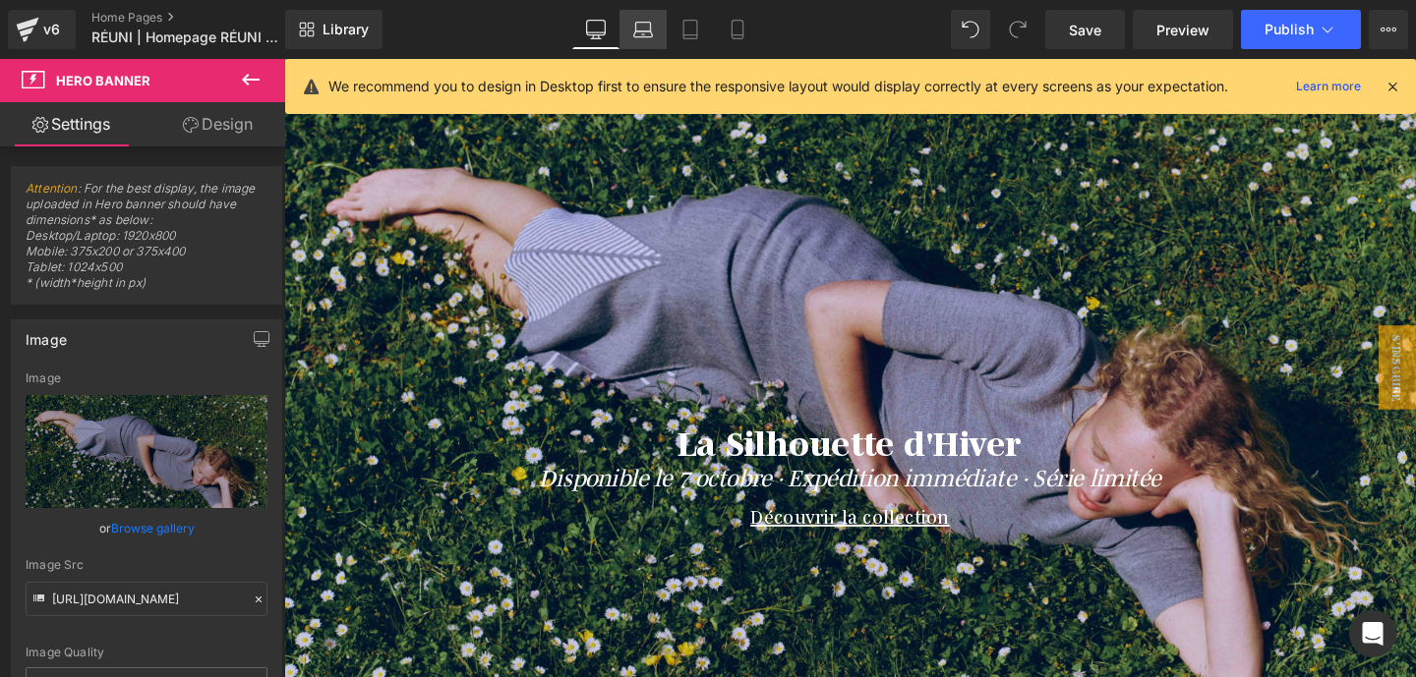
click at [627, 23] on link "Laptop" at bounding box center [642, 29] width 47 height 39
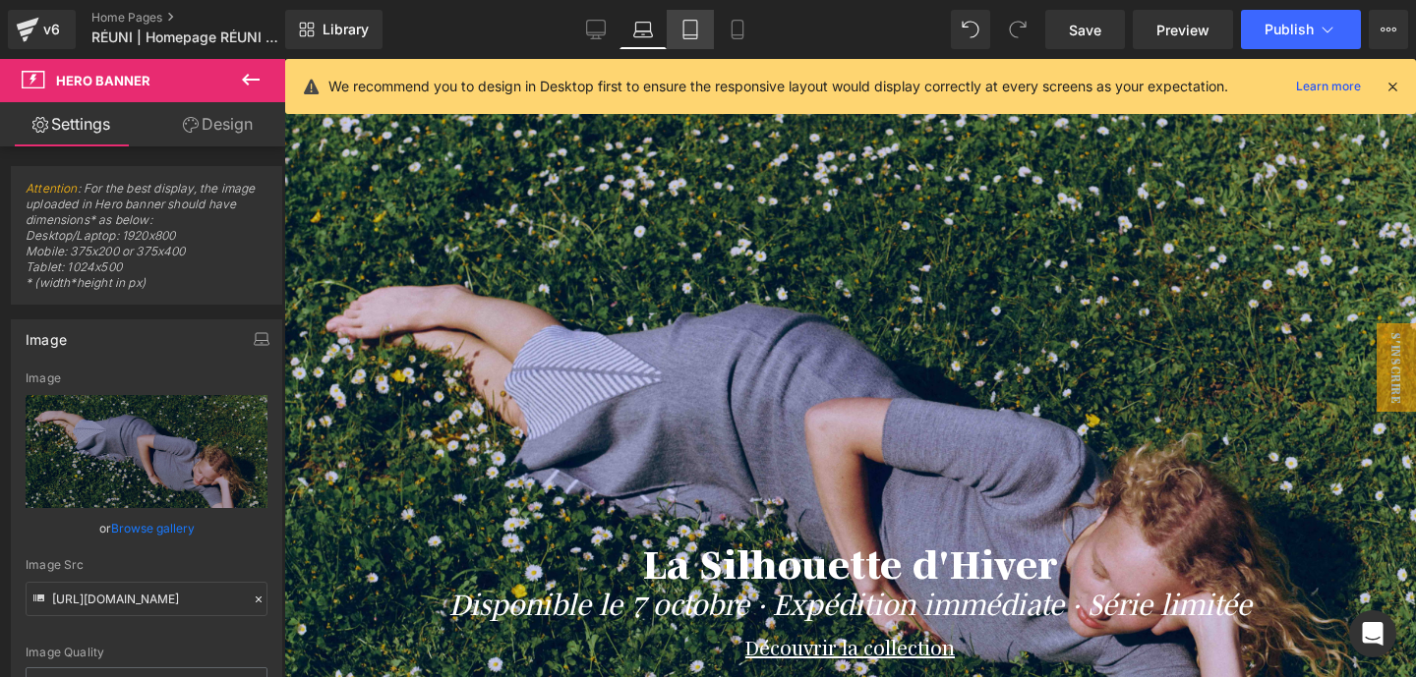
click at [695, 32] on icon at bounding box center [690, 30] width 20 height 20
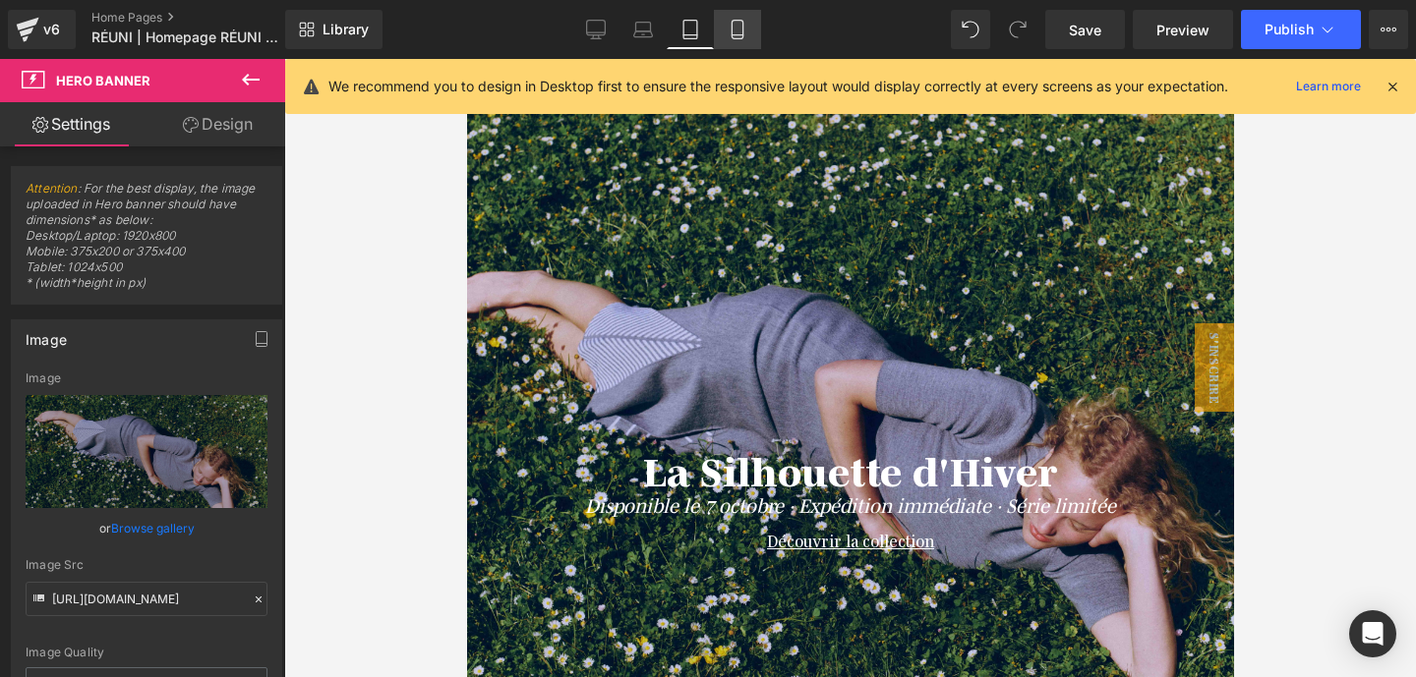
click at [739, 33] on icon at bounding box center [738, 30] width 20 height 20
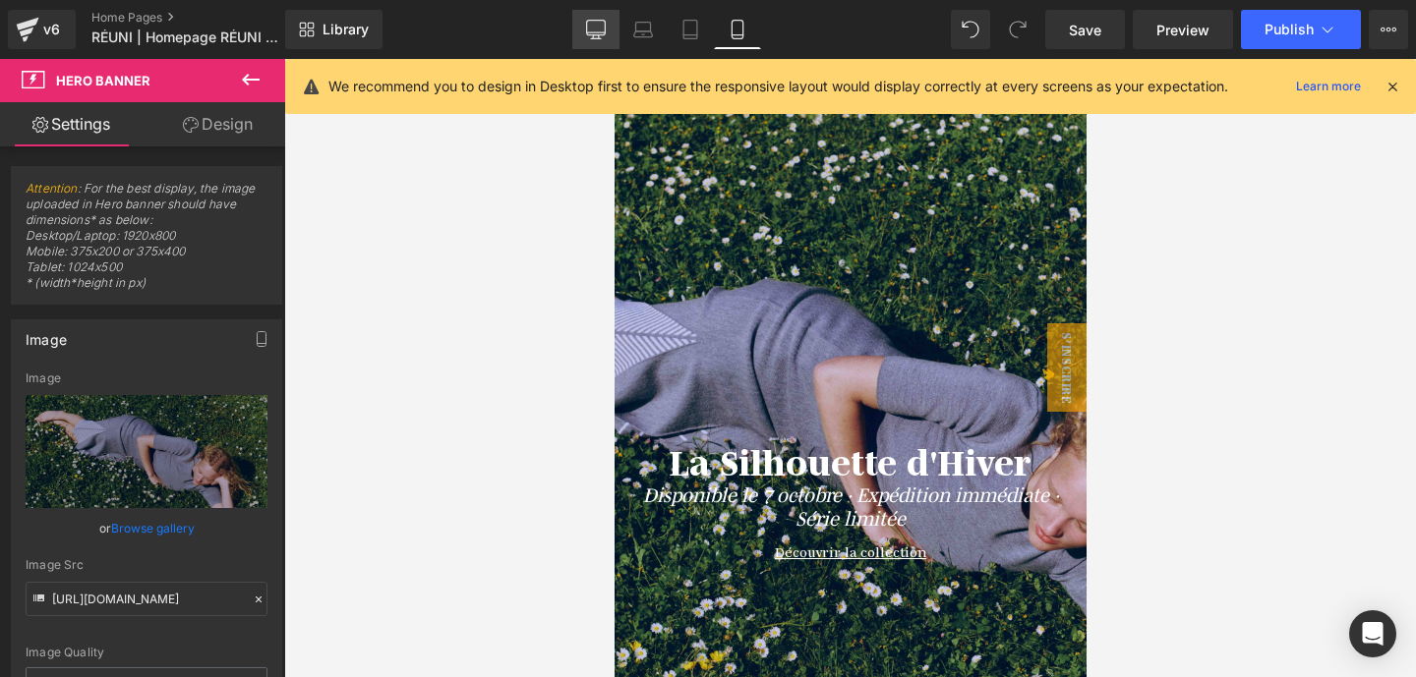
click at [601, 29] on icon at bounding box center [596, 30] width 20 height 20
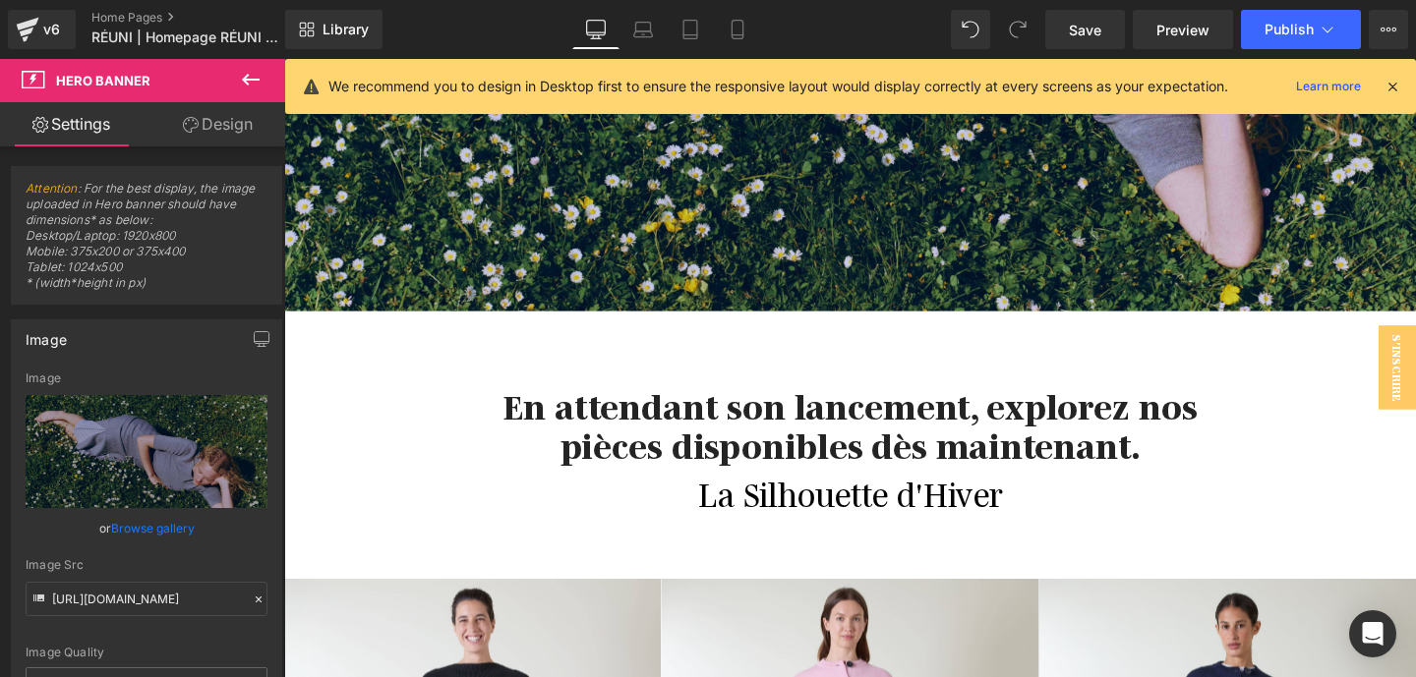
scroll to position [581, 0]
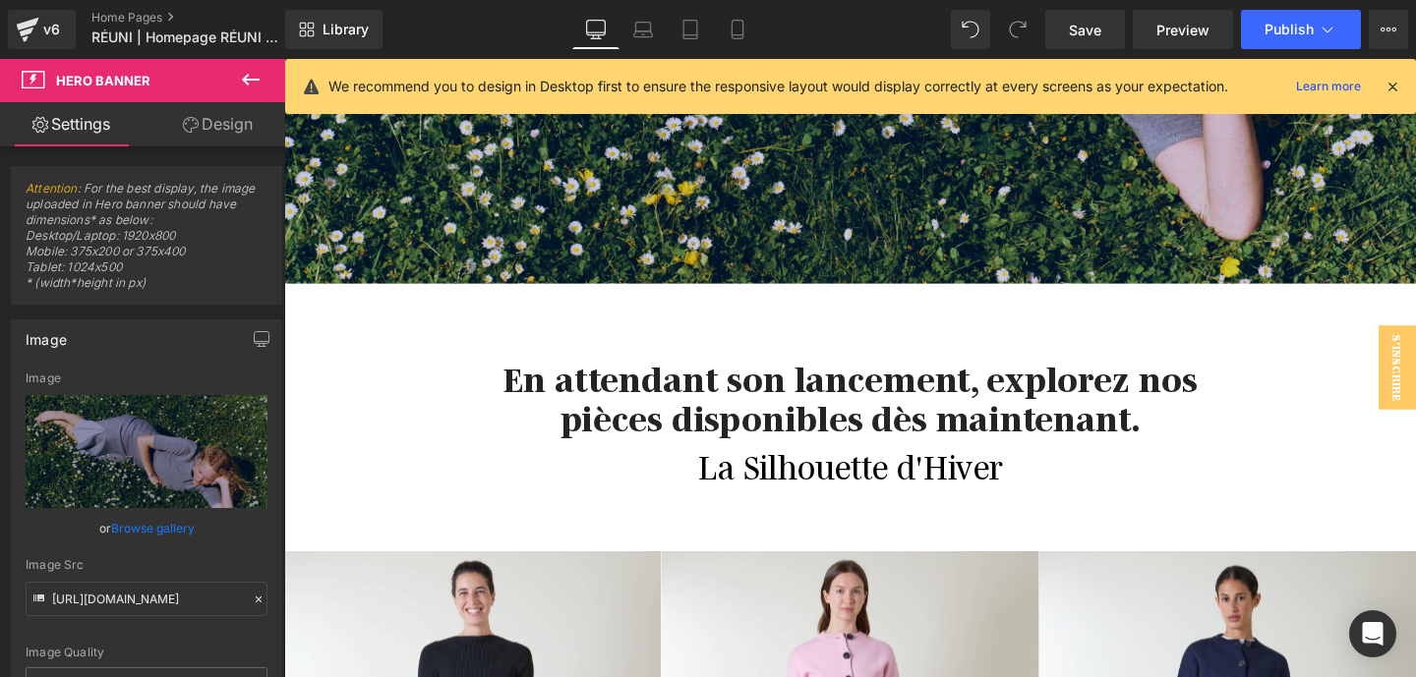
click at [928, 491] on div "La Silhouette d'Hiver Heading" at bounding box center [879, 486] width 1190 height 41
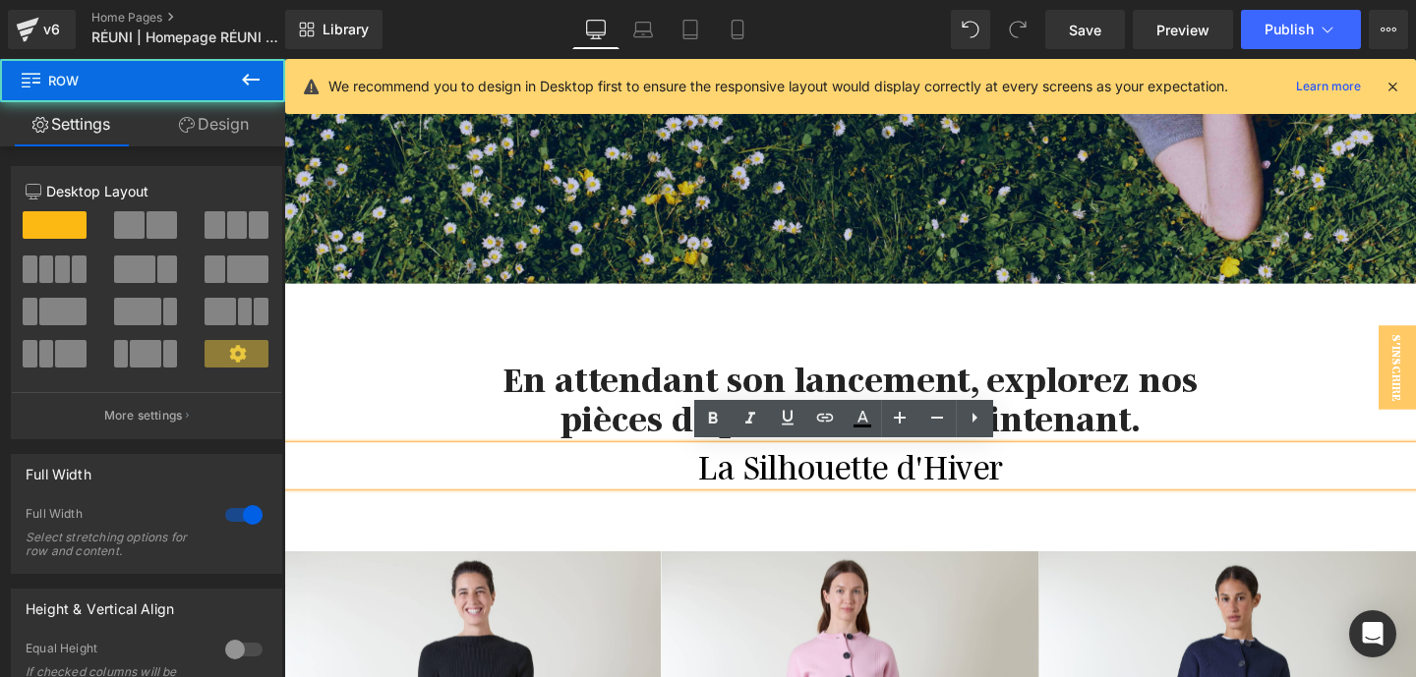
click at [1114, 534] on div "En attendant son lancement, explorez nos pièces disponibles dès maintenant. Hea…" at bounding box center [879, 435] width 1190 height 281
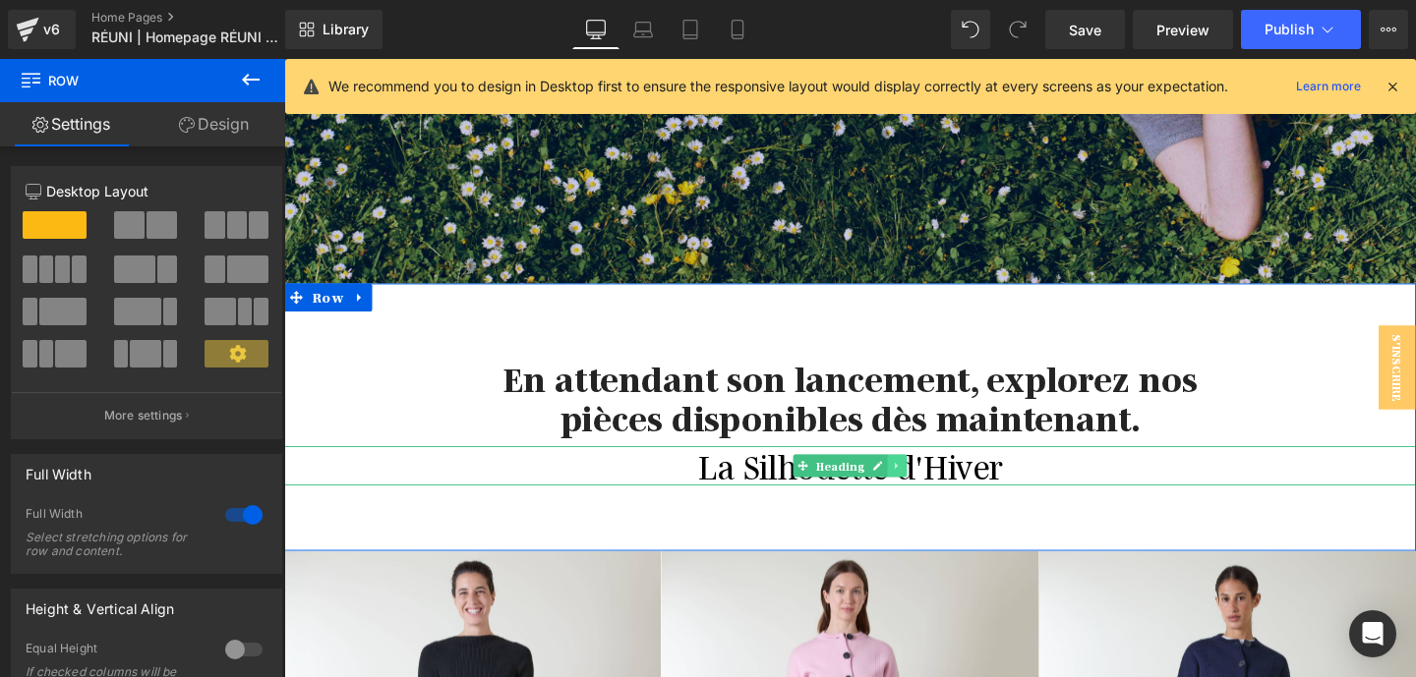
click at [931, 489] on icon at bounding box center [928, 487] width 11 height 12
click at [939, 490] on icon at bounding box center [938, 487] width 11 height 11
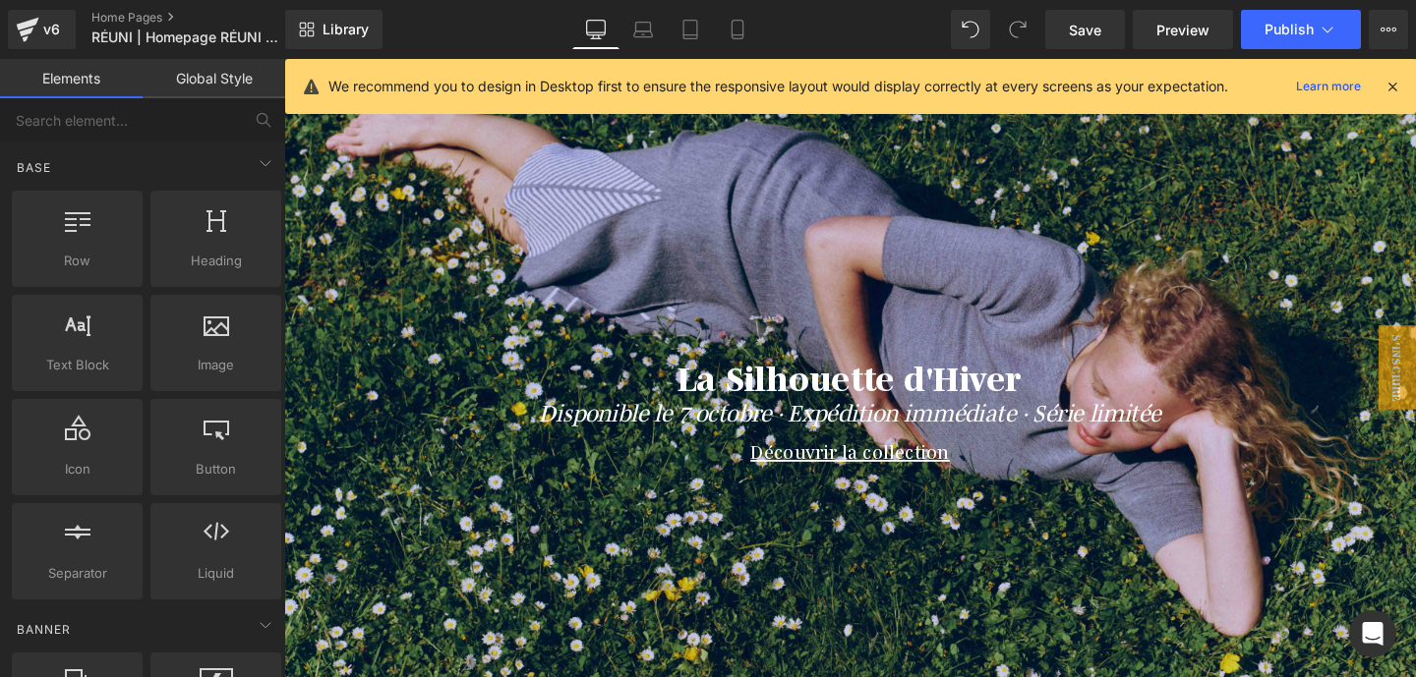
scroll to position [244, 0]
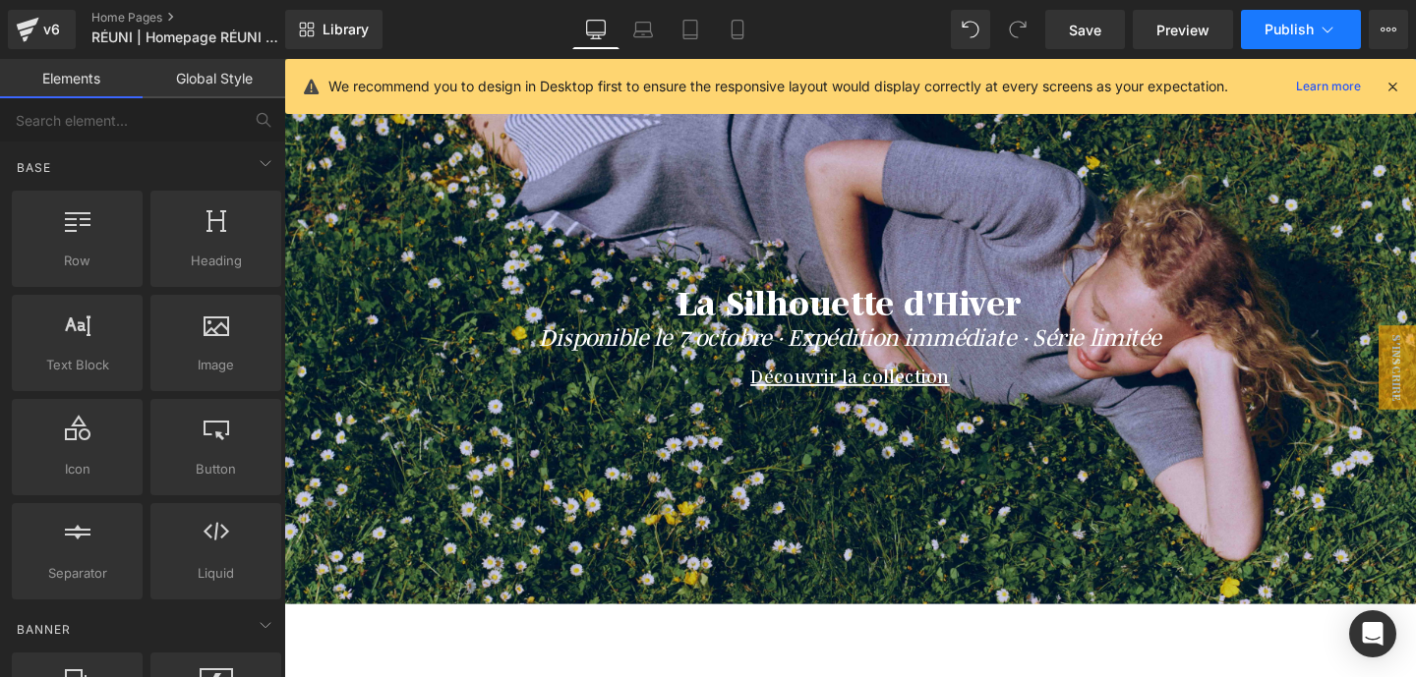
click at [1272, 30] on span "Publish" at bounding box center [1288, 30] width 49 height 16
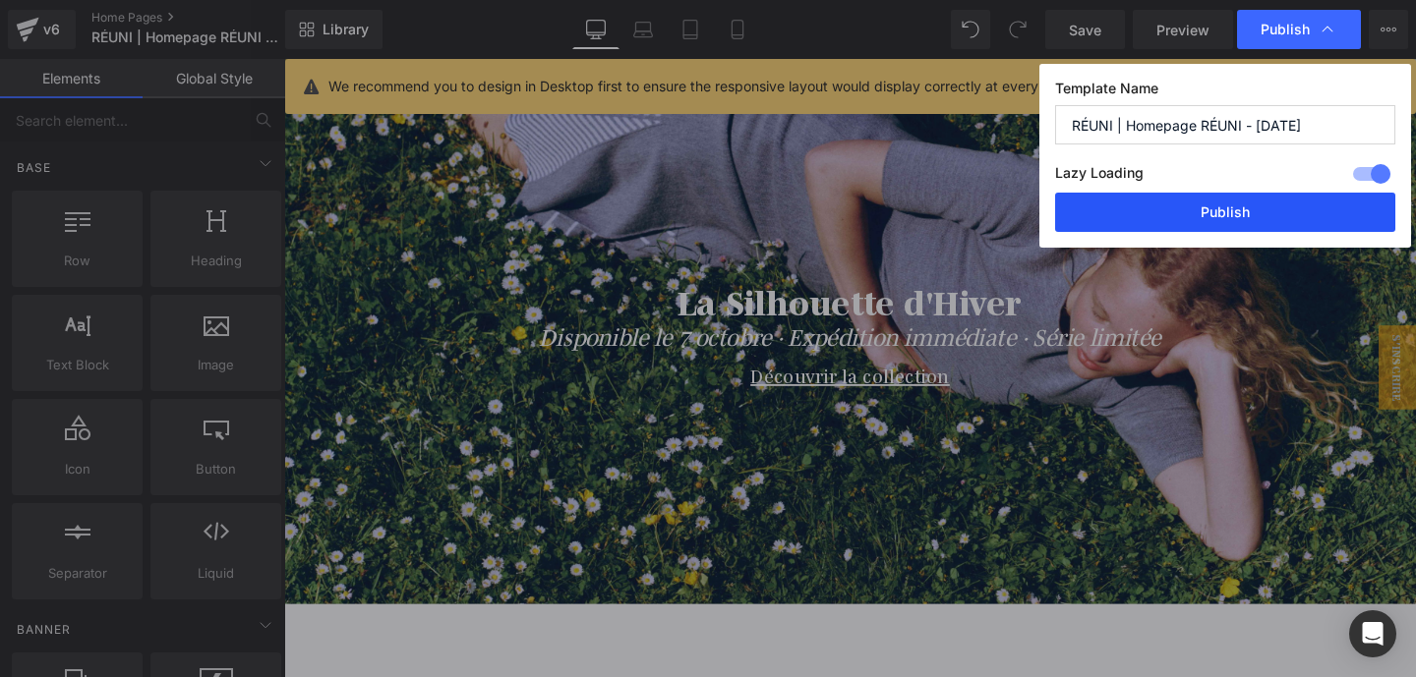
click at [1198, 218] on button "Publish" at bounding box center [1225, 212] width 340 height 39
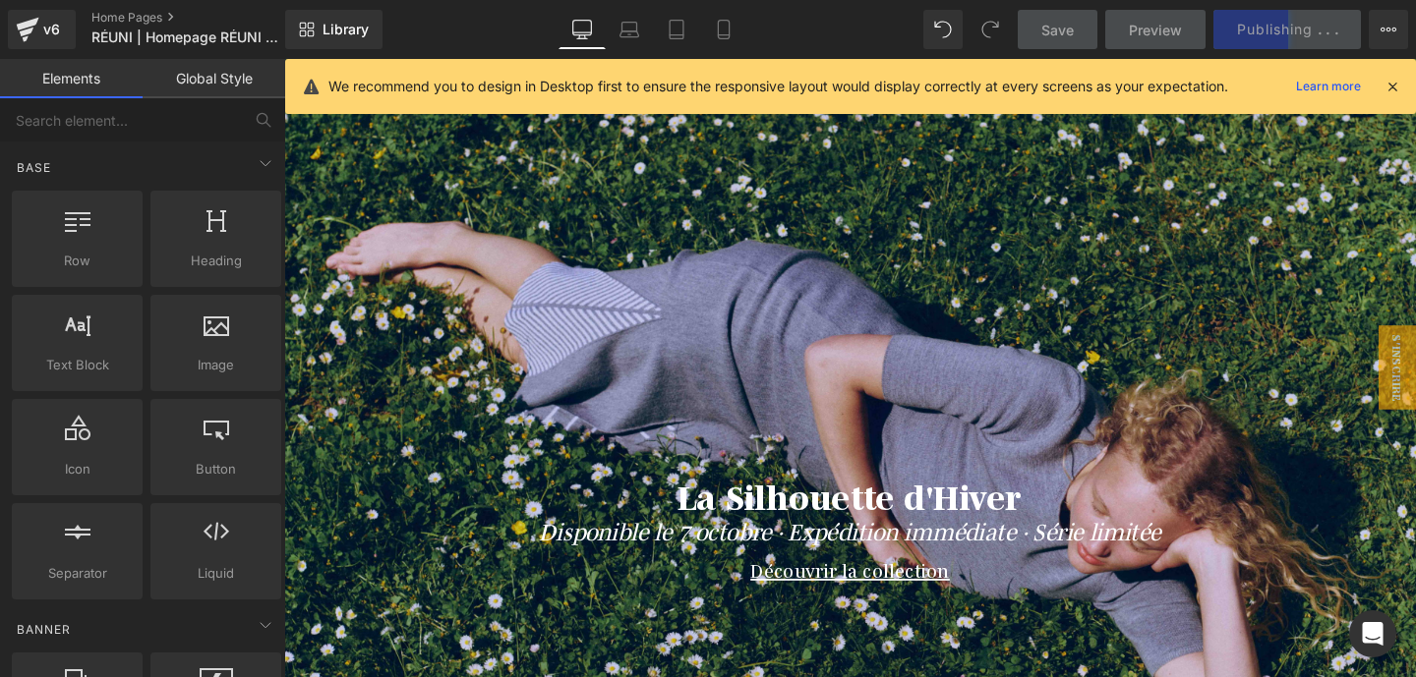
scroll to position [0, 0]
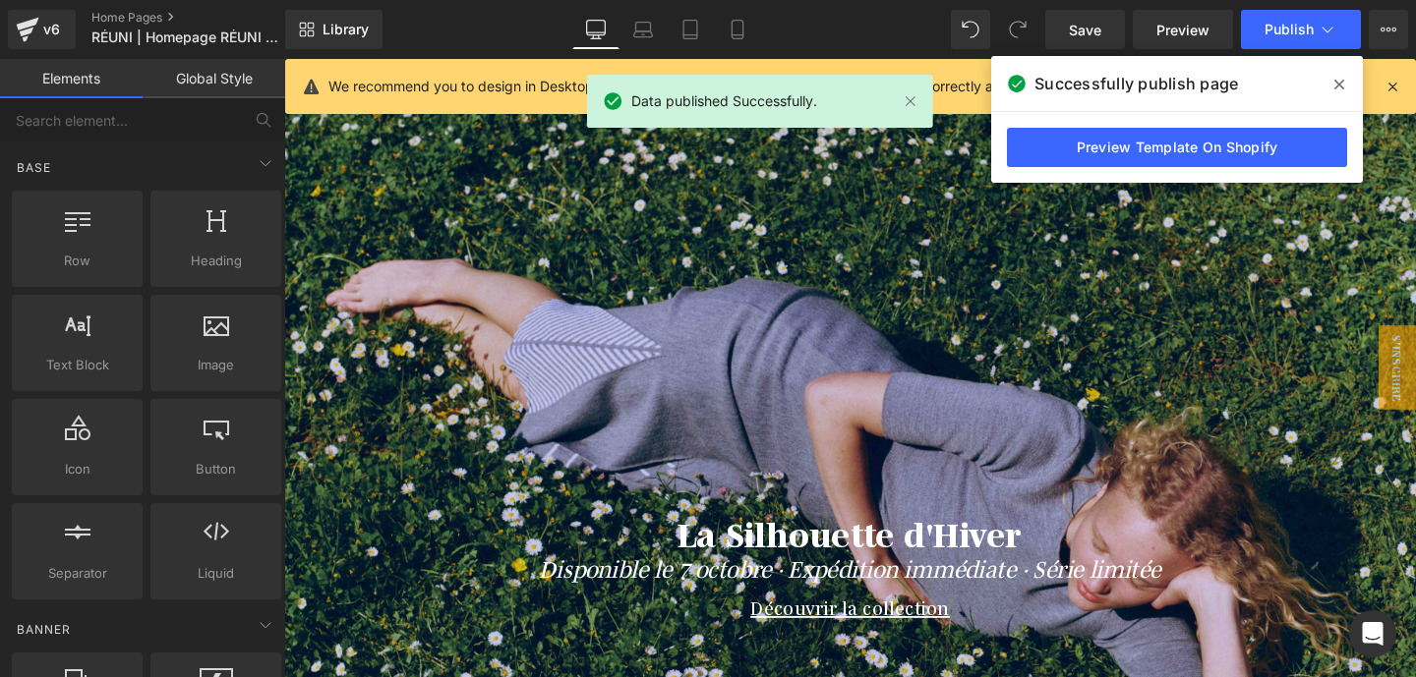
click at [1271, 36] on span "Publish" at bounding box center [1288, 30] width 49 height 16
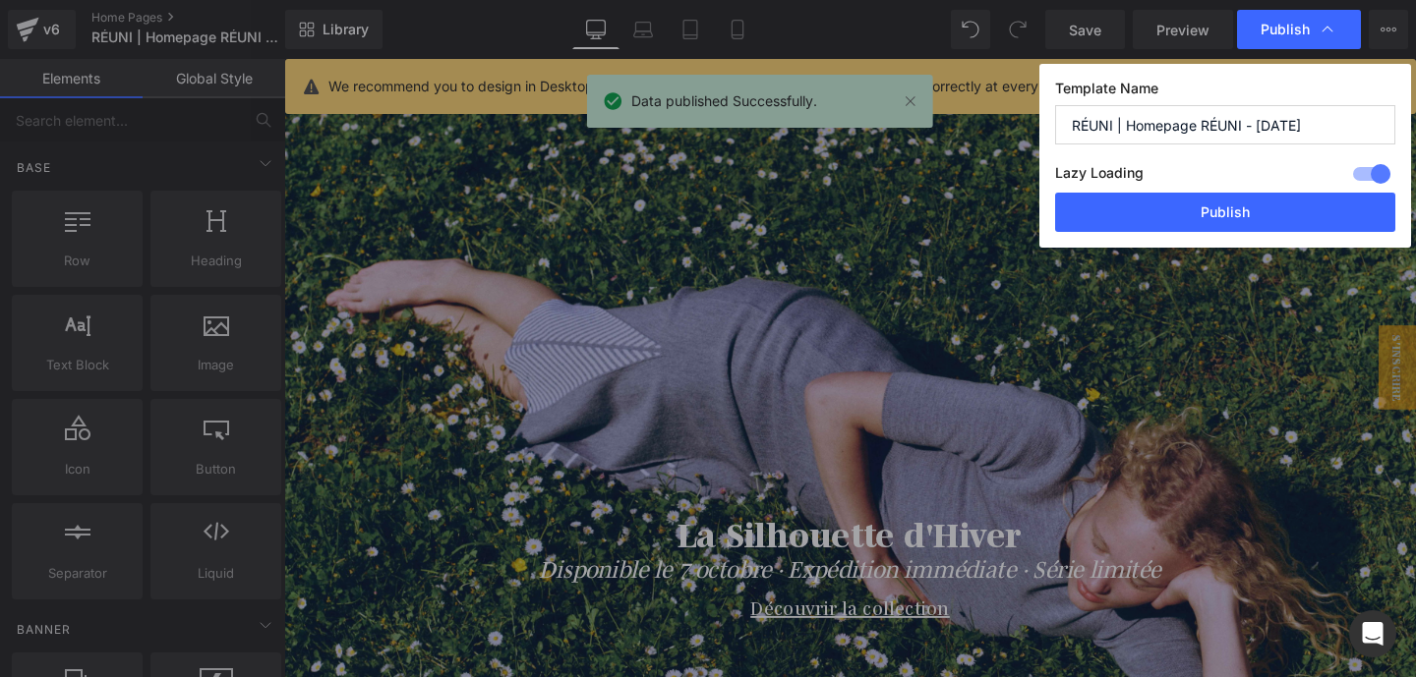
drag, startPoint x: 1321, startPoint y: 113, endPoint x: 1295, endPoint y: 121, distance: 27.7
click at [1295, 121] on input "RÉUNI | Homepage RÉUNI - [DATE]" at bounding box center [1225, 124] width 340 height 39
click at [1283, 123] on input "RÉUNI | Homepage RÉUNI - [DATE]" at bounding box center [1225, 124] width 340 height 39
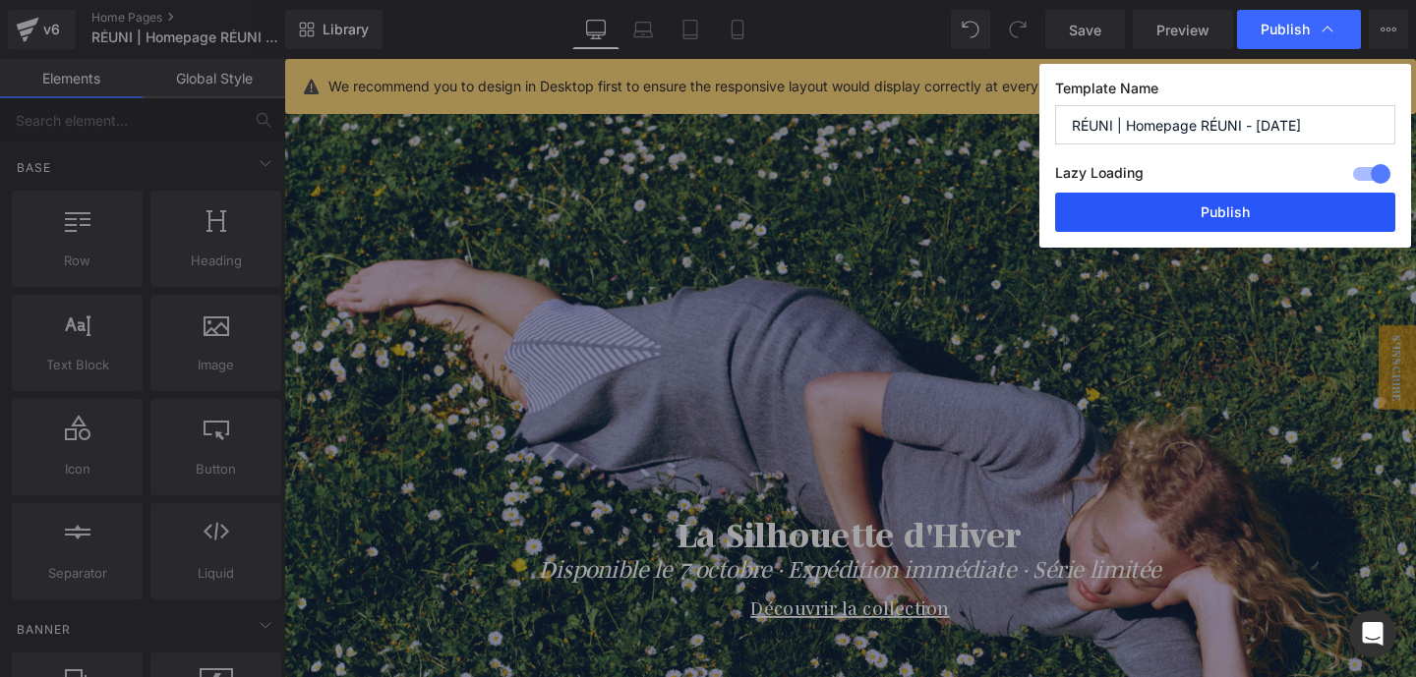
type input "RÉUNI | Homepage RÉUNI - [DATE]"
click at [1224, 208] on button "Publish" at bounding box center [1225, 212] width 340 height 39
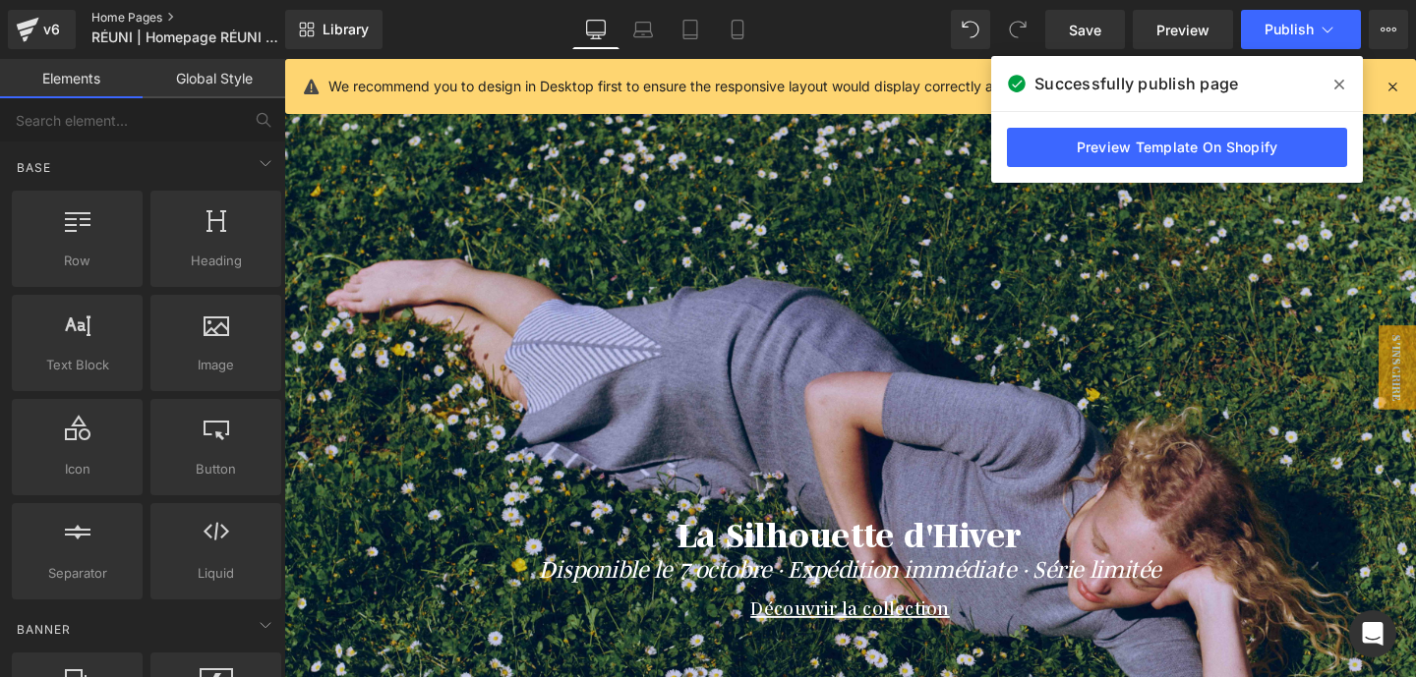
click at [141, 19] on link "Home Pages" at bounding box center [204, 18] width 226 height 16
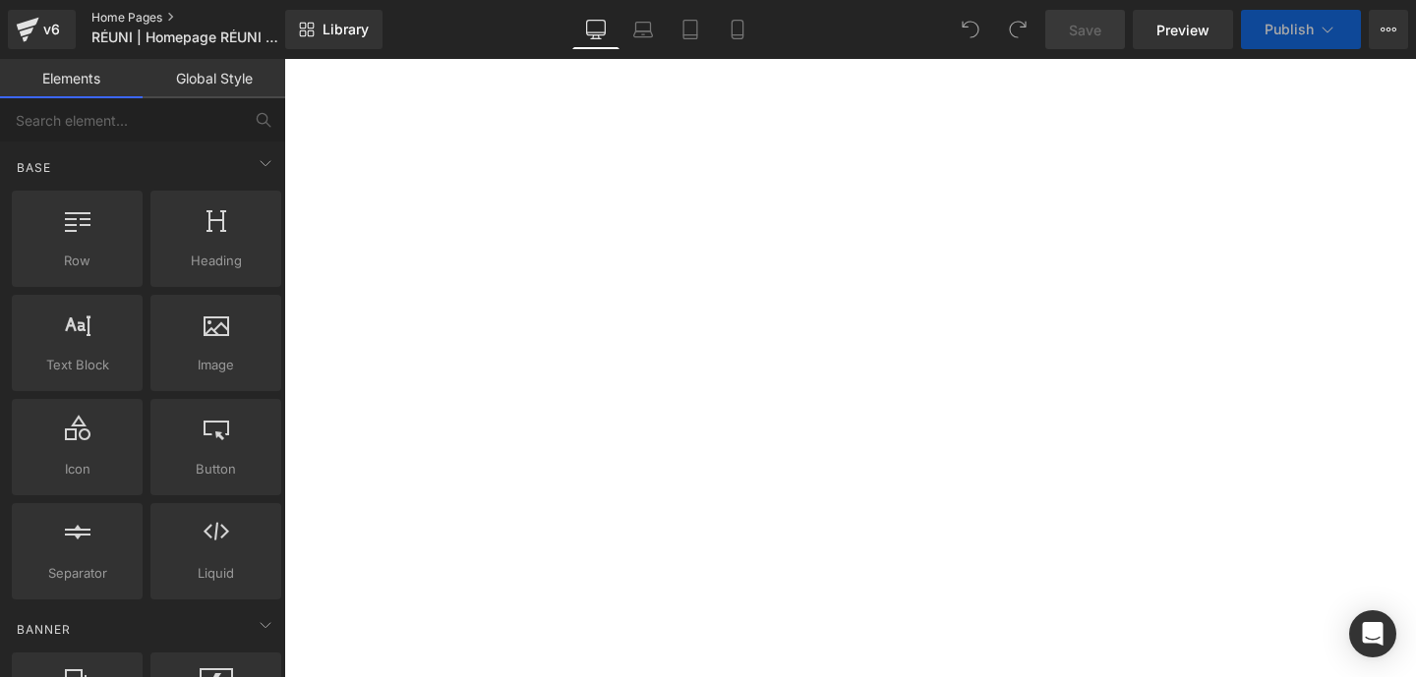
click at [137, 20] on link "Home Pages" at bounding box center [204, 18] width 226 height 16
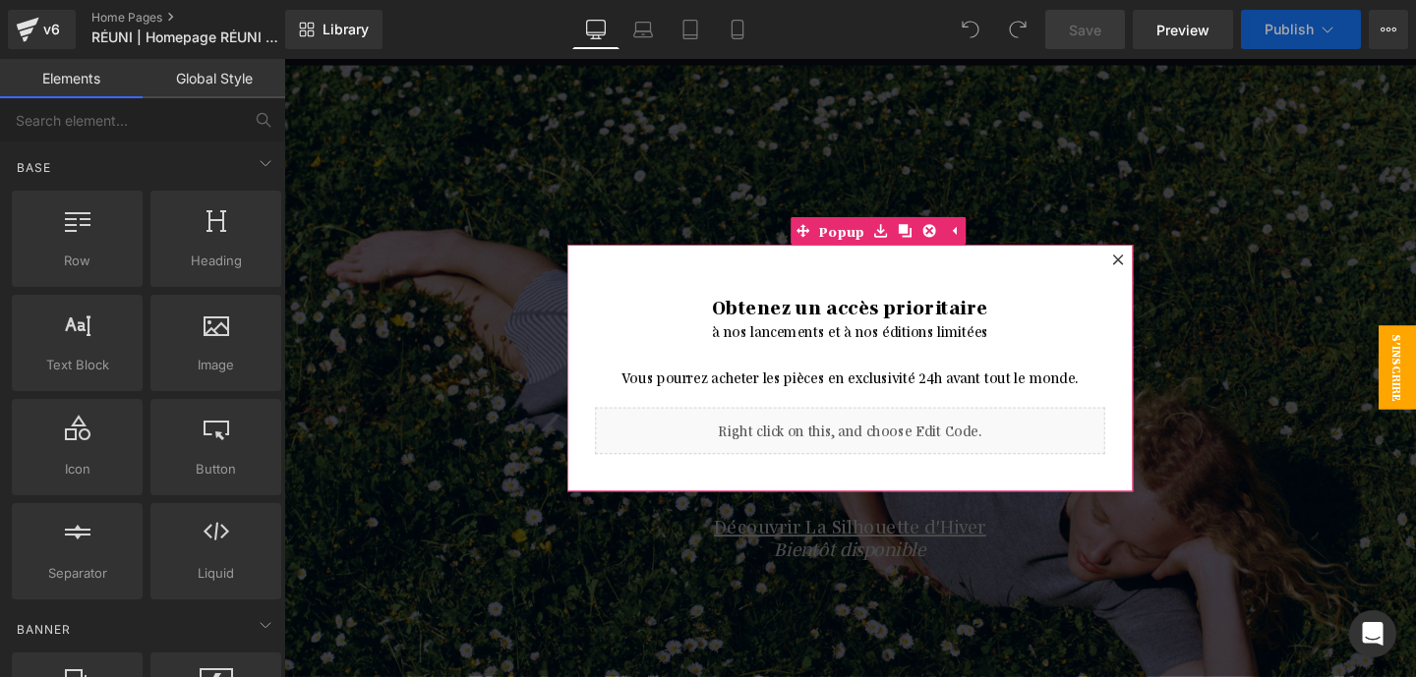
click at [1163, 266] on icon at bounding box center [1160, 269] width 11 height 11
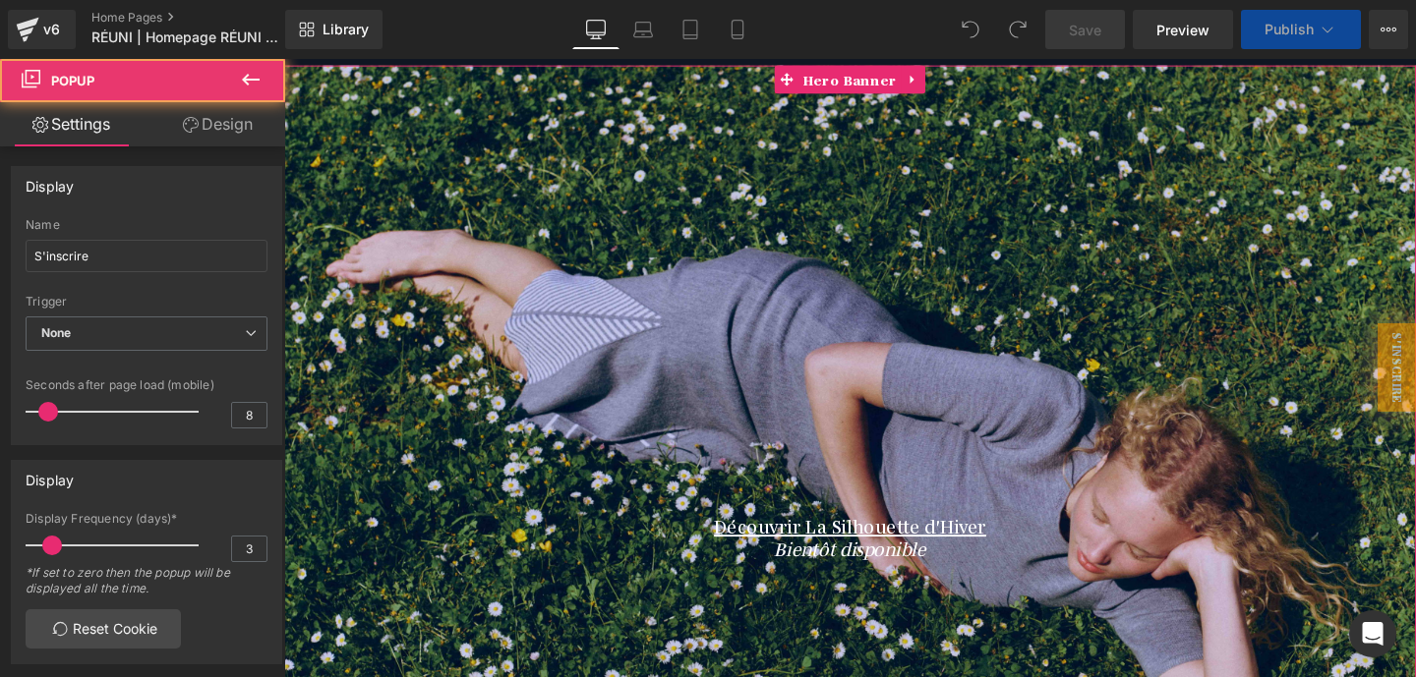
click at [1041, 238] on div at bounding box center [879, 440] width 1190 height 748
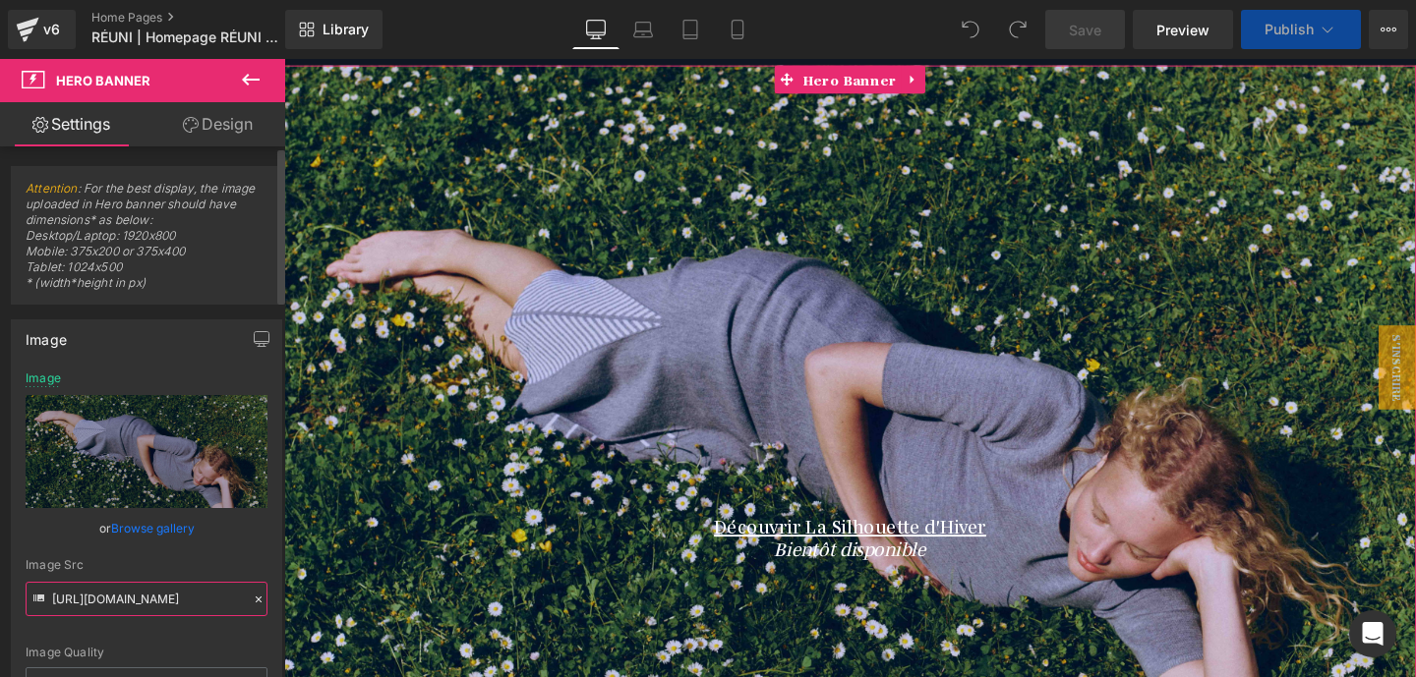
click at [103, 590] on input "[URL][DOMAIN_NAME]" at bounding box center [147, 599] width 242 height 34
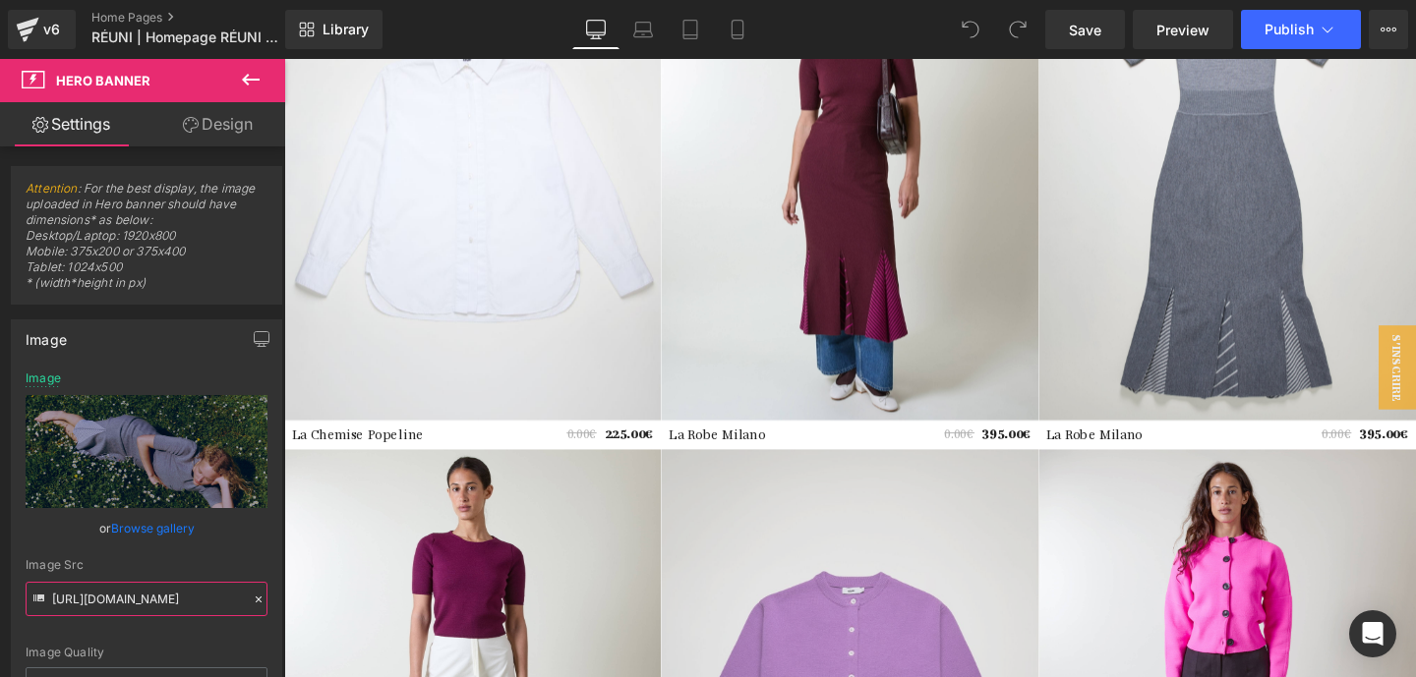
scroll to position [2002, 0]
